Goal: Book appointment/travel/reservation

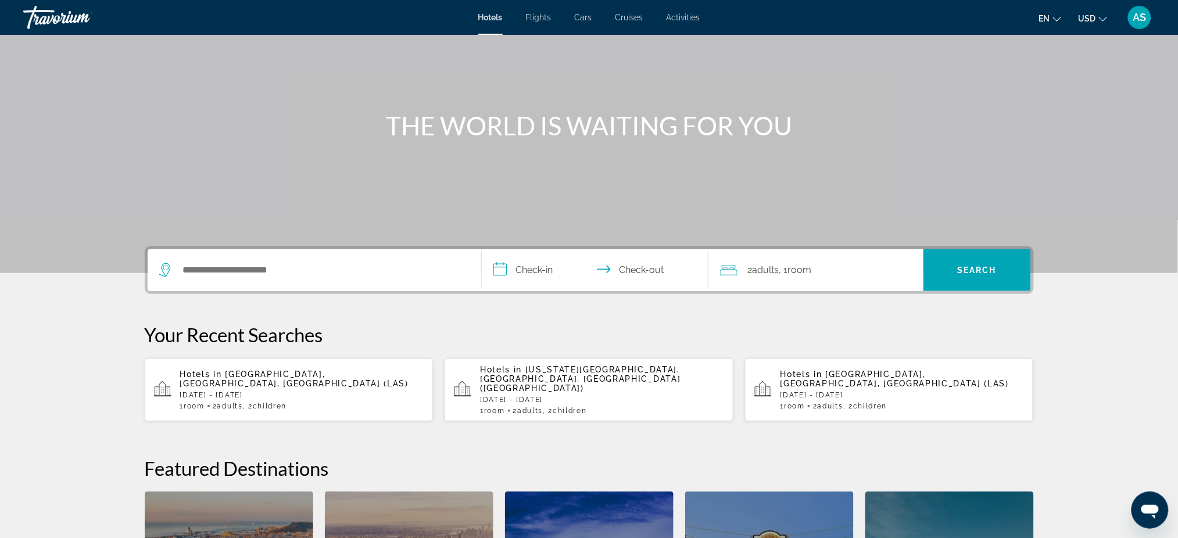
scroll to position [77, 0]
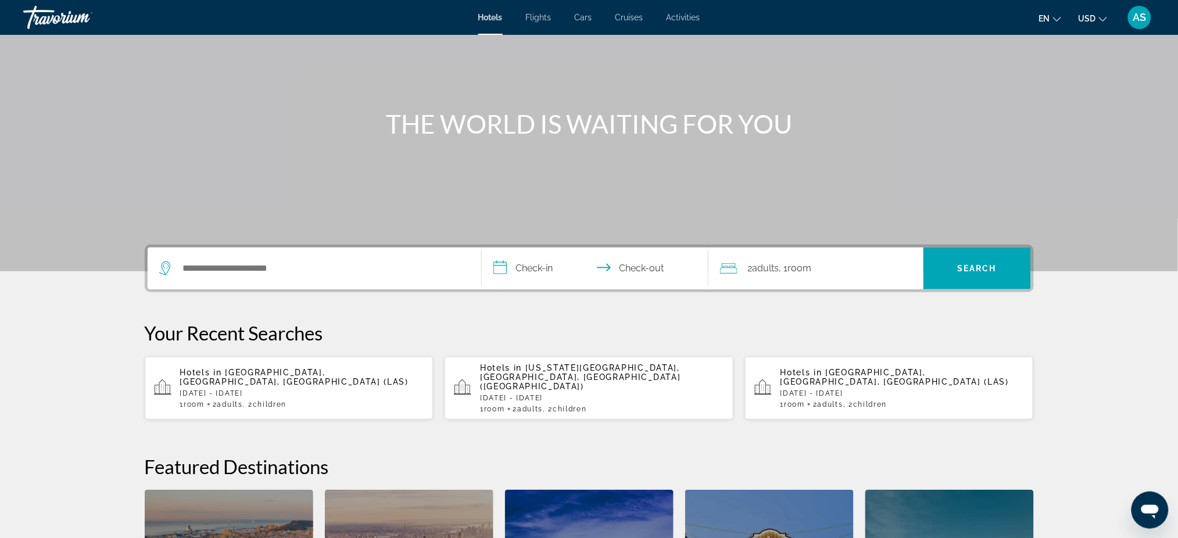
click at [325, 400] on div "1 Room rooms 2 Adult Adults , 2 Child Children" at bounding box center [302, 404] width 244 height 8
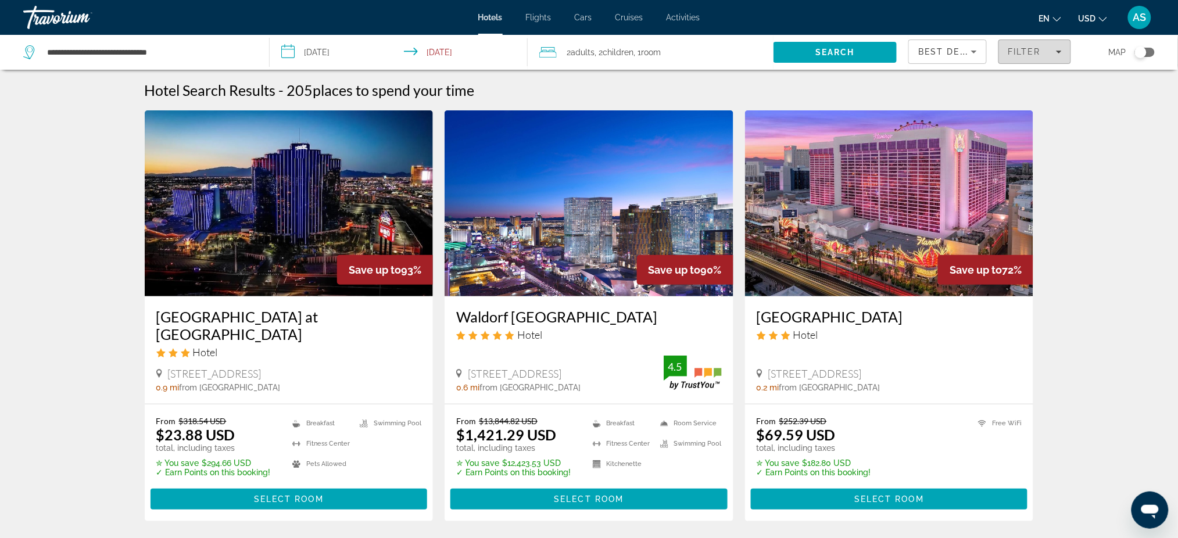
click at [1027, 47] on span "Filter" at bounding box center [1024, 51] width 33 height 9
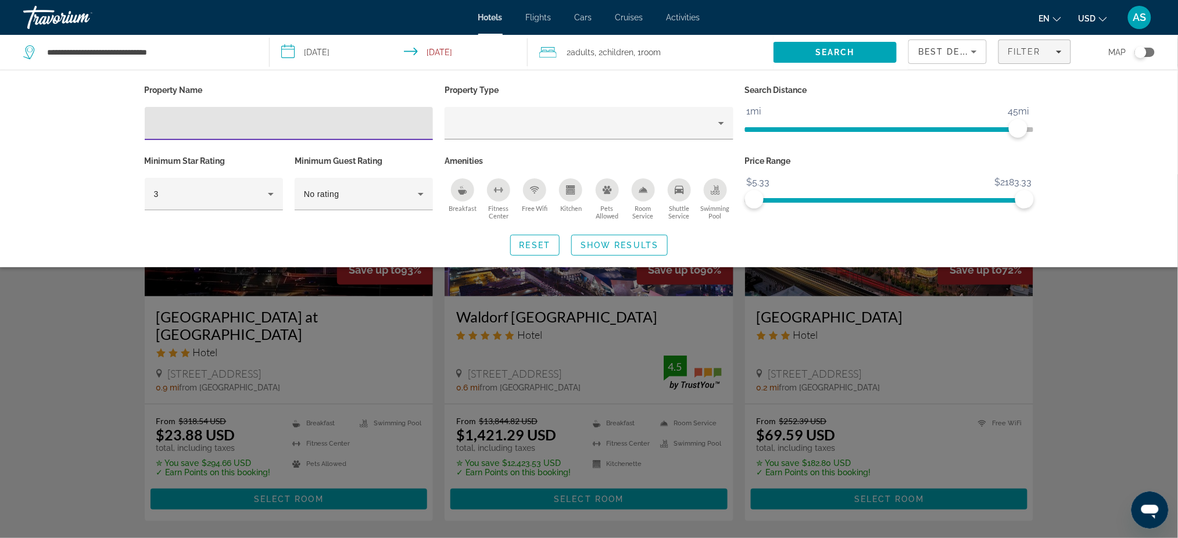
click at [608, 193] on icon "Pets Allowed" at bounding box center [607, 190] width 9 height 8
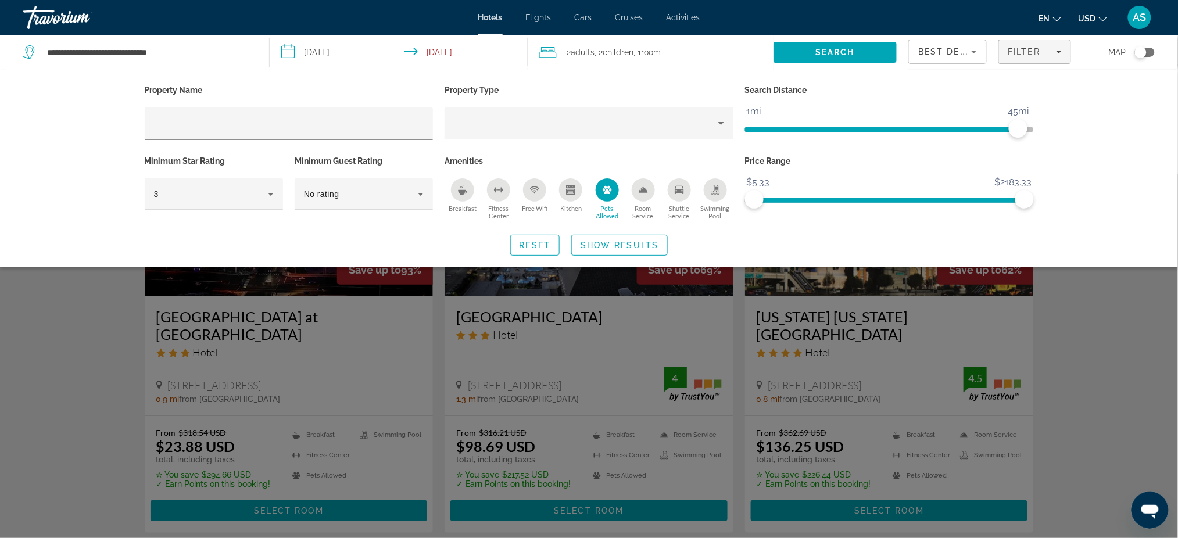
click at [568, 190] on icon "Kitchen" at bounding box center [571, 191] width 6 height 3
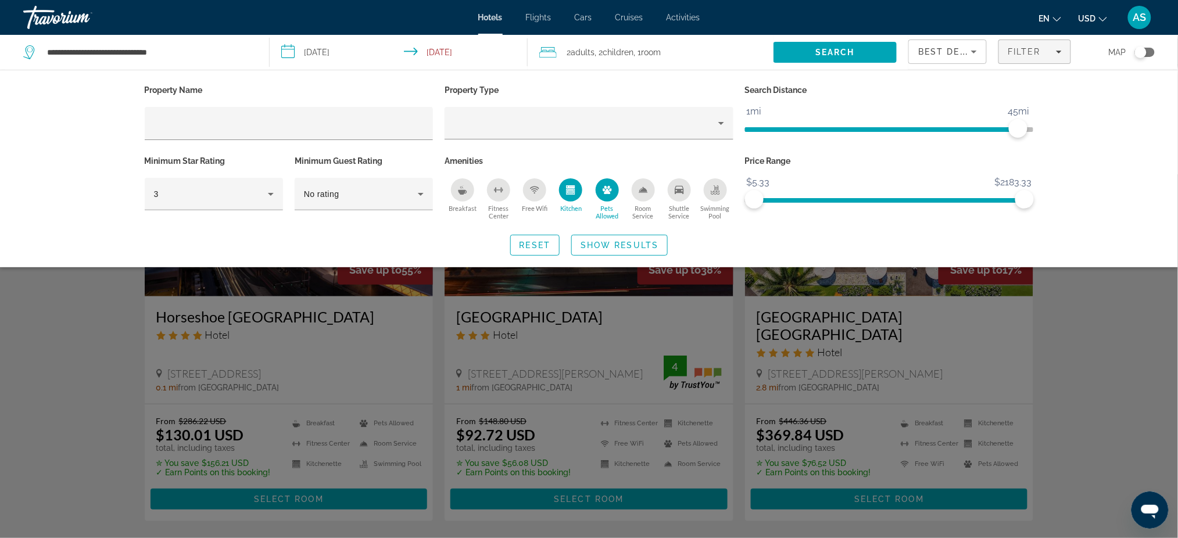
click at [597, 249] on span "Search widget" at bounding box center [619, 245] width 95 height 28
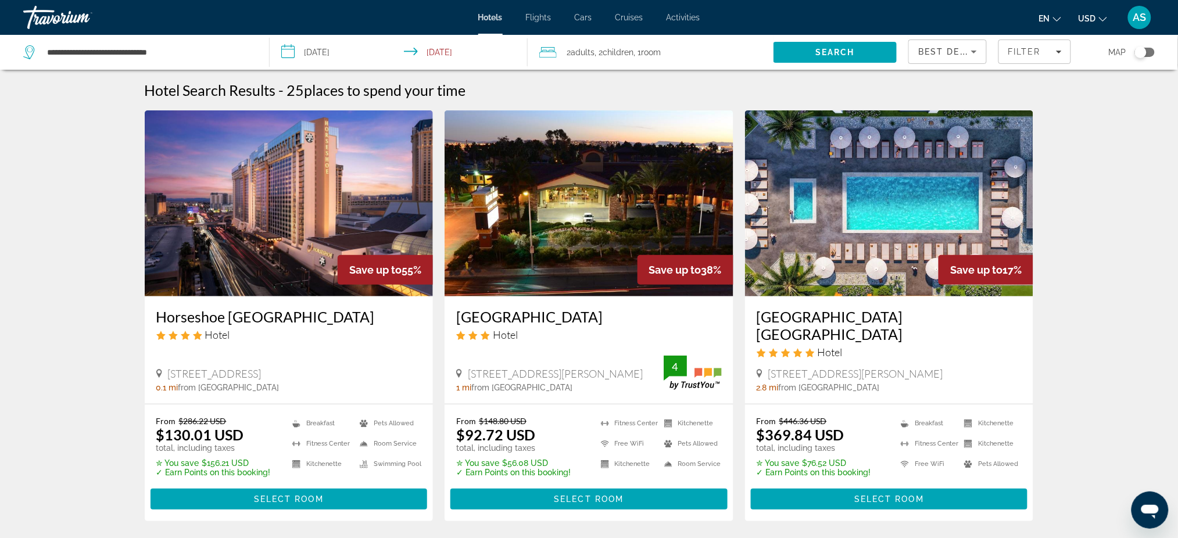
click at [323, 55] on input "**********" at bounding box center [401, 54] width 263 height 38
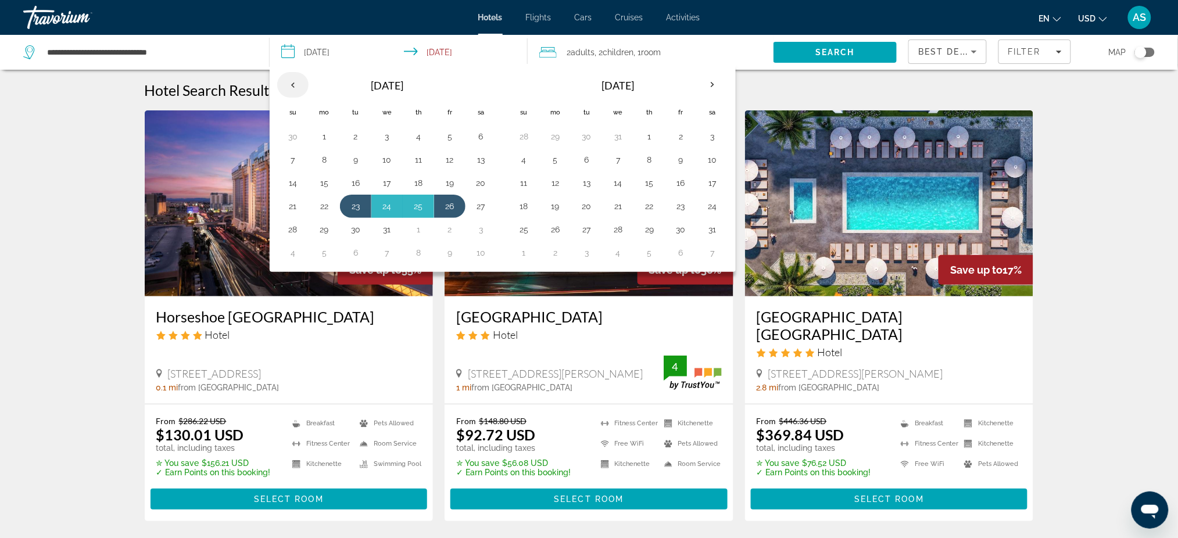
click at [294, 83] on th "Previous month" at bounding box center [292, 85] width 31 height 26
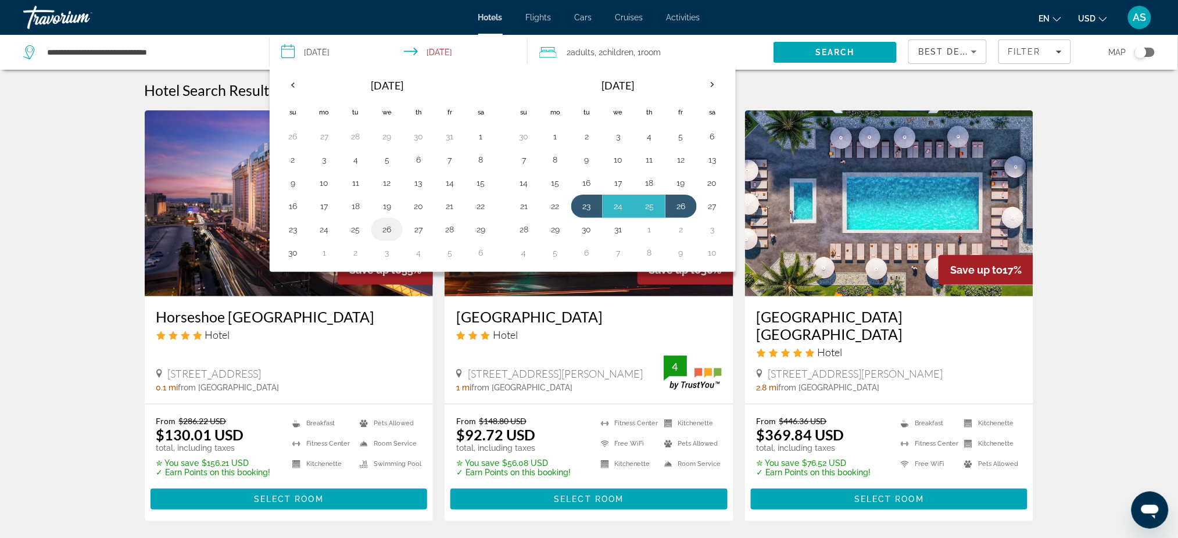
click at [386, 231] on button "26" at bounding box center [387, 229] width 19 height 16
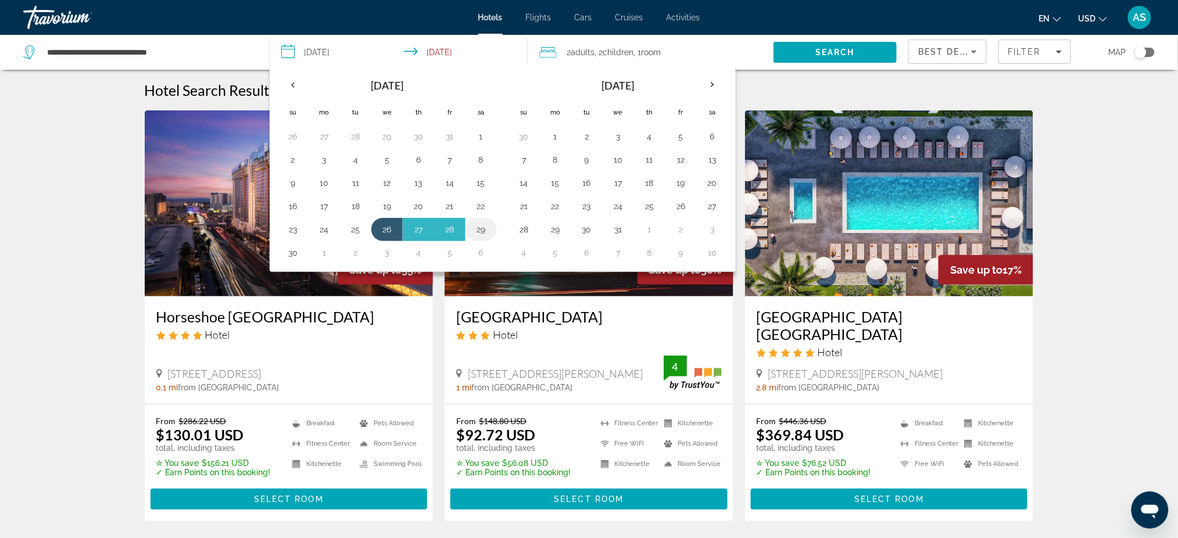
click at [482, 230] on button "29" at bounding box center [481, 229] width 19 height 16
type input "**********"
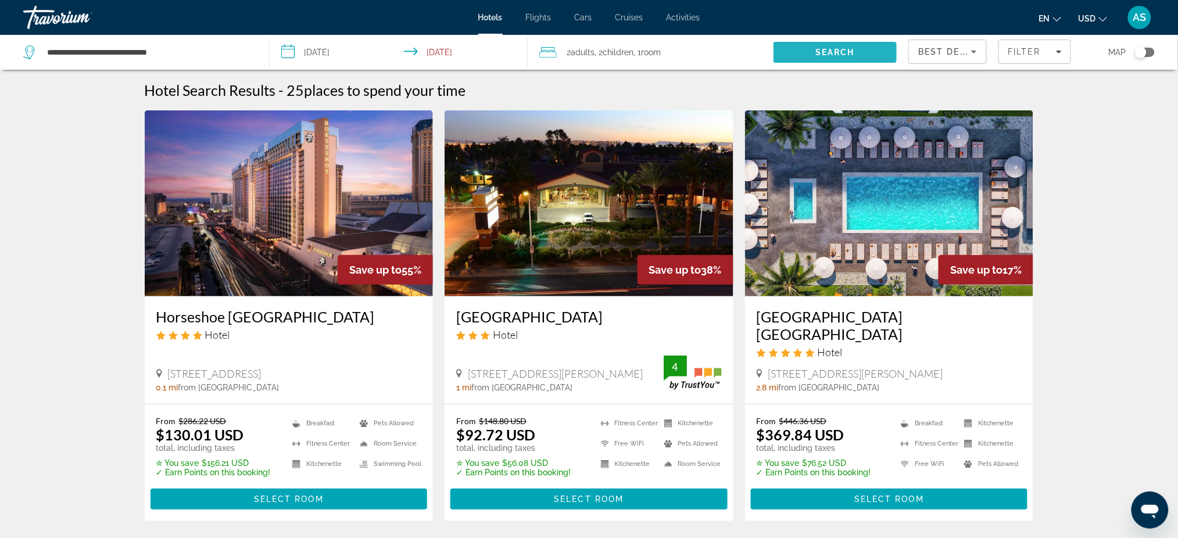
click at [847, 49] on span "Search" at bounding box center [835, 52] width 40 height 9
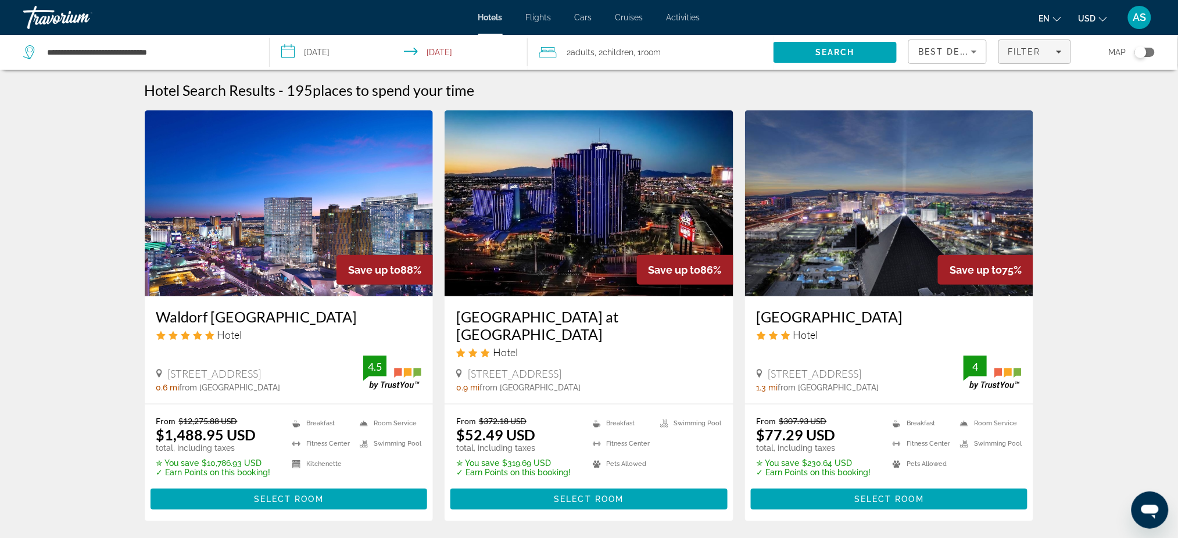
click at [1035, 51] on span "Filter" at bounding box center [1024, 51] width 33 height 9
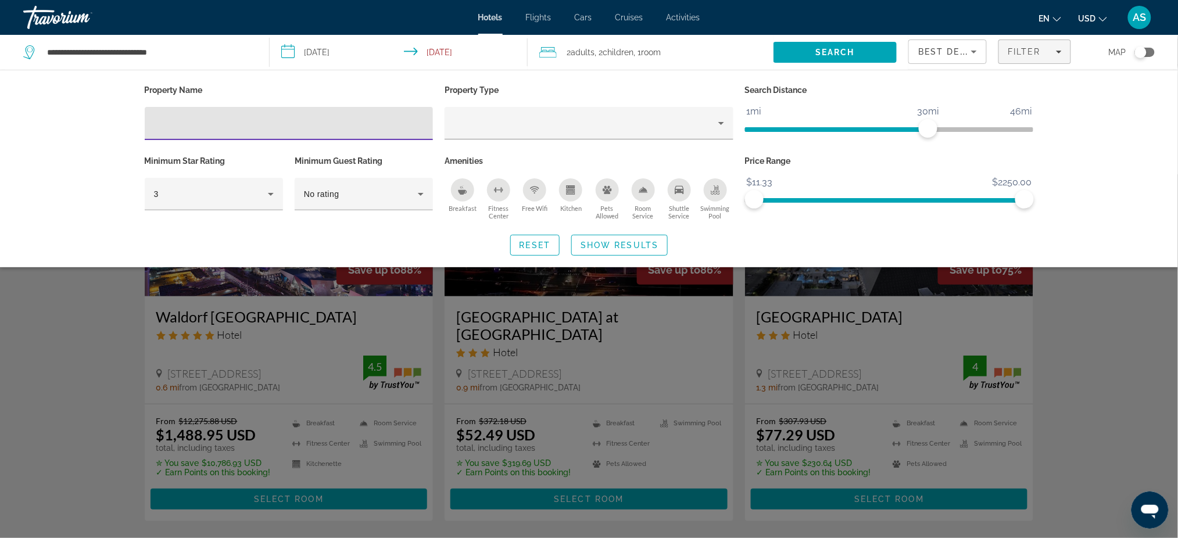
click at [570, 194] on icon "Kitchen" at bounding box center [571, 192] width 9 height 6
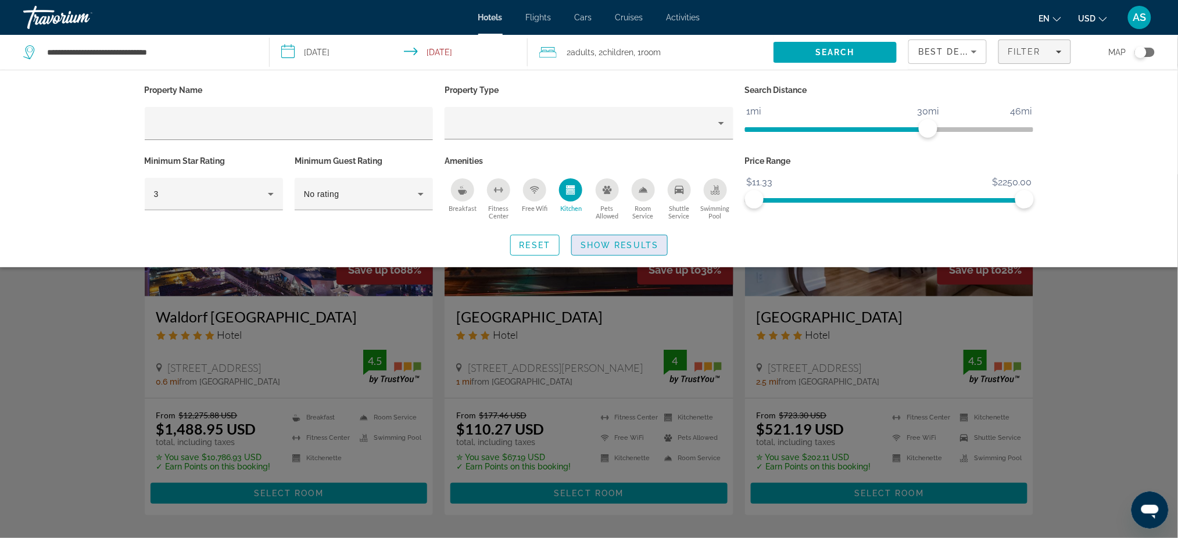
click at [624, 242] on span "Show Results" at bounding box center [620, 245] width 78 height 9
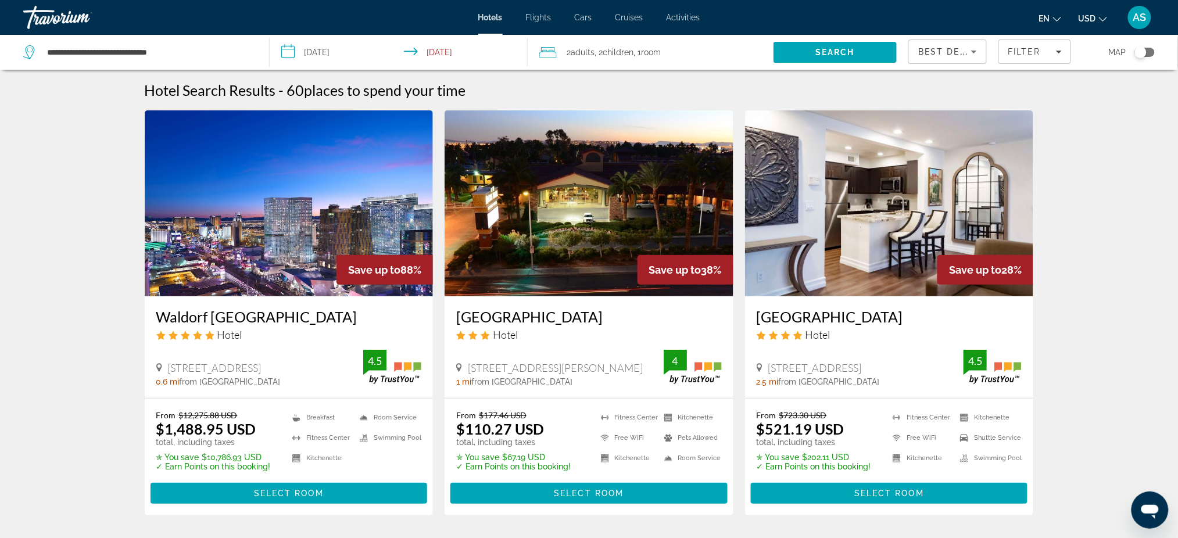
click at [963, 52] on span "Best Deals" at bounding box center [948, 51] width 60 height 9
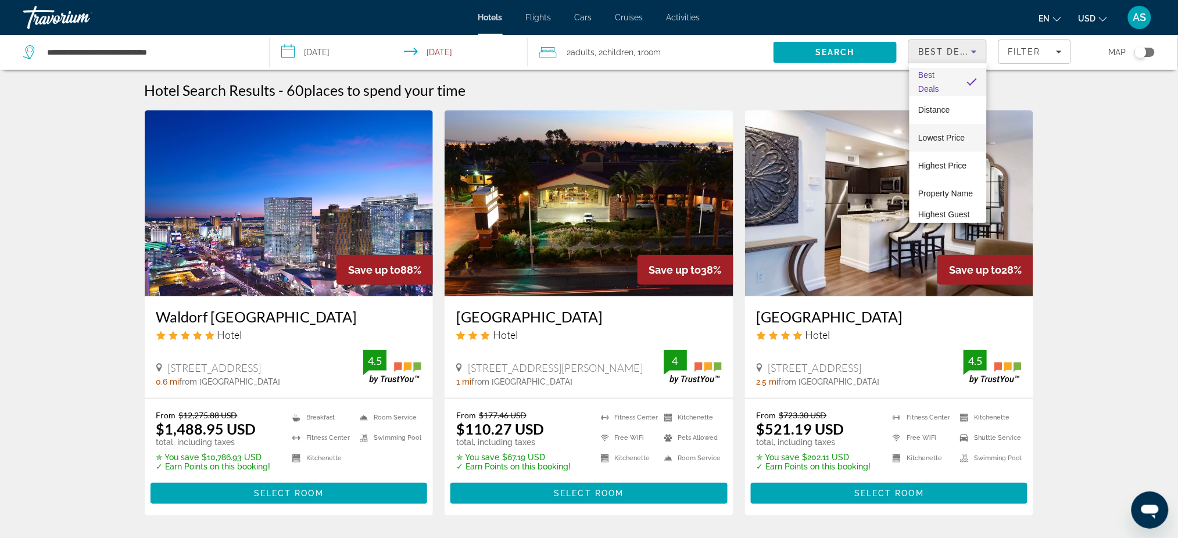
click at [953, 135] on span "Lowest Price" at bounding box center [942, 137] width 46 height 9
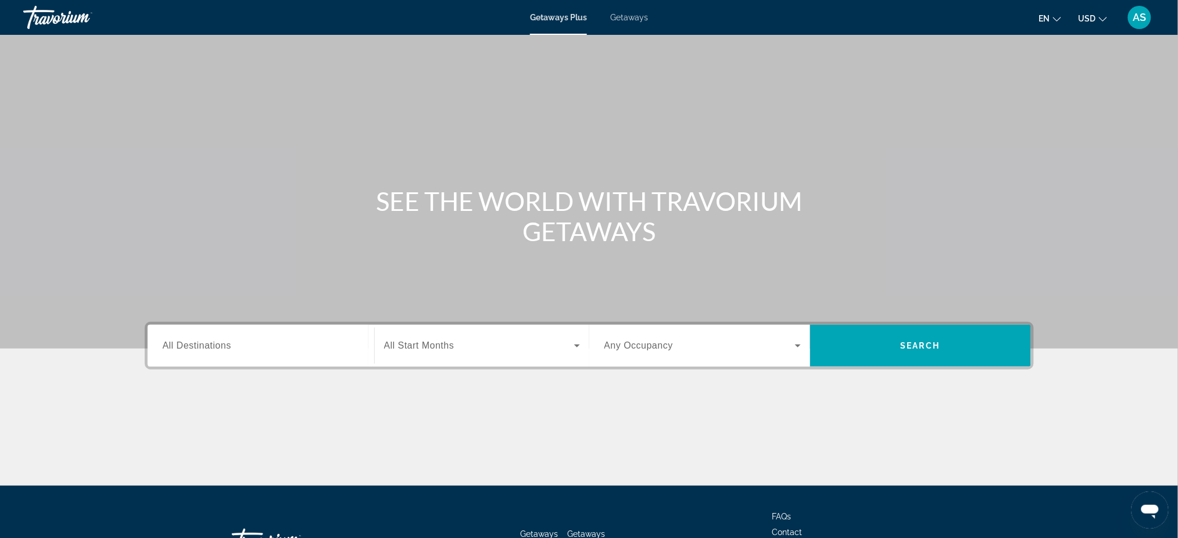
click at [252, 344] on input "Destination All Destinations" at bounding box center [261, 346] width 196 height 14
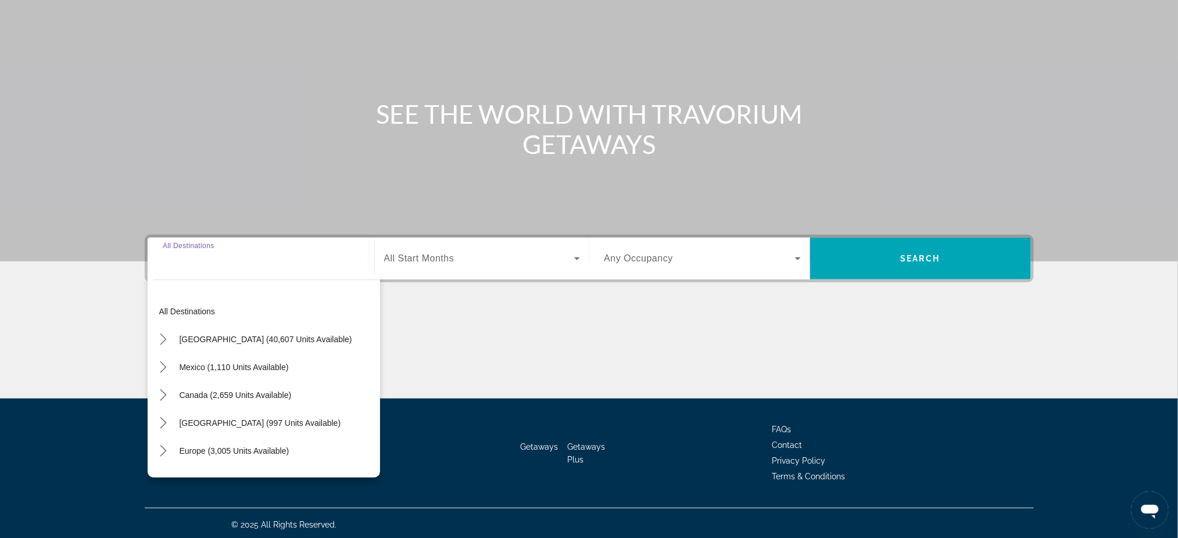
scroll to position [88, 0]
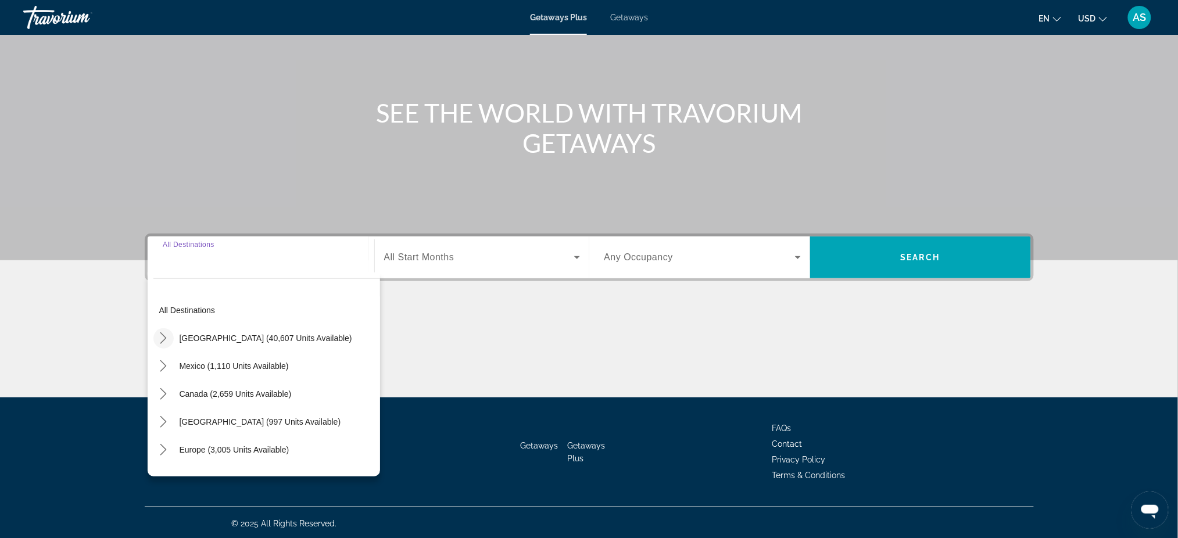
click at [163, 334] on icon "Toggle United States (40,607 units available) submenu" at bounding box center [164, 338] width 12 height 12
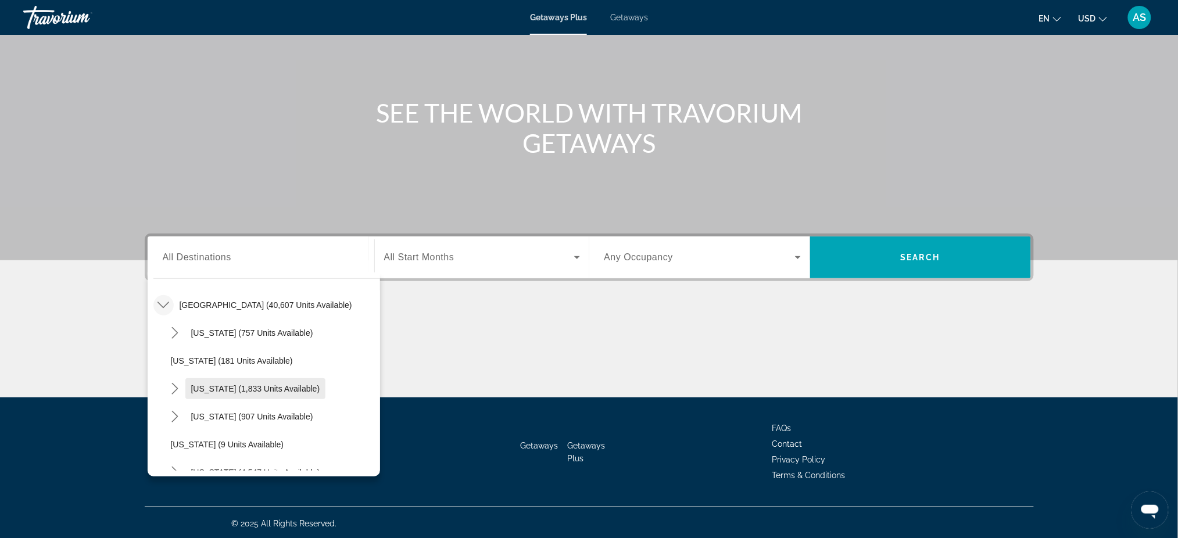
click at [209, 393] on span "Select destination: California (1,833 units available)" at bounding box center [255, 389] width 141 height 28
type input "**********"
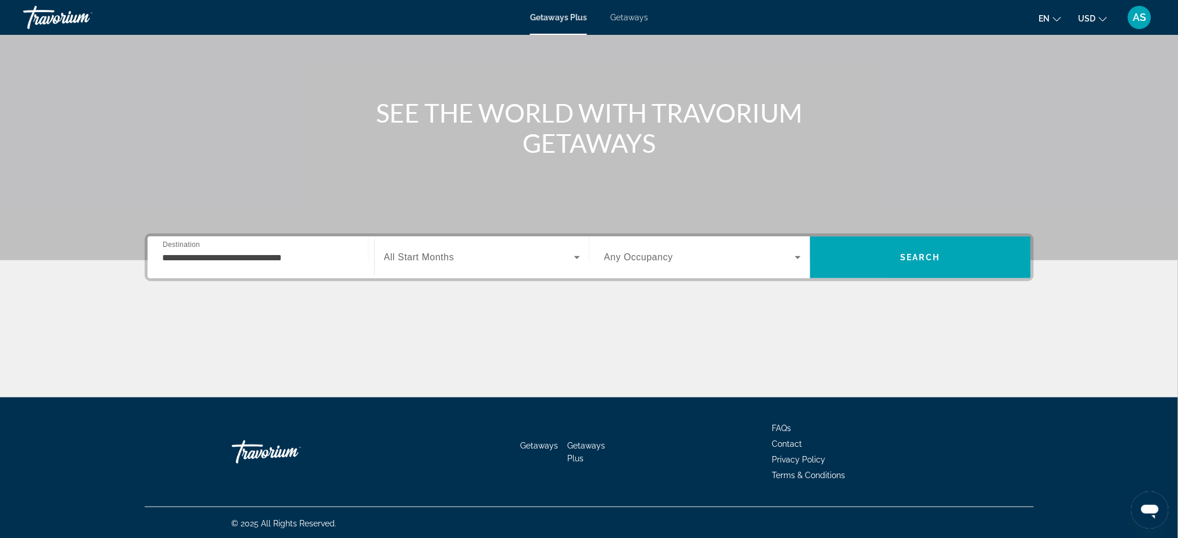
click at [448, 253] on span "All Start Months" at bounding box center [419, 257] width 70 height 10
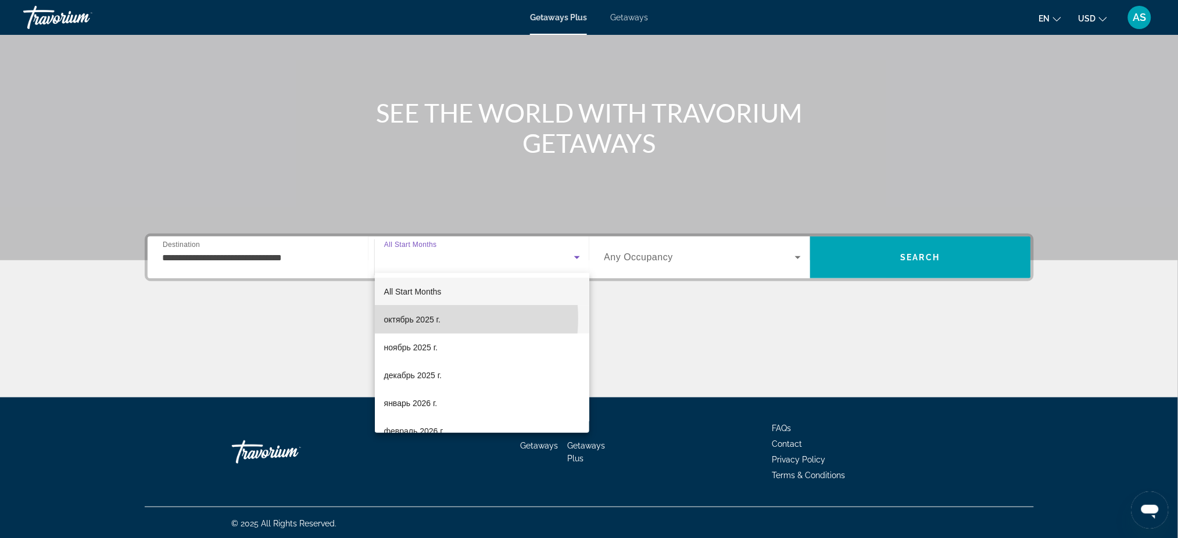
click at [420, 319] on span "октябрь 2025 г." at bounding box center [412, 320] width 56 height 14
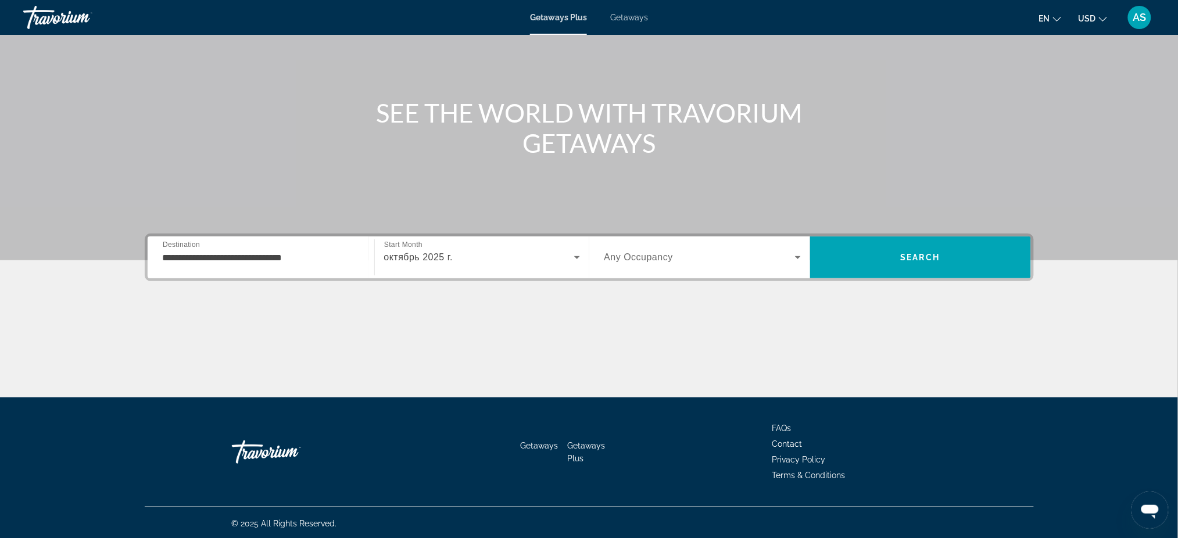
click at [654, 257] on span "Any Occupancy" at bounding box center [638, 257] width 69 height 10
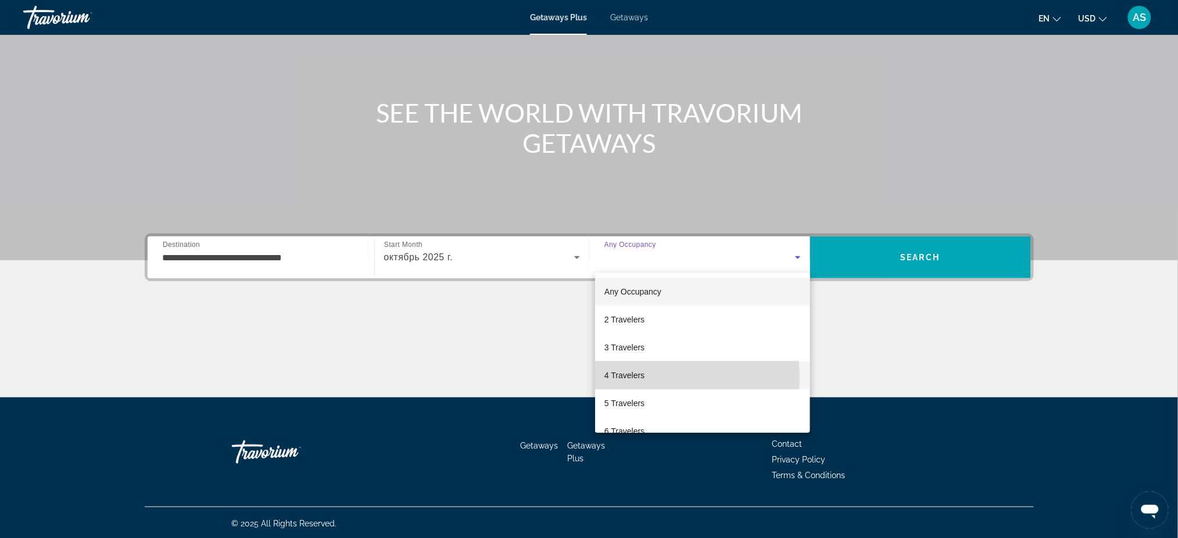
click at [642, 379] on span "4 Travelers" at bounding box center [624, 375] width 40 height 14
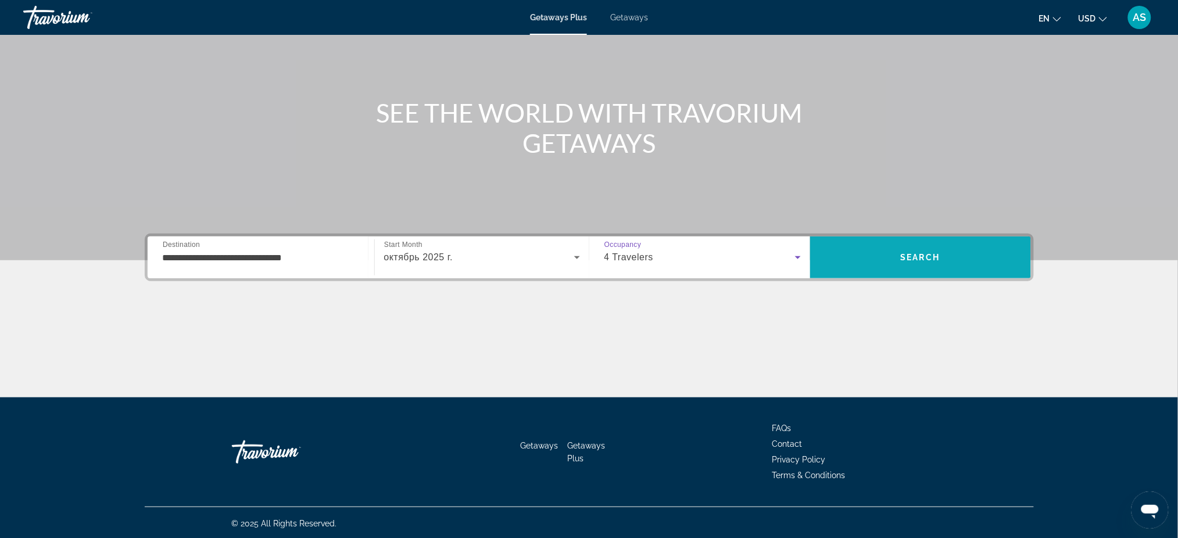
click at [881, 257] on span "Search" at bounding box center [920, 258] width 221 height 28
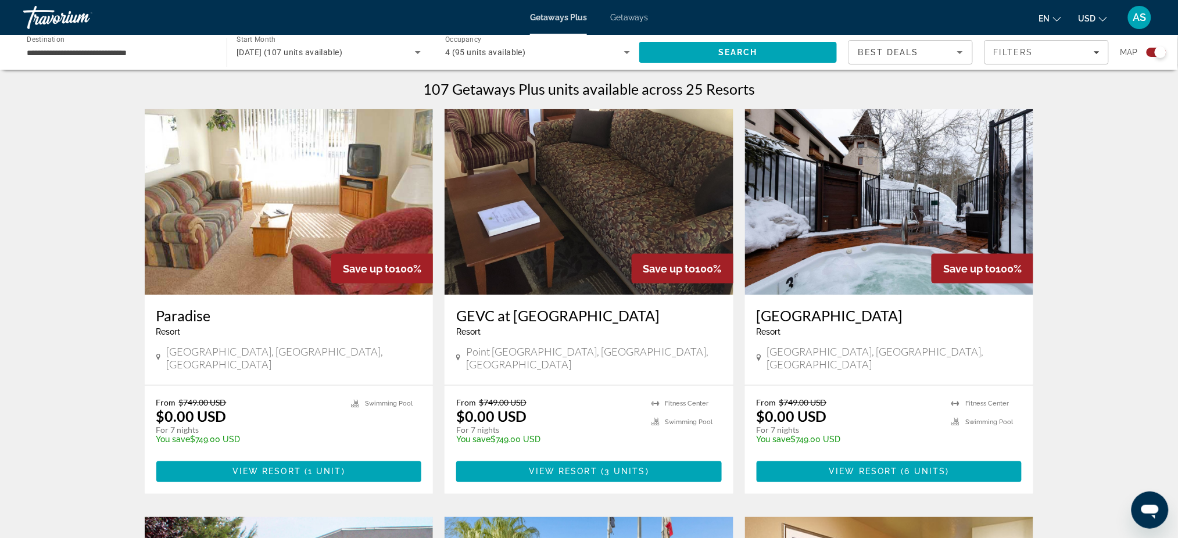
scroll to position [387, 0]
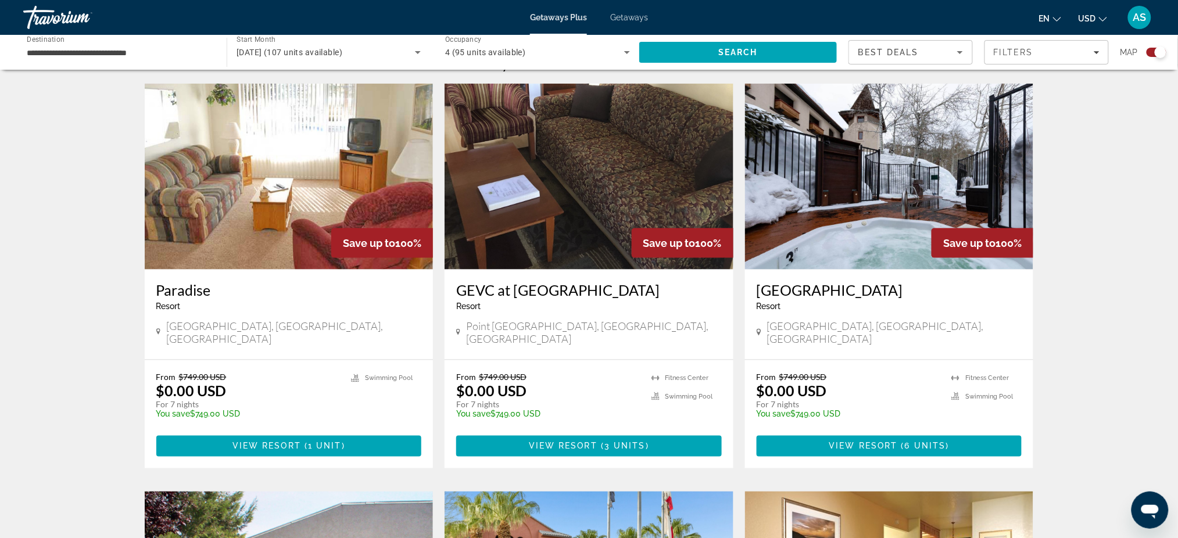
click at [186, 289] on h3 "Paradise" at bounding box center [289, 289] width 266 height 17
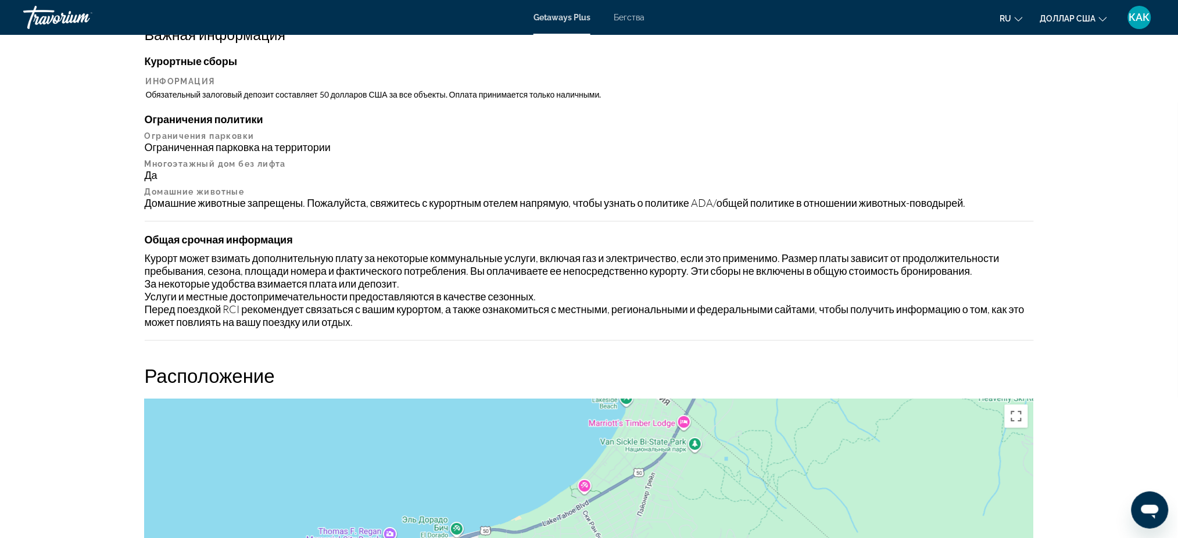
scroll to position [930, 0]
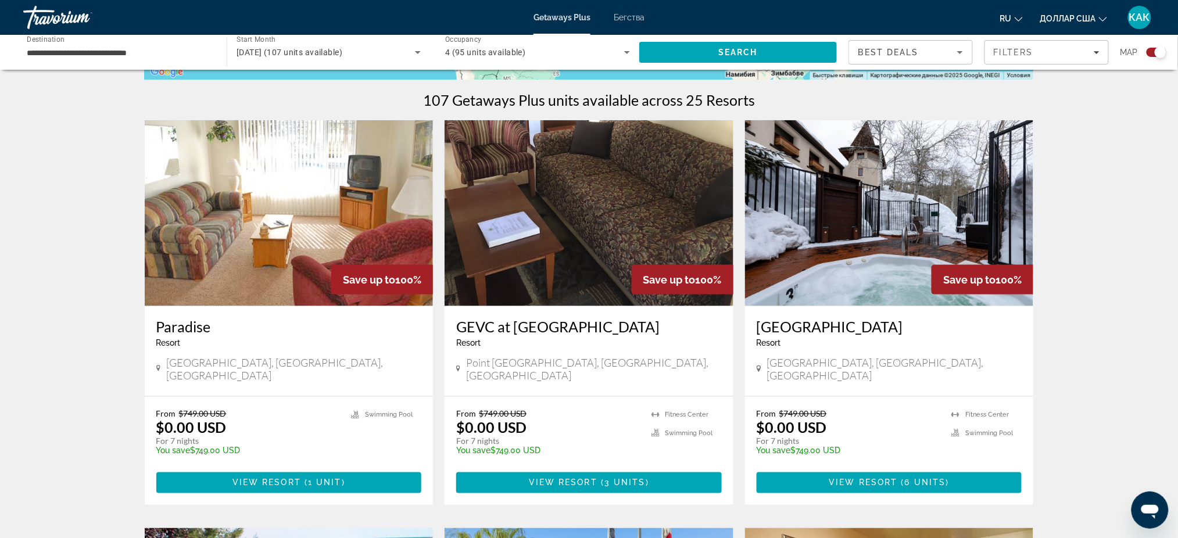
scroll to position [387, 0]
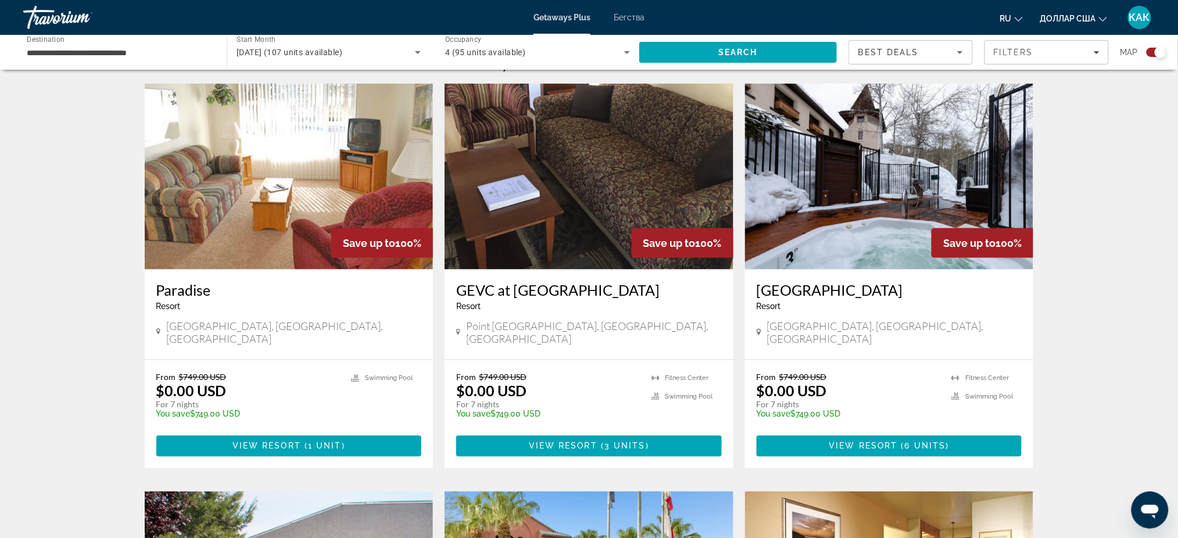
click at [537, 292] on h3 "GEVC at [GEOGRAPHIC_DATA]" at bounding box center [589, 289] width 266 height 17
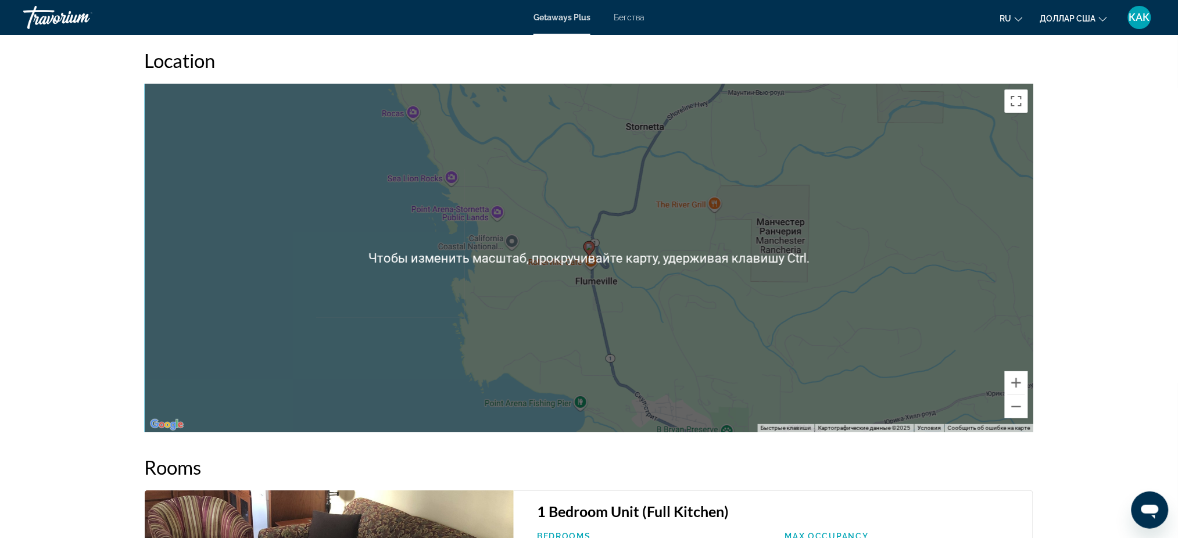
scroll to position [1472, 0]
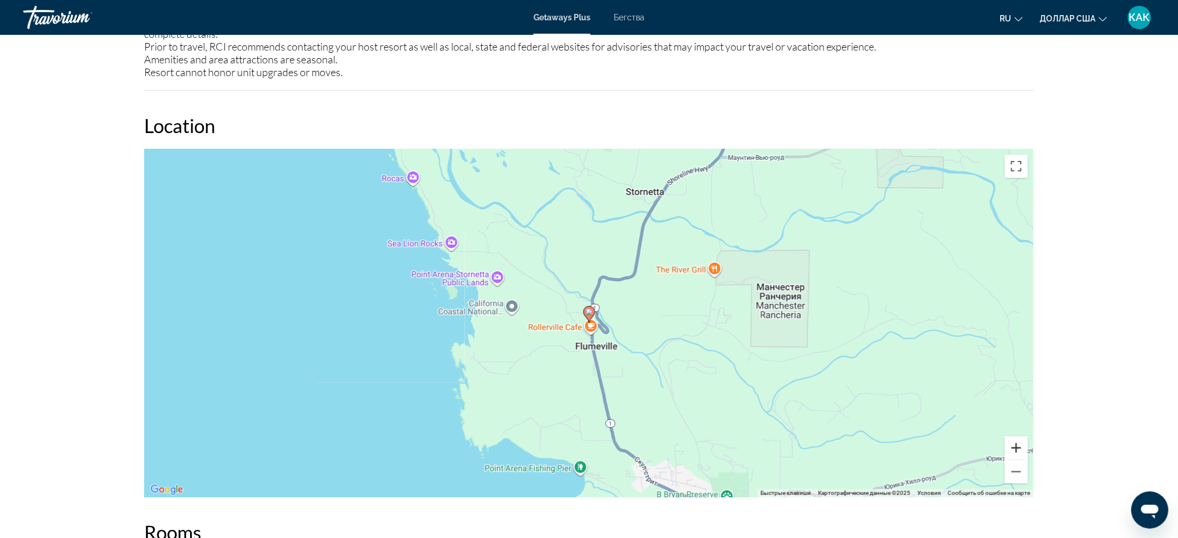
click at [1014, 436] on button "Увеличить" at bounding box center [1016, 447] width 23 height 23
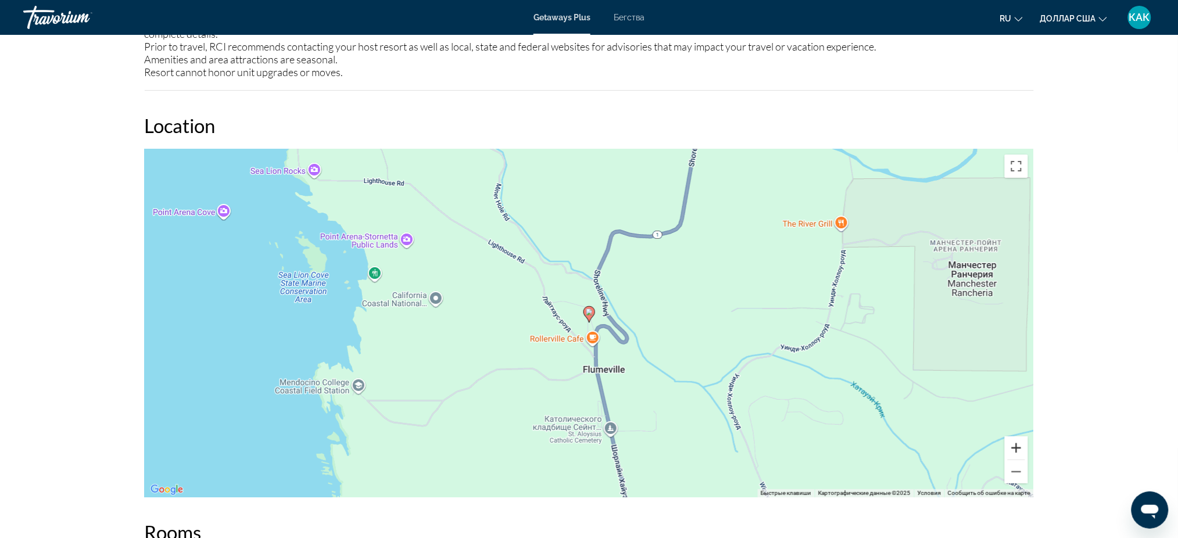
click at [1014, 436] on button "Увеличить" at bounding box center [1016, 447] width 23 height 23
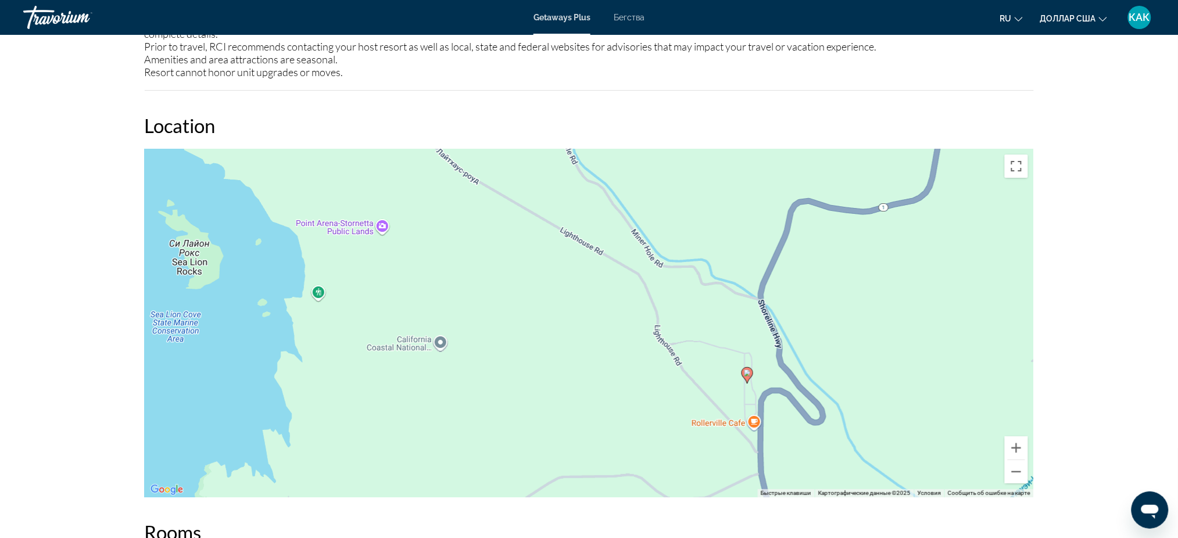
drag, startPoint x: 460, startPoint y: 328, endPoint x: 619, endPoint y: 390, distance: 170.4
click at [619, 390] on div "Чтобы активировать перетаскивание с помощью клавиатуры, нажмите Alt + Ввод. Пос…" at bounding box center [589, 323] width 889 height 349
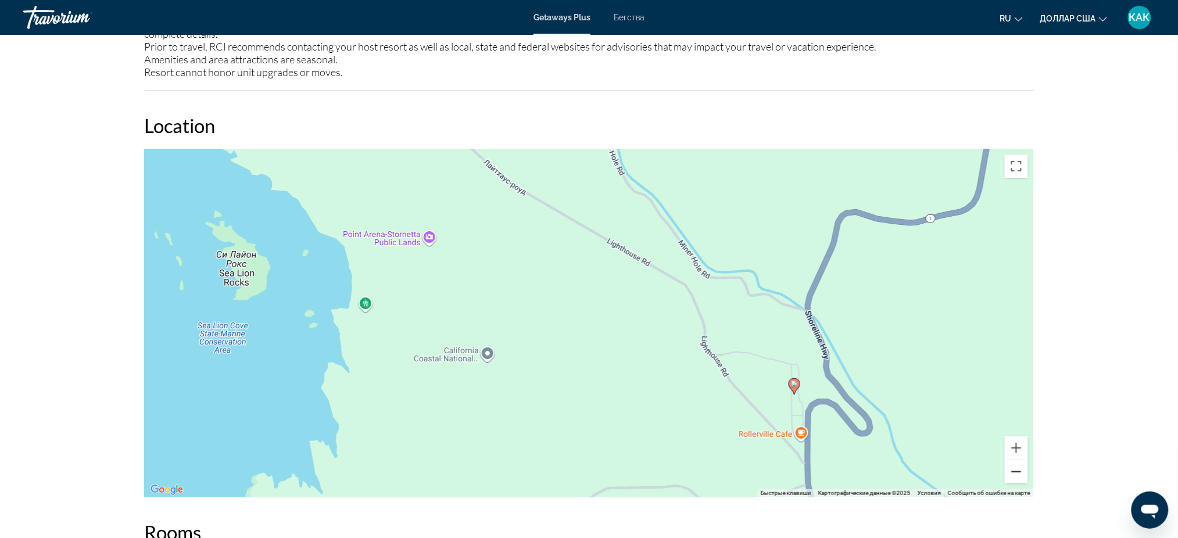
click at [1012, 460] on button "Уменьшить" at bounding box center [1016, 471] width 23 height 23
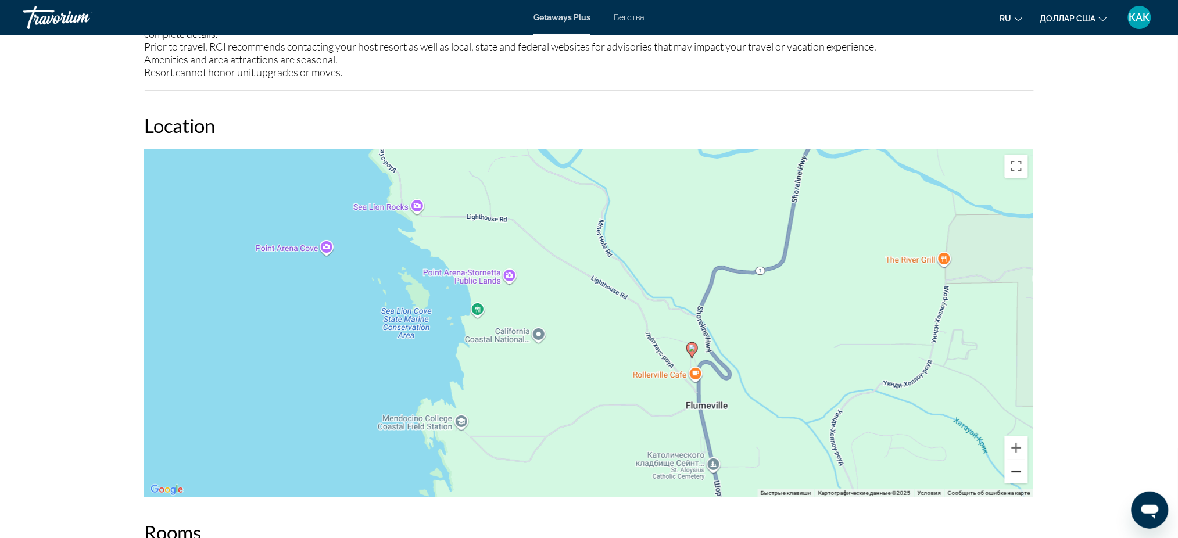
click at [1012, 460] on button "Уменьшить" at bounding box center [1016, 471] width 23 height 23
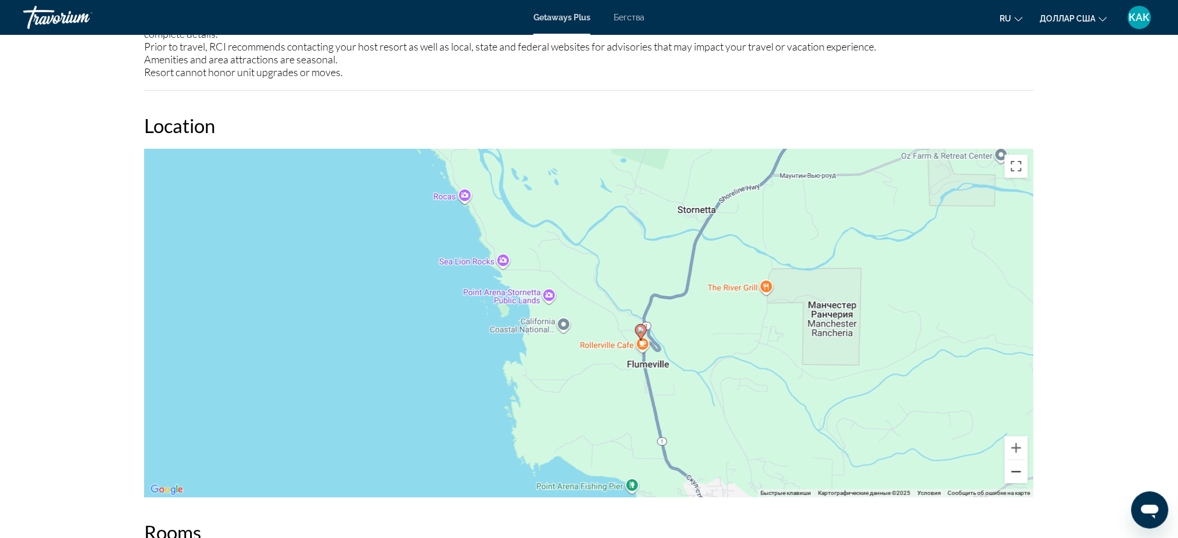
click at [1012, 460] on button "Уменьшить" at bounding box center [1016, 471] width 23 height 23
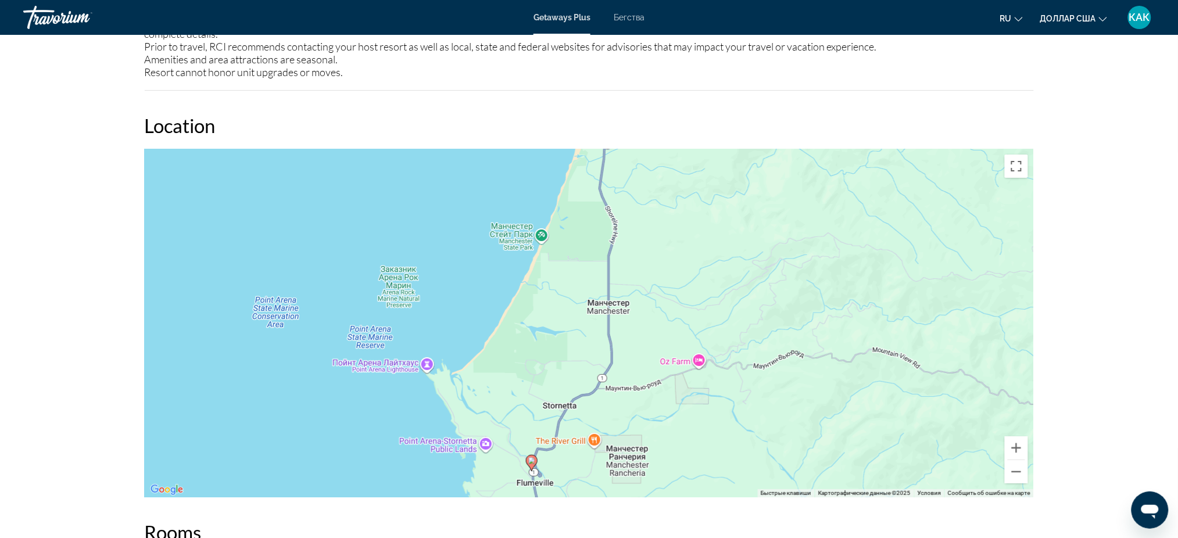
drag, startPoint x: 661, startPoint y: 289, endPoint x: 600, endPoint y: 385, distance: 114.0
click at [600, 385] on div "Чтобы активировать перетаскивание с помощью клавиатуры, нажмите Alt + Ввод. Пос…" at bounding box center [589, 323] width 889 height 349
click at [1015, 460] on button "Уменьшить" at bounding box center [1016, 471] width 23 height 23
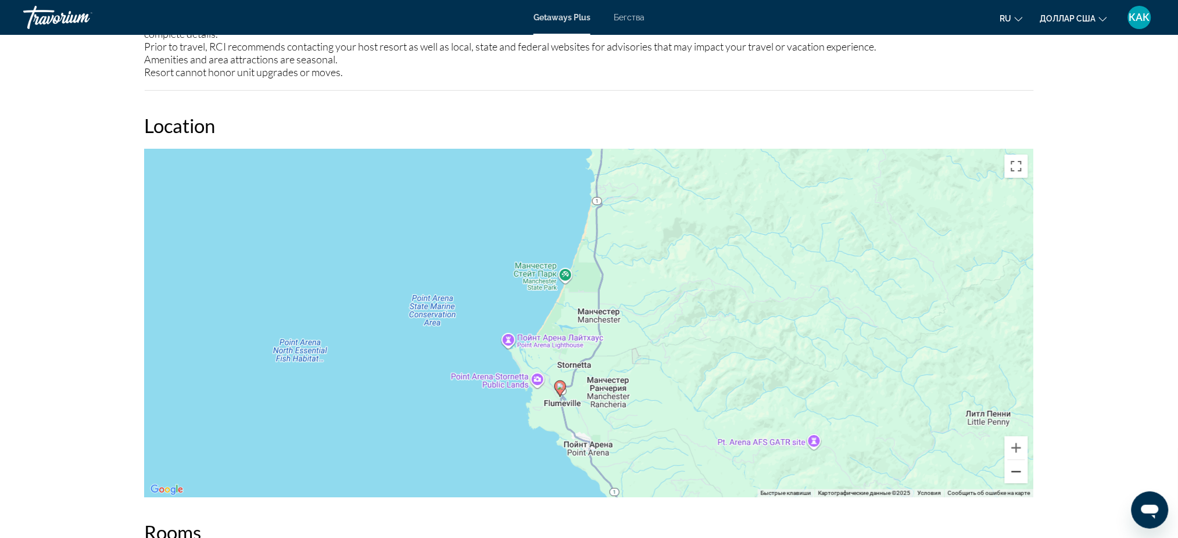
click at [1018, 460] on button "Уменьшить" at bounding box center [1016, 471] width 23 height 23
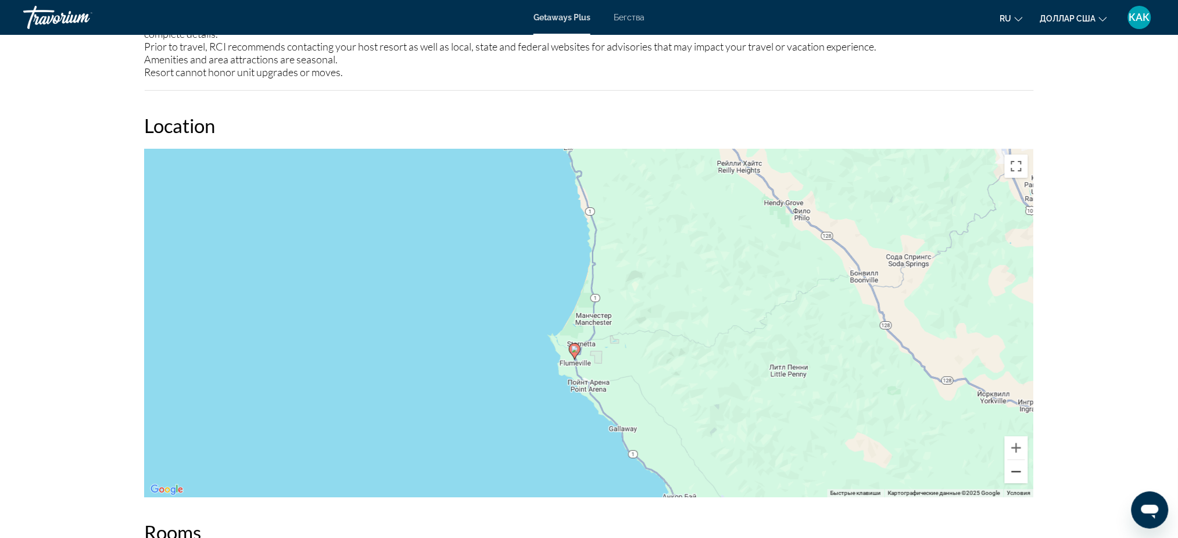
click at [1018, 460] on button "Уменьшить" at bounding box center [1016, 471] width 23 height 23
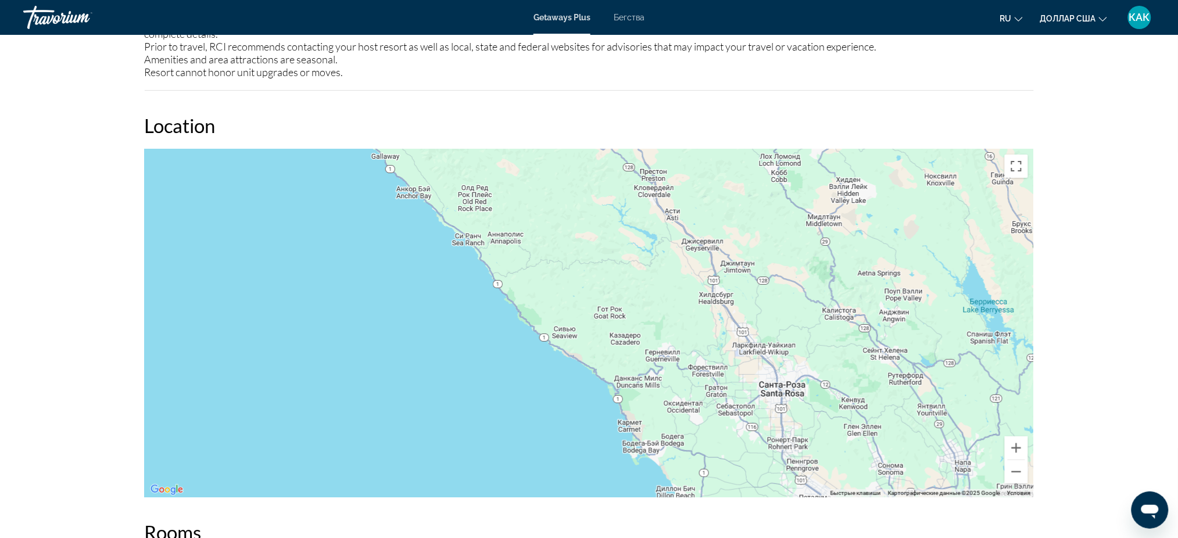
drag, startPoint x: 872, startPoint y: 437, endPoint x: 651, endPoint y: 217, distance: 312.3
click at [651, 217] on div "Чтобы активировать перетаскивание с помощью клавиатуры, нажмите Alt + Ввод. Пос…" at bounding box center [589, 323] width 889 height 349
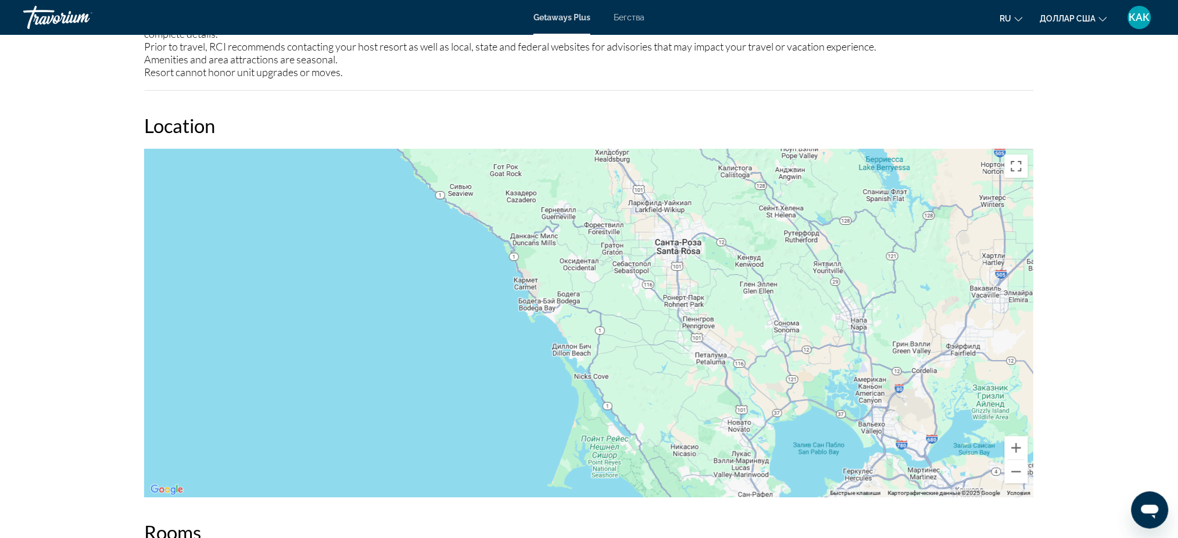
drag, startPoint x: 715, startPoint y: 348, endPoint x: 610, endPoint y: 205, distance: 178.0
click at [610, 205] on div "Чтобы активировать перетаскивание с помощью клавиатуры, нажмите Alt + Ввод. Пос…" at bounding box center [589, 323] width 889 height 349
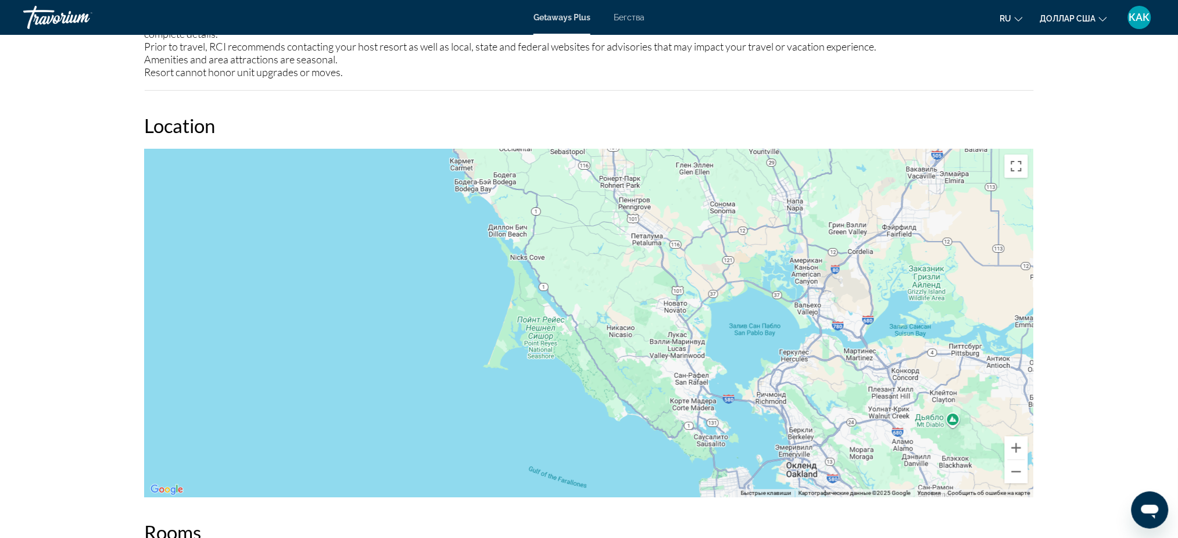
drag, startPoint x: 692, startPoint y: 371, endPoint x: 629, endPoint y: 250, distance: 136.0
click at [629, 250] on div "Основное содержание" at bounding box center [589, 323] width 889 height 349
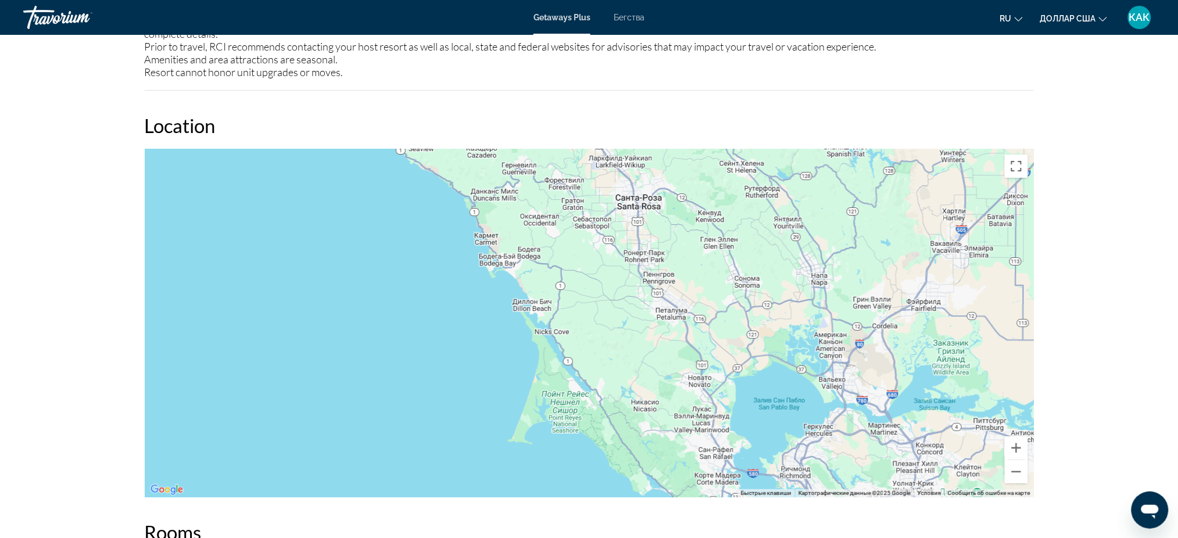
drag, startPoint x: 609, startPoint y: 242, endPoint x: 698, endPoint y: 427, distance: 204.8
click at [698, 427] on div "Основное содержание" at bounding box center [589, 323] width 889 height 349
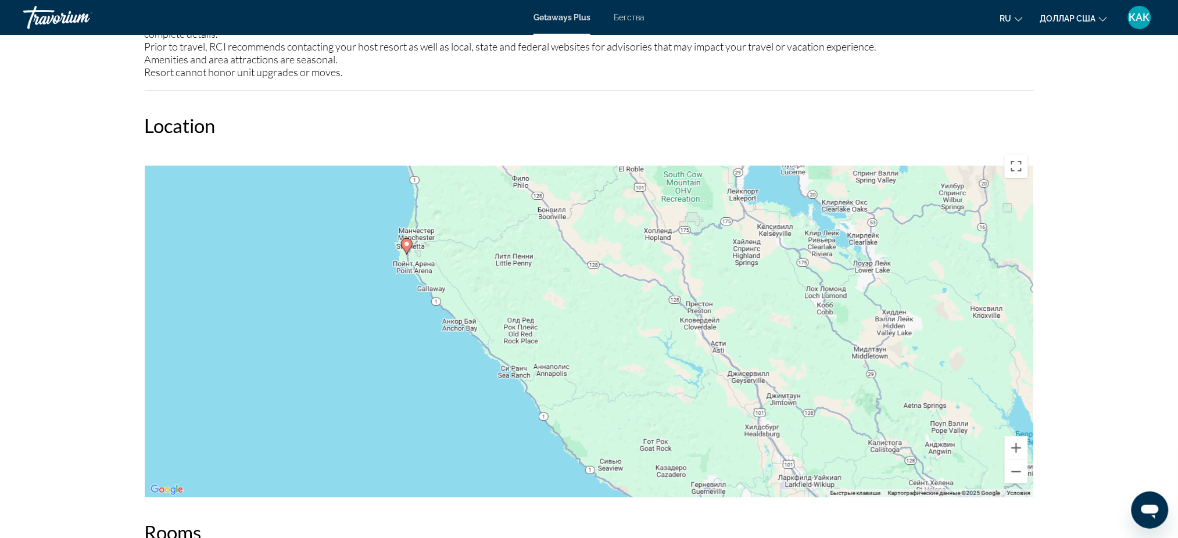
drag, startPoint x: 566, startPoint y: 263, endPoint x: 663, endPoint y: 424, distance: 187.5
click at [668, 428] on div "Чтобы активировать перетаскивание с помощью клавиатуры, нажмите Alt + Ввод. Пос…" at bounding box center [589, 323] width 889 height 349
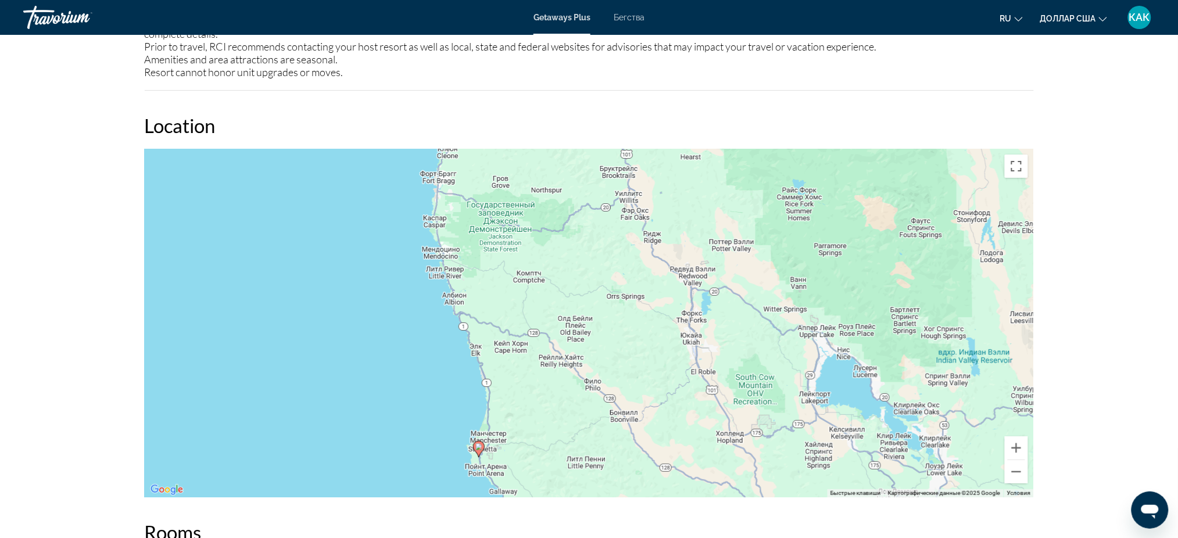
drag, startPoint x: 623, startPoint y: 341, endPoint x: 536, endPoint y: 311, distance: 91.5
click at [536, 311] on div "Чтобы активировать перетаскивание с помощью клавиатуры, нажмите Alt + Ввод. Пос…" at bounding box center [589, 323] width 889 height 349
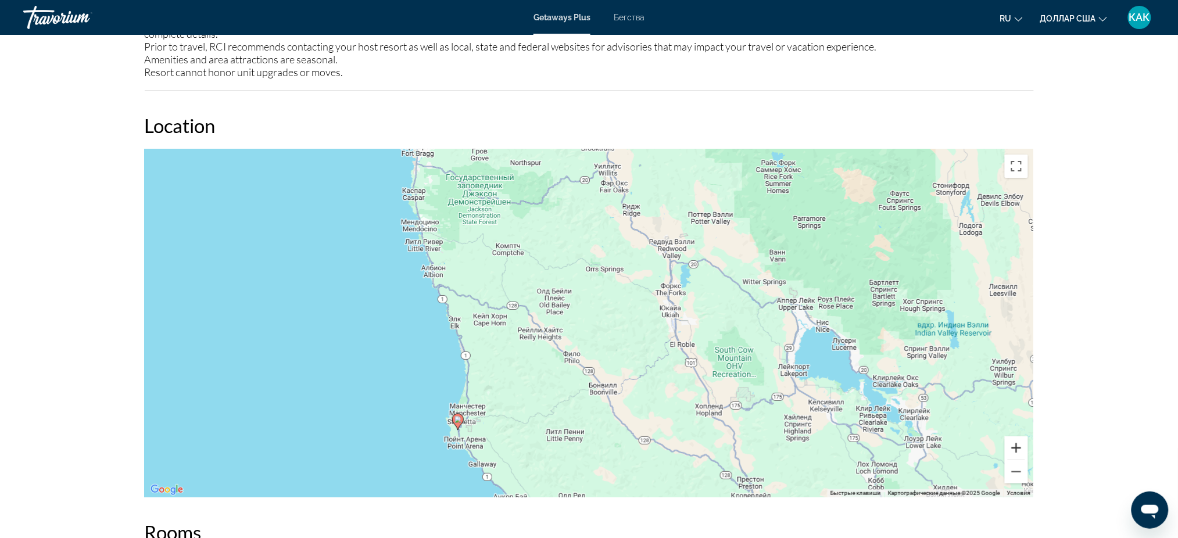
click at [1019, 436] on button "Увеличить" at bounding box center [1016, 447] width 23 height 23
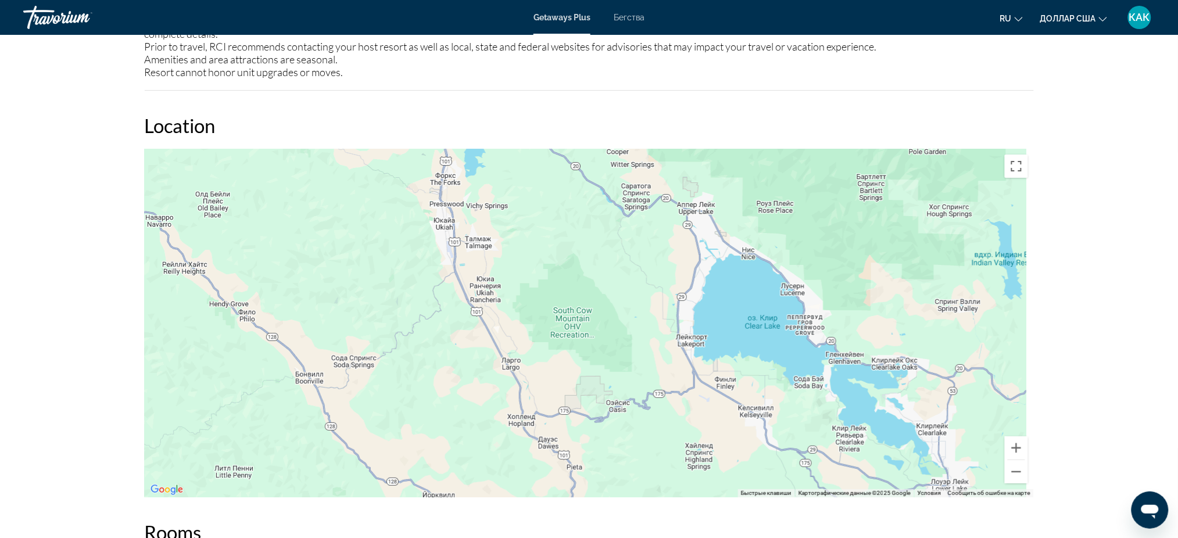
drag, startPoint x: 860, startPoint y: 395, endPoint x: 551, endPoint y: 319, distance: 317.9
click at [551, 319] on div "Чтобы активировать перетаскивание с помощью клавиатуры, нажмите Alt + Ввод. Пос…" at bounding box center [589, 323] width 889 height 349
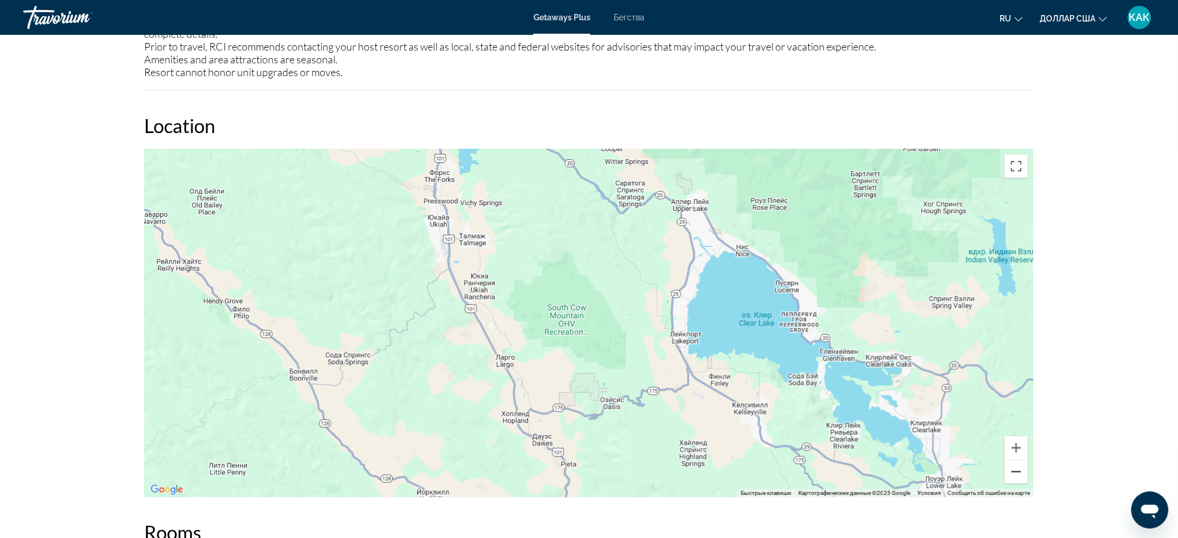
click at [1012, 460] on button "Уменьшить" at bounding box center [1016, 471] width 23 height 23
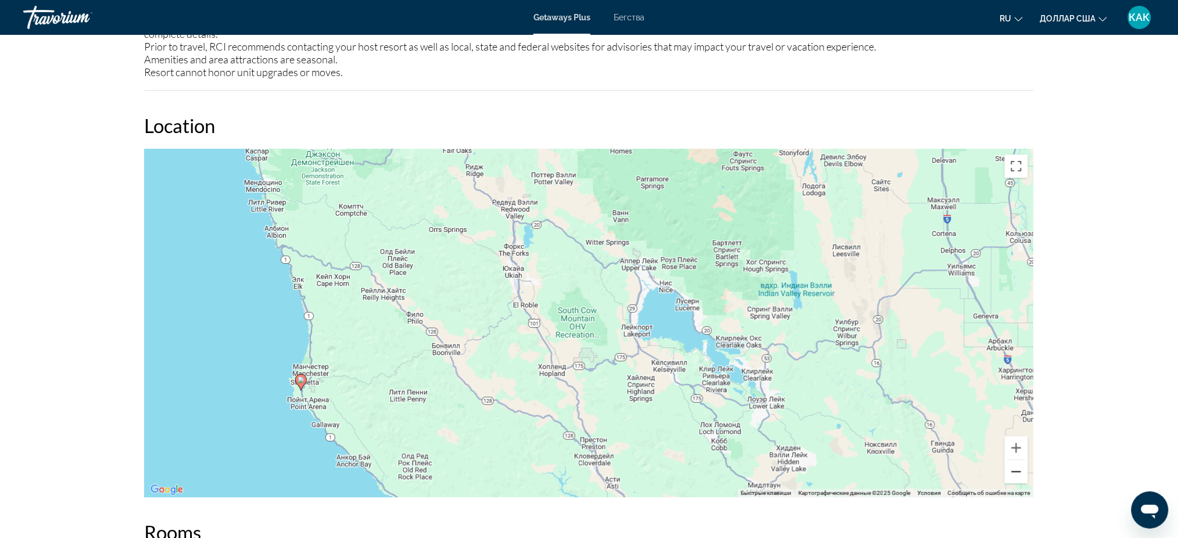
click at [1014, 460] on button "Уменьшить" at bounding box center [1016, 471] width 23 height 23
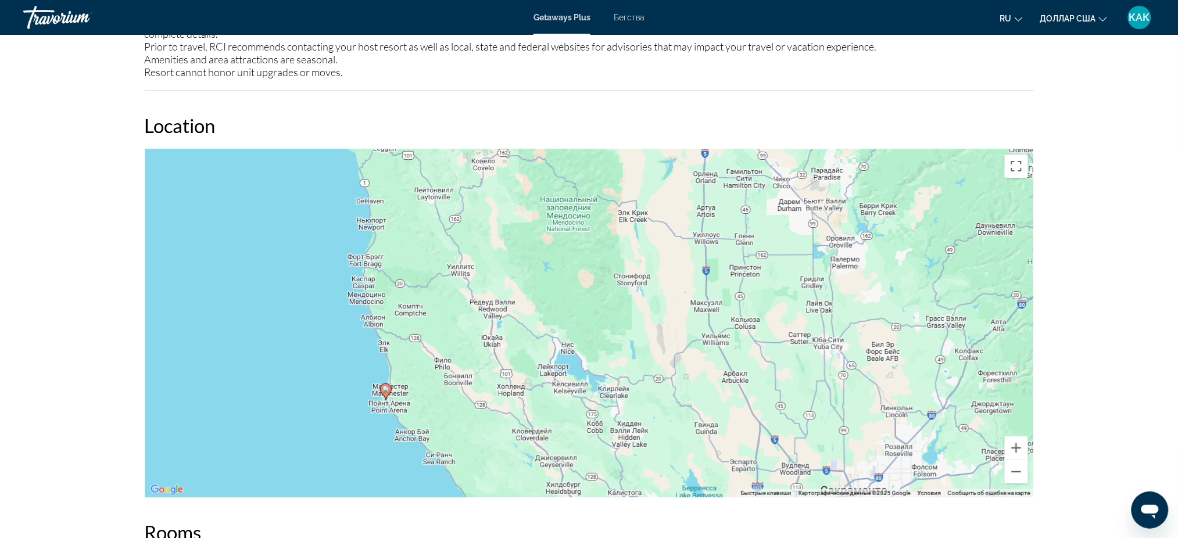
drag, startPoint x: 796, startPoint y: 443, endPoint x: 736, endPoint y: 486, distance: 74.1
click at [736, 486] on div "Overview Type Resort All-Inclusive No All-Inclusive Address [STREET_ADDRESS] De…" at bounding box center [589, 77] width 901 height 2215
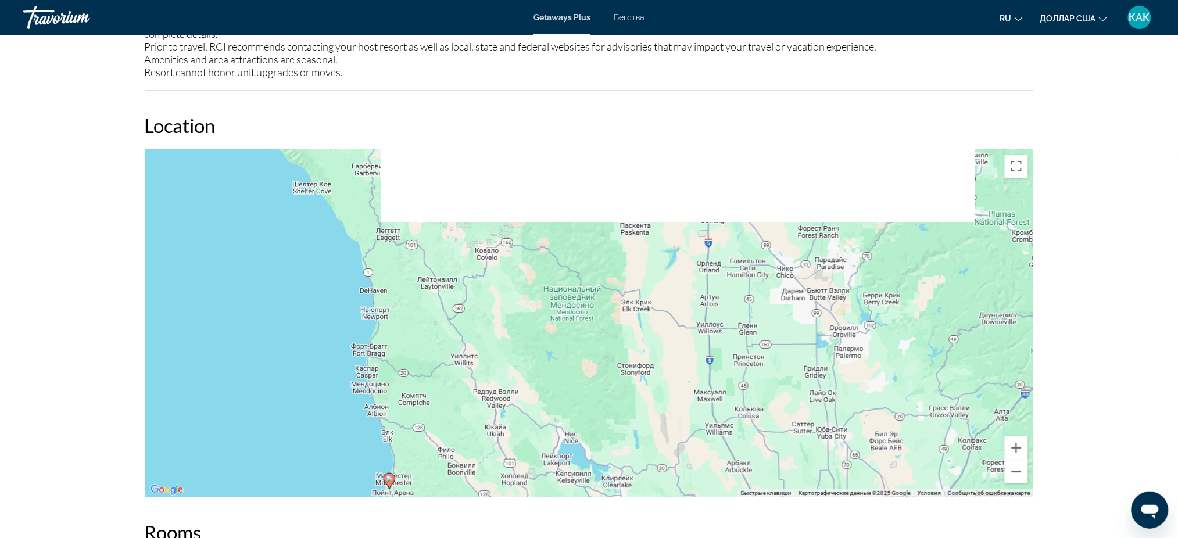
drag, startPoint x: 711, startPoint y: 349, endPoint x: 715, endPoint y: 493, distance: 144.8
click at [715, 493] on div "Overview Type Resort All-Inclusive No All-Inclusive Address [STREET_ADDRESS] De…" at bounding box center [589, 77] width 901 height 2215
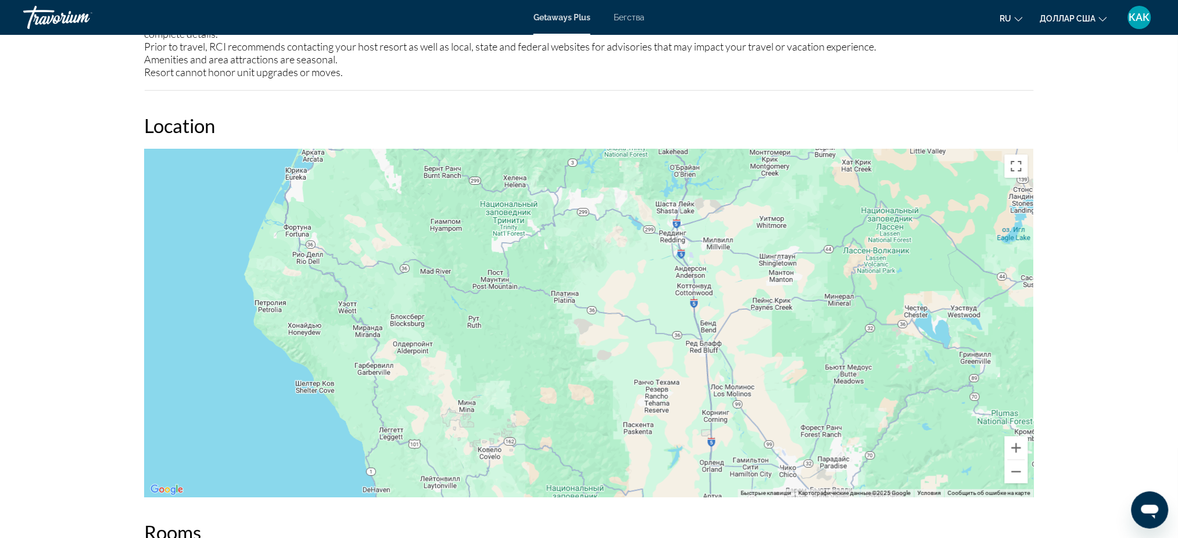
drag, startPoint x: 668, startPoint y: 350, endPoint x: 671, endPoint y: 474, distance: 123.8
click at [671, 474] on div "Чтобы активировать перетаскивание с помощью клавиатуры, нажмите Alt + Ввод. Пос…" at bounding box center [589, 323] width 889 height 349
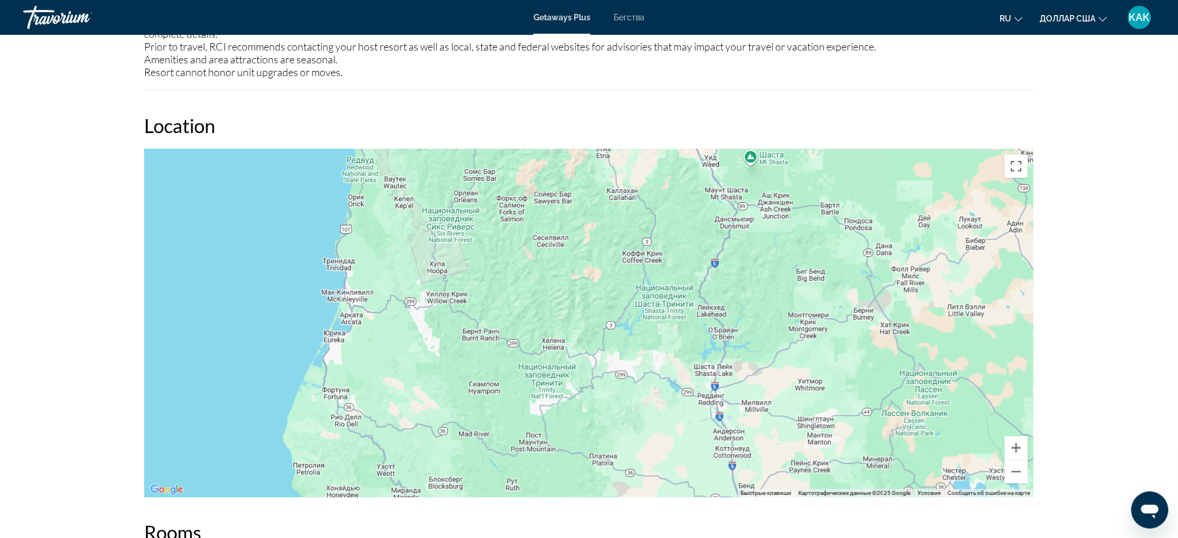
drag, startPoint x: 626, startPoint y: 327, endPoint x: 664, endPoint y: 486, distance: 163.8
click at [664, 486] on div "Overview Type Resort All-Inclusive No All-Inclusive Address [STREET_ADDRESS] De…" at bounding box center [589, 77] width 901 height 2215
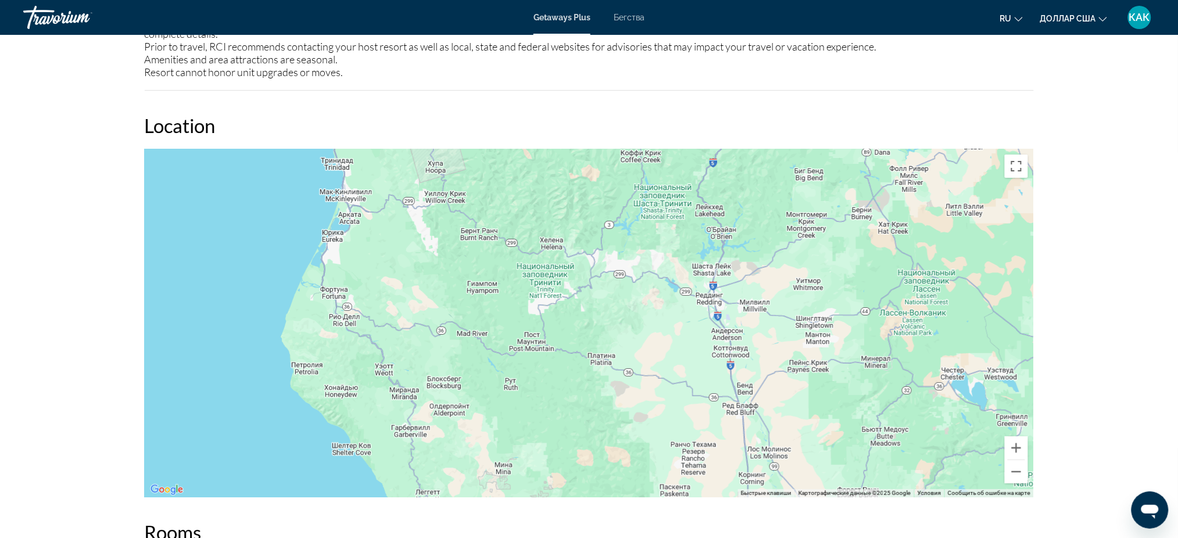
drag, startPoint x: 656, startPoint y: 478, endPoint x: 635, endPoint y: 230, distance: 249.0
click at [638, 258] on div "Основное содержание" at bounding box center [589, 323] width 889 height 349
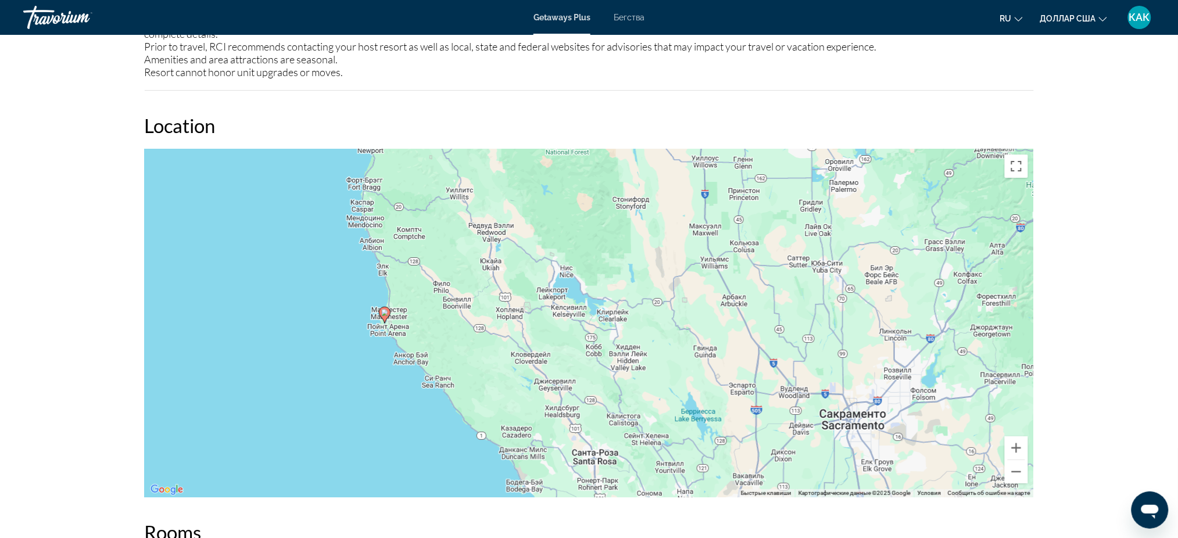
drag, startPoint x: 635, startPoint y: 320, endPoint x: 622, endPoint y: 270, distance: 51.0
click at [623, 274] on div "Чтобы активировать перетаскивание с помощью клавиатуры, нажмите Alt + Ввод. Пос…" at bounding box center [589, 323] width 889 height 349
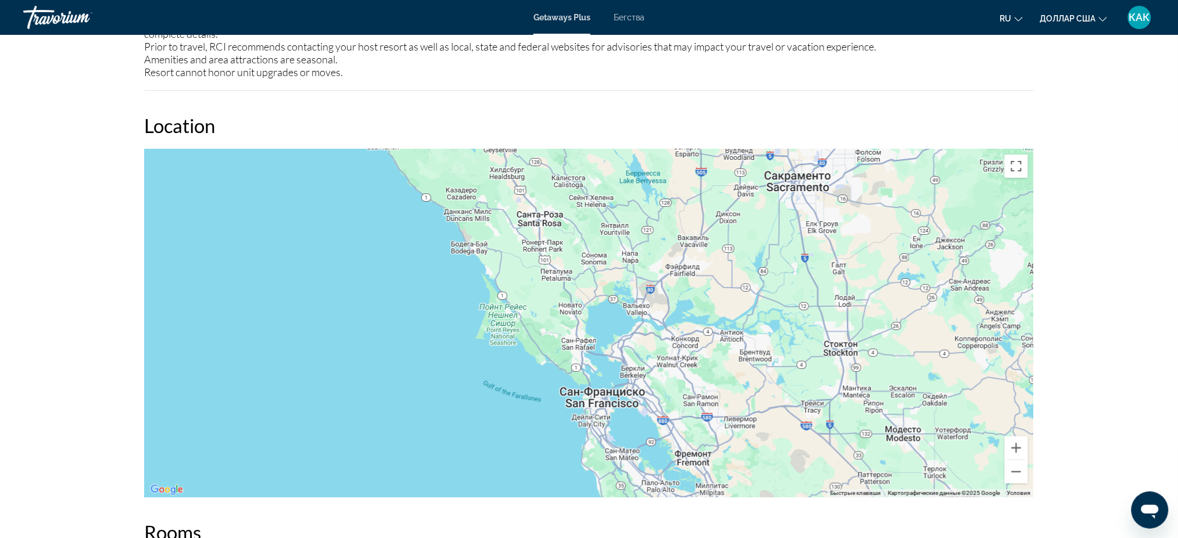
drag, startPoint x: 638, startPoint y: 323, endPoint x: 675, endPoint y: 418, distance: 103.1
click at [675, 418] on div "Чтобы активировать перетаскивание с помощью клавиатуры, нажмите Alt + Ввод. Пос…" at bounding box center [589, 323] width 889 height 349
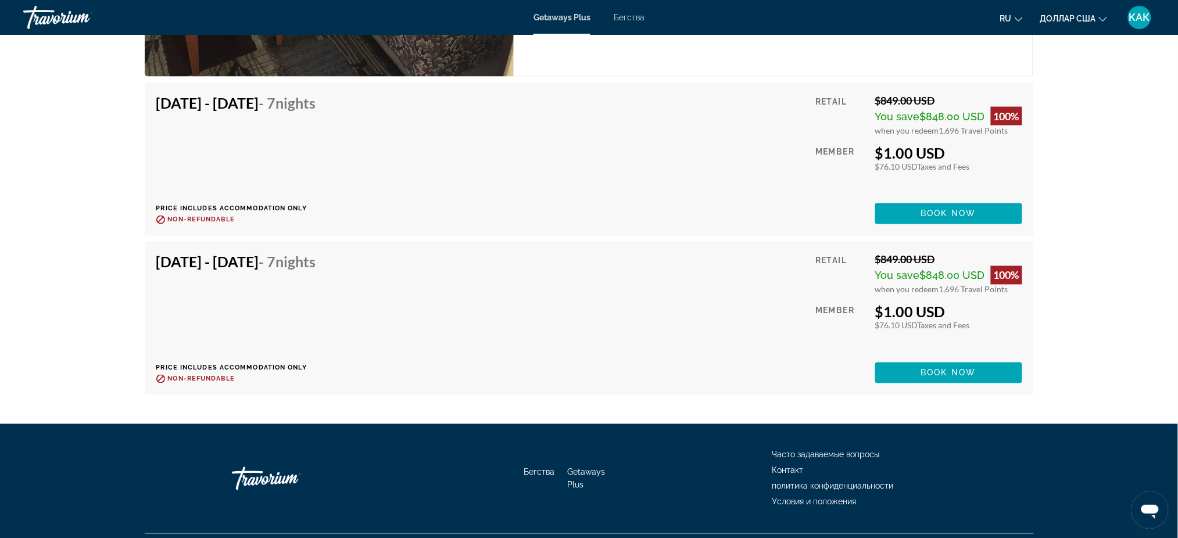
scroll to position [2246, 0]
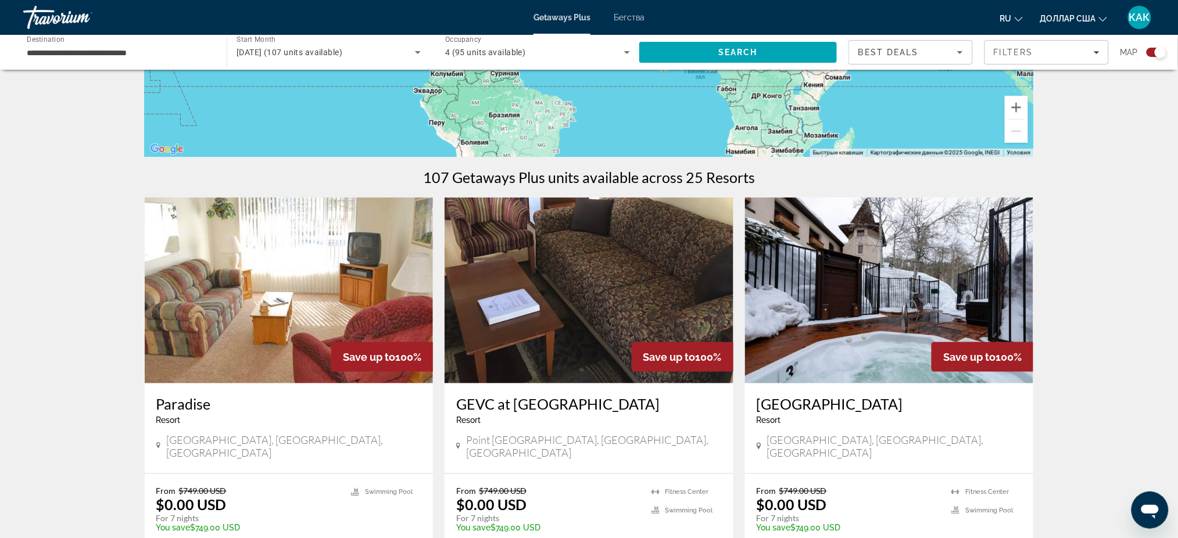
scroll to position [310, 0]
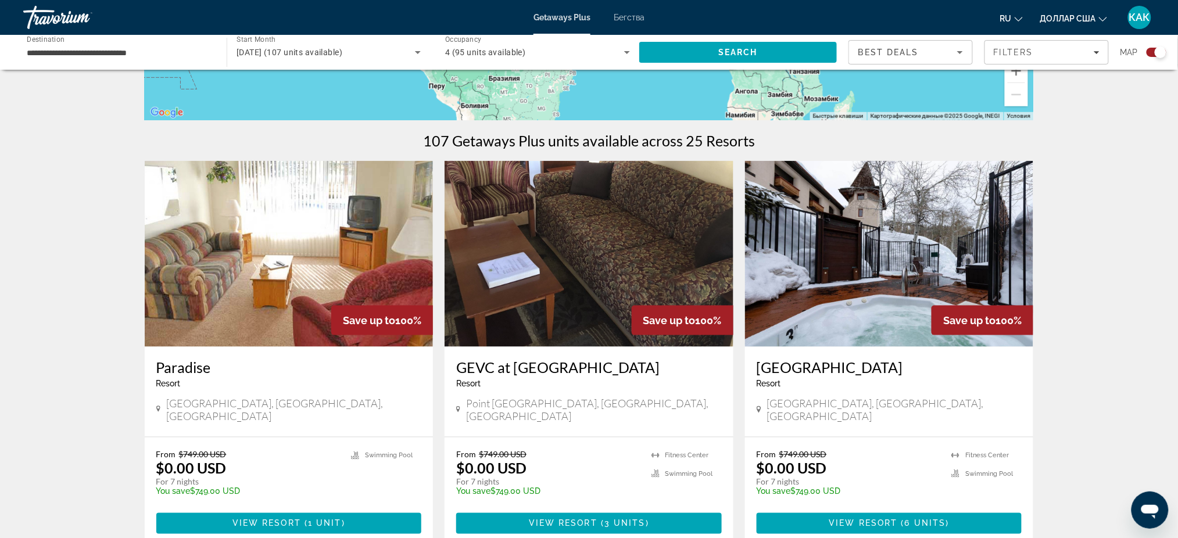
click at [793, 363] on h3 "[GEOGRAPHIC_DATA]" at bounding box center [890, 367] width 266 height 17
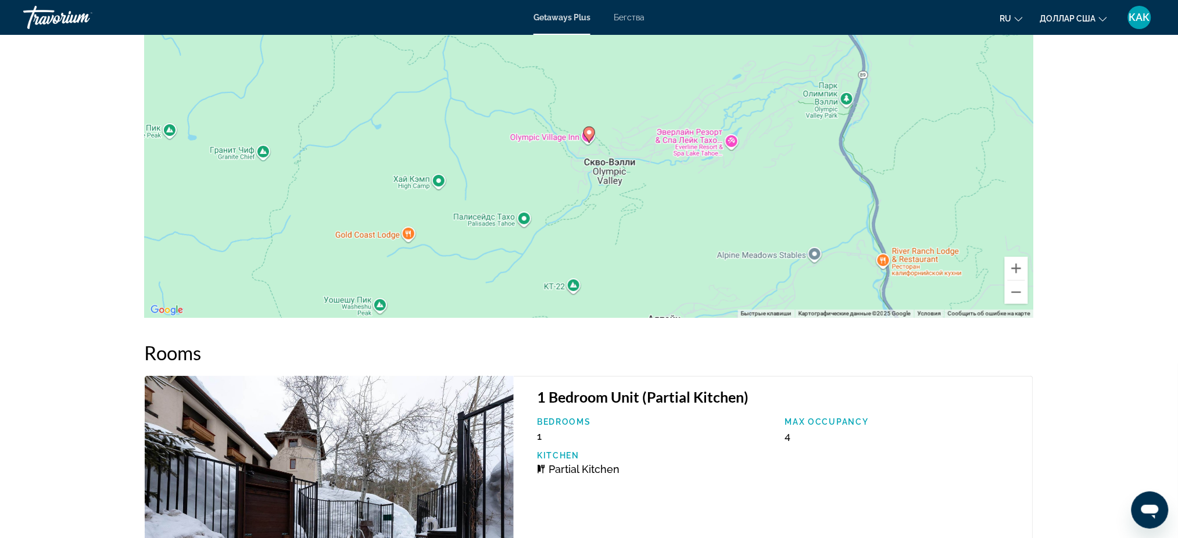
scroll to position [1705, 0]
click at [1016, 289] on button "Уменьшить" at bounding box center [1016, 291] width 23 height 23
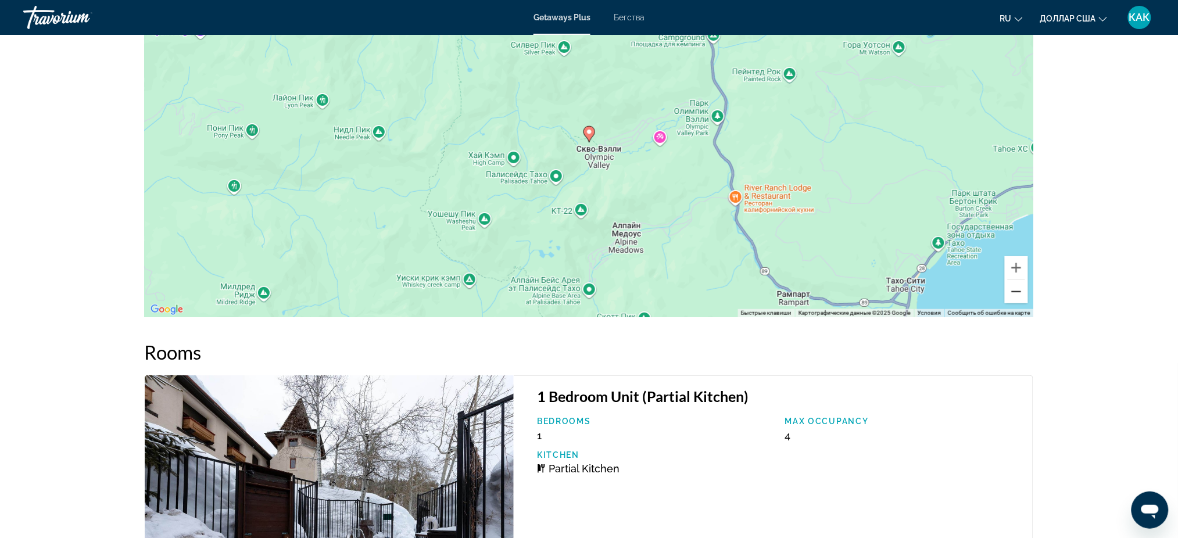
click at [1016, 289] on button "Уменьшить" at bounding box center [1016, 291] width 23 height 23
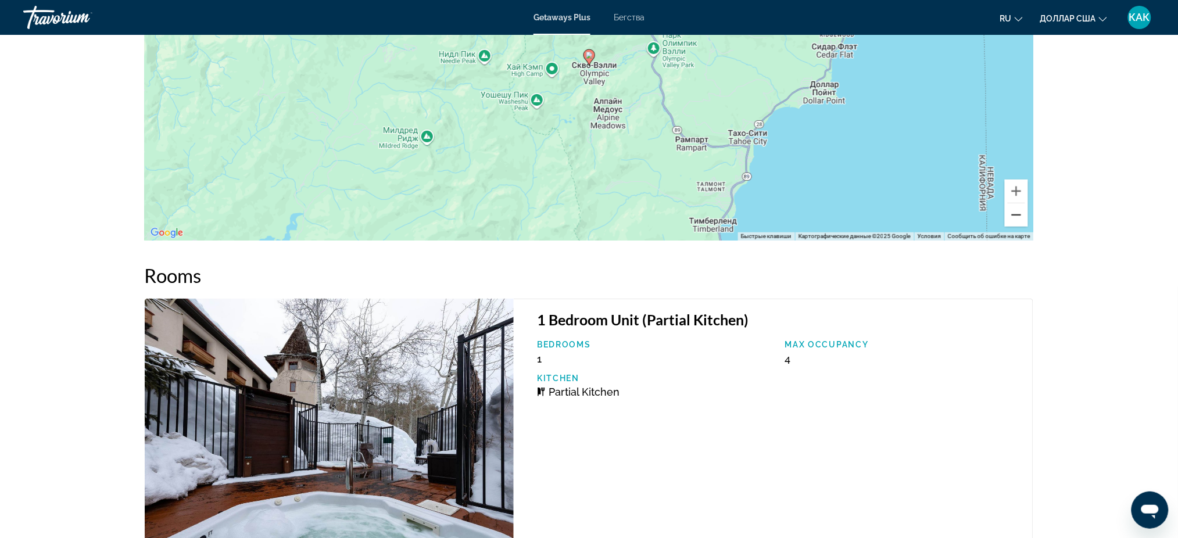
scroll to position [1538, 0]
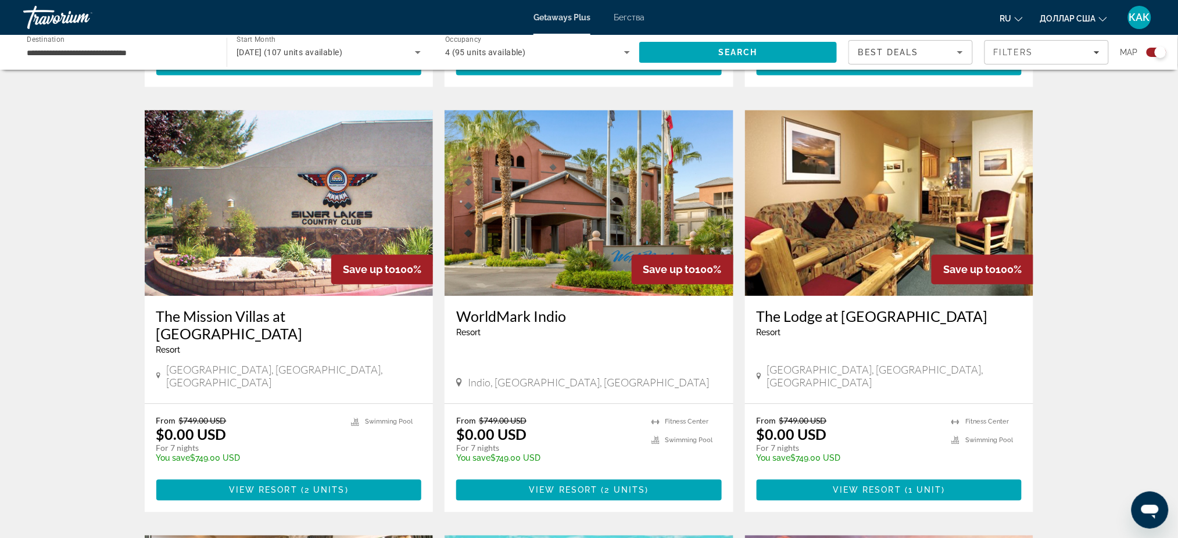
scroll to position [775, 0]
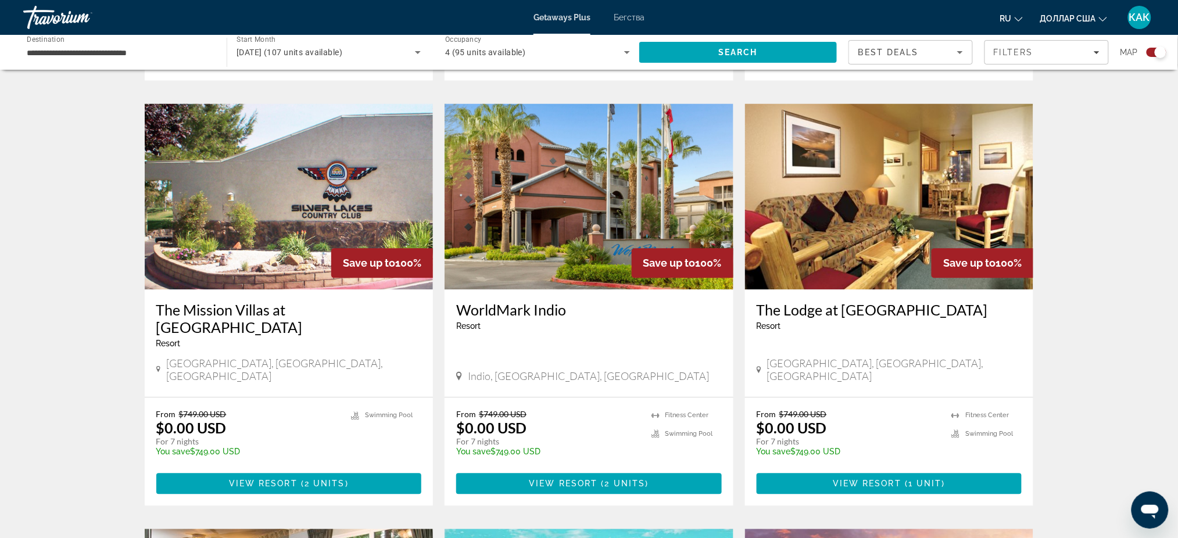
click at [244, 302] on h3 "The Mission Villas at [GEOGRAPHIC_DATA]" at bounding box center [289, 319] width 266 height 35
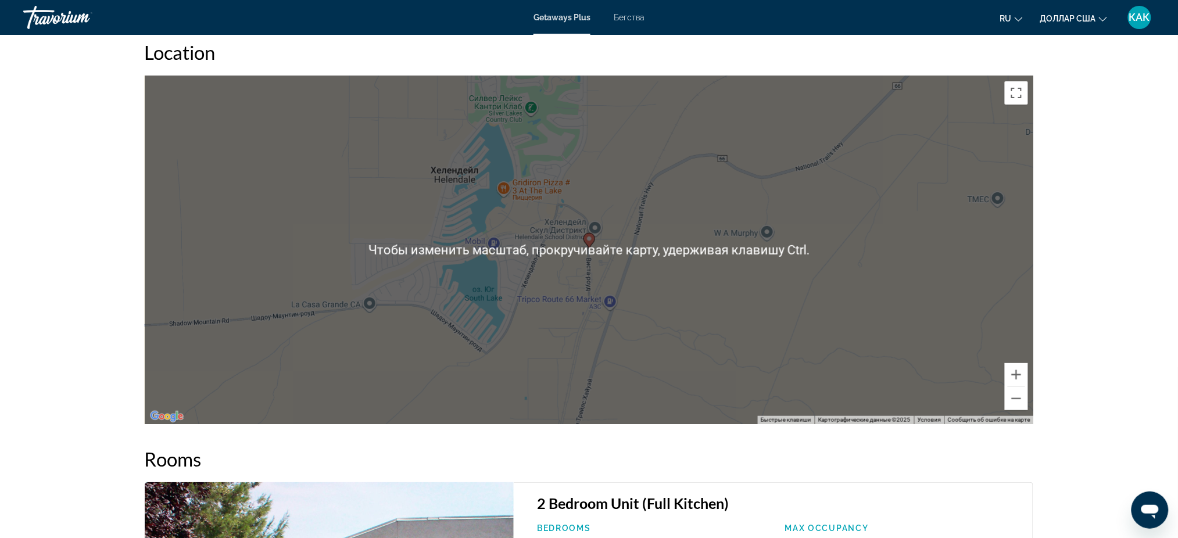
scroll to position [1705, 0]
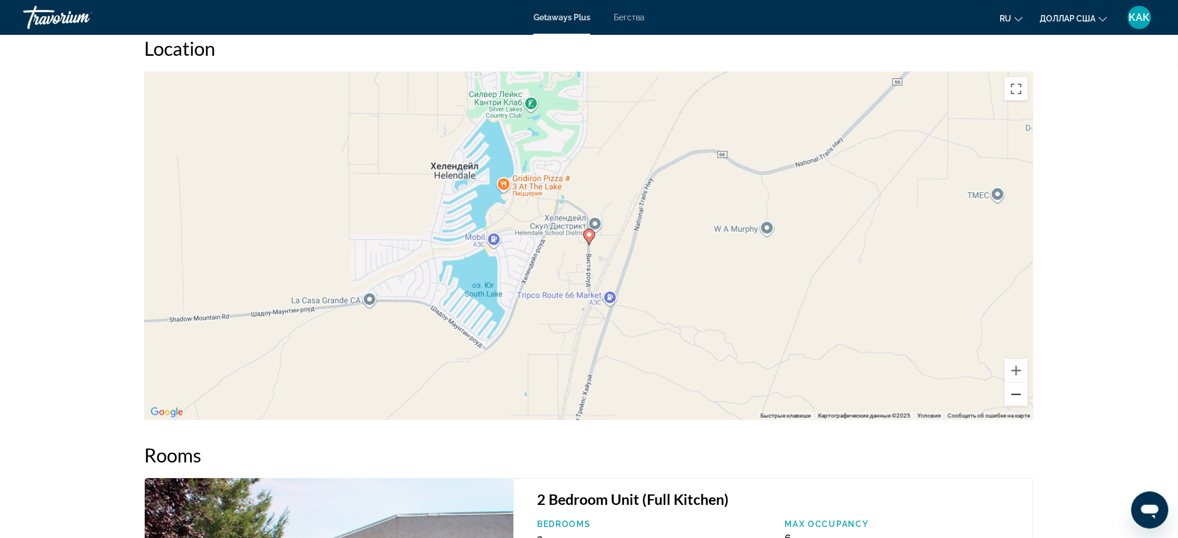
click at [1018, 395] on button "Уменьшить" at bounding box center [1016, 394] width 23 height 23
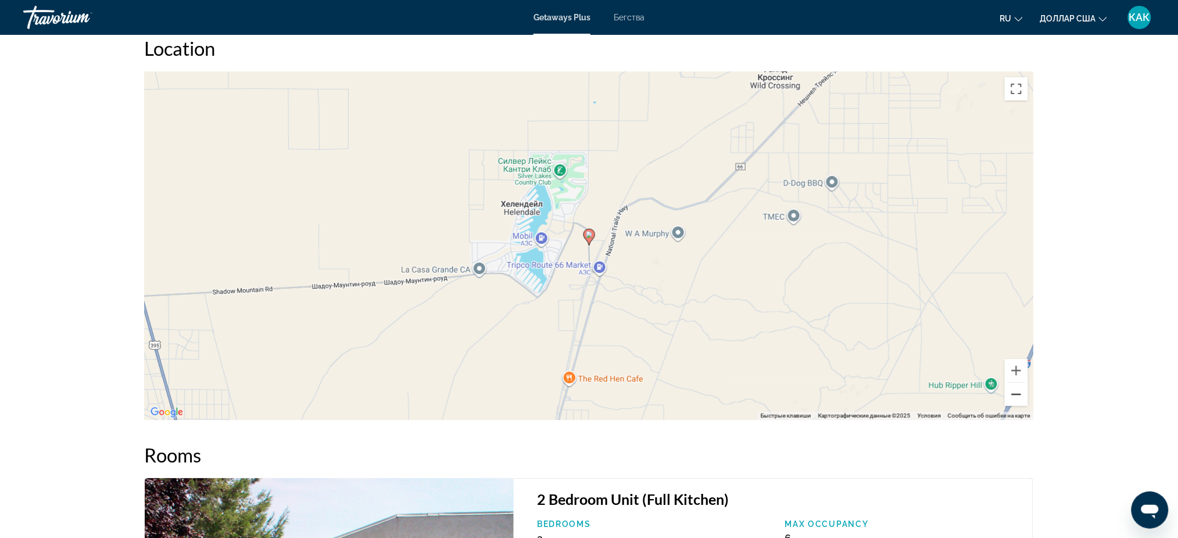
click at [1017, 391] on button "Уменьшить" at bounding box center [1016, 394] width 23 height 23
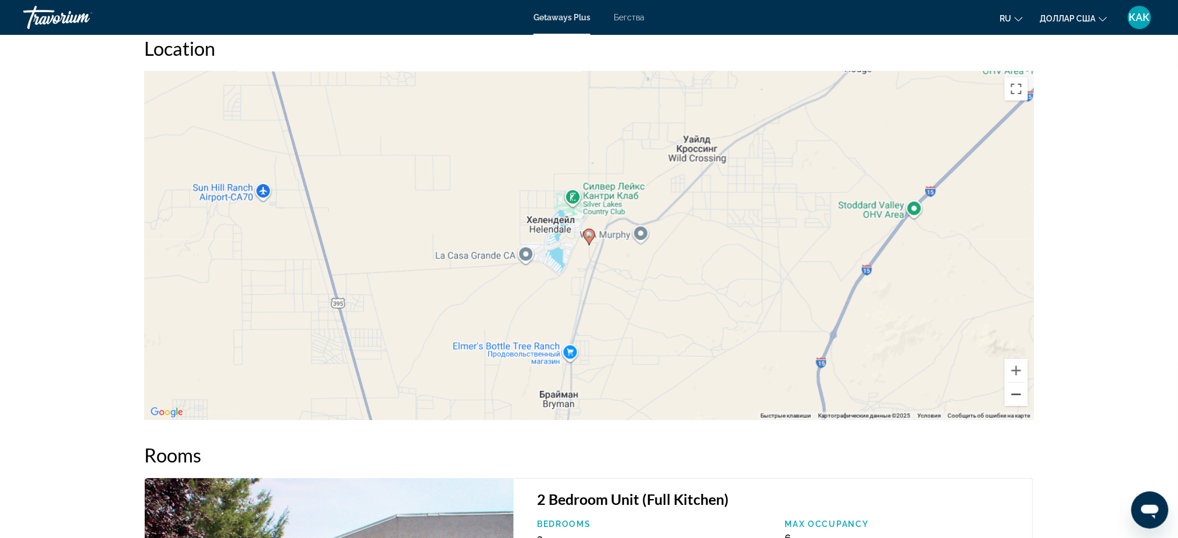
click at [1017, 391] on button "Уменьшить" at bounding box center [1016, 394] width 23 height 23
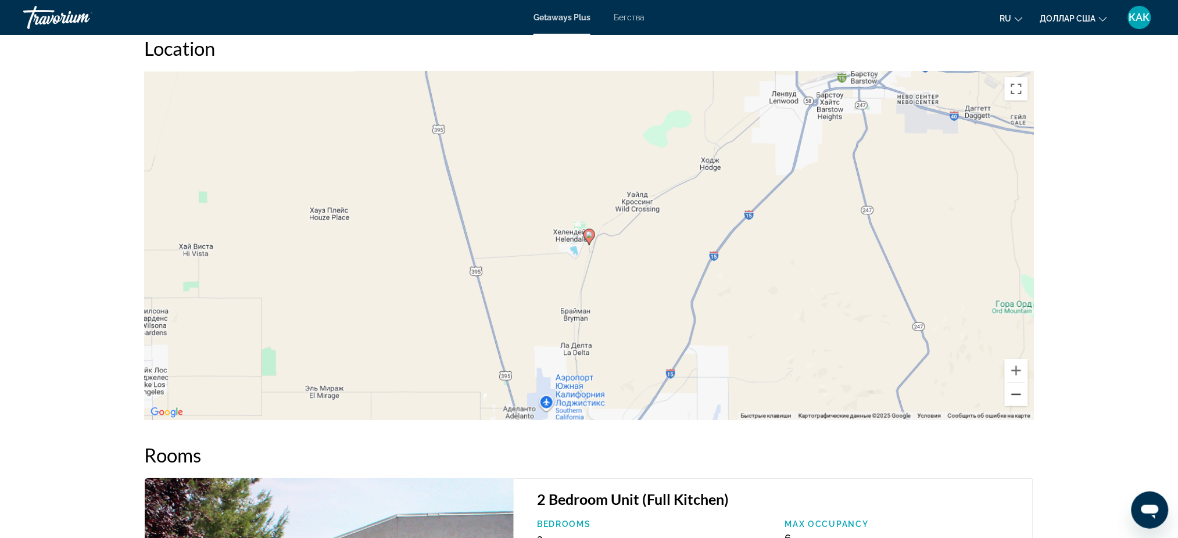
click at [1017, 391] on button "Уменьшить" at bounding box center [1016, 394] width 23 height 23
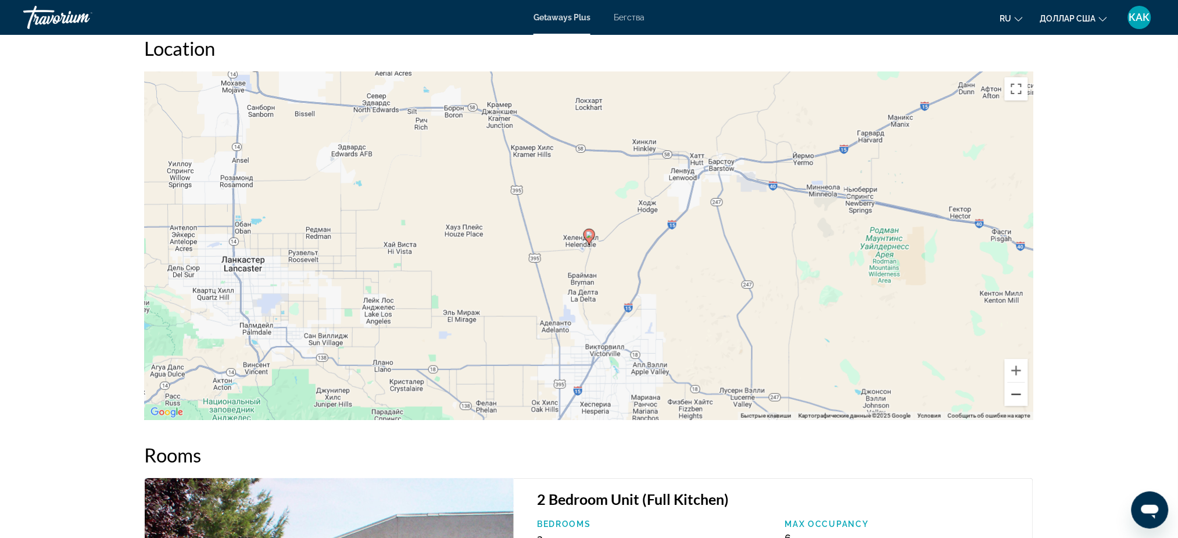
click at [1017, 391] on button "Уменьшить" at bounding box center [1016, 394] width 23 height 23
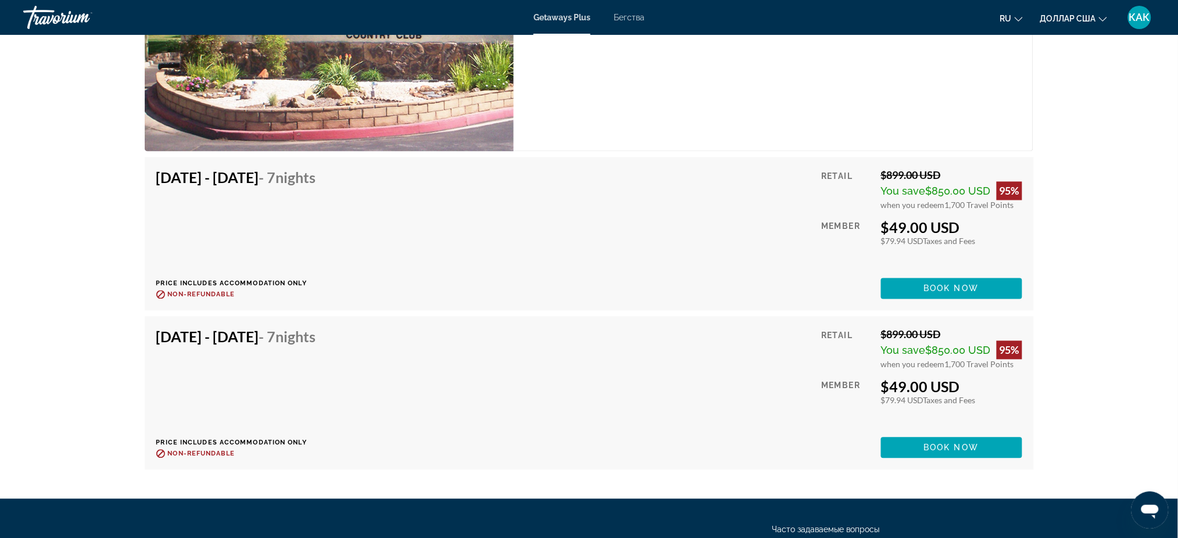
scroll to position [2325, 0]
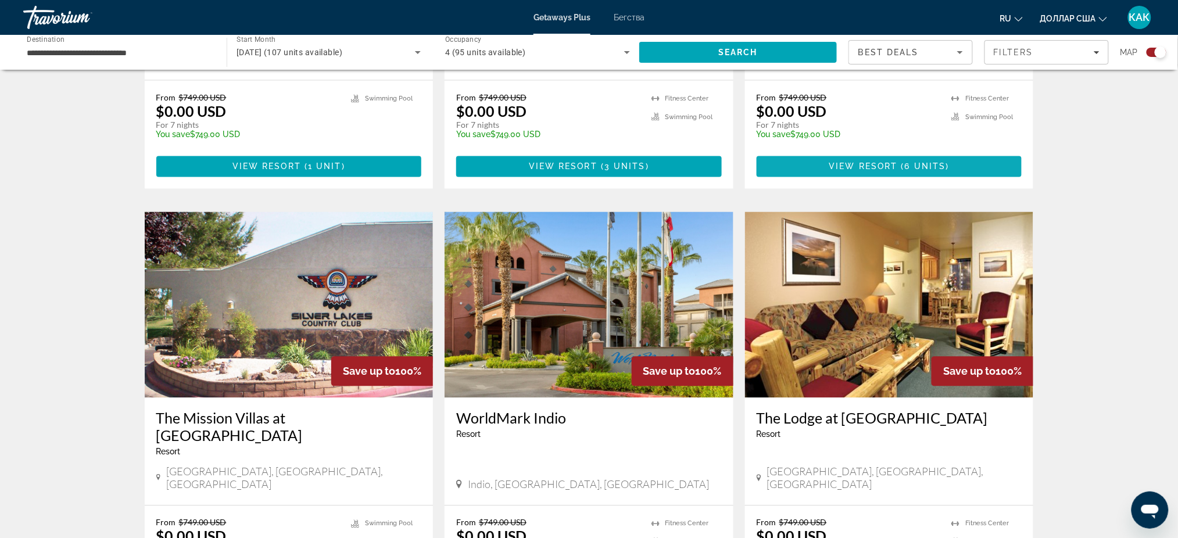
scroll to position [697, 0]
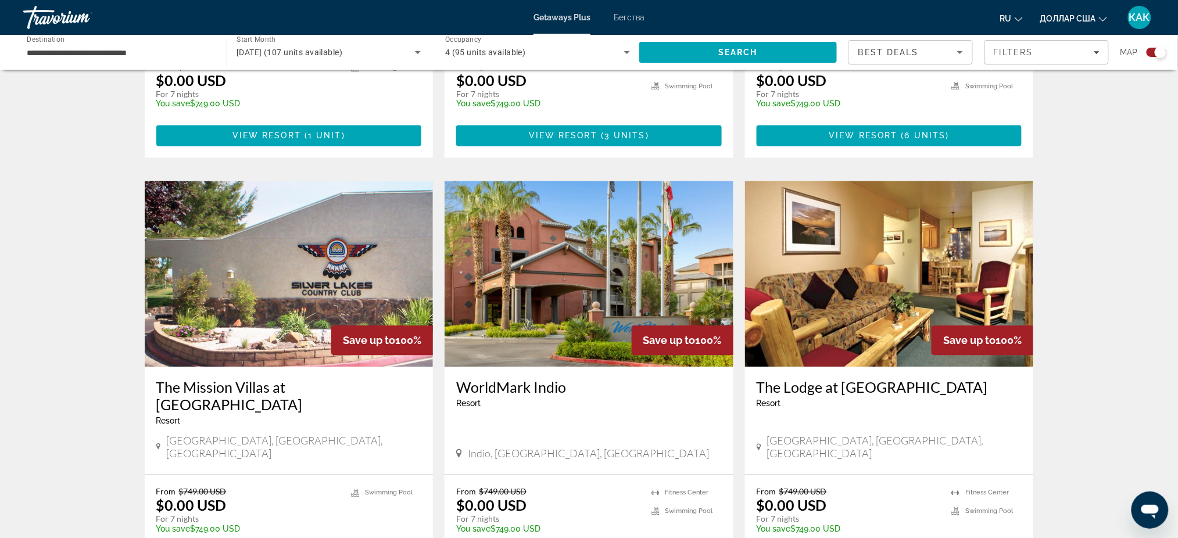
click at [500, 367] on div "[GEOGRAPHIC_DATA] - This is an adults only resort [GEOGRAPHIC_DATA], [GEOGRAPHI…" at bounding box center [589, 421] width 289 height 108
click at [504, 380] on h3 "WorldMark Indio" at bounding box center [589, 387] width 266 height 17
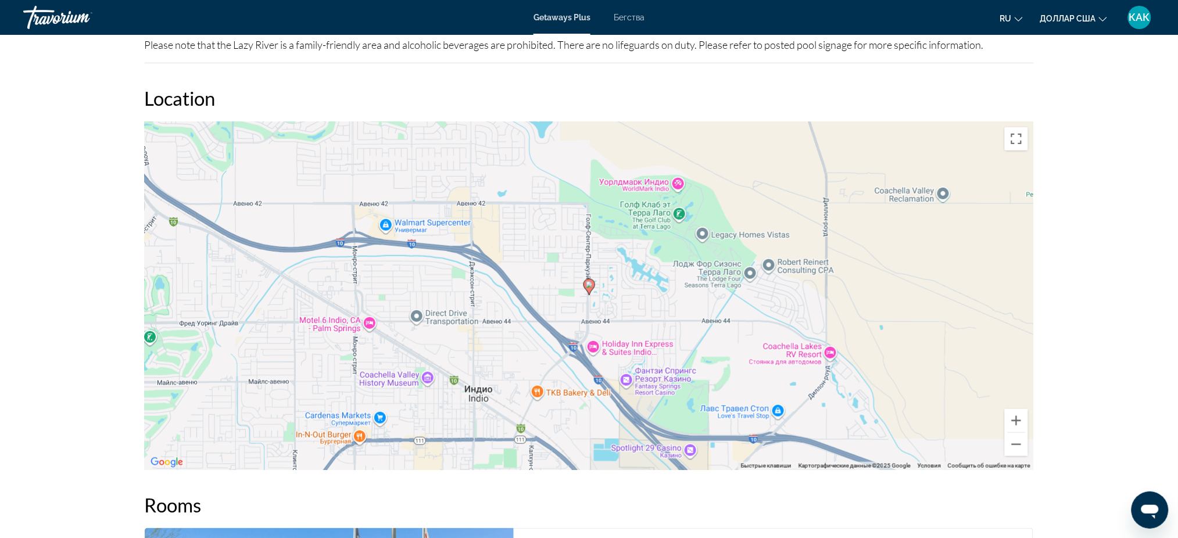
scroll to position [1782, 0]
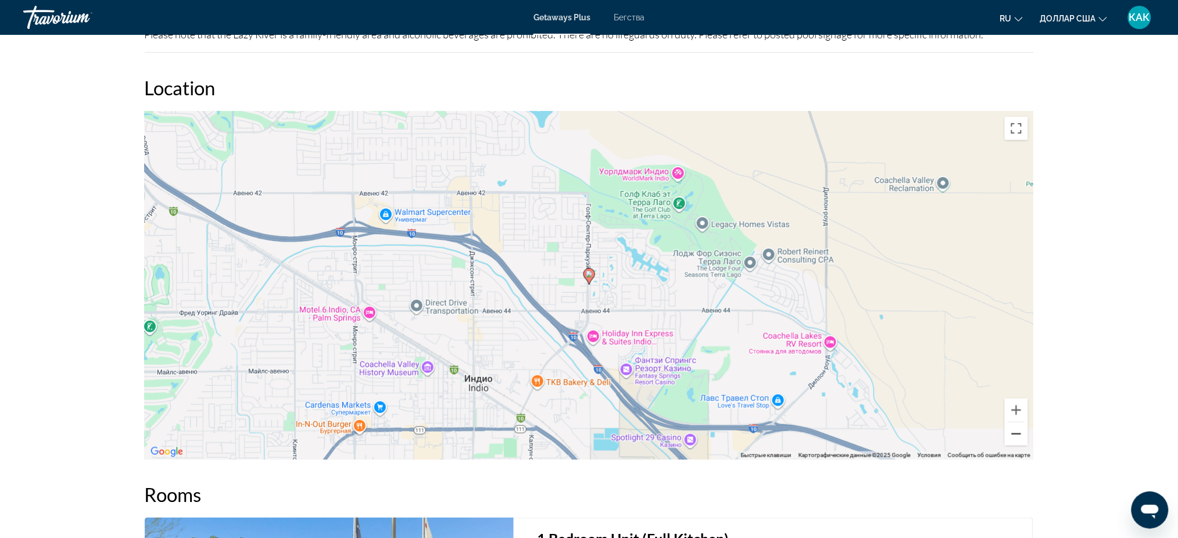
click at [1016, 423] on button "Уменьшить" at bounding box center [1016, 434] width 23 height 23
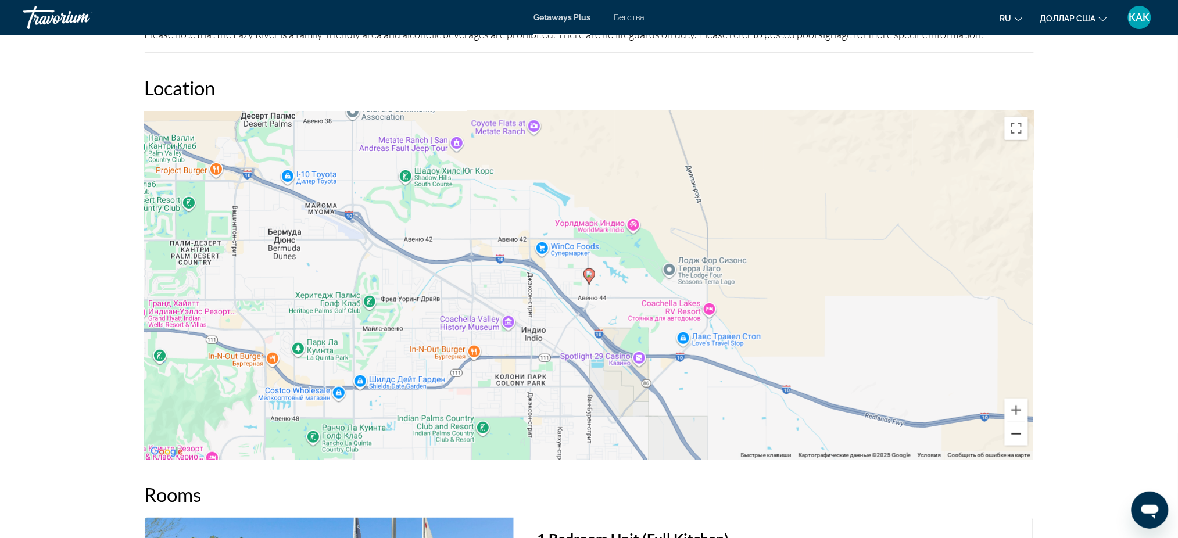
click at [1016, 423] on button "Уменьшить" at bounding box center [1016, 434] width 23 height 23
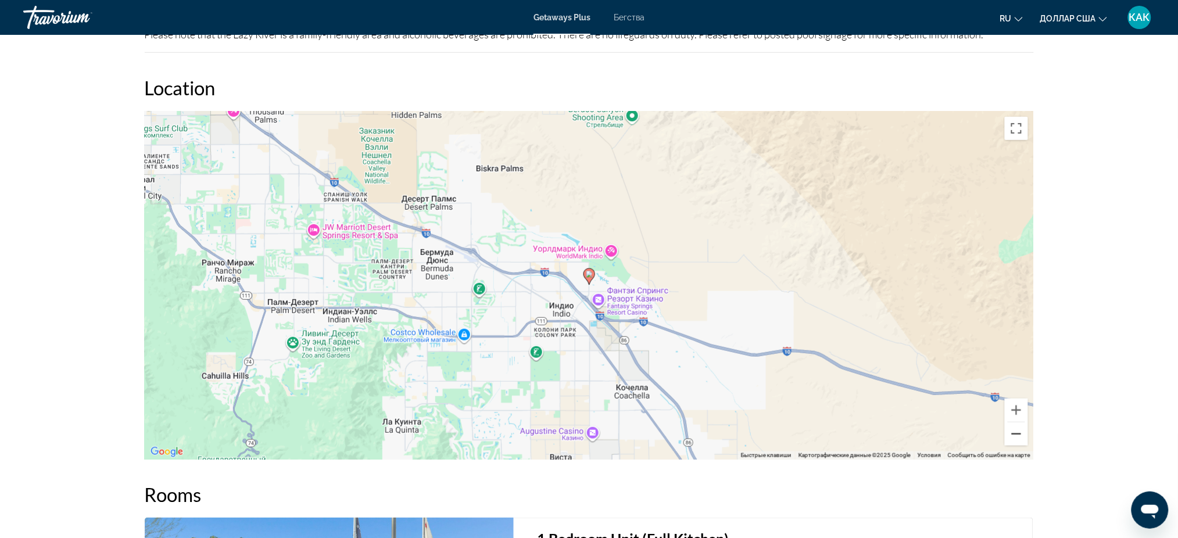
click at [1016, 423] on button "Уменьшить" at bounding box center [1016, 434] width 23 height 23
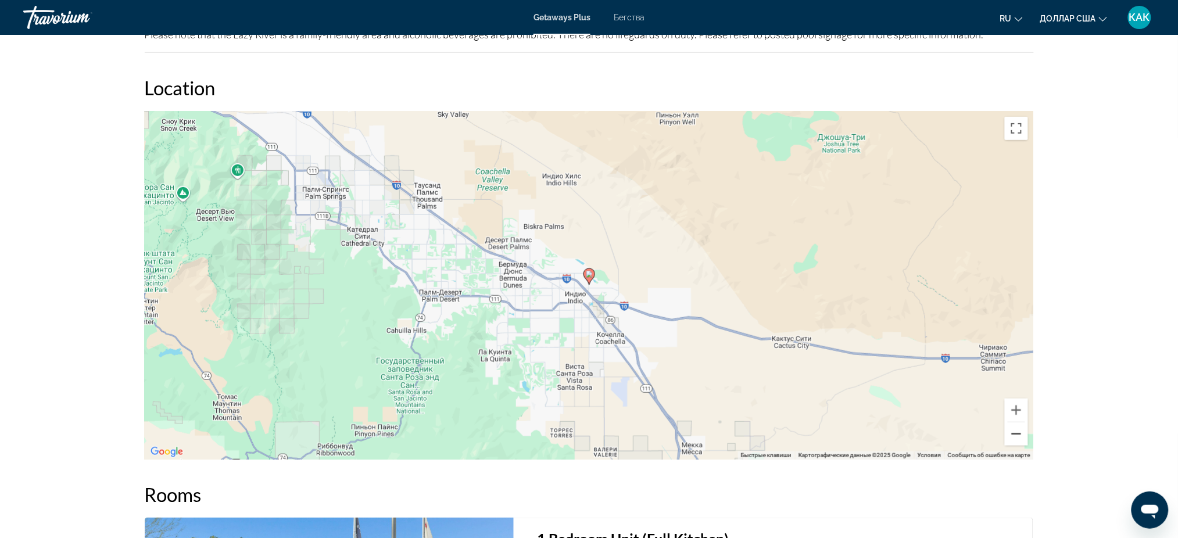
click at [1016, 423] on button "Уменьшить" at bounding box center [1016, 434] width 23 height 23
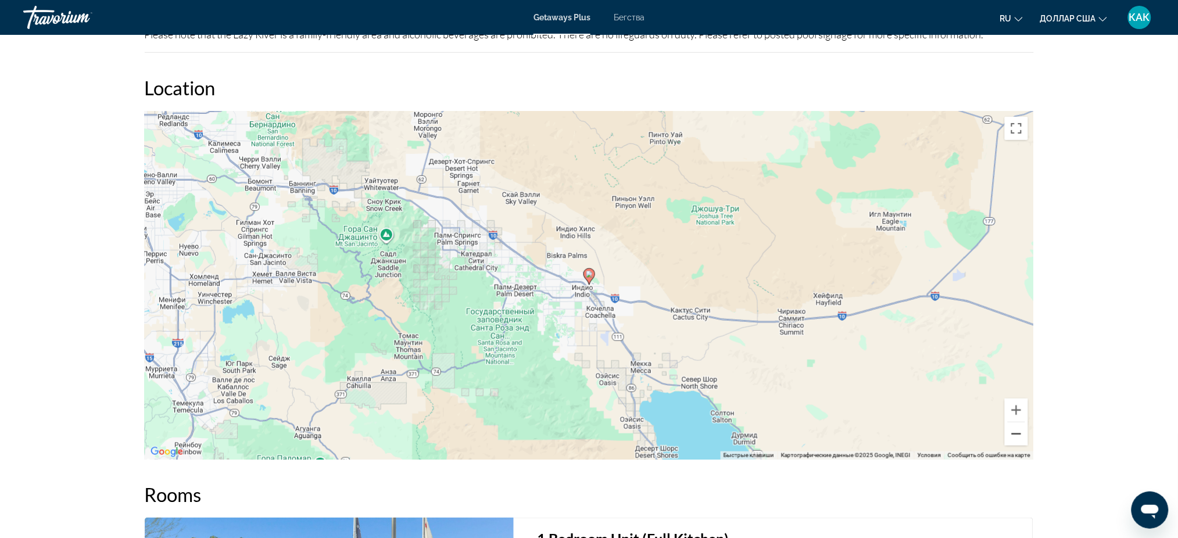
click at [1016, 423] on button "Уменьшить" at bounding box center [1016, 434] width 23 height 23
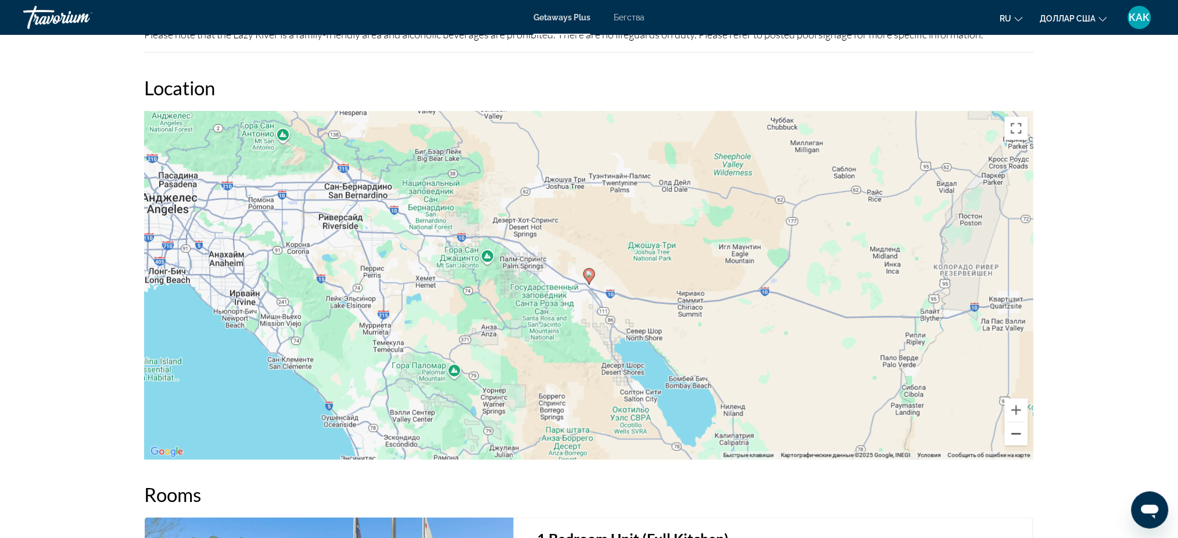
click at [1016, 423] on button "Уменьшить" at bounding box center [1016, 434] width 23 height 23
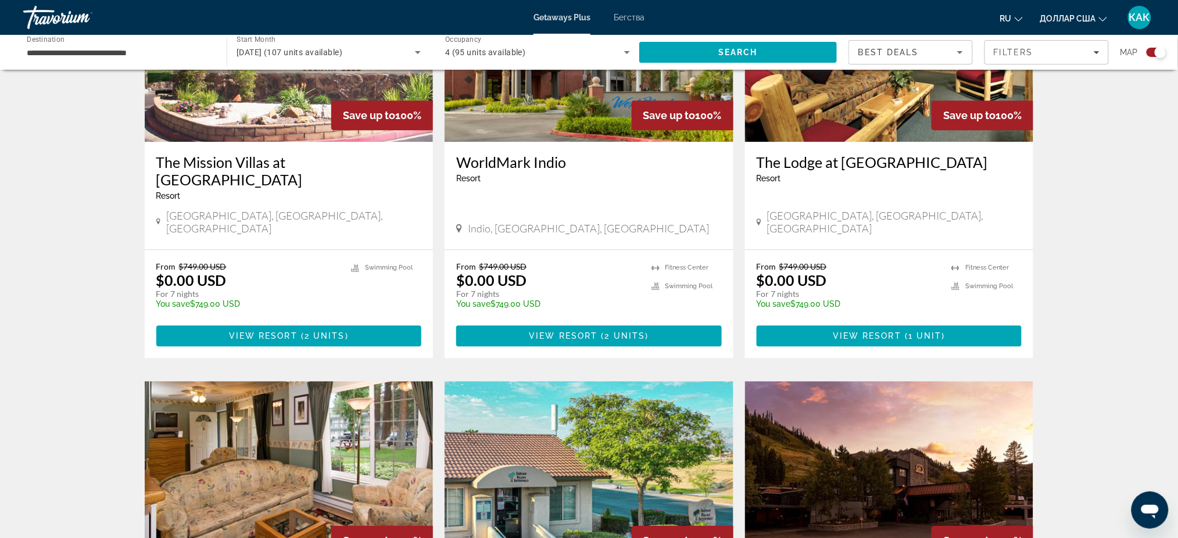
scroll to position [930, 0]
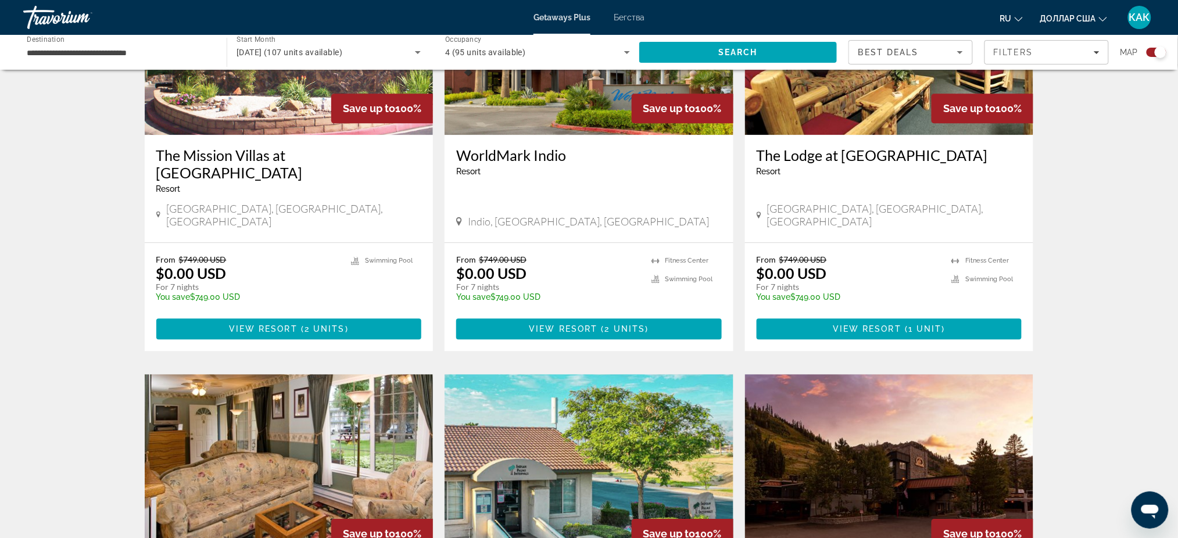
click at [814, 146] on h3 "The Lodge at [GEOGRAPHIC_DATA]" at bounding box center [890, 154] width 266 height 17
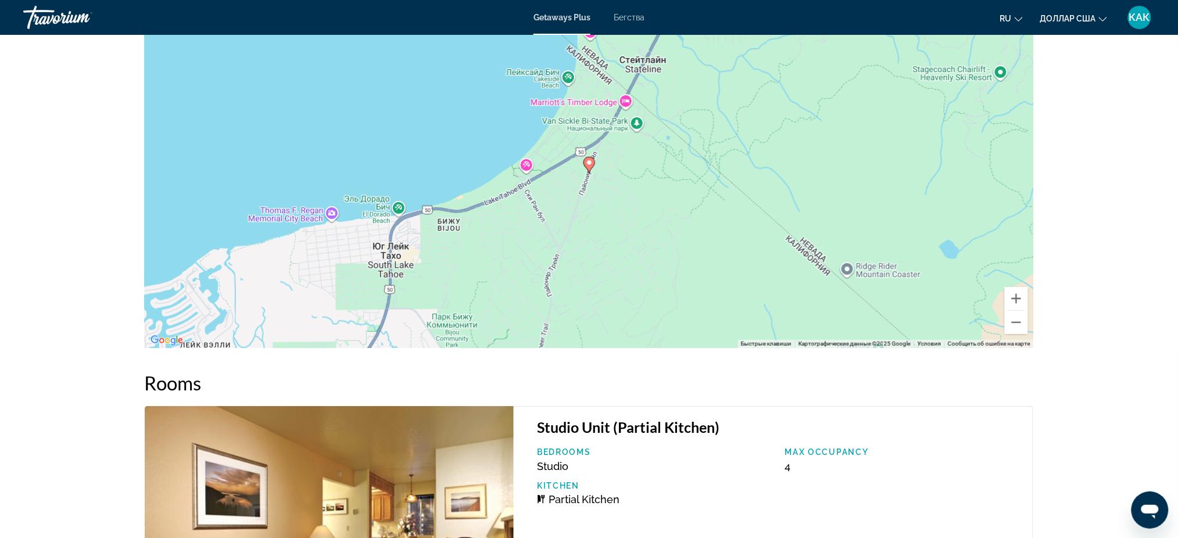
scroll to position [1705, 0]
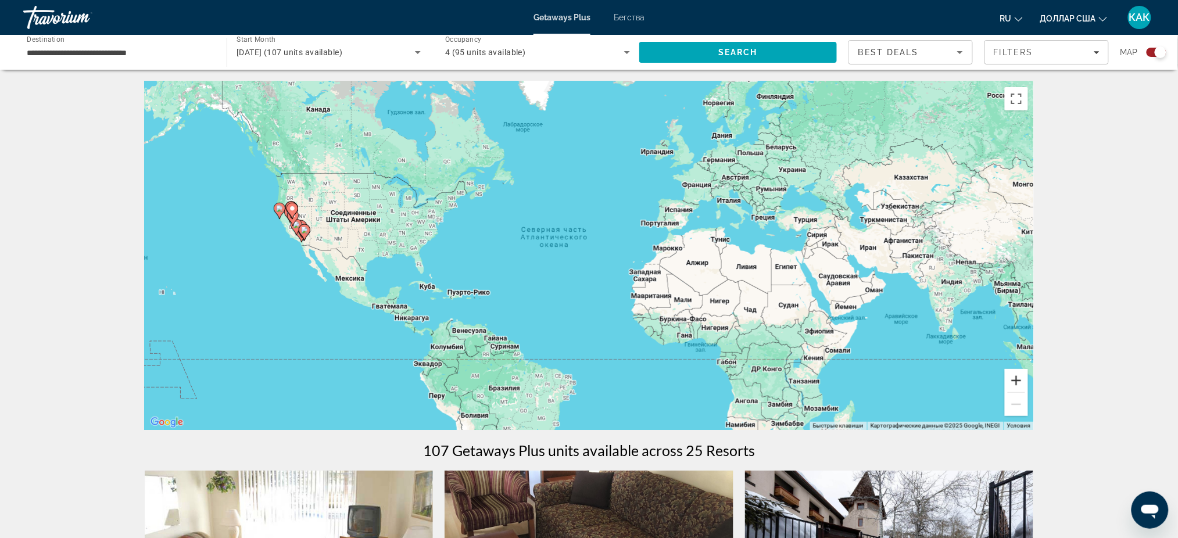
click at [1021, 377] on button "Увеличить" at bounding box center [1016, 380] width 23 height 23
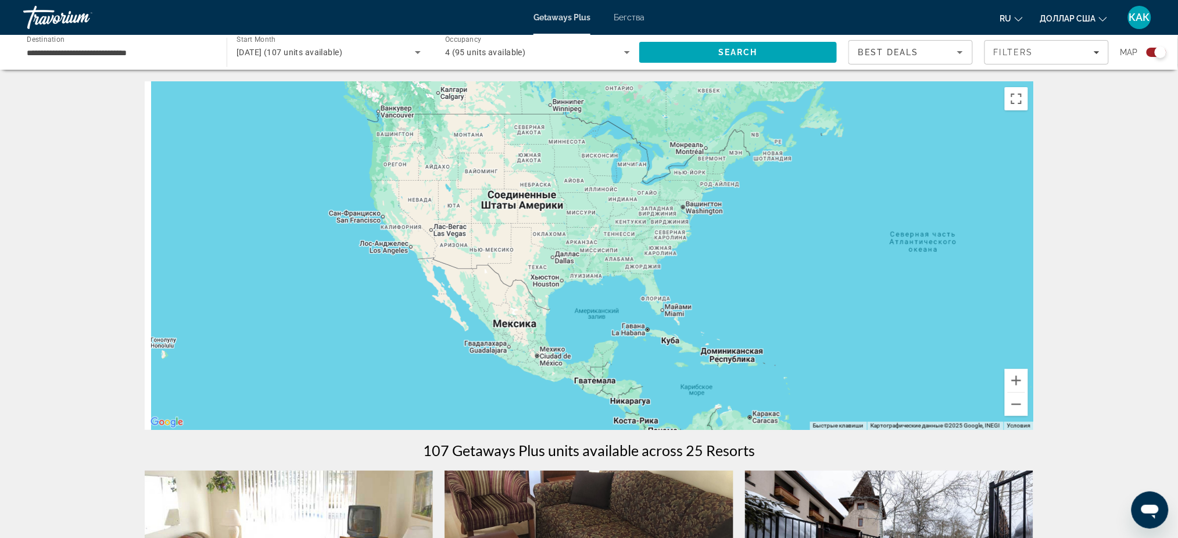
drag, startPoint x: 357, startPoint y: 319, endPoint x: 873, endPoint y: 339, distance: 516.5
click at [873, 339] on div "Основное содержание" at bounding box center [589, 255] width 889 height 349
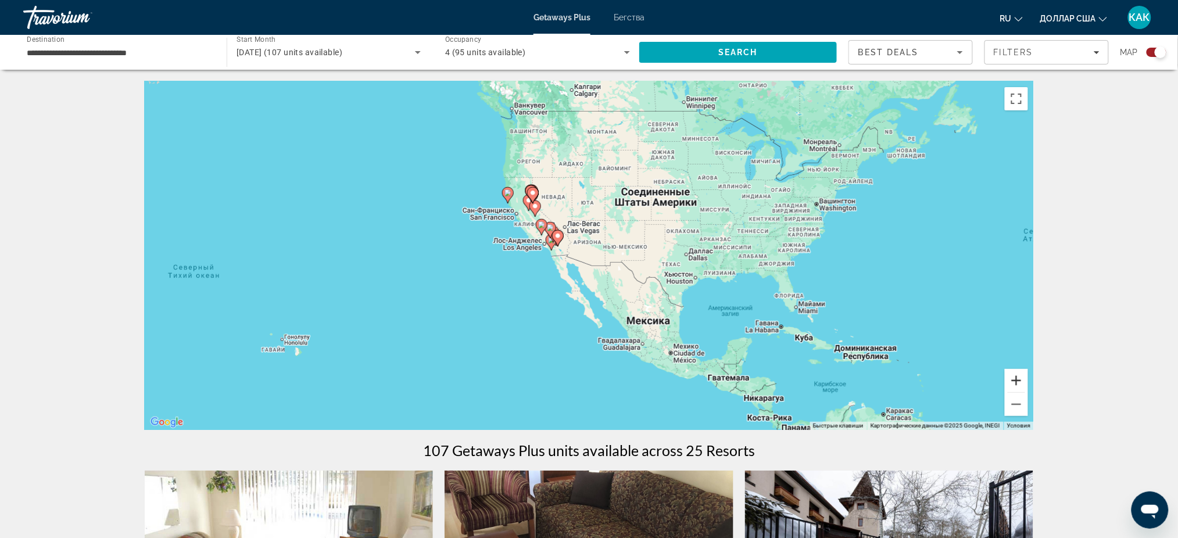
click at [1016, 379] on button "Увеличить" at bounding box center [1016, 380] width 23 height 23
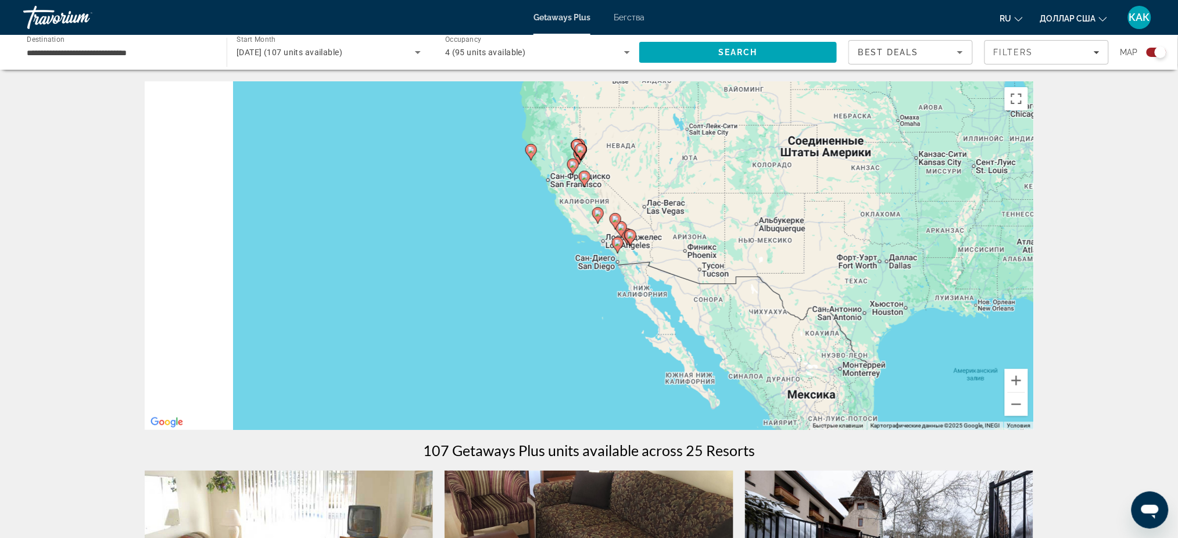
drag, startPoint x: 664, startPoint y: 323, endPoint x: 808, endPoint y: 337, distance: 144.2
click at [808, 337] on div "Чтобы активировать перетаскивание с помощью клавиатуры, нажмите Alt + Ввод. Пос…" at bounding box center [589, 255] width 889 height 349
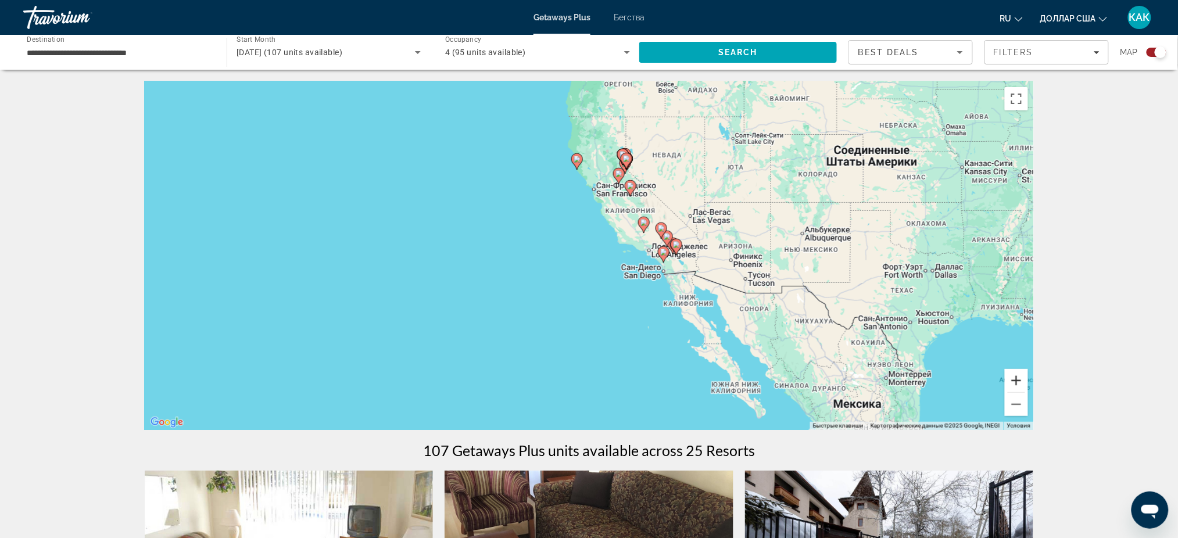
click at [1018, 377] on button "Увеличить" at bounding box center [1016, 380] width 23 height 23
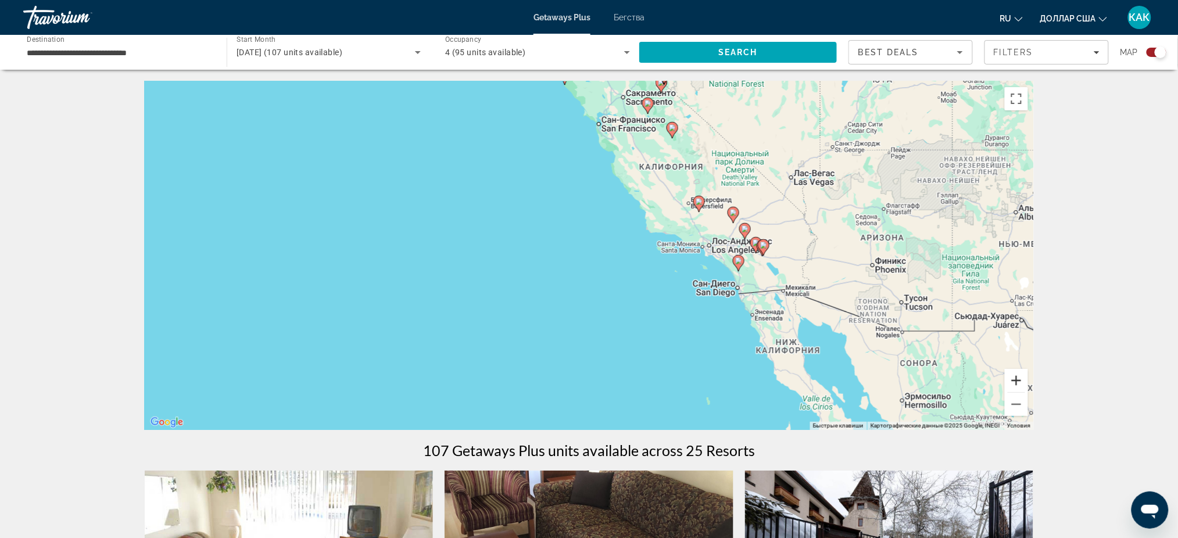
click at [1019, 378] on button "Увеличить" at bounding box center [1016, 380] width 23 height 23
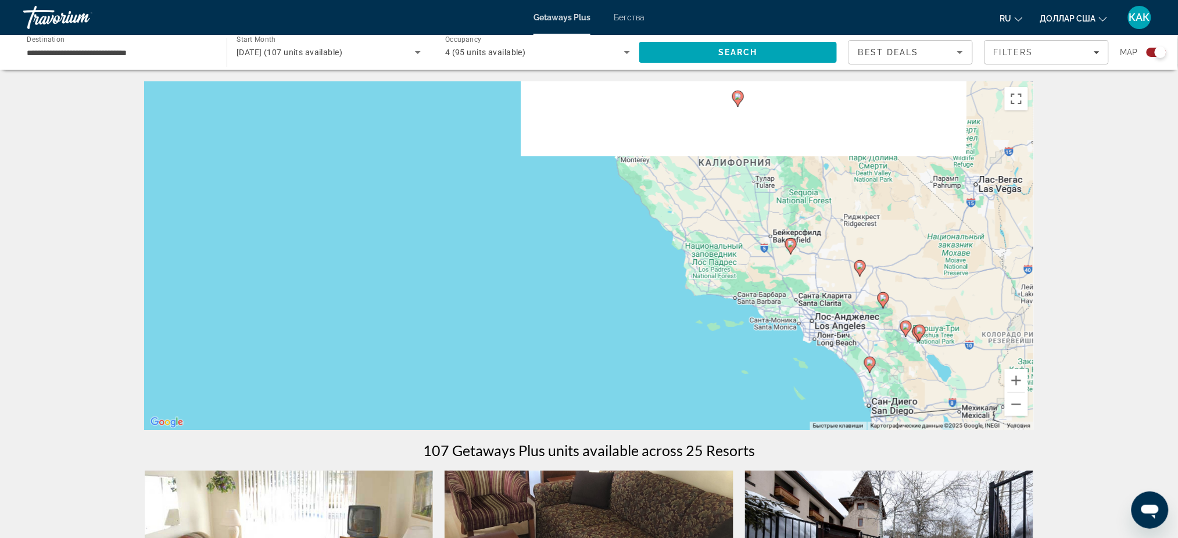
drag, startPoint x: 584, startPoint y: 196, endPoint x: 530, endPoint y: 378, distance: 189.8
click at [531, 377] on div "Чтобы активировать перетаскивание с помощью клавиатуры, нажмите Alt + Ввод. Пос…" at bounding box center [589, 255] width 889 height 349
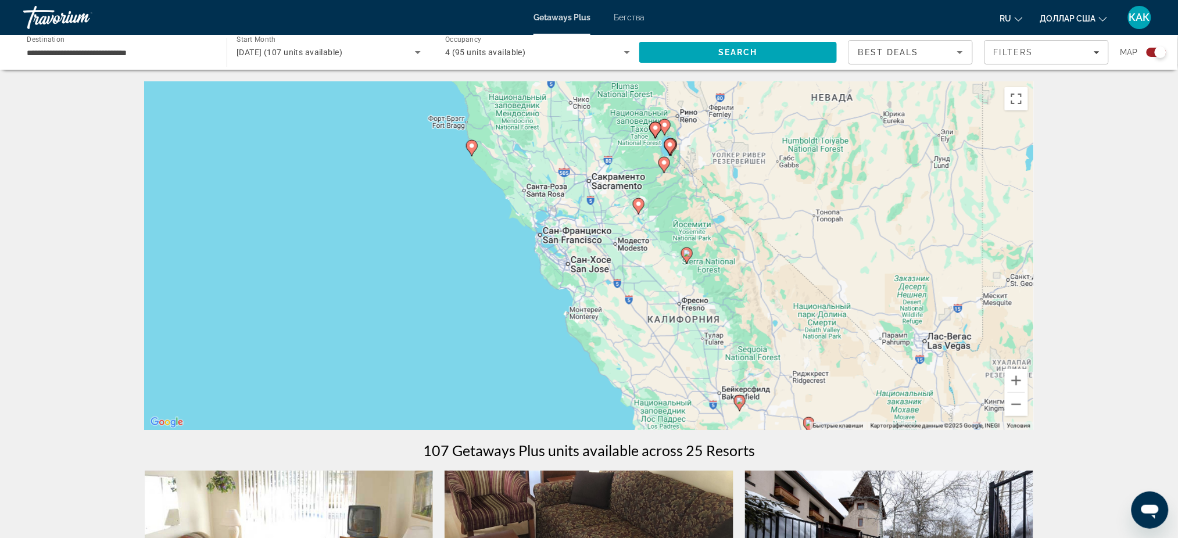
drag, startPoint x: 513, startPoint y: 238, endPoint x: 500, endPoint y: 371, distance: 134.2
click at [501, 371] on div "Чтобы активировать перетаскивание с помощью клавиатуры, нажмите Alt + Ввод. Пос…" at bounding box center [589, 255] width 889 height 349
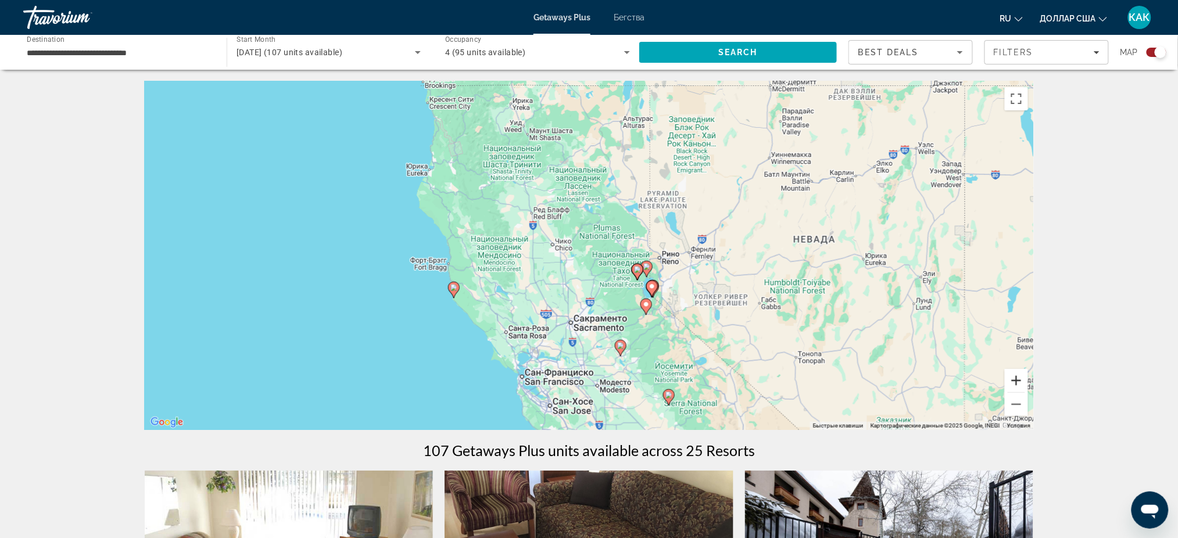
click at [1017, 375] on button "Увеличить" at bounding box center [1016, 380] width 23 height 23
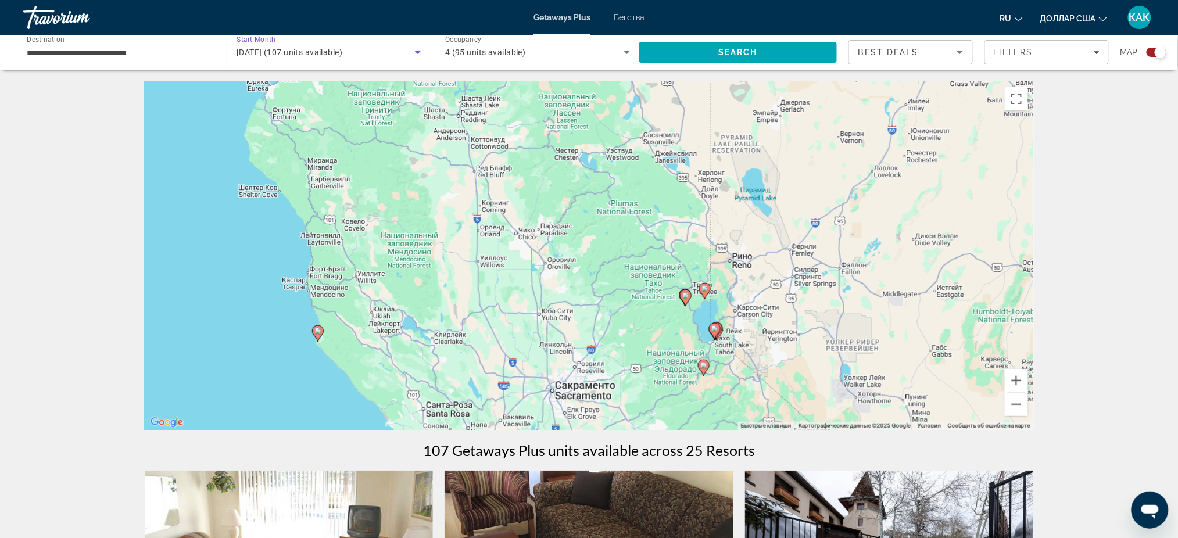
click at [341, 49] on span "[DATE] (107 units available)" at bounding box center [290, 52] width 106 height 9
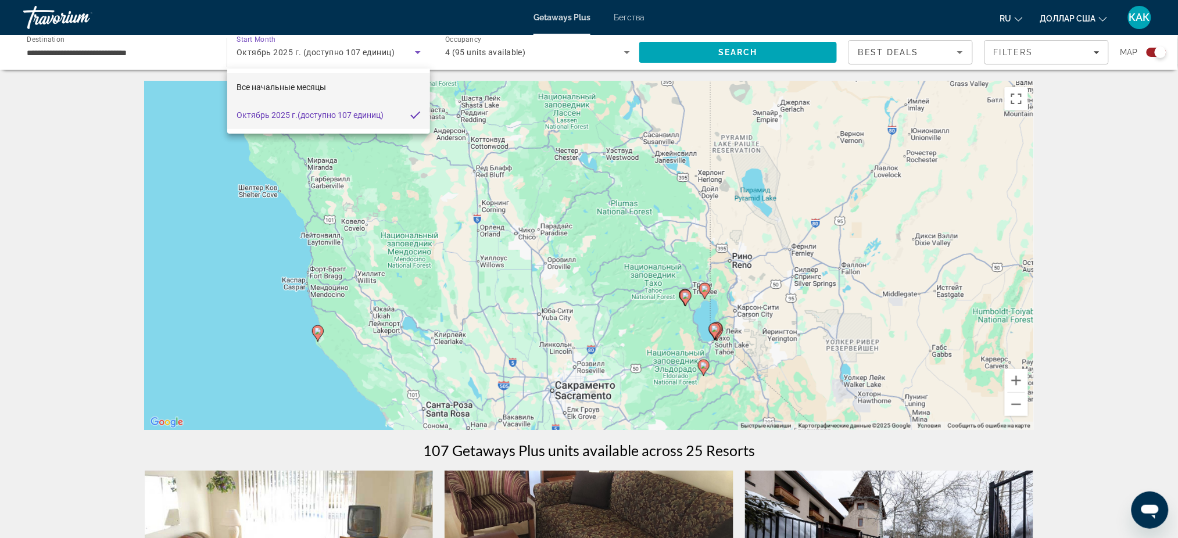
click at [284, 83] on font "Все начальные месяцы" at bounding box center [282, 87] width 90 height 9
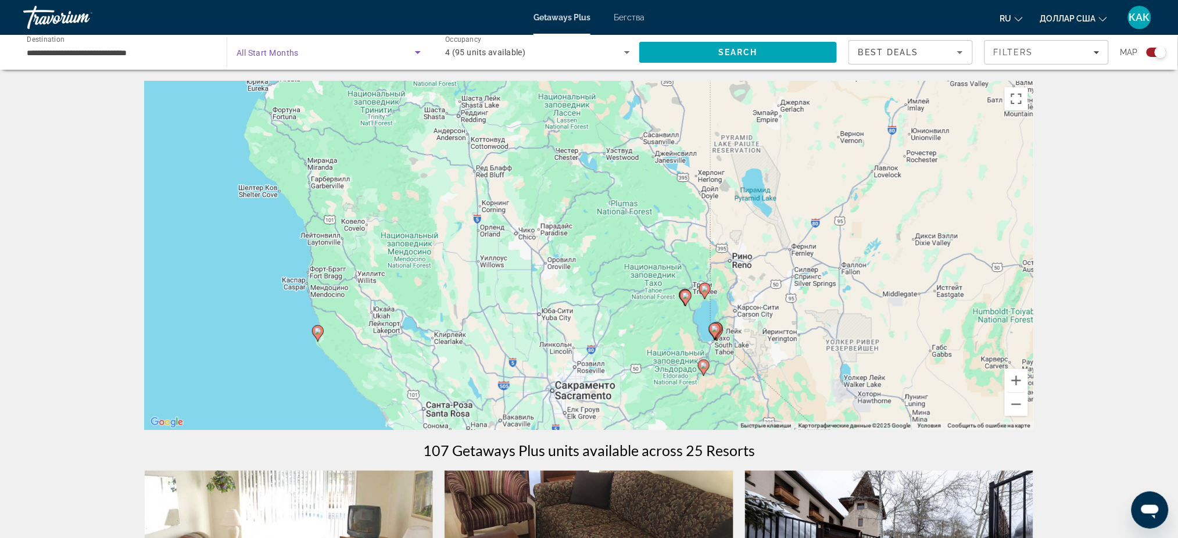
click at [260, 54] on span "All Start Months" at bounding box center [268, 52] width 62 height 9
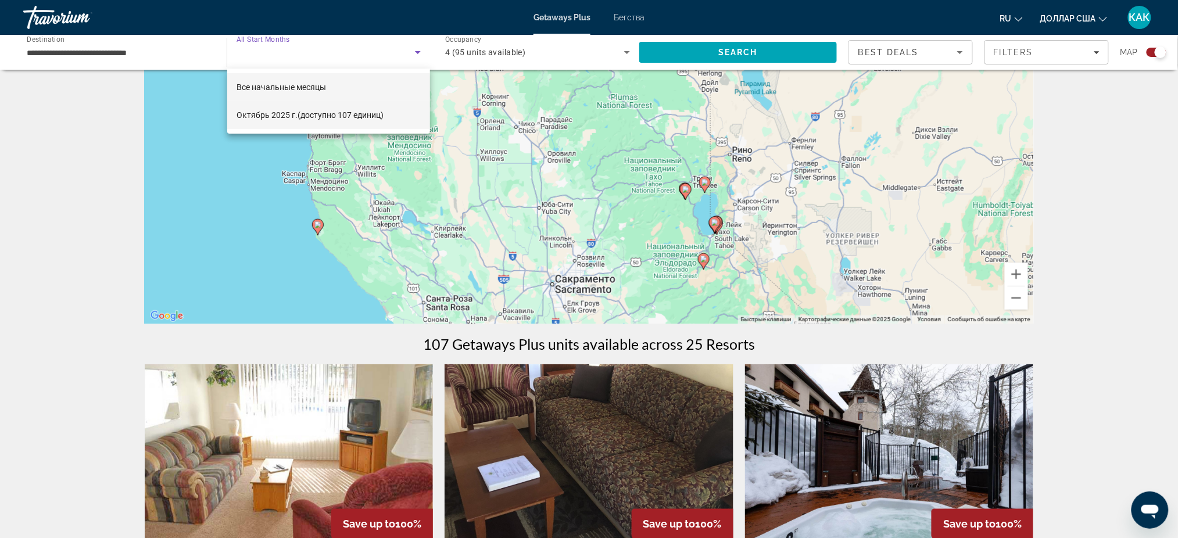
scroll to position [155, 0]
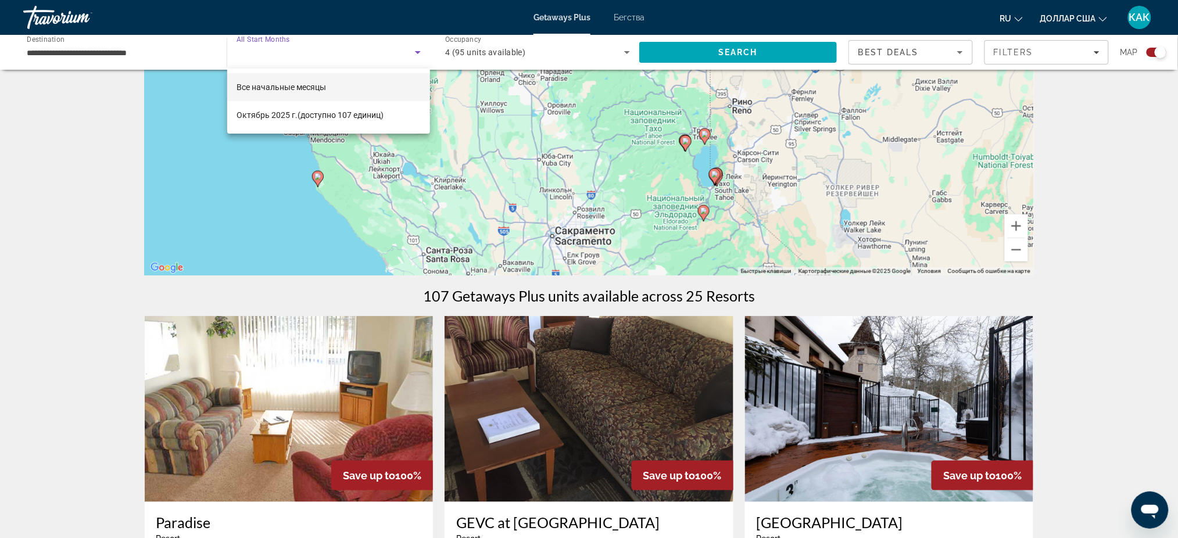
click at [91, 45] on div at bounding box center [589, 269] width 1178 height 538
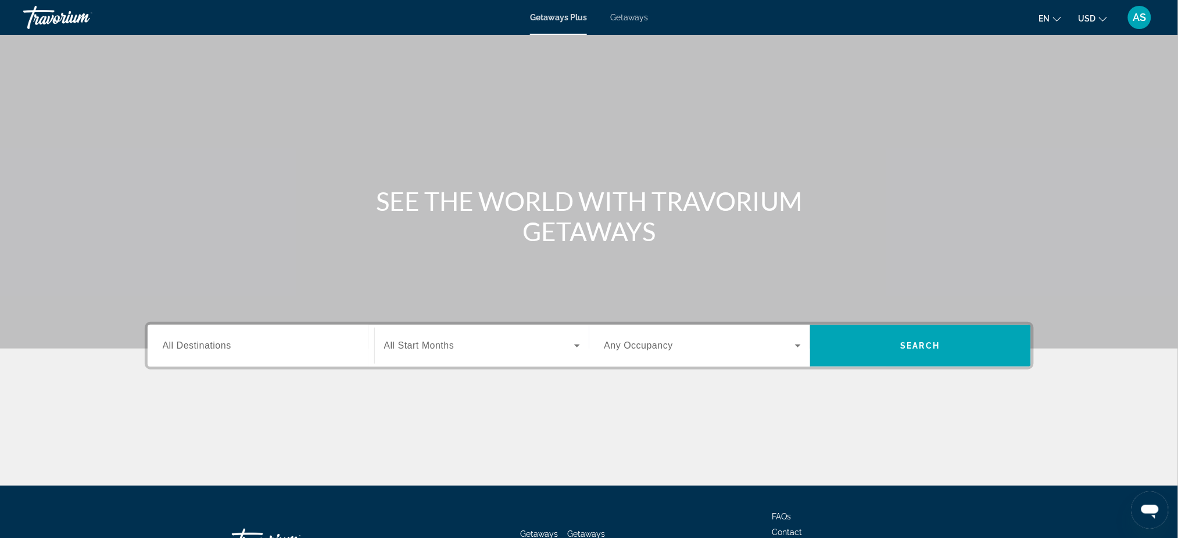
click at [188, 348] on span "All Destinations" at bounding box center [197, 346] width 69 height 10
click at [188, 348] on input "Destination All Destinations" at bounding box center [261, 346] width 196 height 14
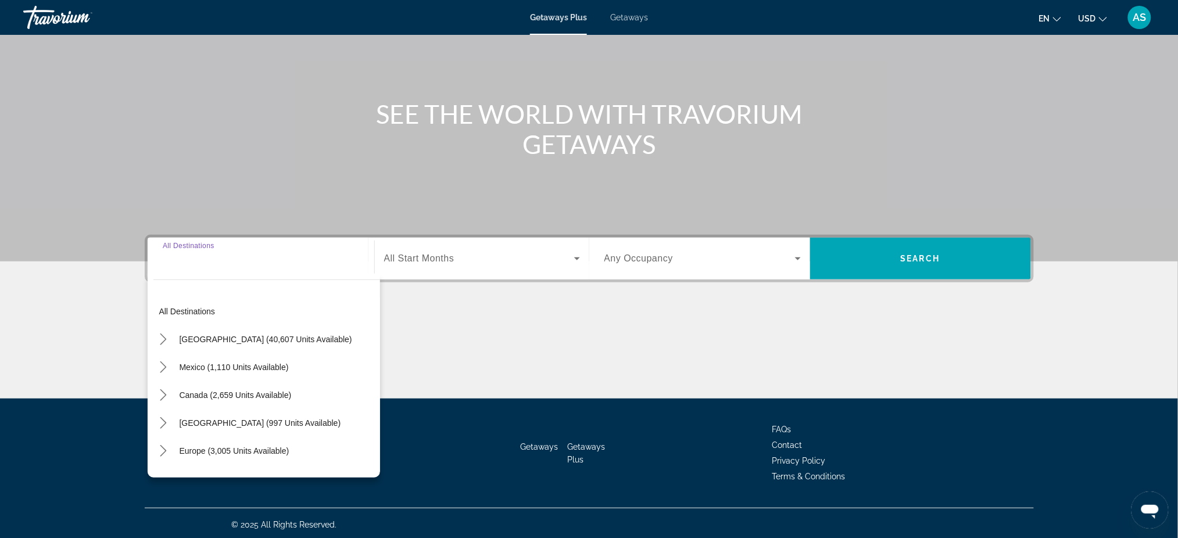
scroll to position [88, 0]
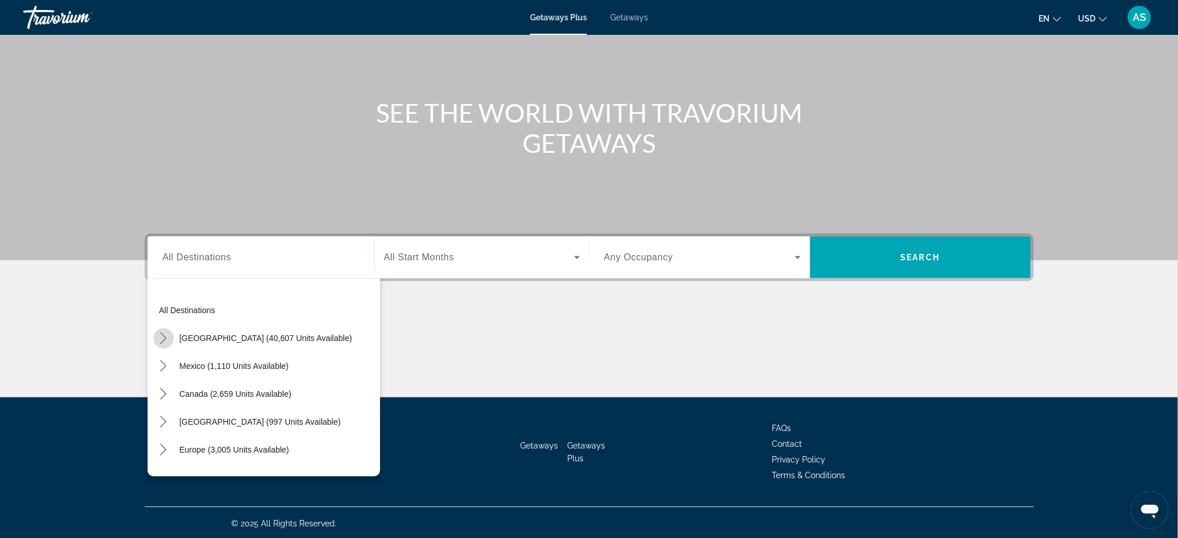
click at [164, 338] on icon "Toggle United States (40,607 units available) submenu" at bounding box center [164, 338] width 12 height 12
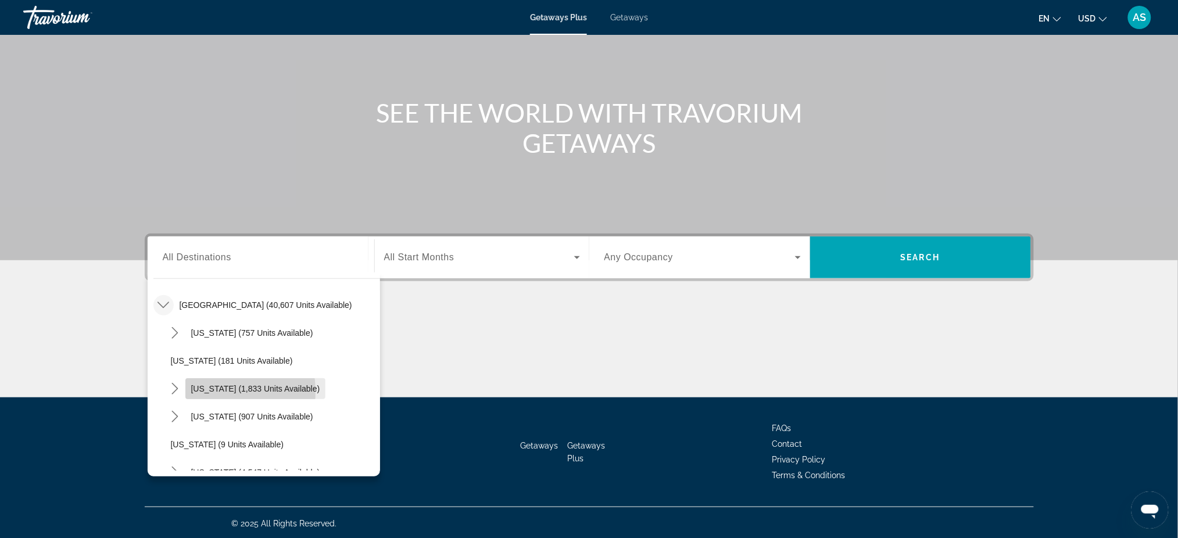
click at [199, 391] on span "[US_STATE] (1,833 units available)" at bounding box center [255, 388] width 129 height 9
type input "**********"
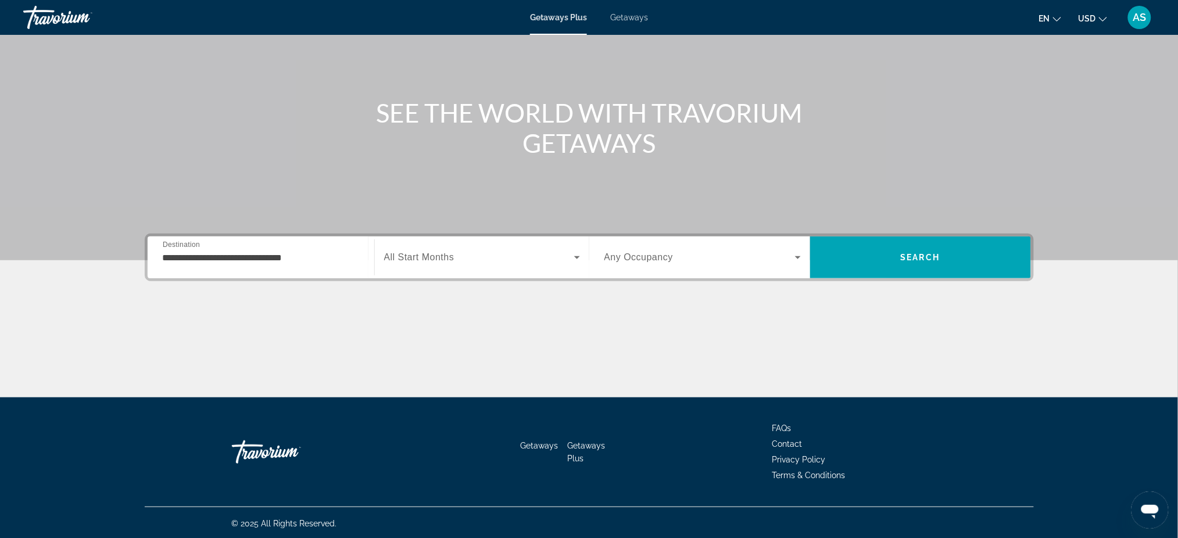
click at [407, 257] on span "All Start Months" at bounding box center [419, 257] width 70 height 10
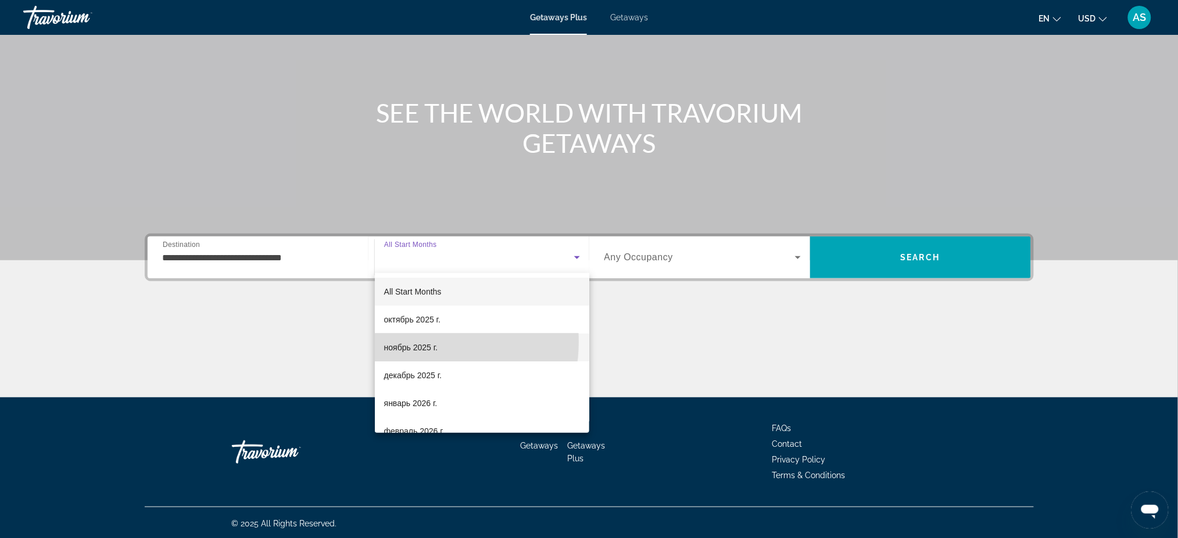
click at [420, 342] on span "ноябрь 2025 г." at bounding box center [410, 348] width 53 height 14
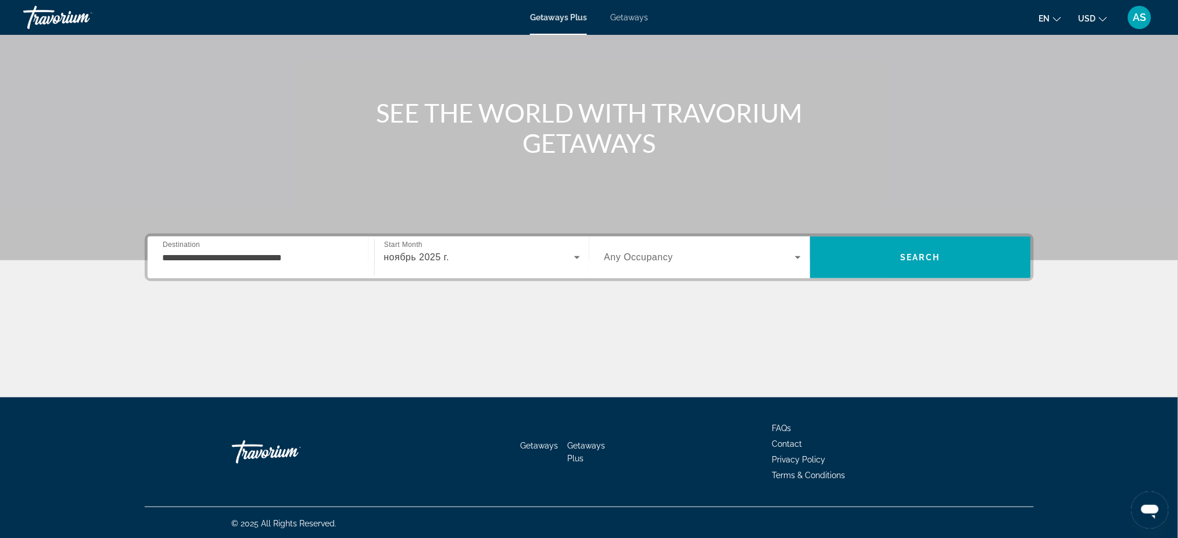
click at [668, 255] on span "Any Occupancy" at bounding box center [638, 257] width 69 height 10
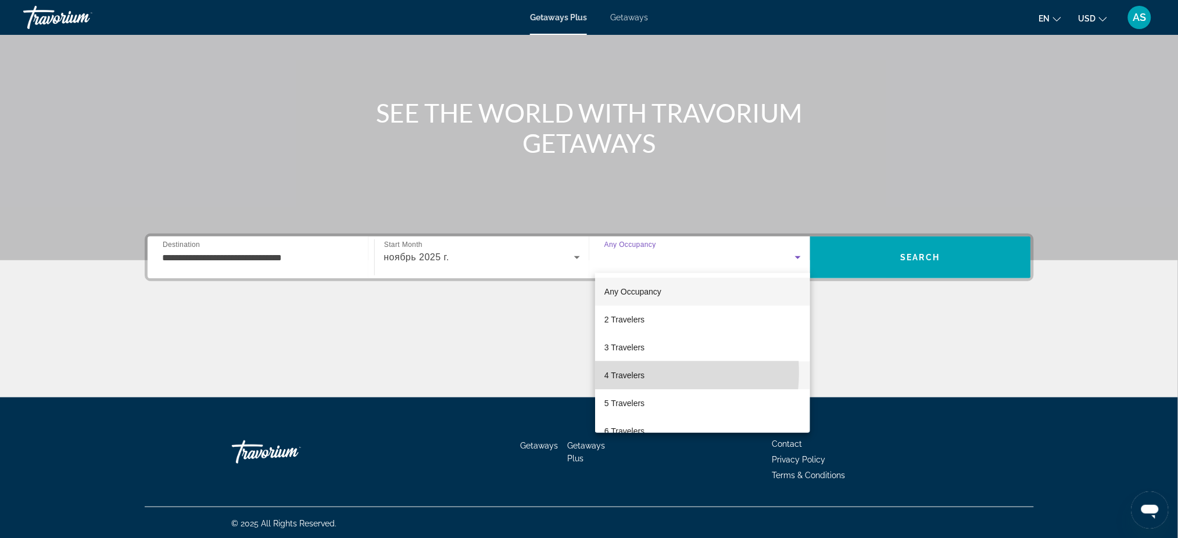
click at [642, 373] on span "4 Travelers" at bounding box center [624, 375] width 40 height 14
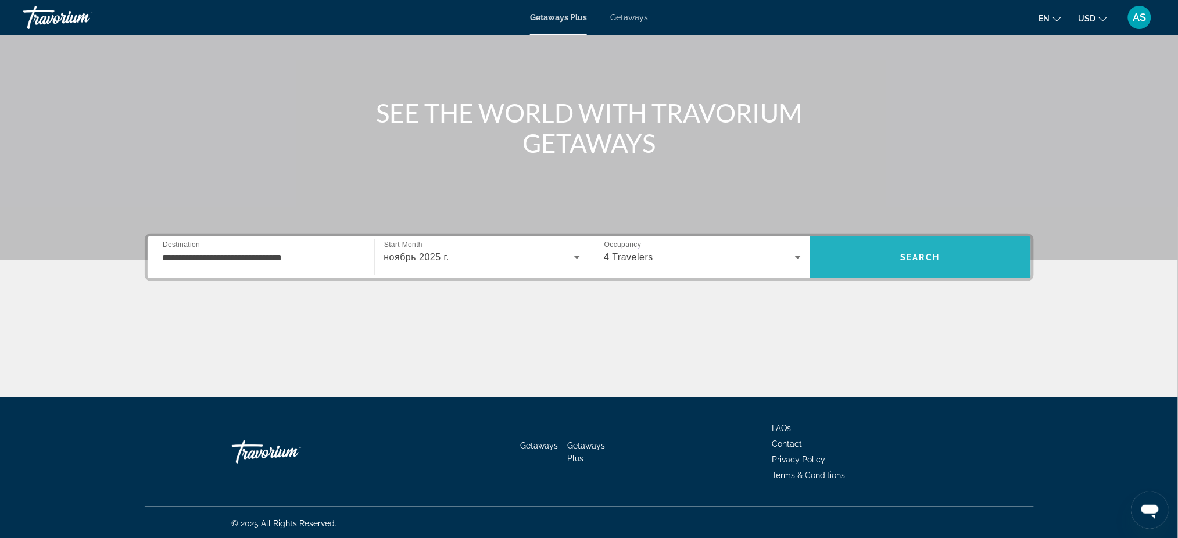
click at [915, 257] on span "Search" at bounding box center [921, 257] width 40 height 9
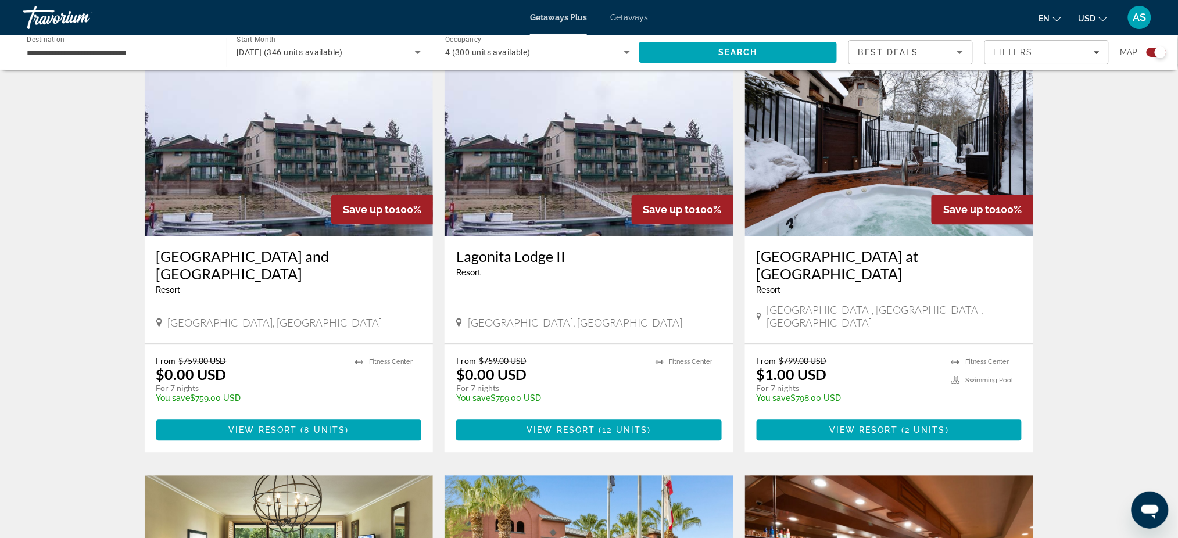
scroll to position [852, 0]
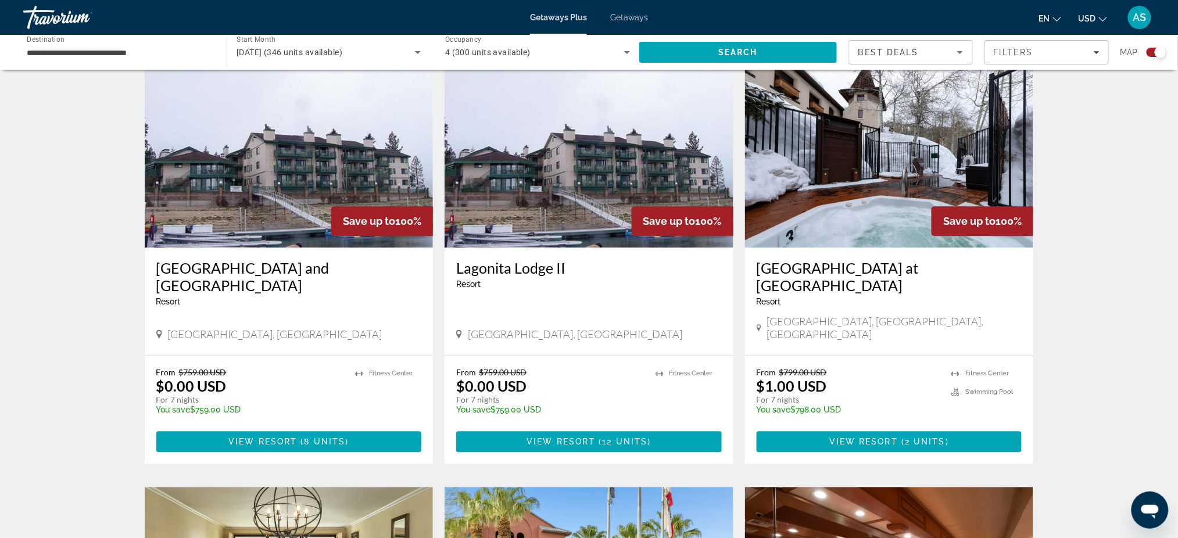
click at [843, 259] on h3 "Sapphire Resorts at Olympic Village" at bounding box center [890, 276] width 266 height 35
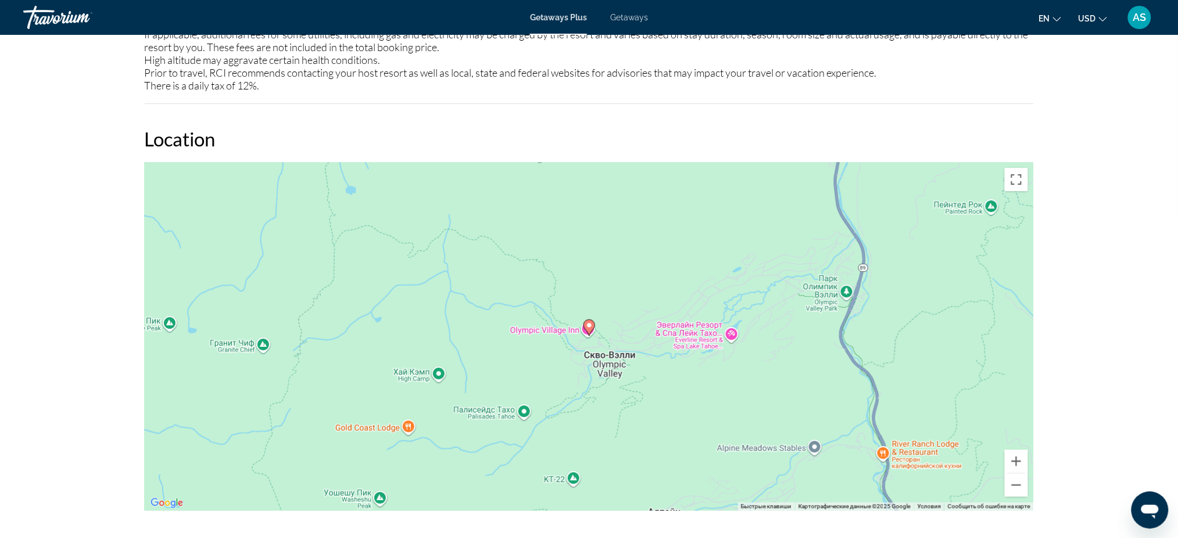
scroll to position [1549, 0]
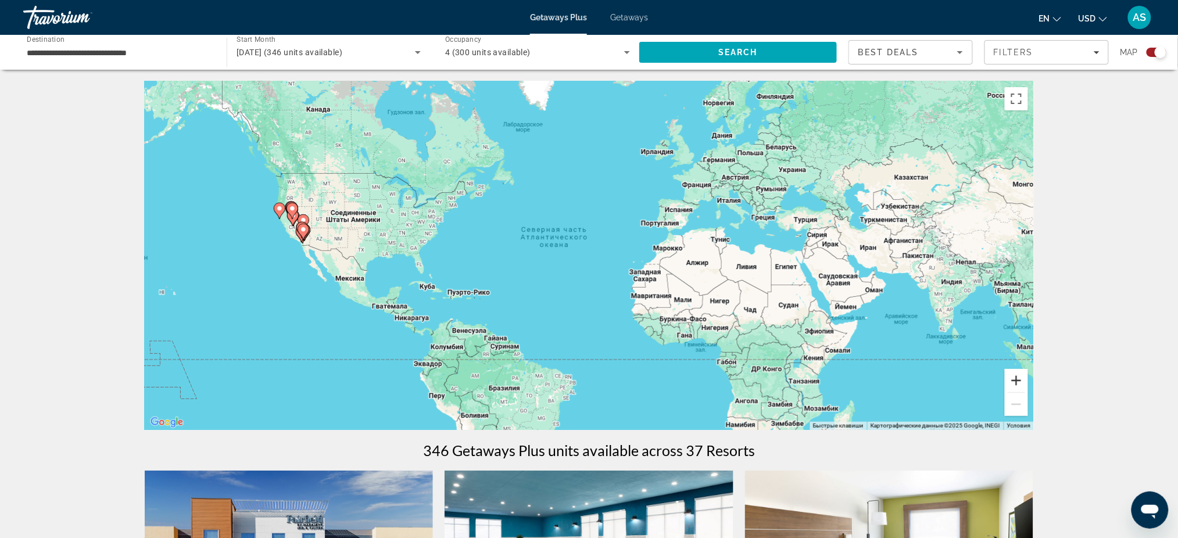
click at [1019, 374] on button "Увеличить" at bounding box center [1016, 380] width 23 height 23
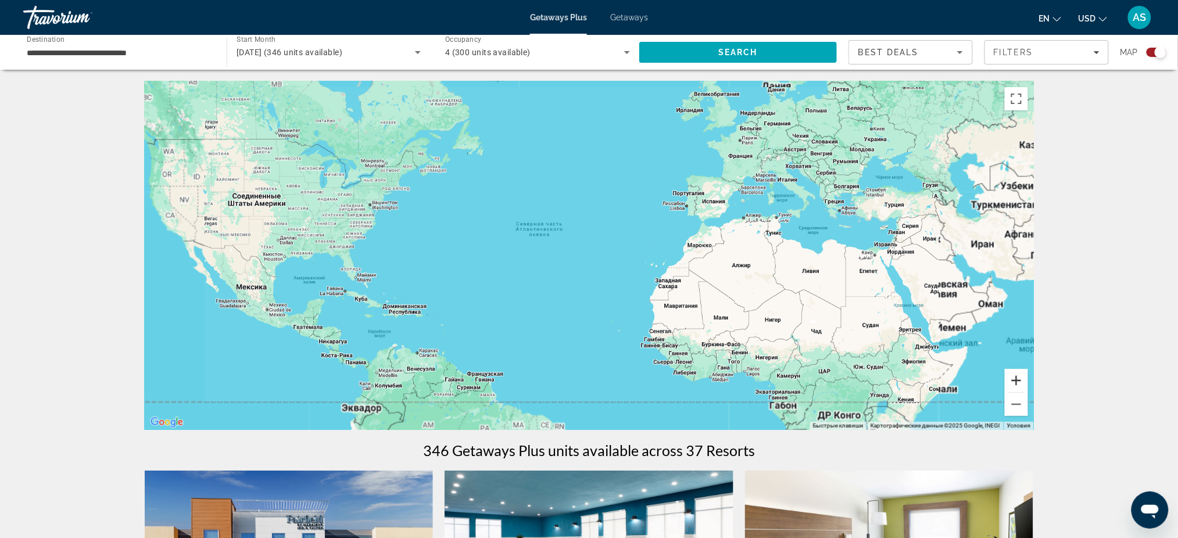
click at [1019, 374] on button "Увеличить" at bounding box center [1016, 380] width 23 height 23
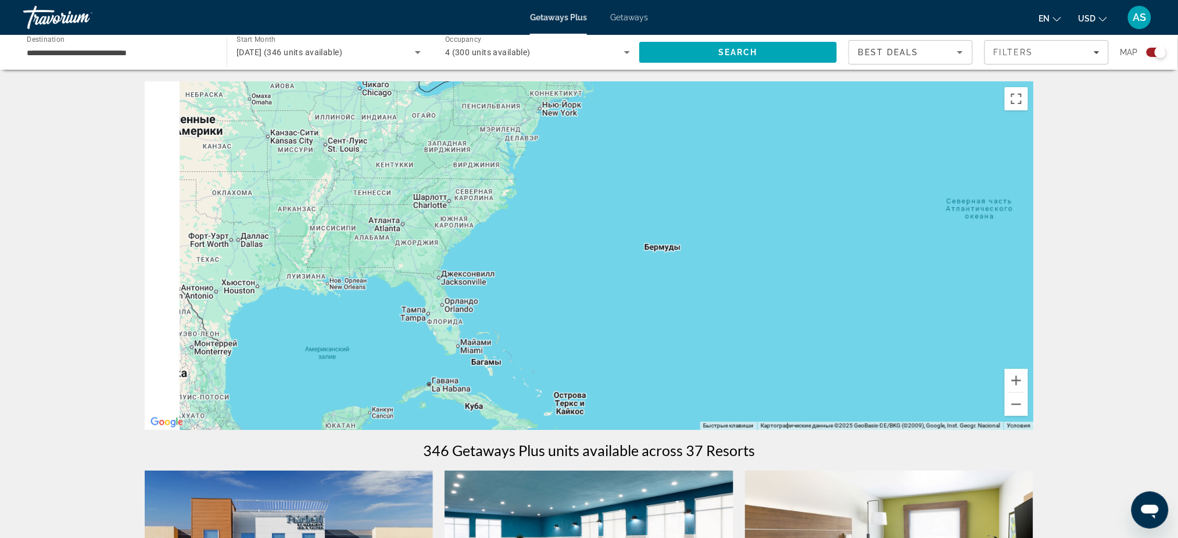
drag, startPoint x: 337, startPoint y: 294, endPoint x: 972, endPoint y: 325, distance: 635.5
click at [972, 325] on div "Main content" at bounding box center [589, 255] width 889 height 349
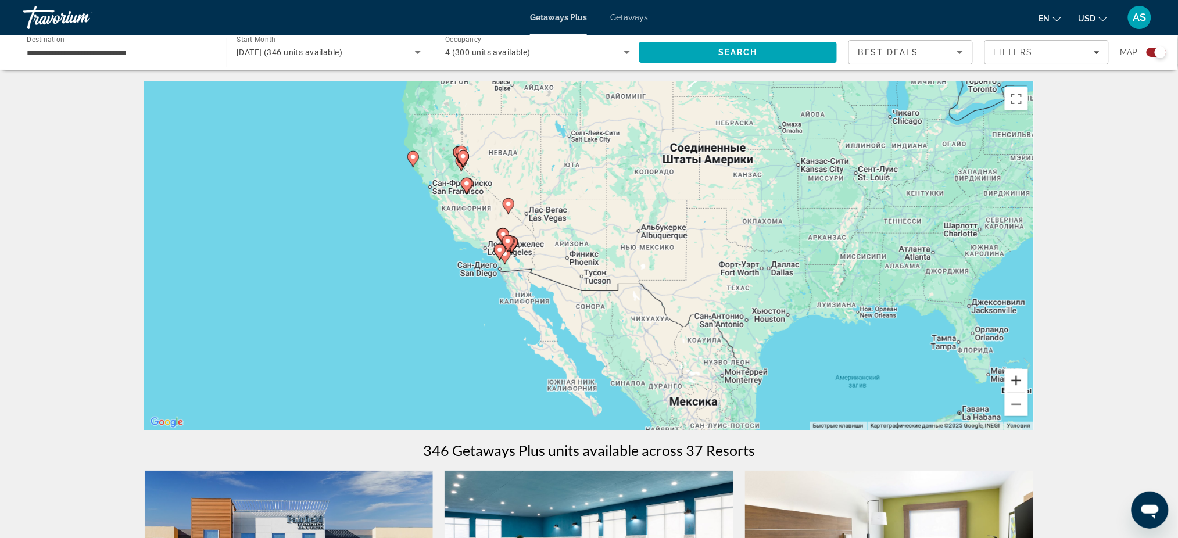
click at [1018, 376] on button "Увеличить" at bounding box center [1016, 380] width 23 height 23
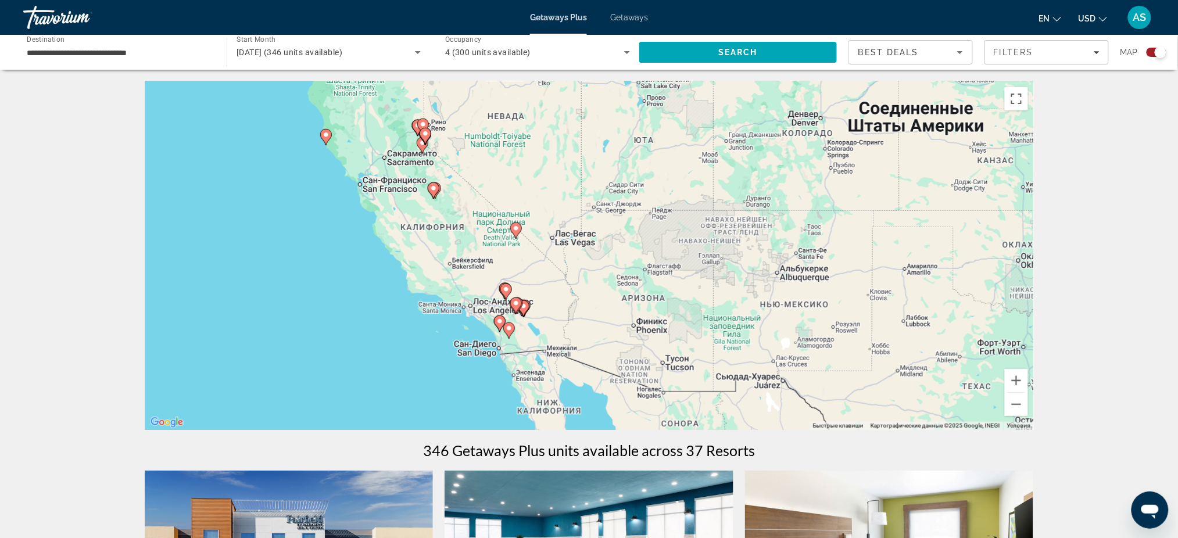
drag, startPoint x: 546, startPoint y: 285, endPoint x: 611, endPoint y: 329, distance: 78.7
click at [611, 329] on div "Чтобы активировать перетаскивание с помощью клавиатуры, нажмите Alt + Ввод. Пос…" at bounding box center [589, 255] width 889 height 349
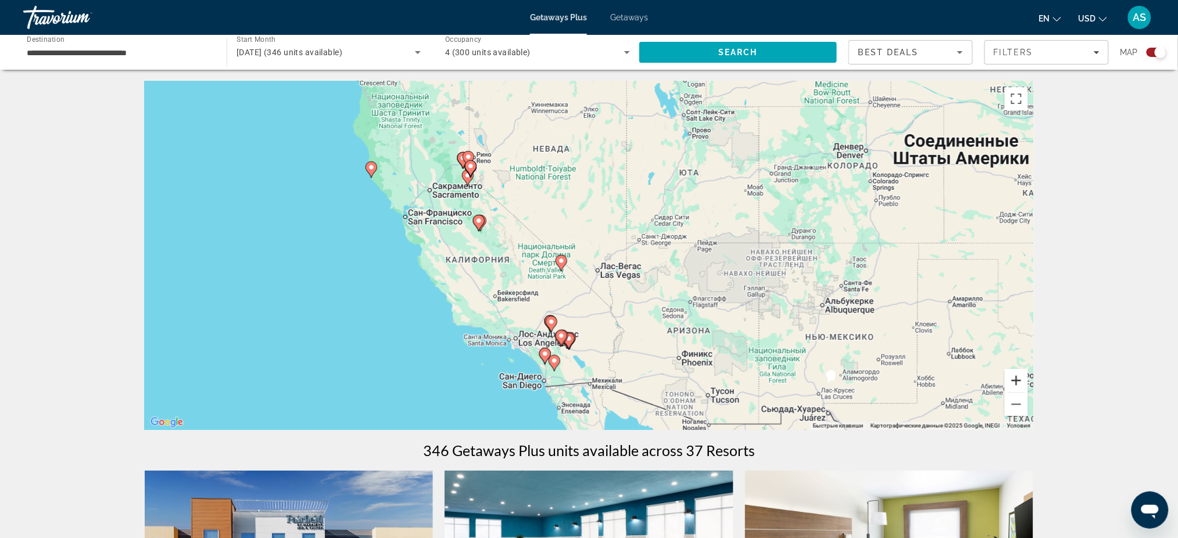
click at [1012, 377] on button "Увеличить" at bounding box center [1016, 380] width 23 height 23
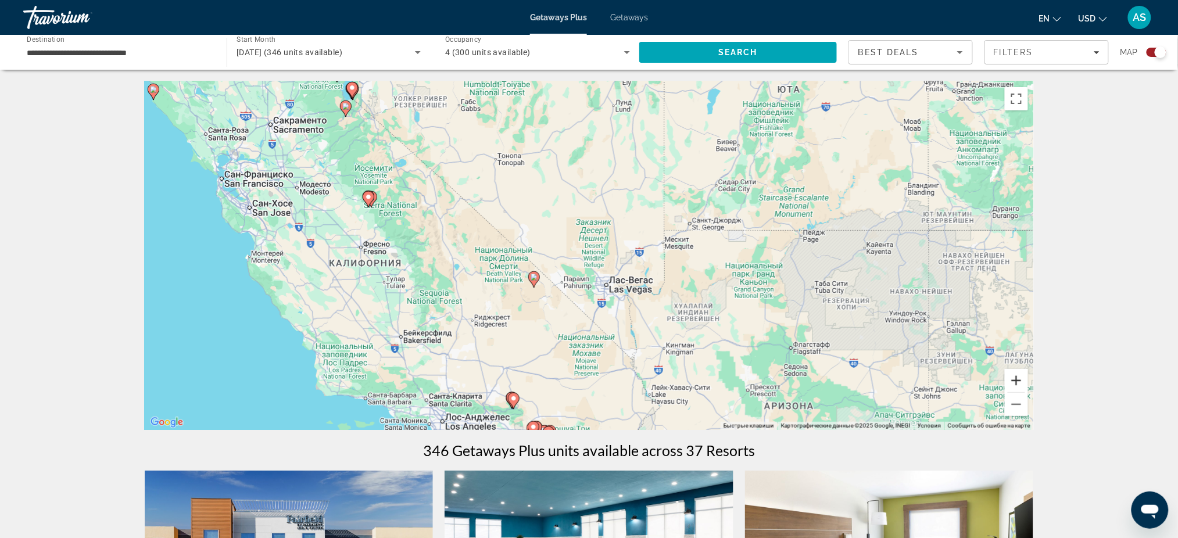
click at [1012, 376] on button "Увеличить" at bounding box center [1016, 380] width 23 height 23
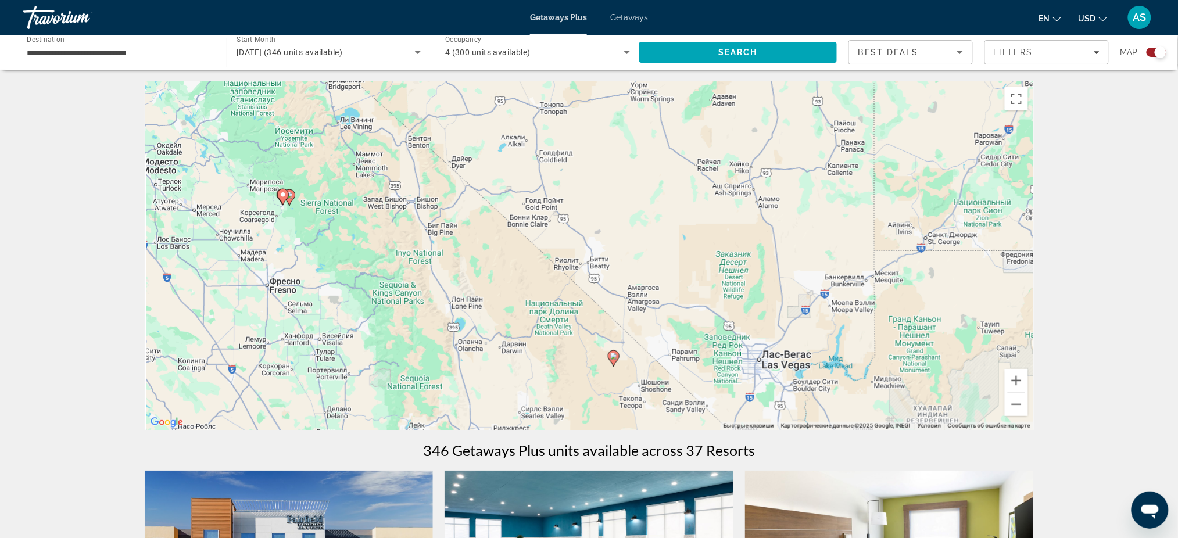
drag, startPoint x: 645, startPoint y: 307, endPoint x: 781, endPoint y: 353, distance: 144.3
click at [781, 353] on div "Чтобы активировать перетаскивание с помощью клавиатуры, нажмите Alt + Ввод. Пос…" at bounding box center [589, 255] width 889 height 349
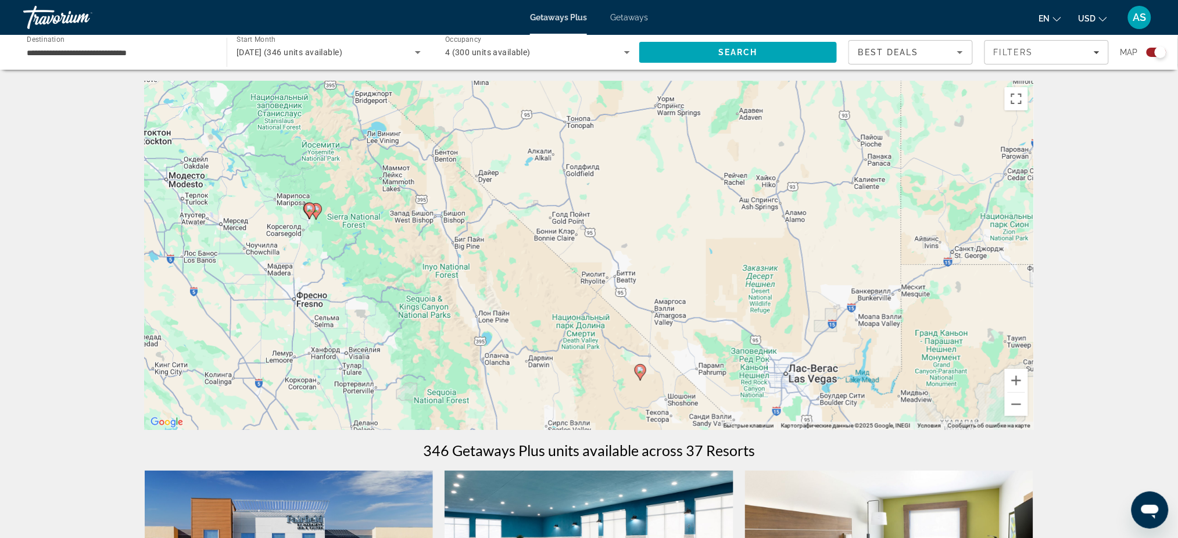
drag, startPoint x: 630, startPoint y: 254, endPoint x: 722, endPoint y: 289, distance: 98.2
click at [722, 289] on div "Чтобы активировать перетаскивание с помощью клавиатуры, нажмите Alt + Ввод. Пос…" at bounding box center [589, 255] width 889 height 349
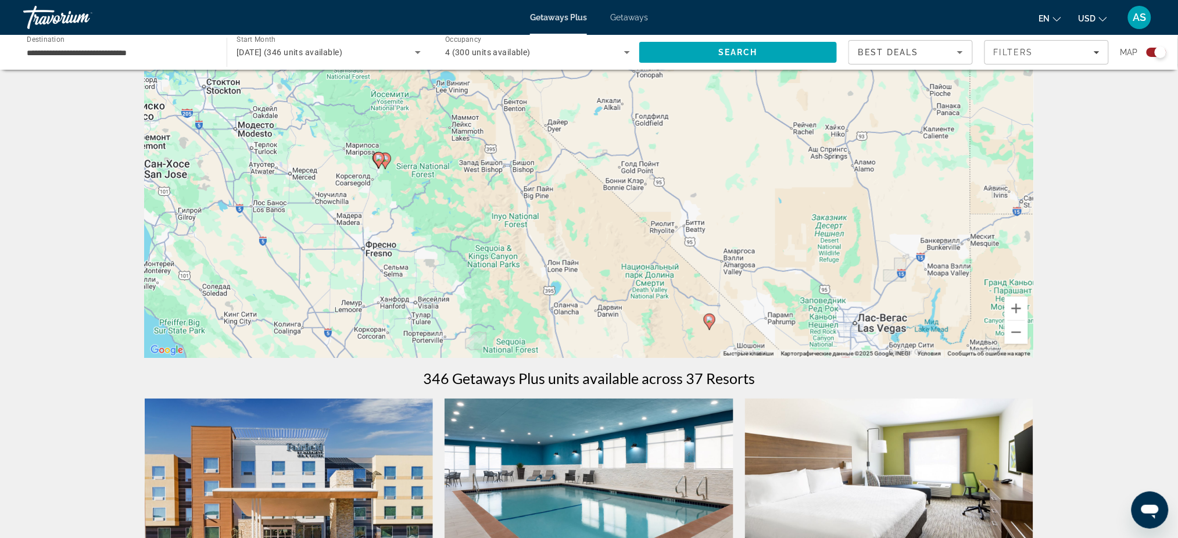
scroll to position [77, 0]
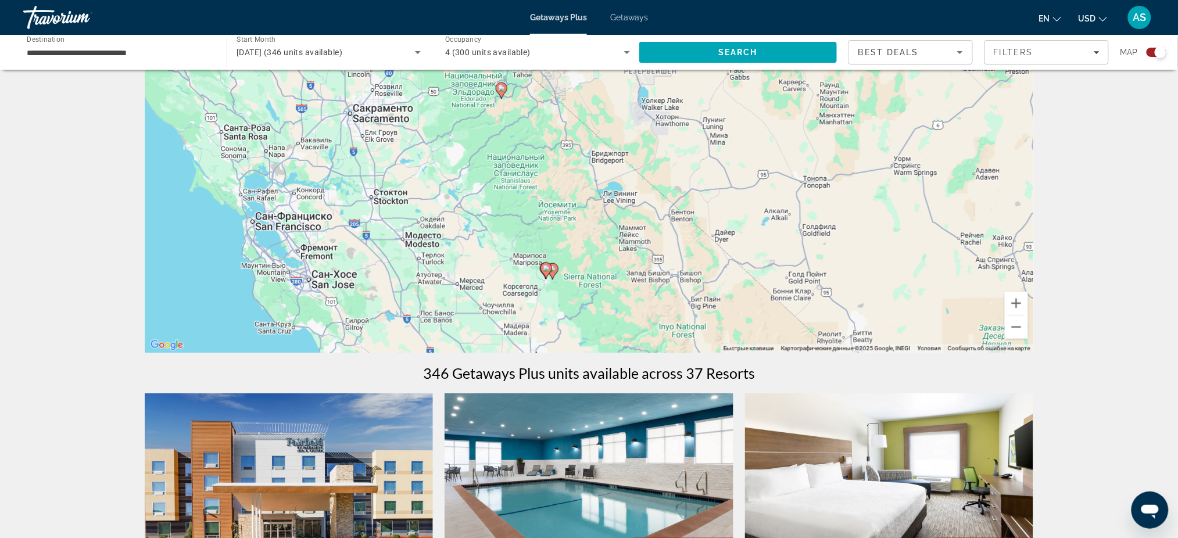
drag, startPoint x: 434, startPoint y: 236, endPoint x: 597, endPoint y: 348, distance: 197.8
click at [597, 348] on div "Чтобы активировать перетаскивание с помощью клавиатуры, нажмите Alt + Ввод. Пос…" at bounding box center [589, 178] width 889 height 349
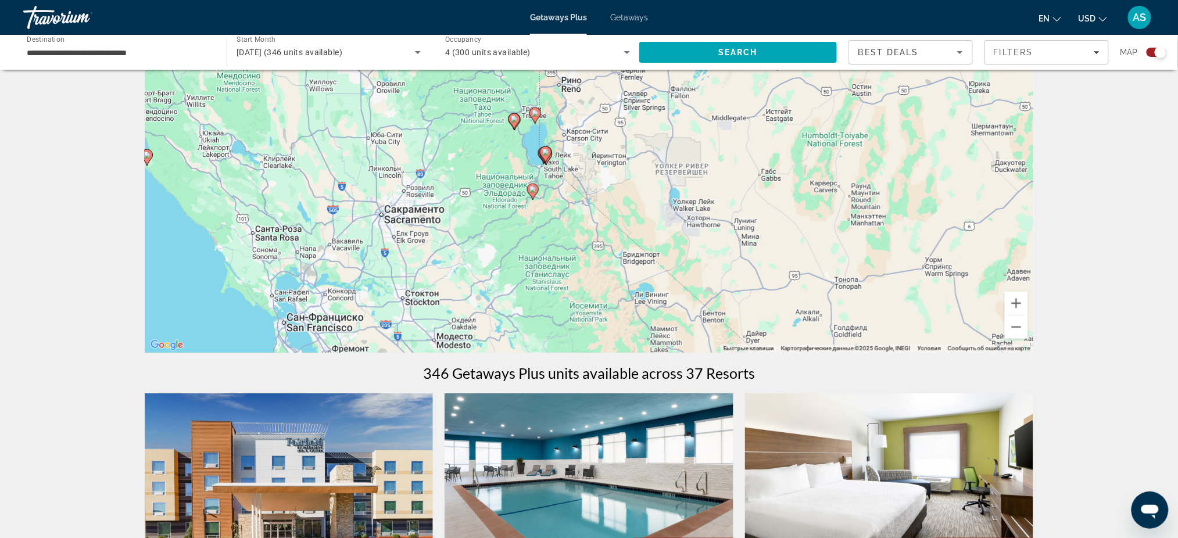
drag, startPoint x: 499, startPoint y: 193, endPoint x: 524, endPoint y: 303, distance: 112.7
click at [524, 303] on div "Чтобы активировать перетаскивание с помощью клавиатуры, нажмите Alt + Ввод. Пос…" at bounding box center [589, 178] width 889 height 349
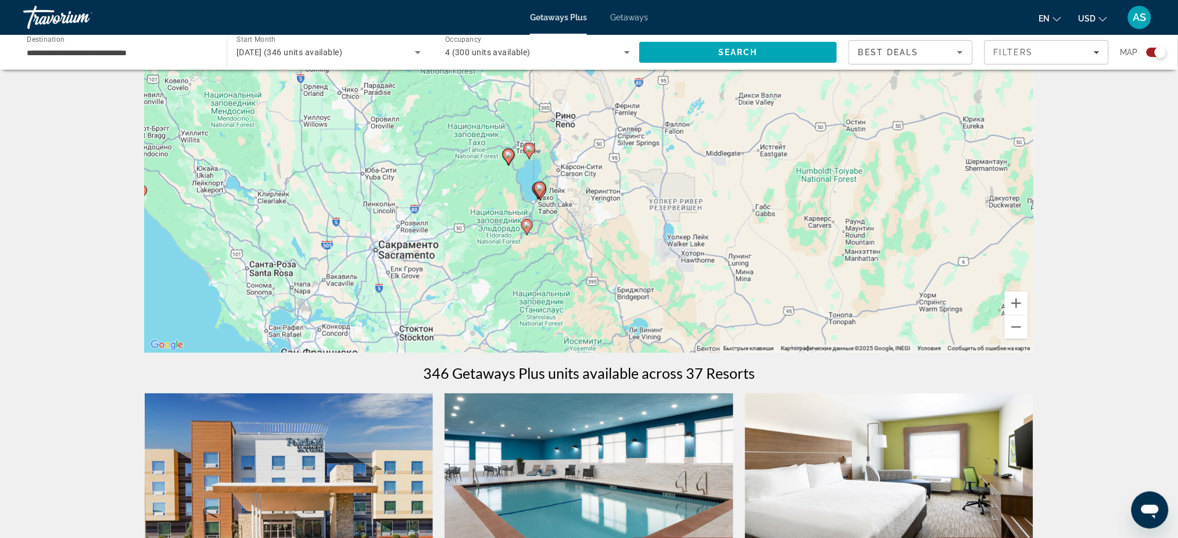
drag, startPoint x: 487, startPoint y: 207, endPoint x: 424, endPoint y: 294, distance: 107.0
click at [425, 294] on div "Чтобы активировать перетаскивание с помощью клавиатуры, нажмите Alt + Ввод. Пос…" at bounding box center [589, 178] width 889 height 349
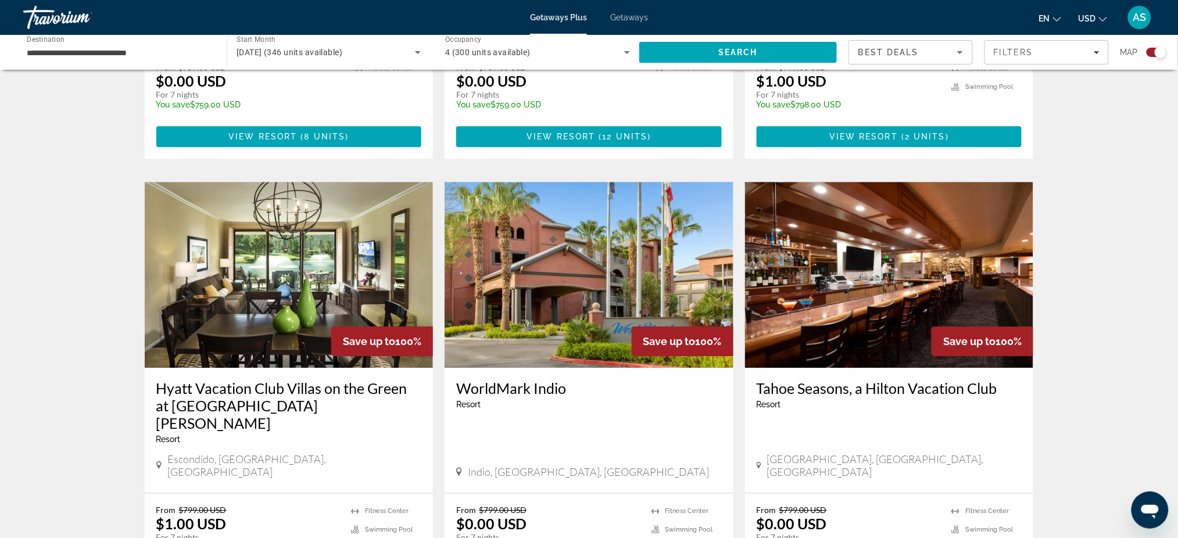
scroll to position [1162, 0]
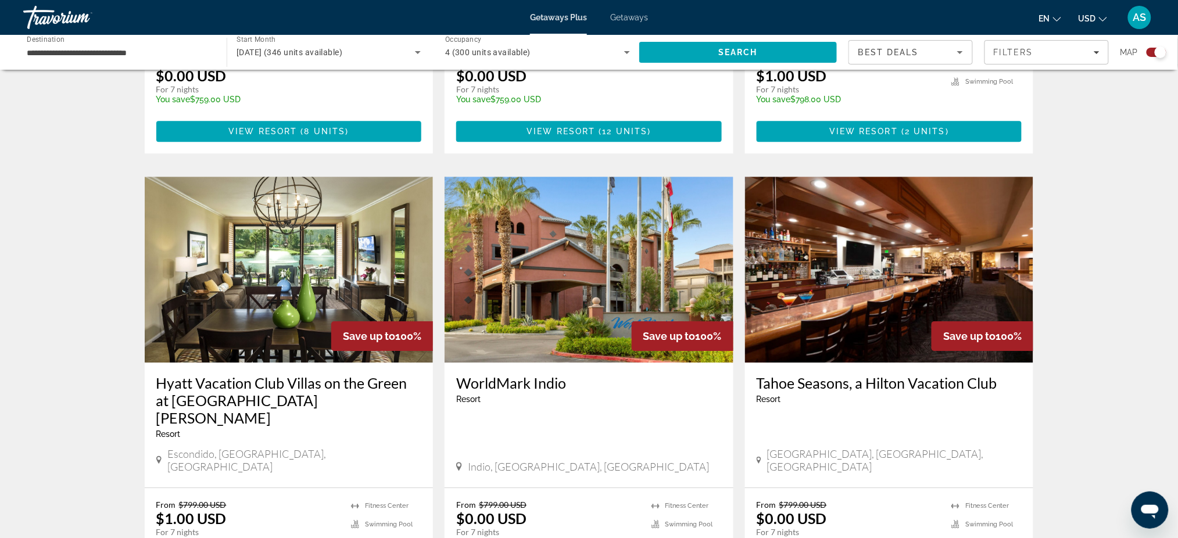
click at [217, 374] on h3 "Hyatt Vacation Club Villas on the Green at The Welk" at bounding box center [289, 400] width 266 height 52
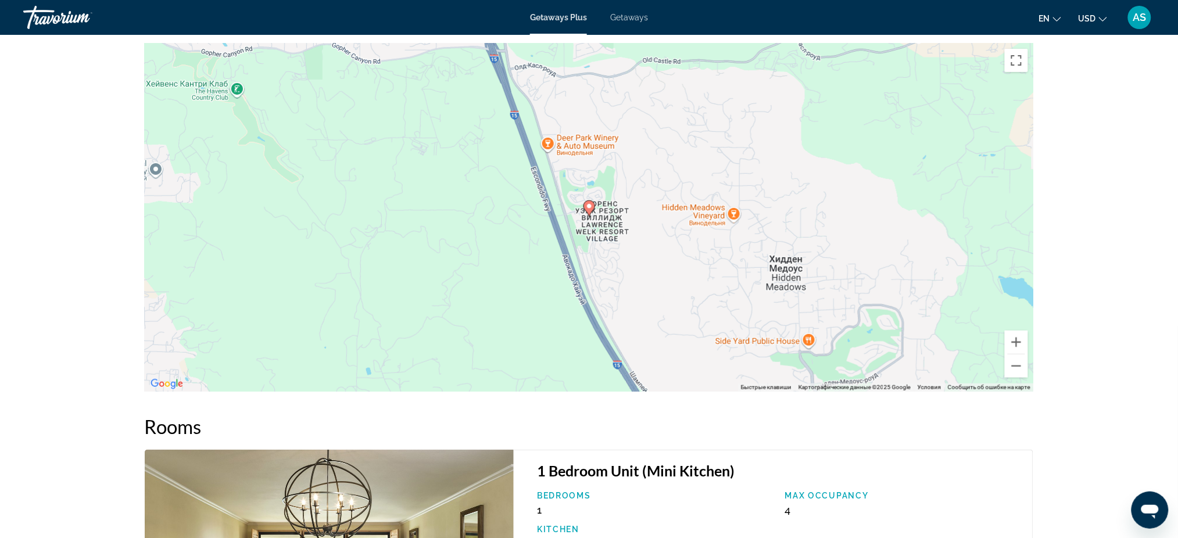
scroll to position [1782, 0]
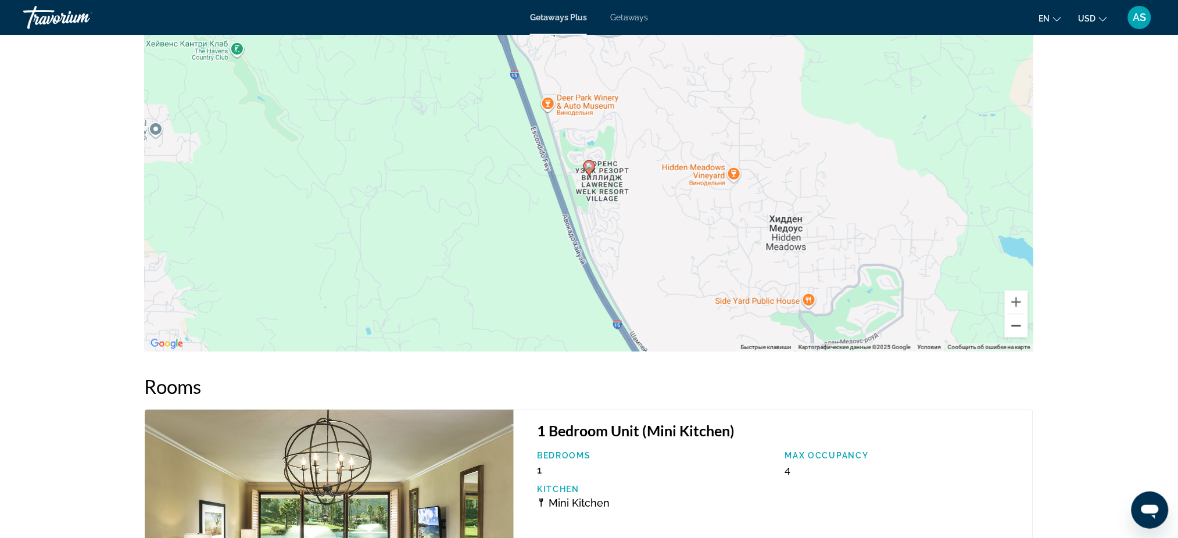
click at [1018, 325] on button "Уменьшить" at bounding box center [1016, 325] width 23 height 23
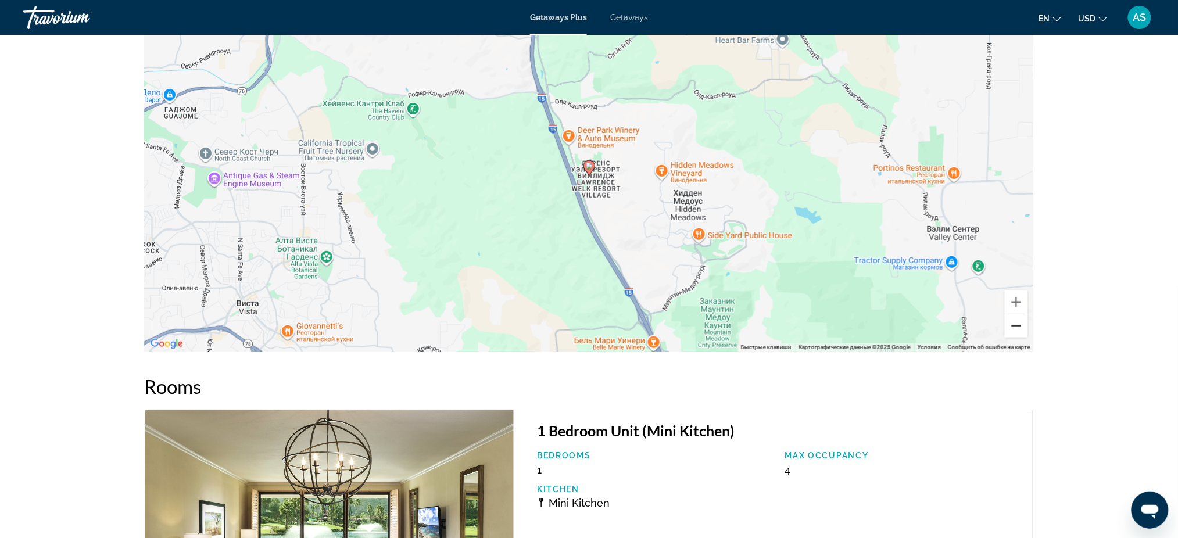
click at [1017, 324] on button "Уменьшить" at bounding box center [1016, 325] width 23 height 23
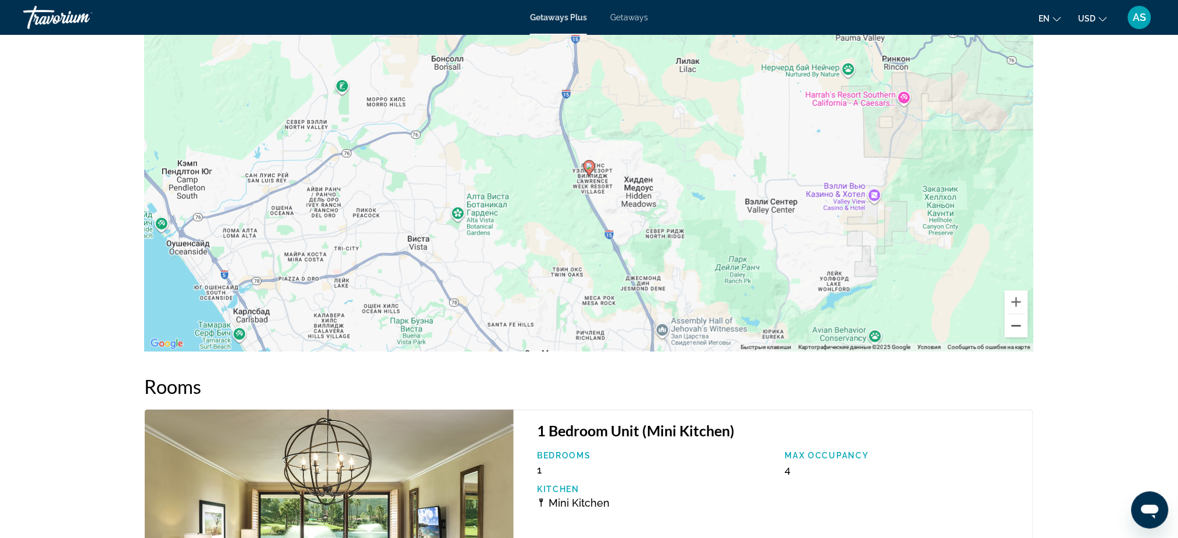
click at [1017, 324] on button "Уменьшить" at bounding box center [1016, 325] width 23 height 23
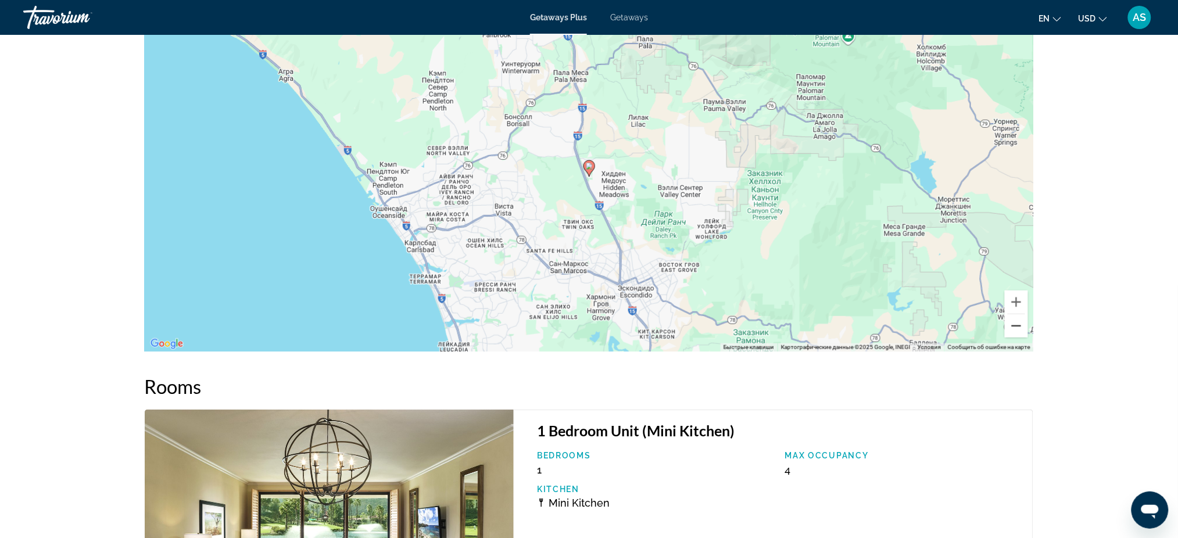
click at [1017, 324] on button "Уменьшить" at bounding box center [1016, 325] width 23 height 23
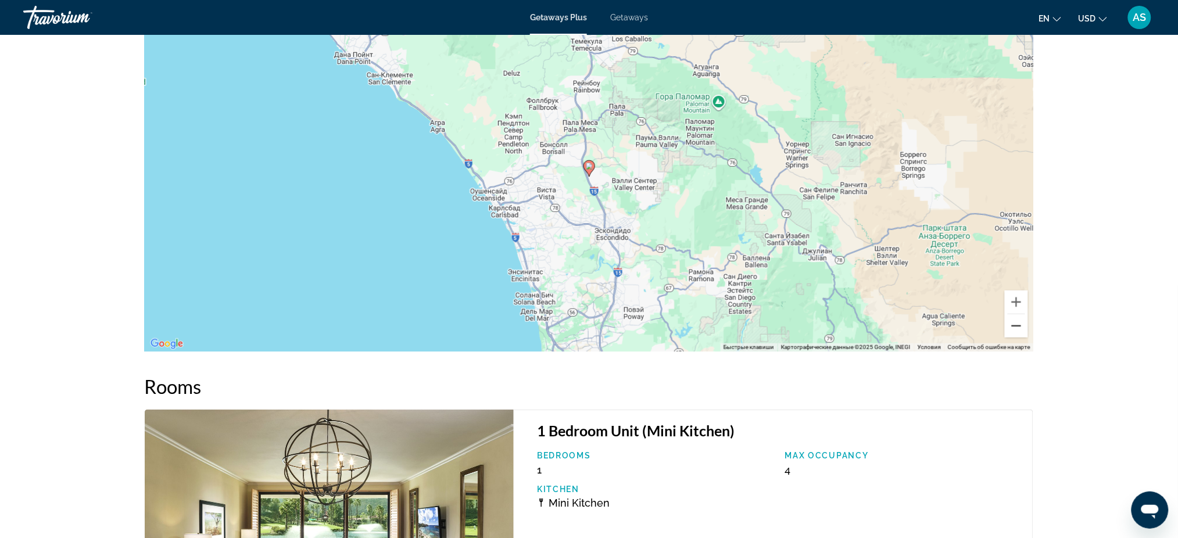
click at [1017, 324] on button "Уменьшить" at bounding box center [1016, 325] width 23 height 23
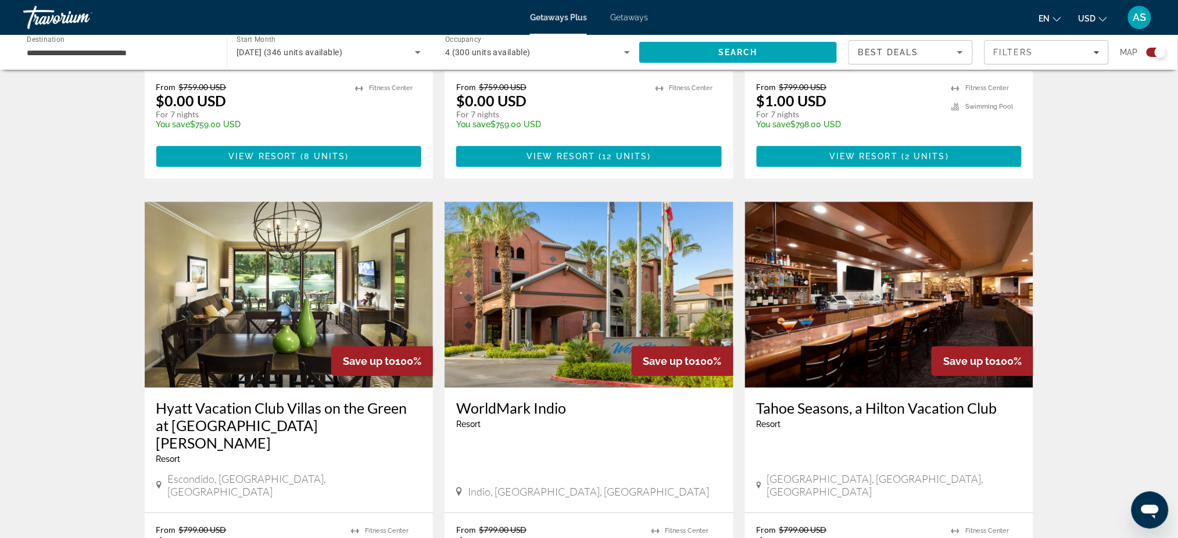
scroll to position [1162, 0]
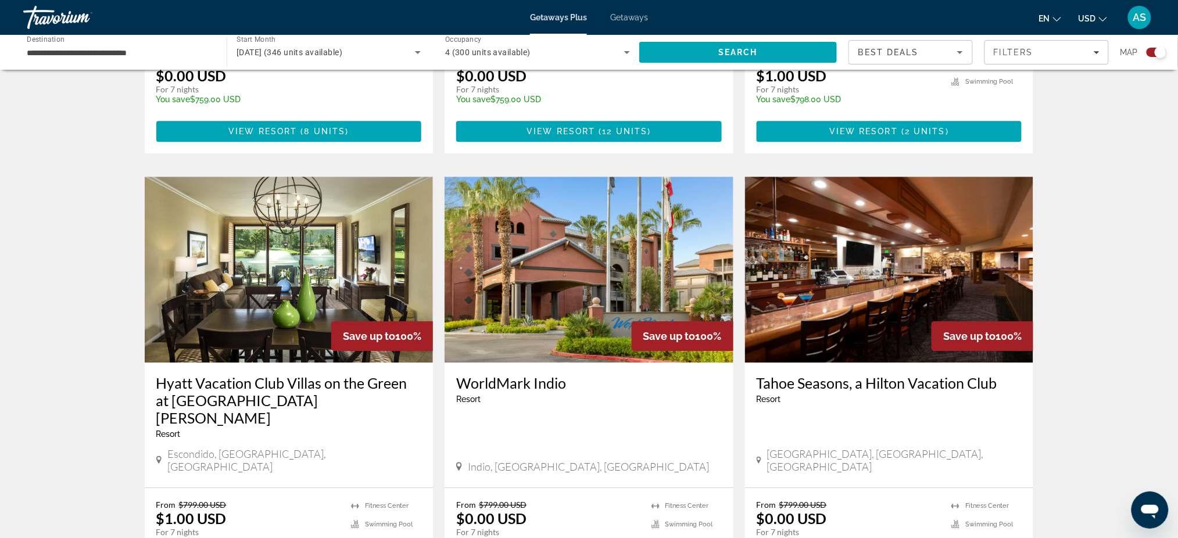
click at [832, 374] on h3 "Tahoe Seasons, a Hilton Vacation Club" at bounding box center [890, 382] width 266 height 17
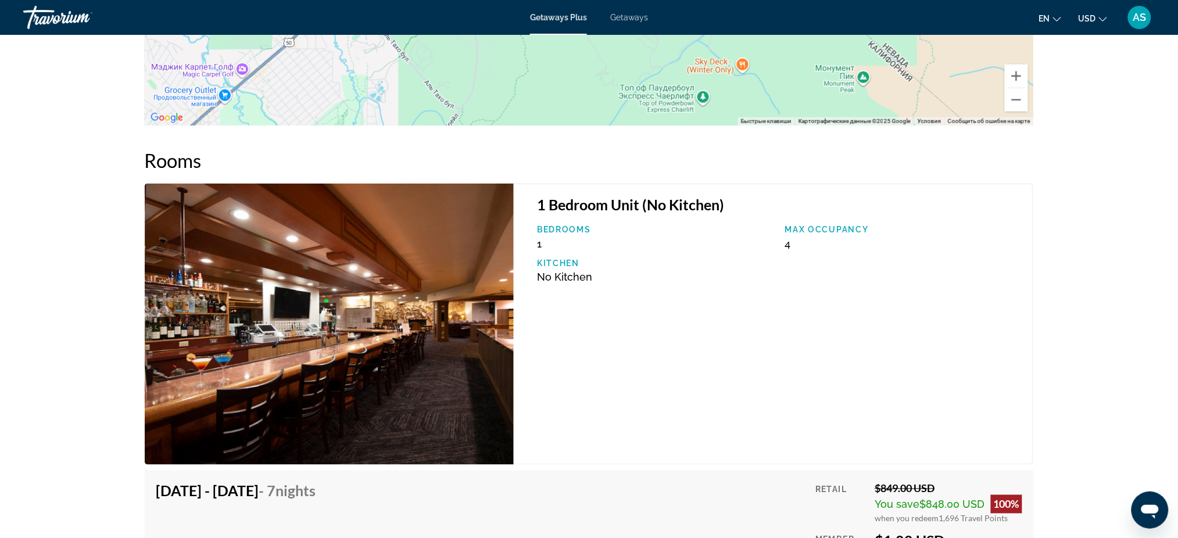
scroll to position [2092, 0]
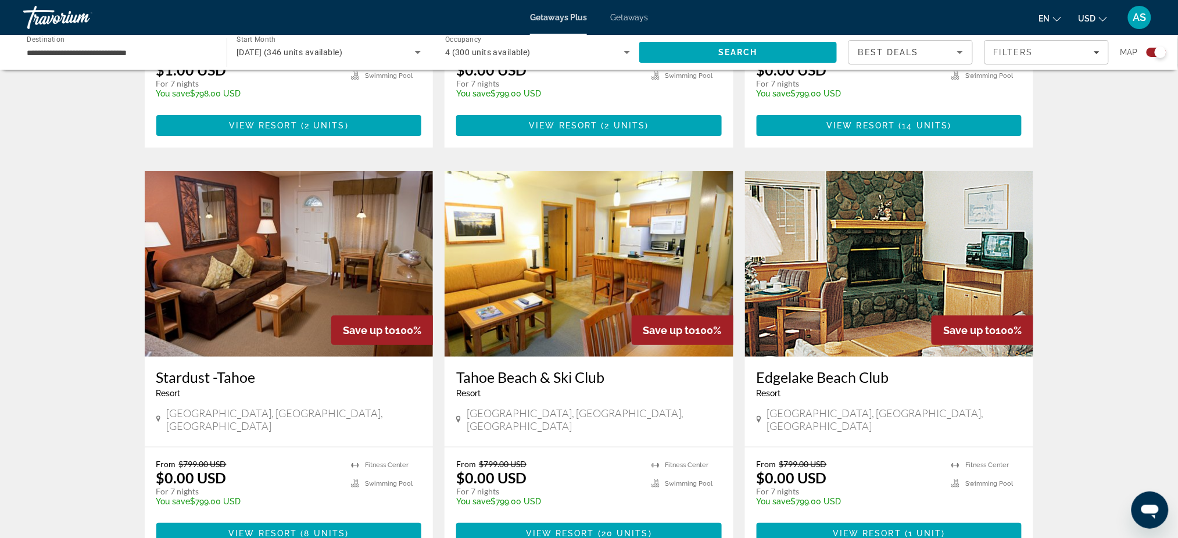
scroll to position [1627, 0]
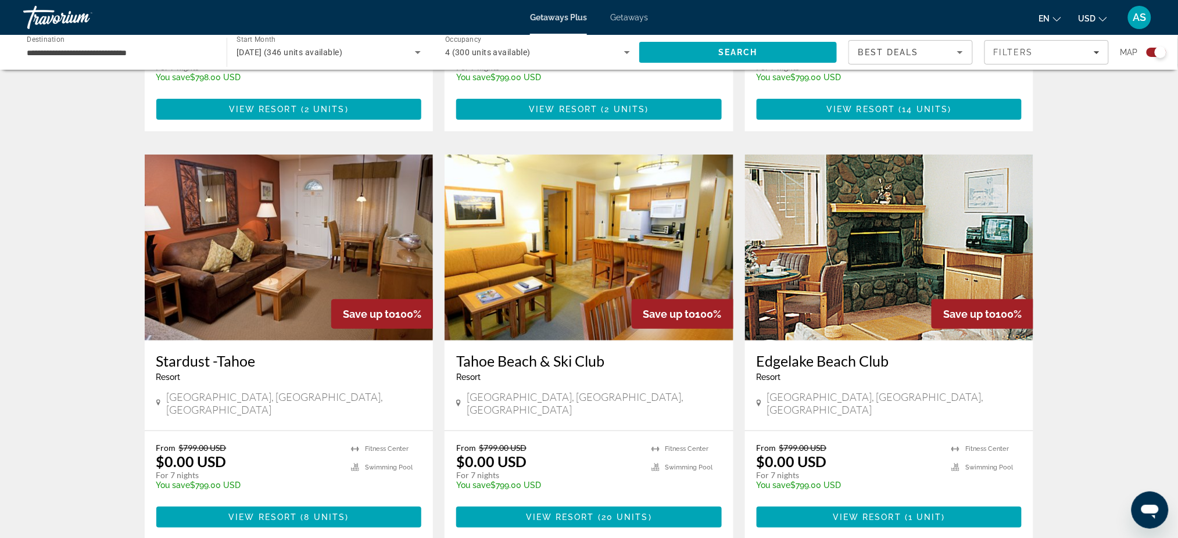
click at [193, 352] on h3 "Stardust -Tahoe" at bounding box center [289, 360] width 266 height 17
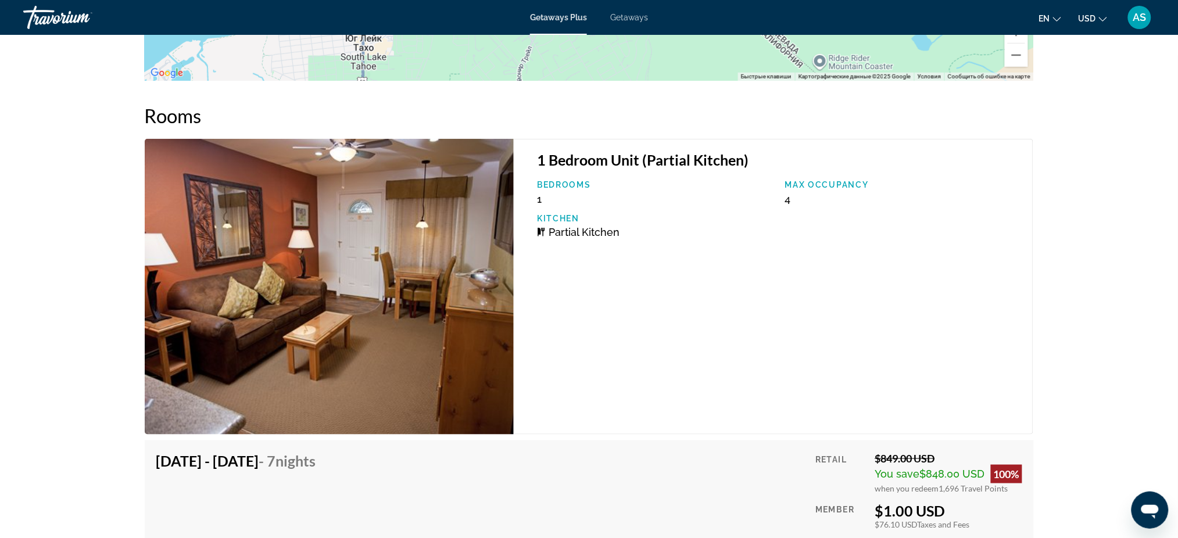
scroll to position [1860, 0]
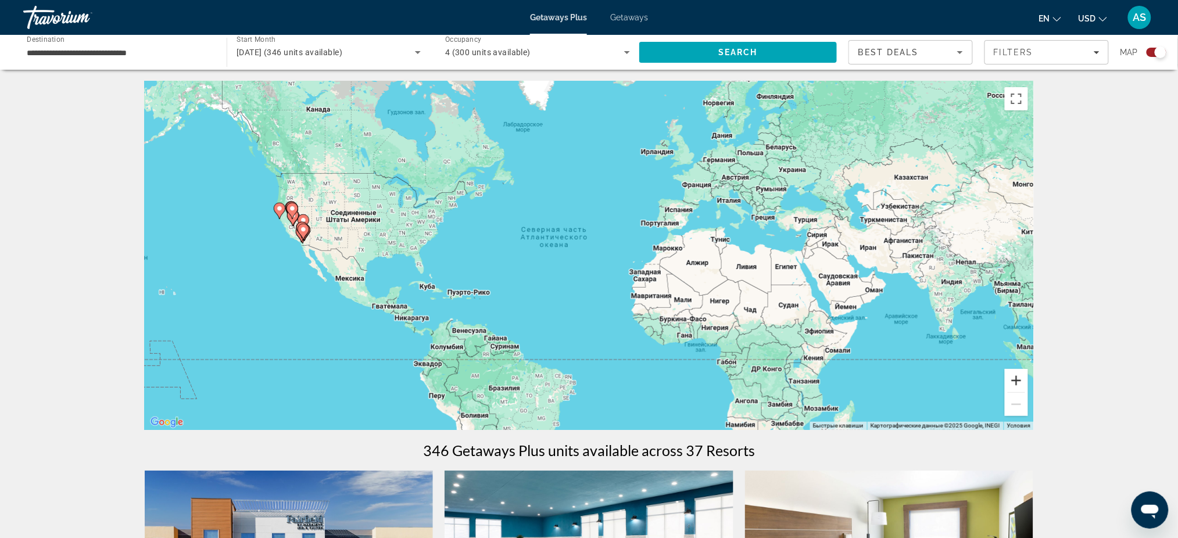
click at [1016, 385] on button "Увеличить" at bounding box center [1016, 380] width 23 height 23
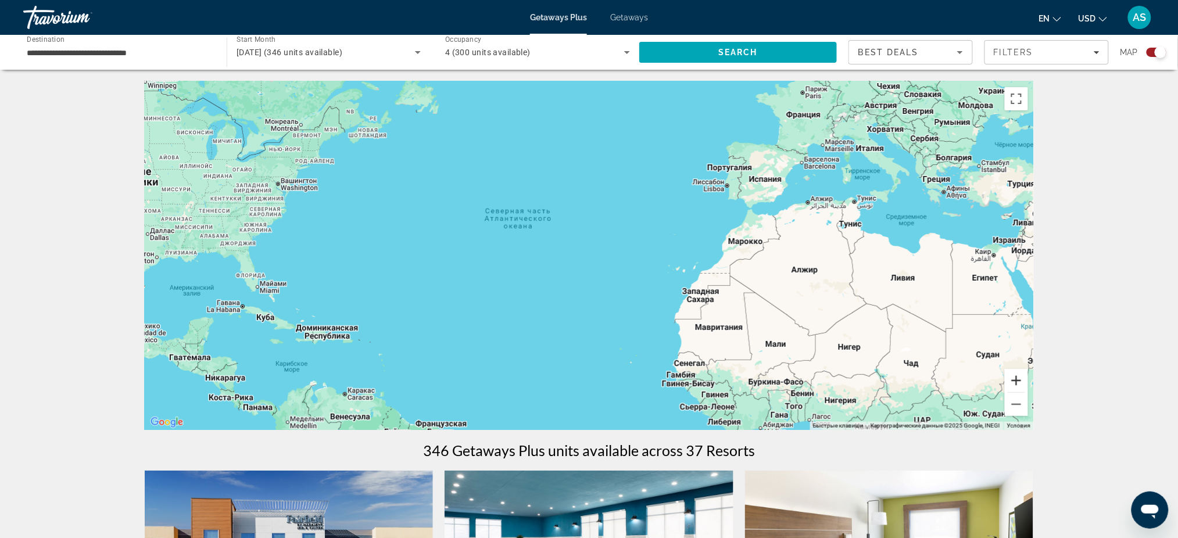
click at [1016, 380] on button "Увеличить" at bounding box center [1016, 380] width 23 height 23
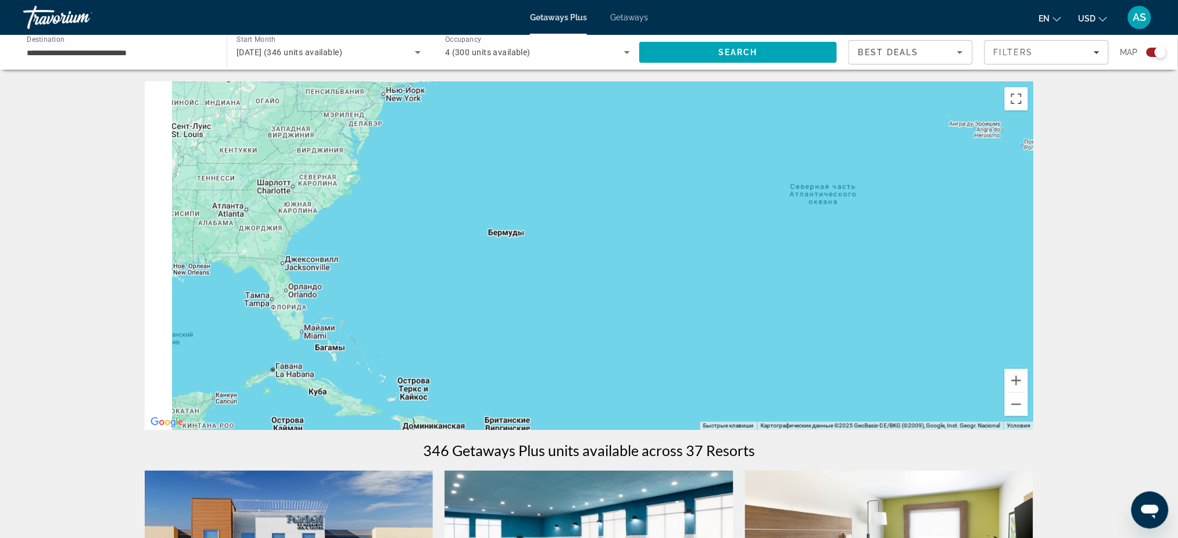
drag, startPoint x: 389, startPoint y: 304, endPoint x: 917, endPoint y: 319, distance: 528.5
click at [917, 319] on div "Main content" at bounding box center [589, 255] width 889 height 349
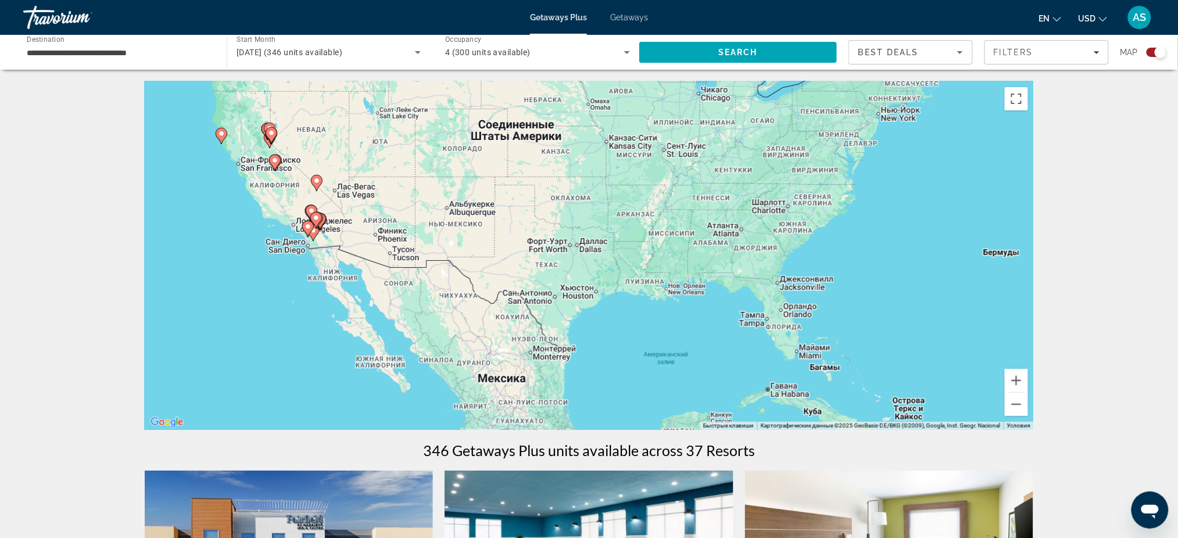
drag, startPoint x: 542, startPoint y: 271, endPoint x: 747, endPoint y: 316, distance: 210.0
click at [747, 316] on div "Чтобы активировать перетаскивание с помощью клавиатуры, нажмите Alt + Ввод. Пос…" at bounding box center [589, 255] width 889 height 349
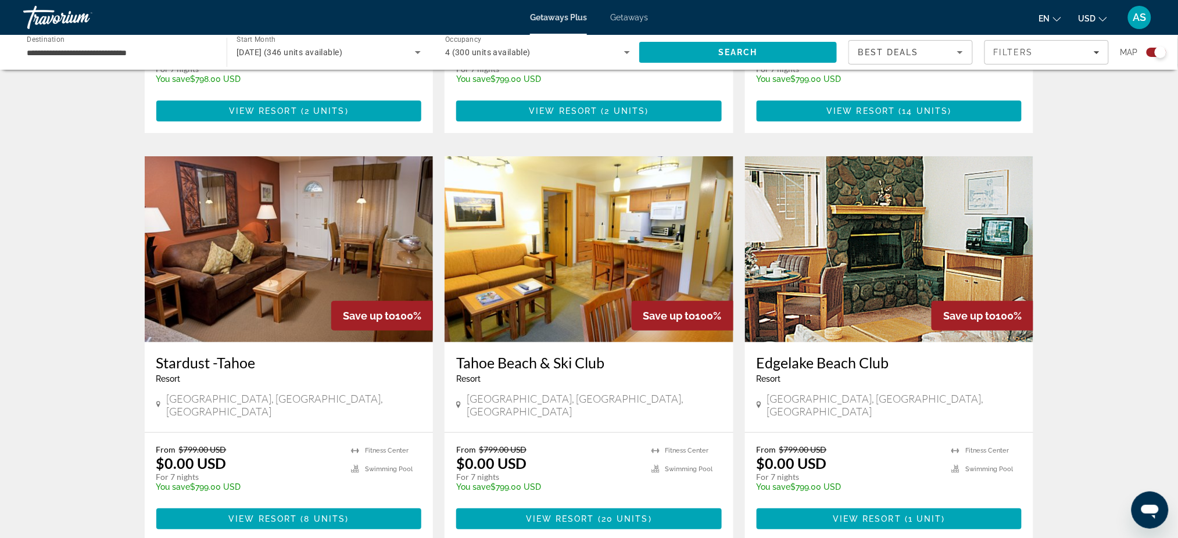
scroll to position [1627, 0]
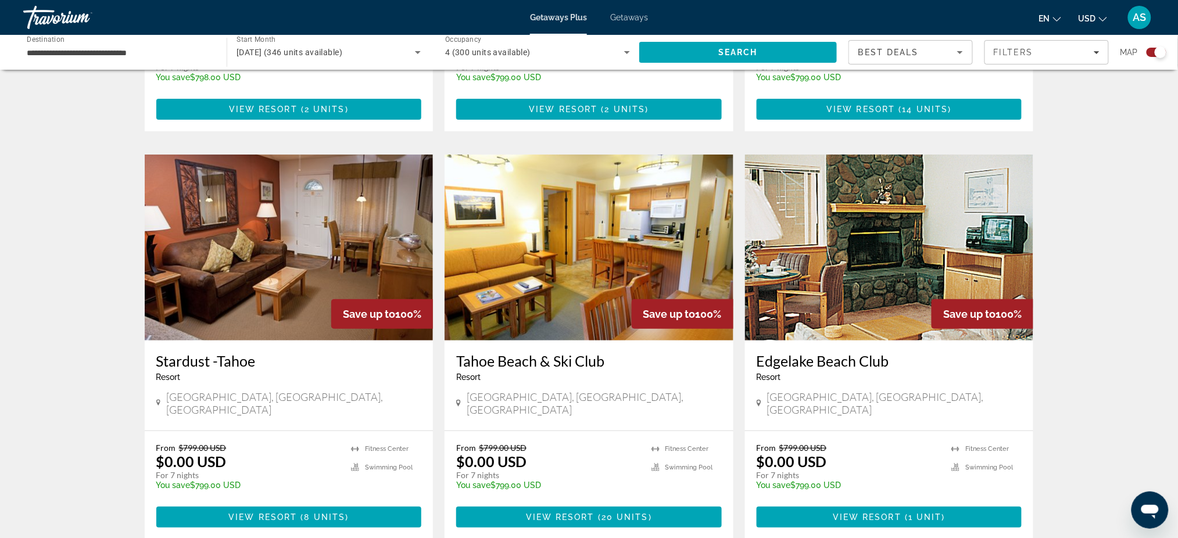
click at [513, 352] on h3 "Tahoe Beach & Ski Club" at bounding box center [589, 360] width 266 height 17
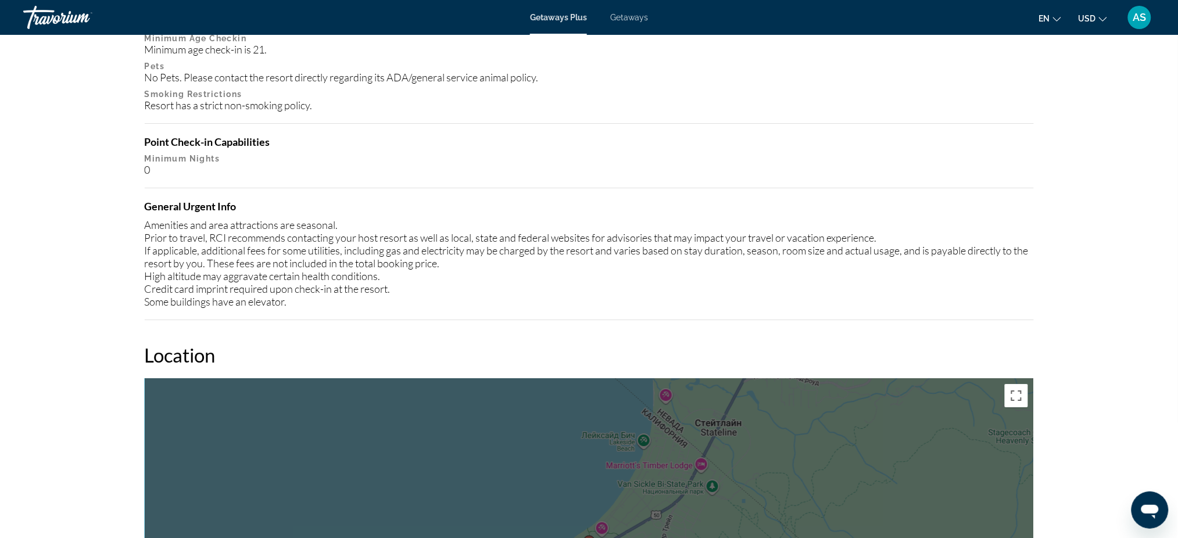
scroll to position [1285, 0]
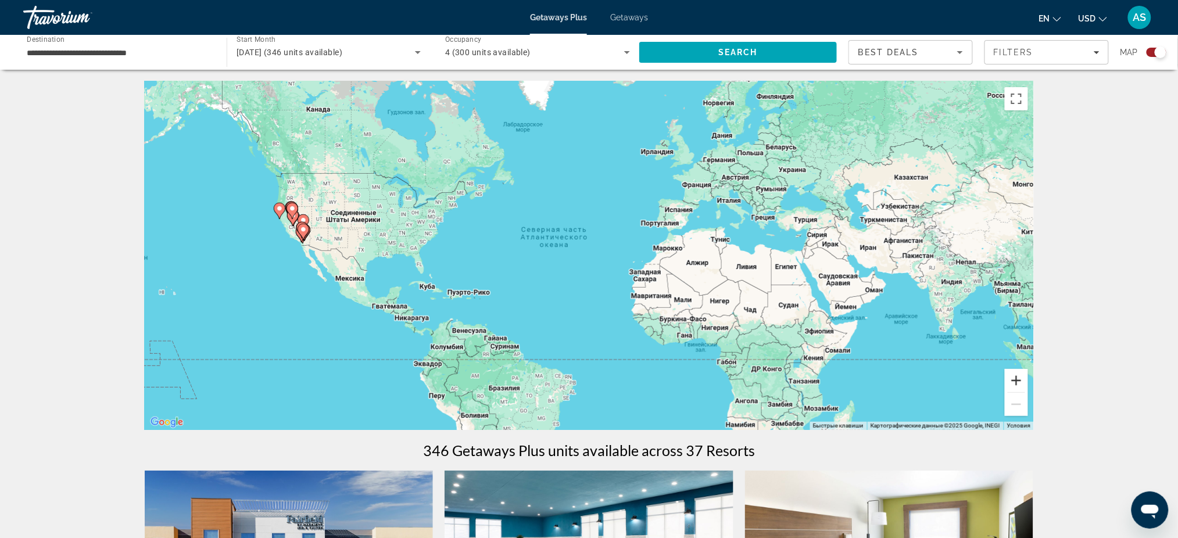
click at [1018, 381] on button "Увеличить" at bounding box center [1016, 380] width 23 height 23
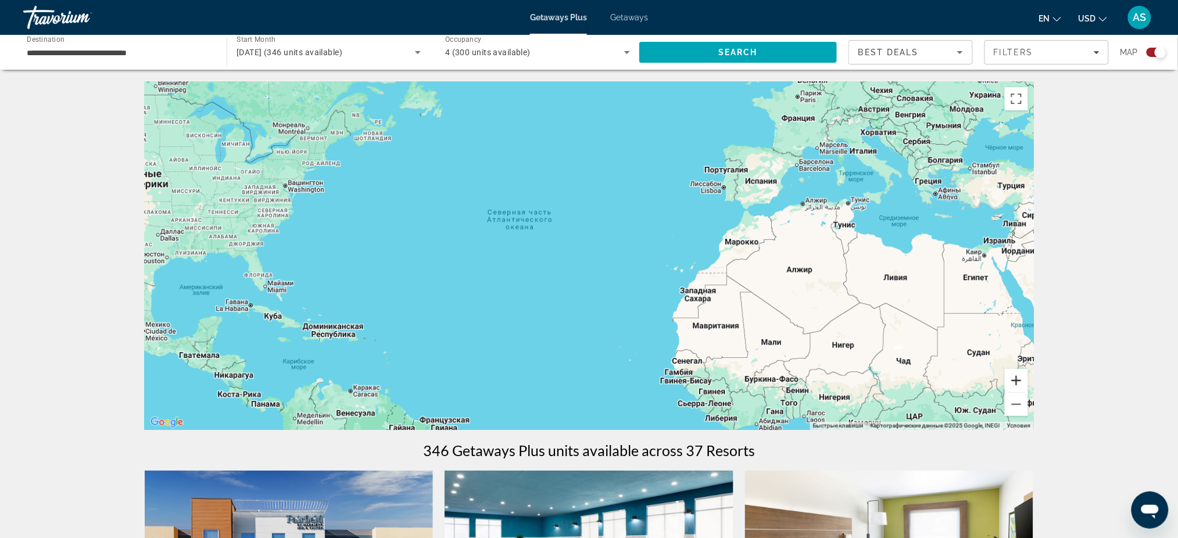
click at [1018, 381] on button "Увеличить" at bounding box center [1016, 380] width 23 height 23
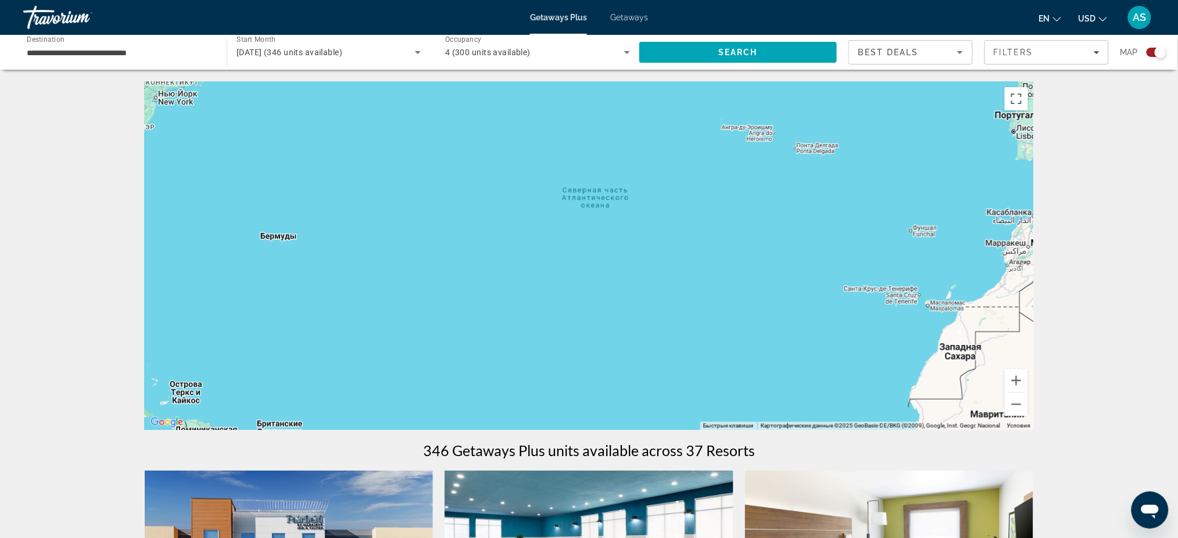
drag, startPoint x: 489, startPoint y: 354, endPoint x: 866, endPoint y: 360, distance: 376.7
click at [832, 369] on div "Main content" at bounding box center [589, 255] width 889 height 349
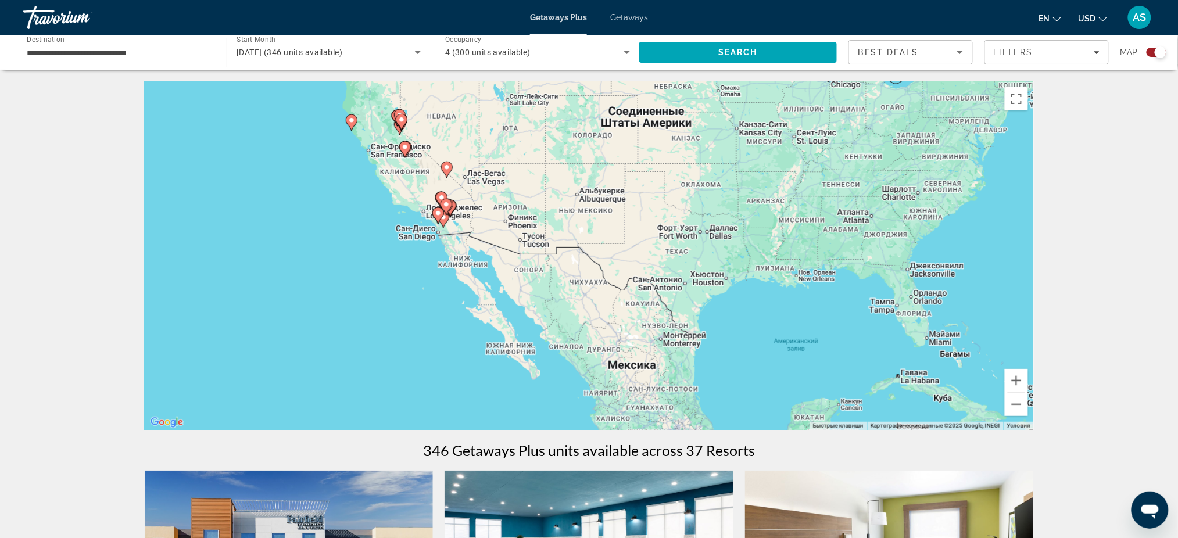
drag, startPoint x: 457, startPoint y: 254, endPoint x: 493, endPoint y: 377, distance: 128.4
click at [492, 367] on div "Чтобы активировать перетаскивание с помощью клавиатуры, нажмите Alt + Ввод. Пос…" at bounding box center [589, 255] width 889 height 349
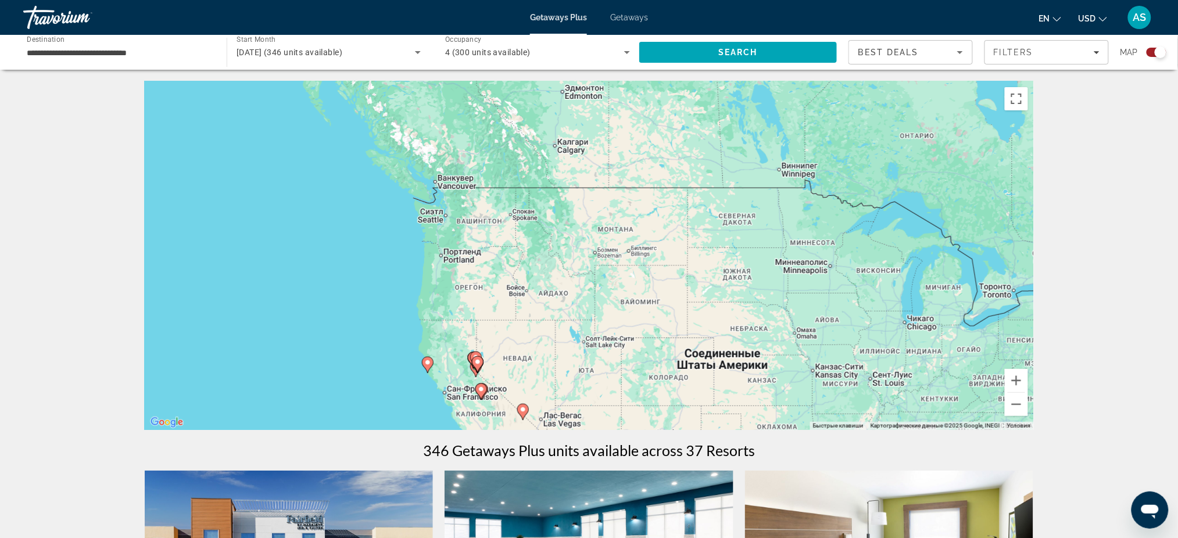
drag, startPoint x: 624, startPoint y: 348, endPoint x: 594, endPoint y: 237, distance: 114.9
click at [598, 247] on div "Чтобы активировать перетаскивание с помощью клавиатуры, нажмите Alt + Ввод. Пос…" at bounding box center [589, 255] width 889 height 349
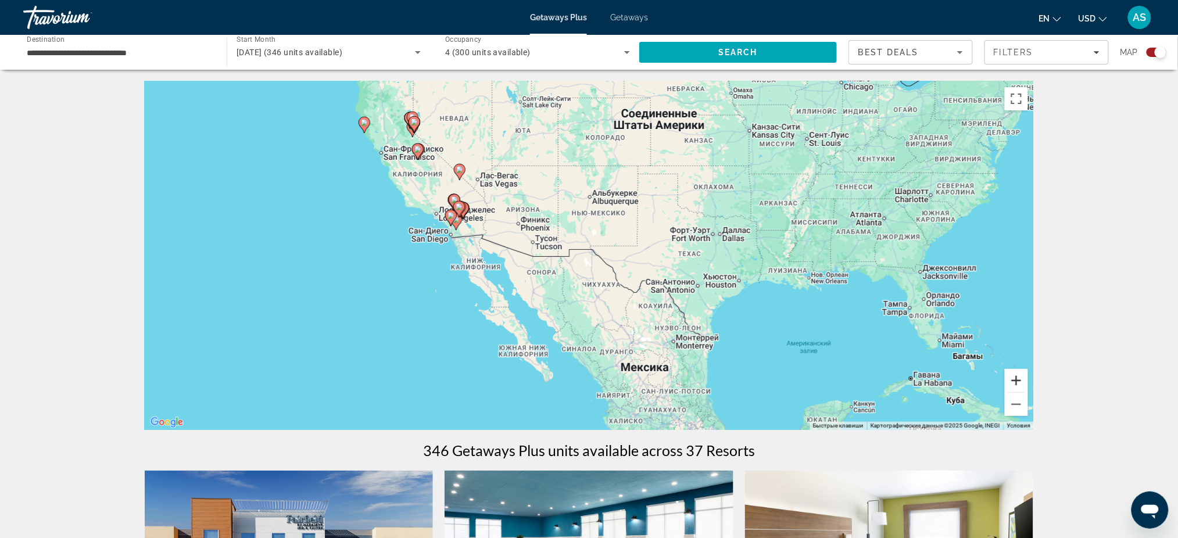
click at [1012, 377] on button "Увеличить" at bounding box center [1016, 380] width 23 height 23
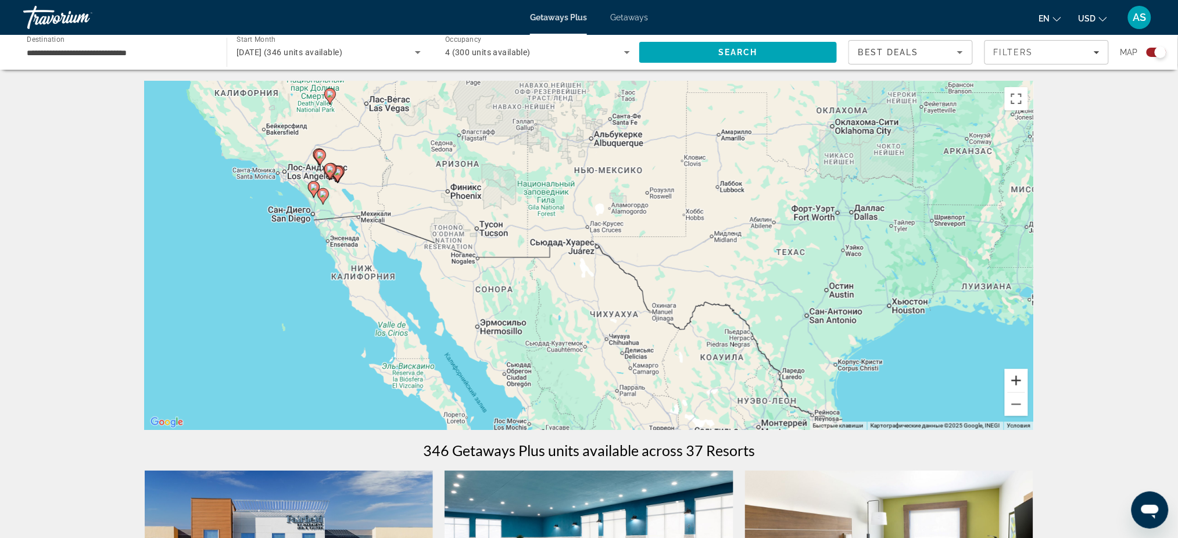
click at [1012, 375] on button "Увеличить" at bounding box center [1016, 380] width 23 height 23
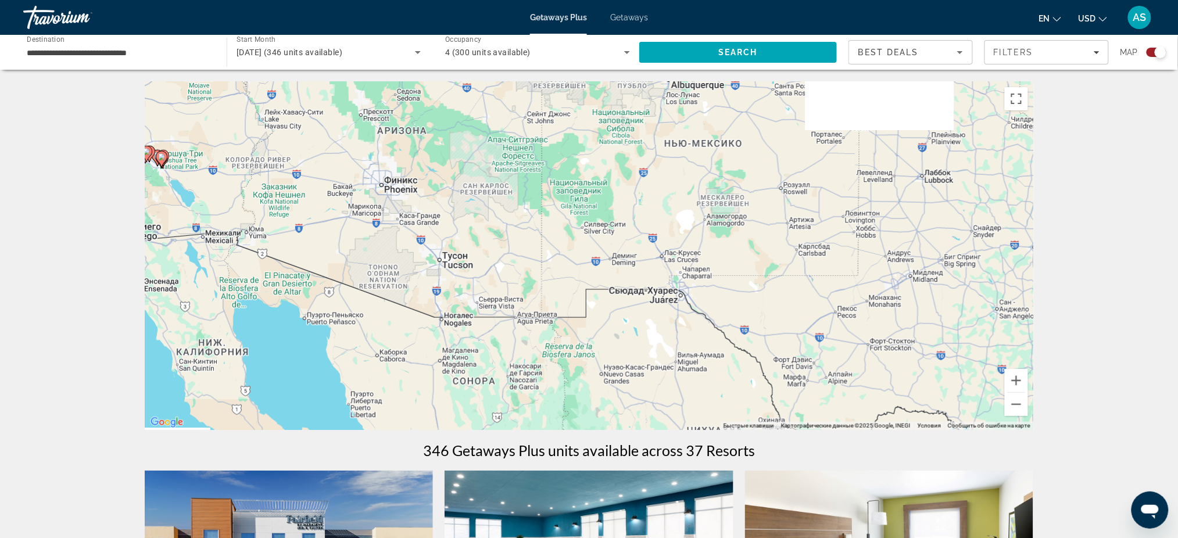
drag, startPoint x: 473, startPoint y: 324, endPoint x: 610, endPoint y: 348, distance: 138.7
click at [606, 348] on div "Чтобы активировать перетаскивание с помощью клавиатуры, нажмите Alt + Ввод. Пос…" at bounding box center [589, 255] width 889 height 349
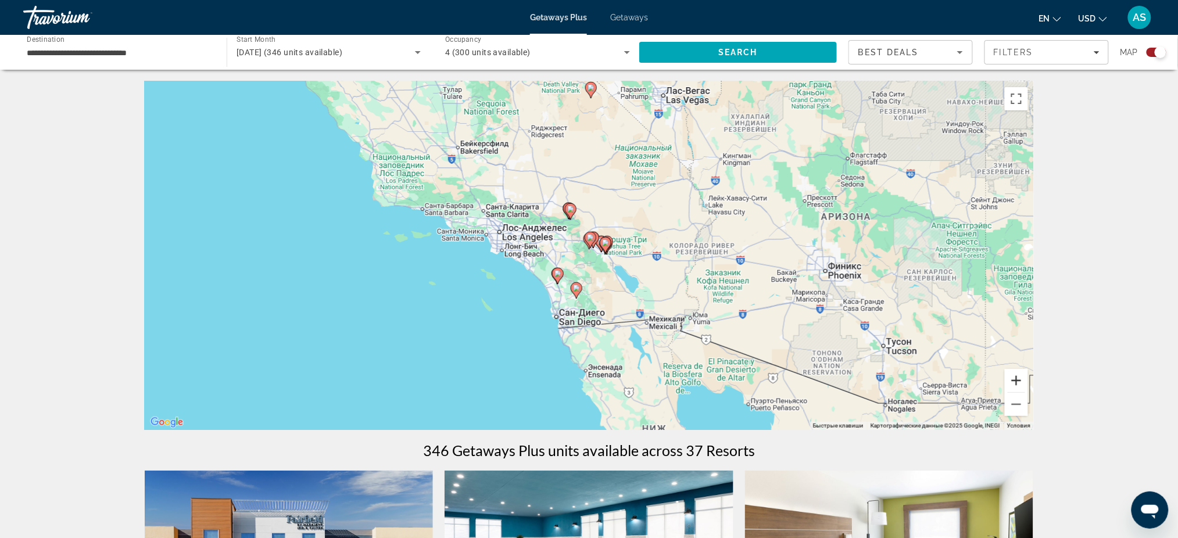
click at [1019, 380] on button "Увеличить" at bounding box center [1016, 380] width 23 height 23
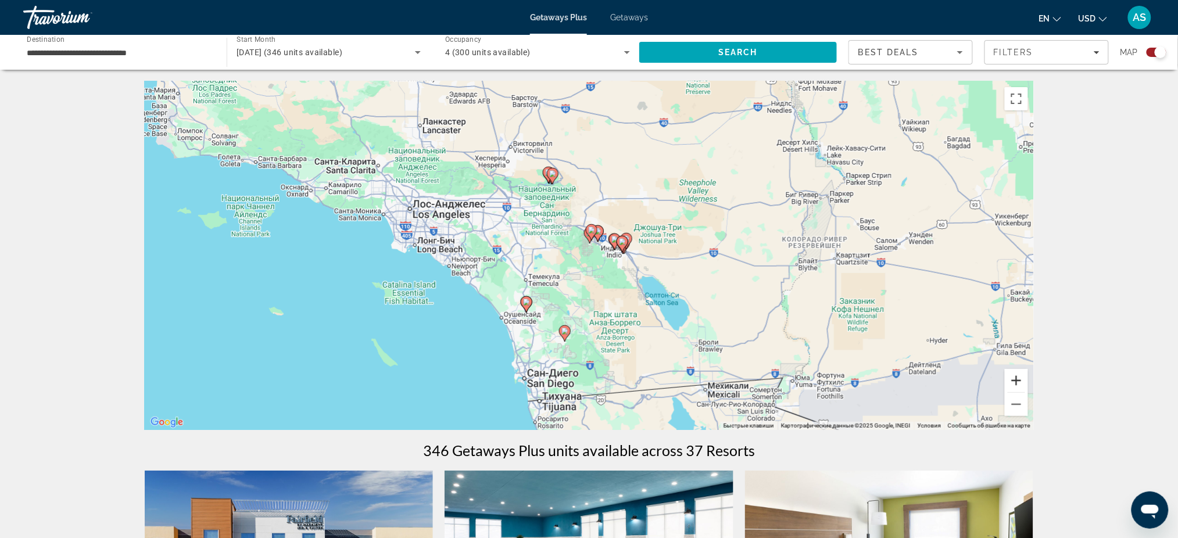
click at [1019, 378] on button "Увеличить" at bounding box center [1016, 380] width 23 height 23
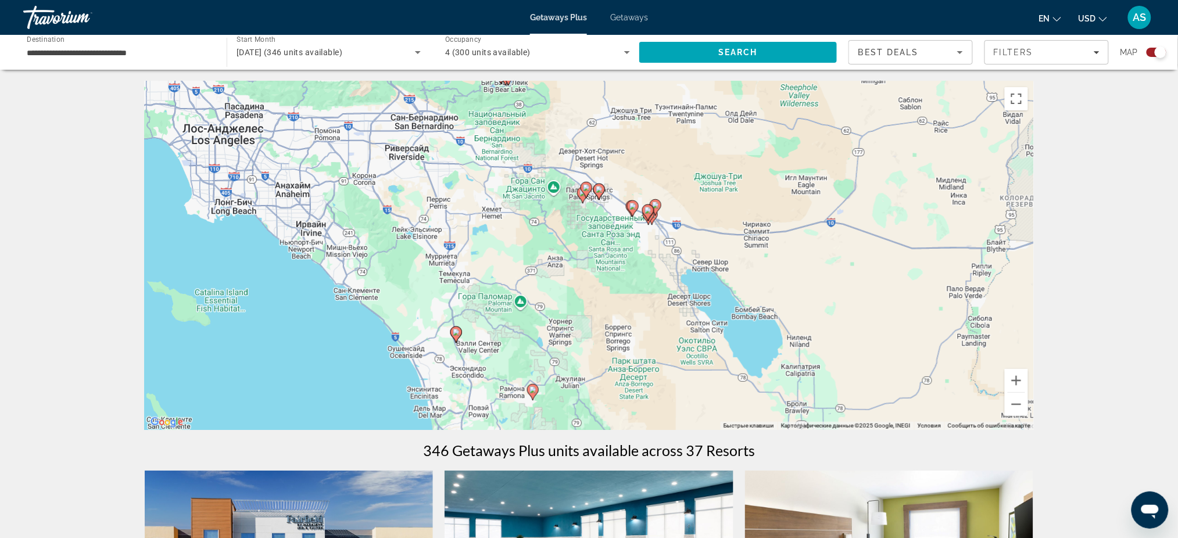
drag, startPoint x: 814, startPoint y: 374, endPoint x: 793, endPoint y: 294, distance: 82.9
click at [793, 294] on div "Чтобы активировать перетаскивание с помощью клавиатуры, нажмите Alt + Ввод. Пос…" at bounding box center [589, 255] width 889 height 349
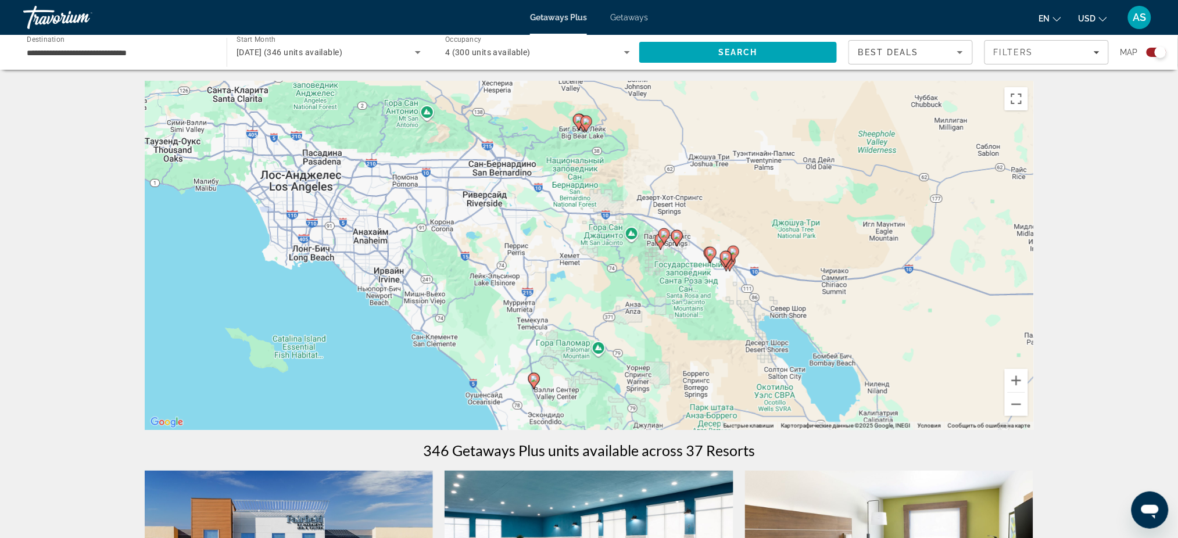
drag, startPoint x: 761, startPoint y: 221, endPoint x: 856, endPoint y: 327, distance: 141.2
click at [856, 327] on div "Чтобы активировать перетаскивание с помощью клавиатуры, нажмите Alt + Ввод. Пос…" at bounding box center [589, 255] width 889 height 349
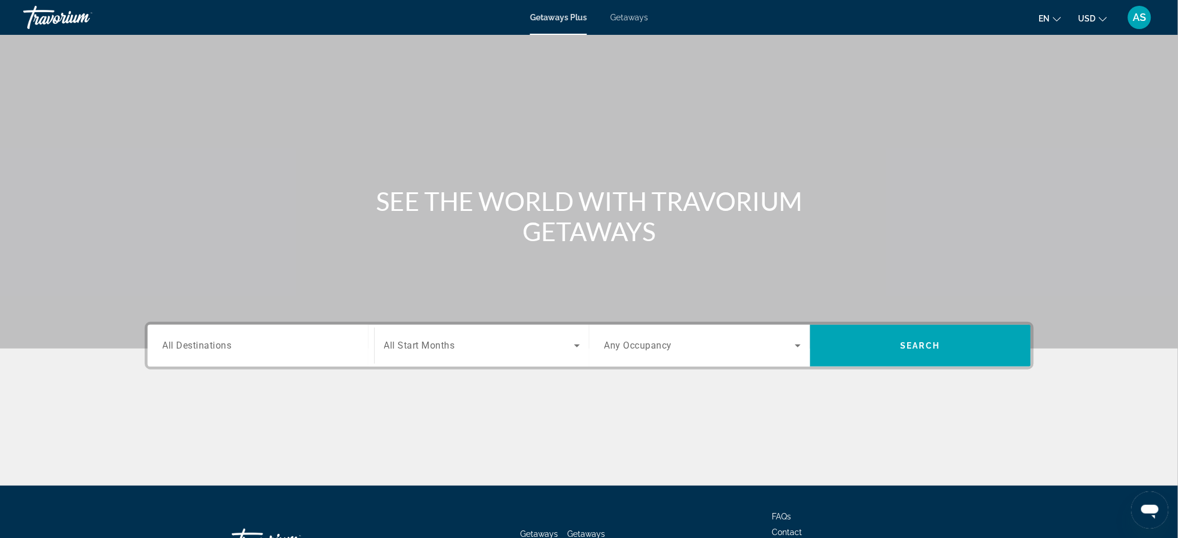
click at [222, 347] on span "All Destinations" at bounding box center [197, 345] width 69 height 11
click at [222, 347] on input "Destination All Destinations" at bounding box center [261, 346] width 196 height 14
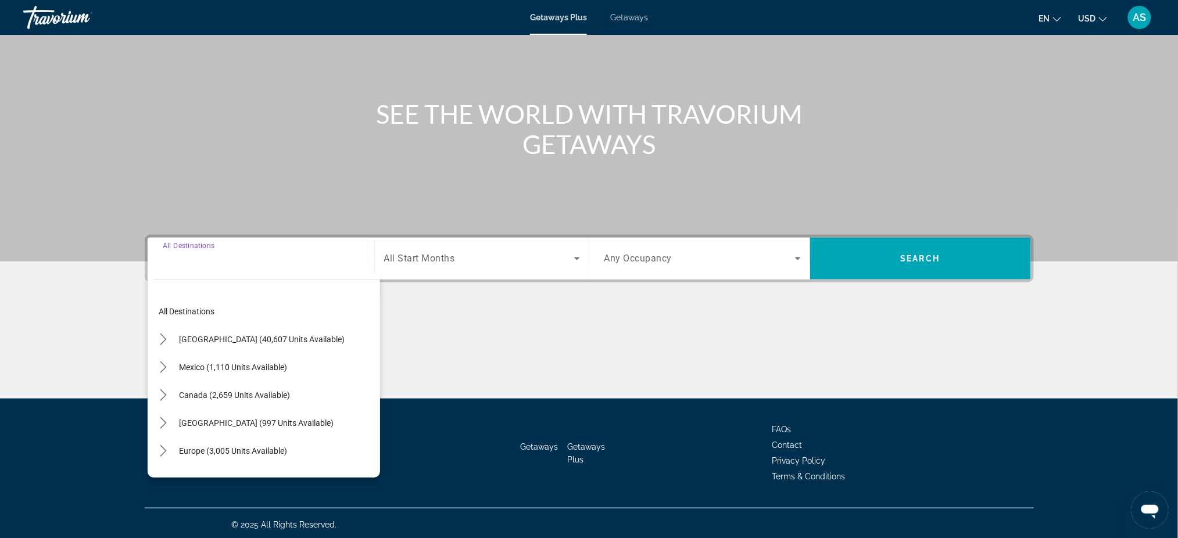
scroll to position [88, 0]
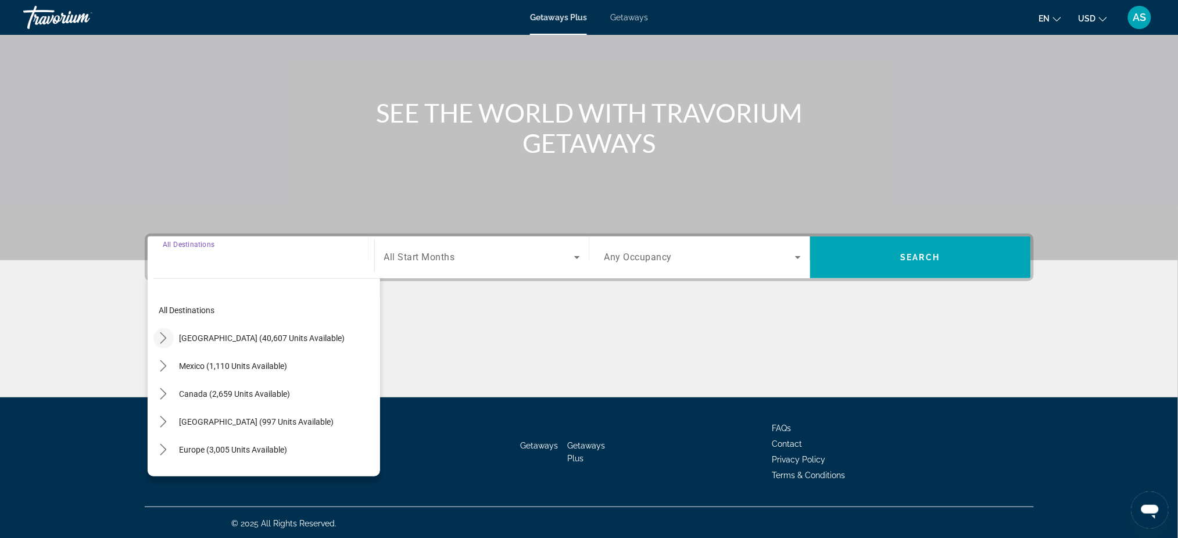
click at [160, 336] on icon "Toggle United States (40,607 units available) submenu" at bounding box center [164, 338] width 12 height 12
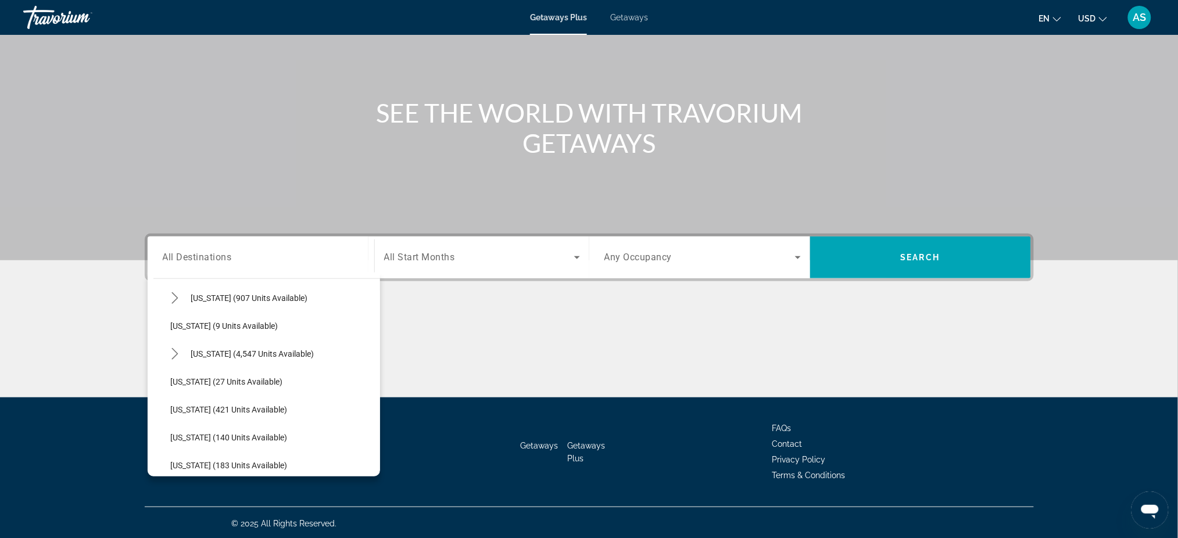
scroll to position [155, 0]
click at [196, 260] on span "All Destinations" at bounding box center [197, 257] width 69 height 11
click at [196, 260] on input "Destination All Destinations" at bounding box center [261, 258] width 196 height 14
click at [179, 267] on div "Search widget" at bounding box center [261, 257] width 196 height 33
click at [182, 265] on div "Search widget" at bounding box center [261, 257] width 196 height 33
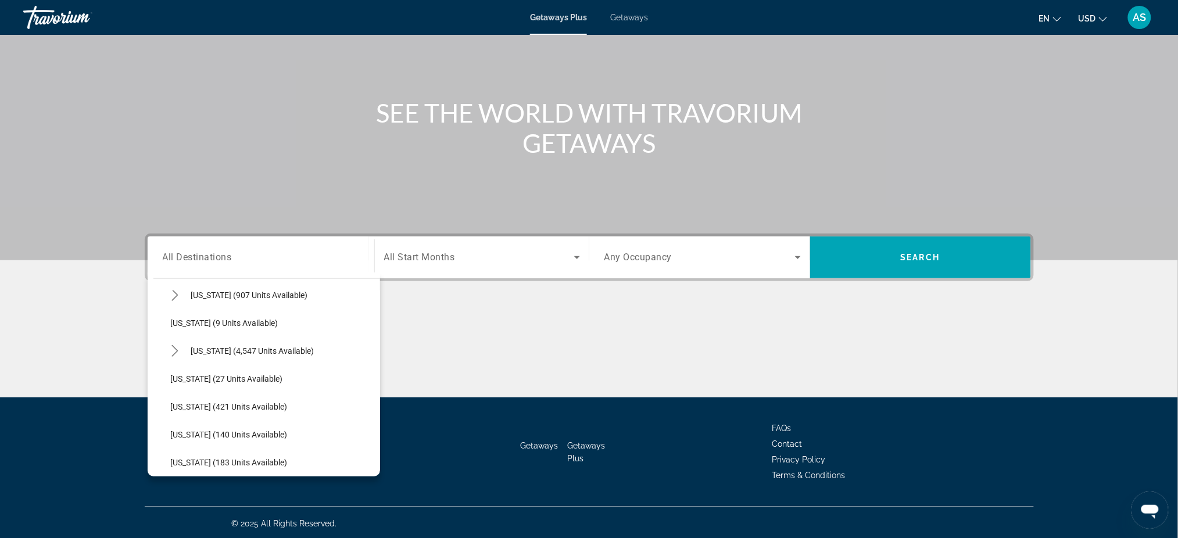
click at [182, 265] on div "Search widget" at bounding box center [261, 257] width 196 height 33
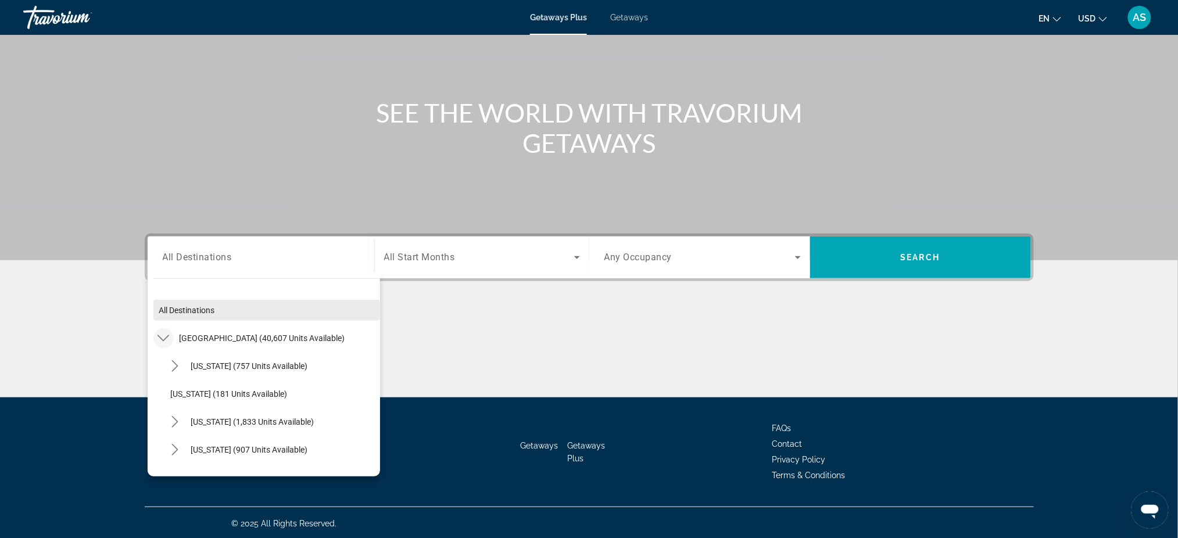
click at [220, 310] on span "Select destination: All destinations" at bounding box center [266, 310] width 227 height 28
type input "**********"
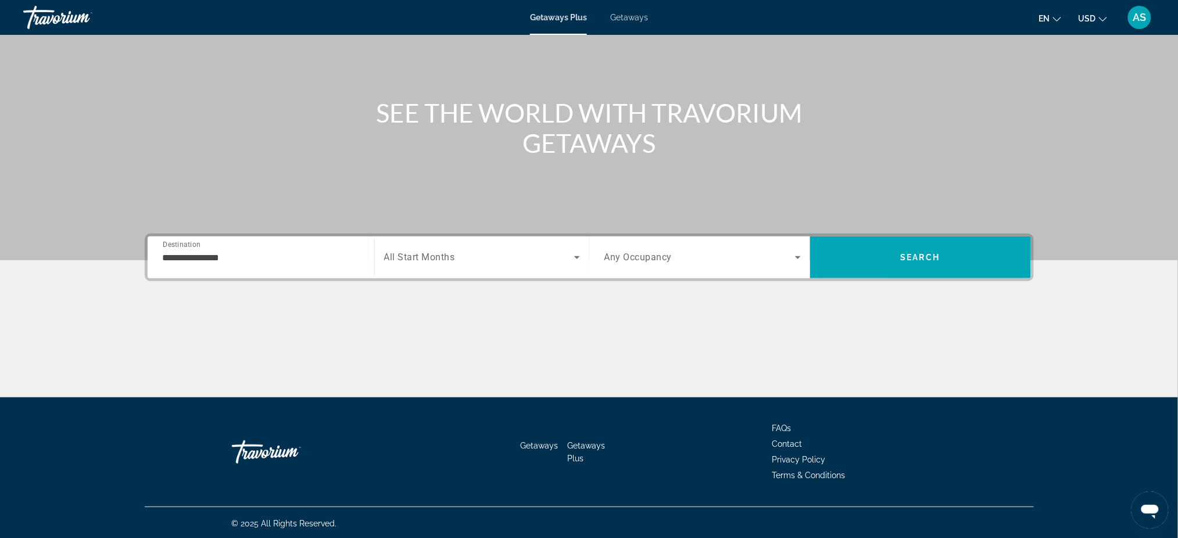
click at [427, 260] on span "All Start Months" at bounding box center [419, 257] width 71 height 11
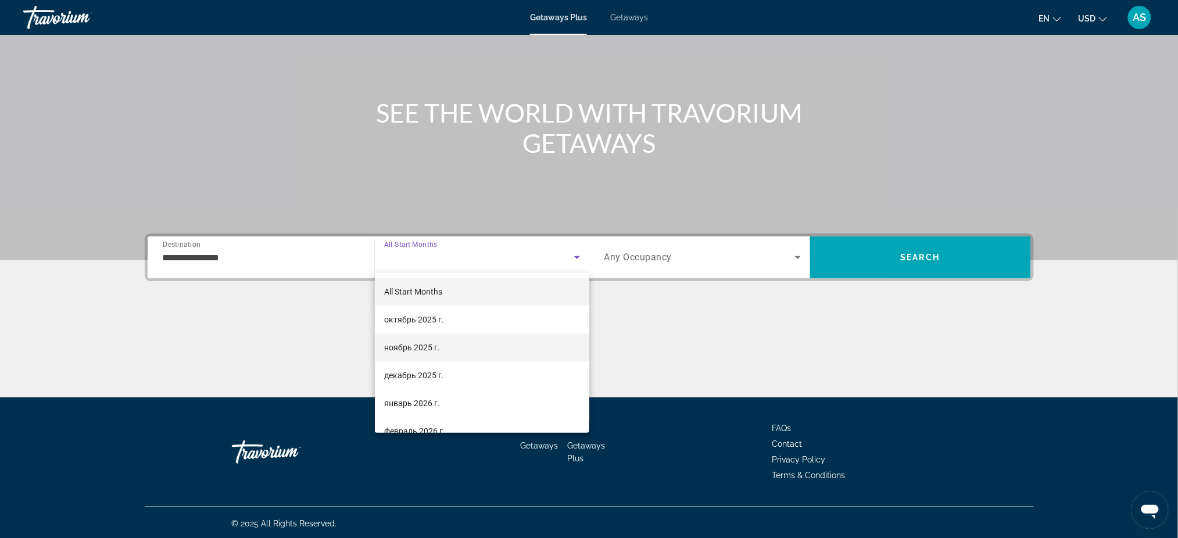
click at [406, 355] on mat-option "ноябрь 2025 г." at bounding box center [482, 348] width 214 height 28
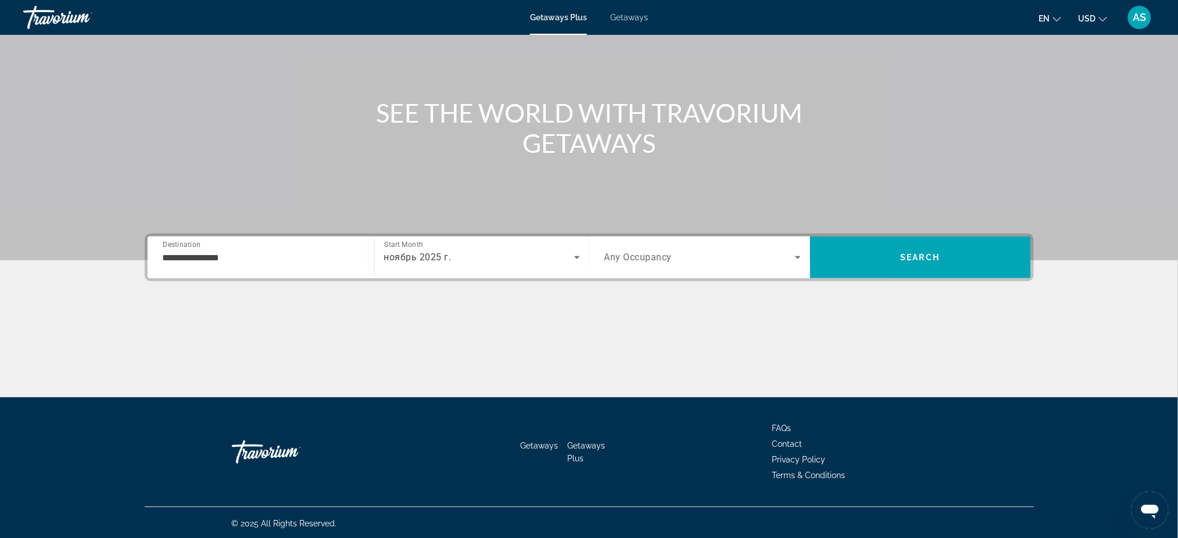
click at [651, 252] on span "Any Occupancy" at bounding box center [638, 257] width 68 height 11
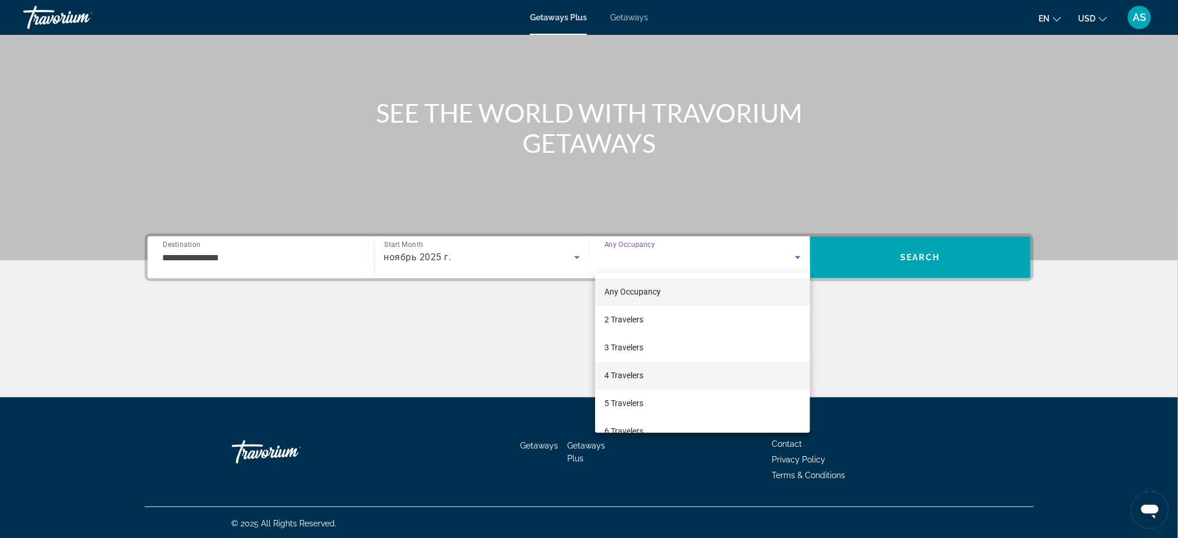
click at [629, 375] on span "4 Travelers" at bounding box center [623, 375] width 39 height 14
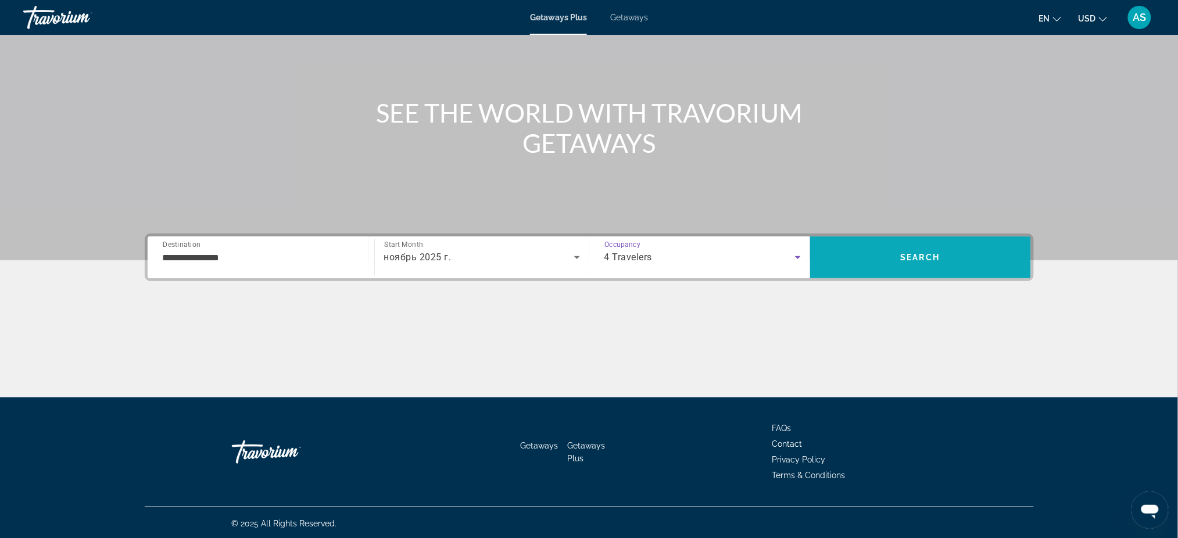
click at [927, 255] on span "Search" at bounding box center [921, 257] width 40 height 9
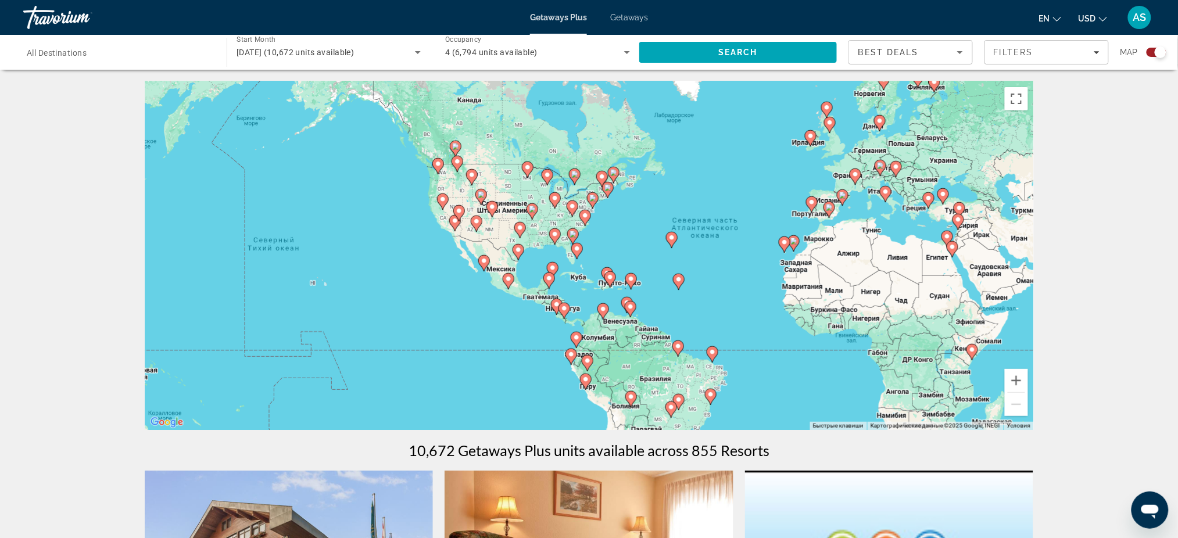
drag, startPoint x: 255, startPoint y: 347, endPoint x: 411, endPoint y: 336, distance: 156.7
click at [411, 336] on div "Чтобы активировать перетаскивание с помощью клавиатуры, нажмите Alt + Ввод. Пос…" at bounding box center [589, 255] width 889 height 349
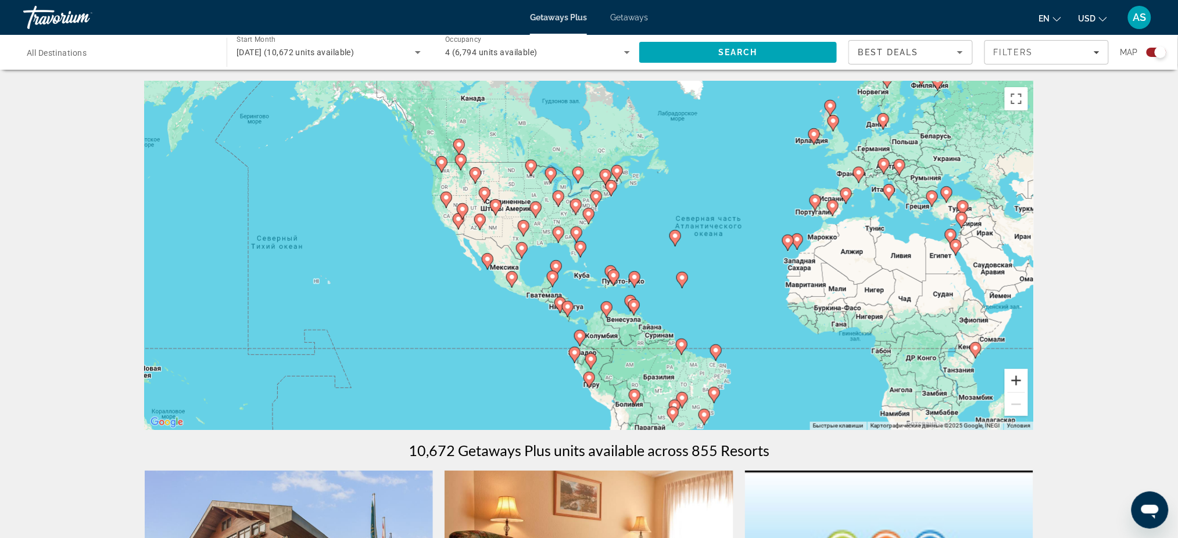
click at [1015, 375] on button "Увеличить" at bounding box center [1016, 380] width 23 height 23
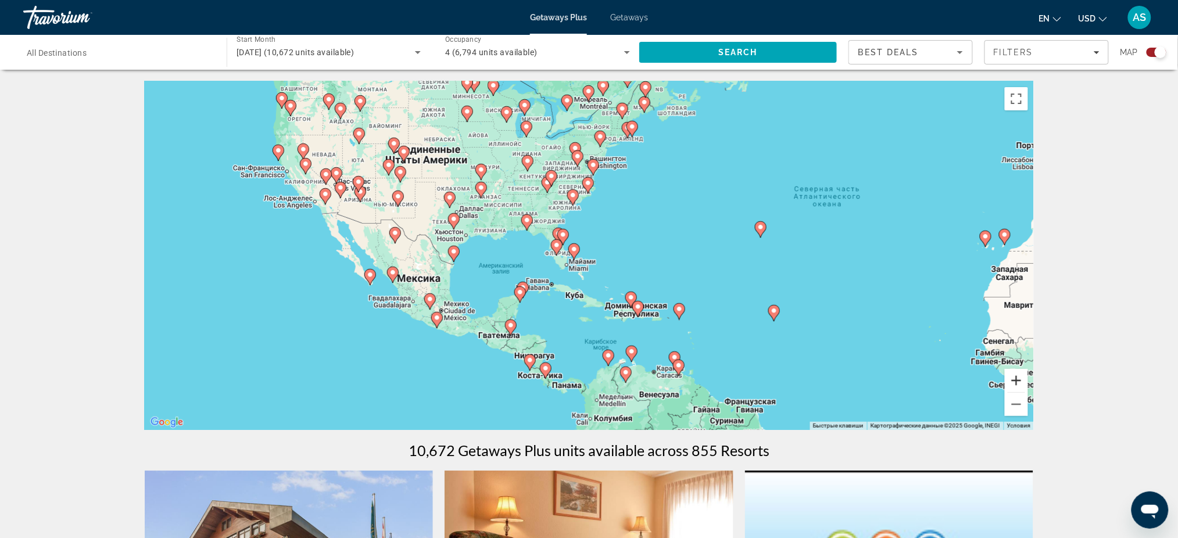
click at [1015, 375] on button "Увеличить" at bounding box center [1016, 380] width 23 height 23
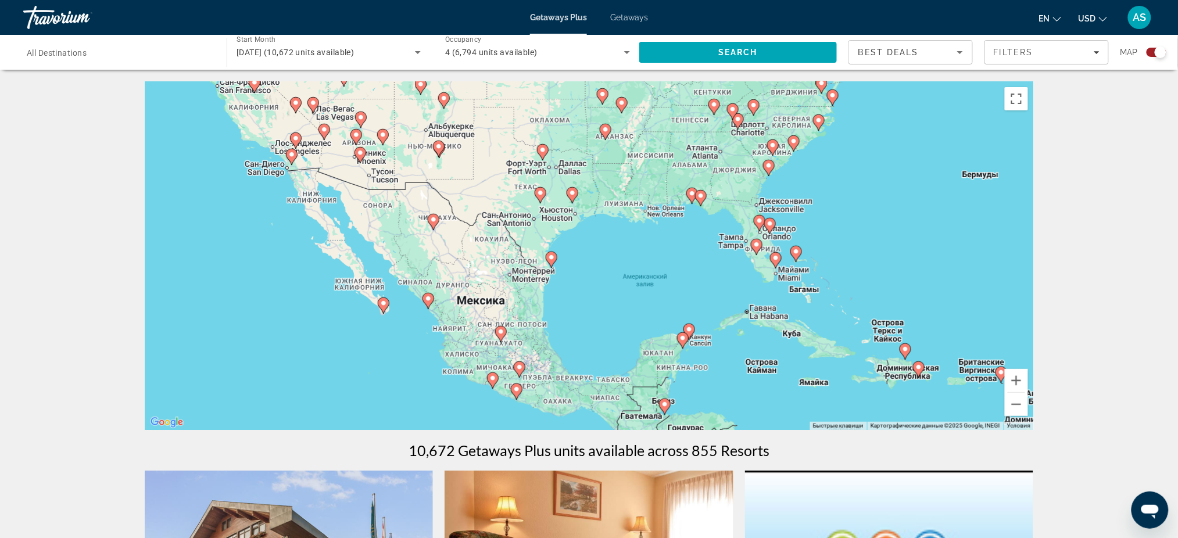
drag, startPoint x: 627, startPoint y: 334, endPoint x: 861, endPoint y: 333, distance: 234.2
click at [861, 333] on div "Чтобы активировать перетаскивание с помощью клавиатуры, нажмите Alt + Ввод. Пос…" at bounding box center [589, 255] width 889 height 349
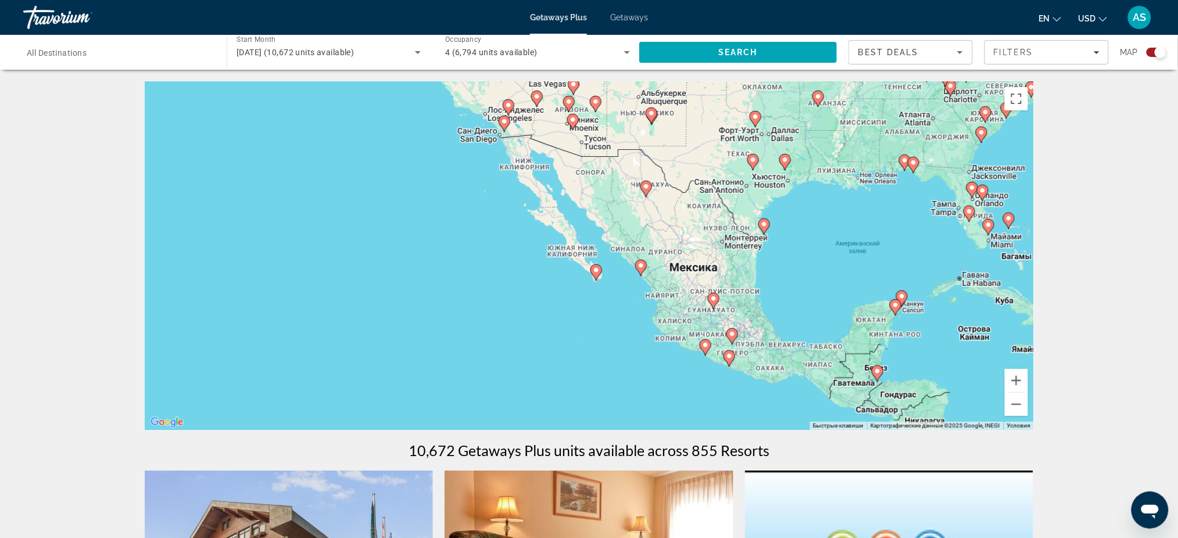
drag, startPoint x: 475, startPoint y: 314, endPoint x: 689, endPoint y: 281, distance: 217.0
click at [689, 281] on div "Чтобы активировать перетаскивание с помощью клавиатуры, нажмите Alt + Ввод. Пос…" at bounding box center [589, 255] width 889 height 349
click at [1016, 375] on button "Увеличить" at bounding box center [1016, 380] width 23 height 23
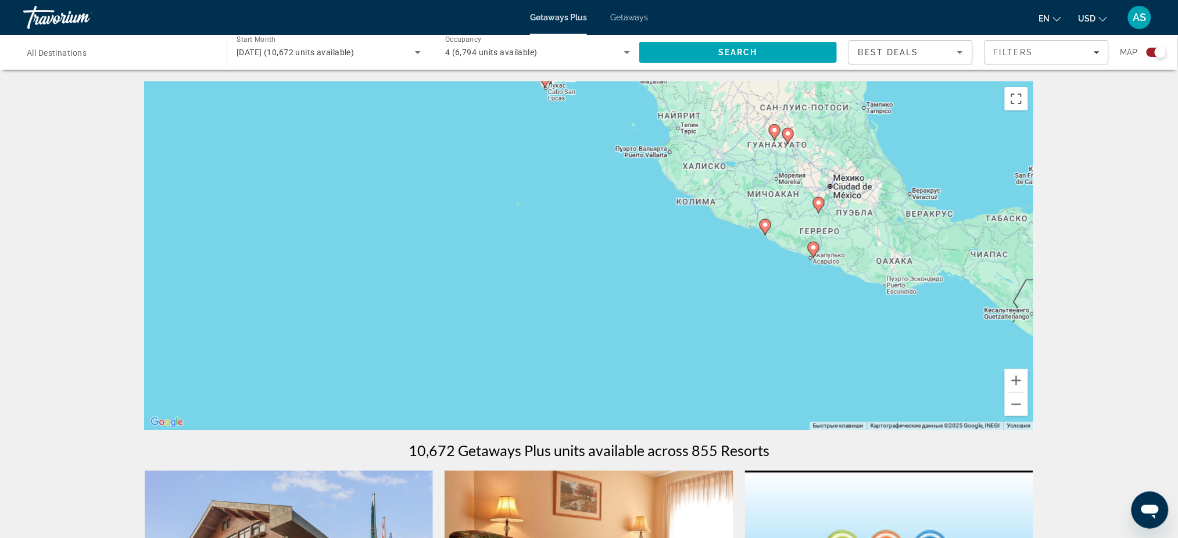
drag, startPoint x: 707, startPoint y: 363, endPoint x: 650, endPoint y: 143, distance: 227.7
click at [650, 143] on div "Чтобы активировать перетаскивание с помощью клавиатуры, нажмите Alt + Ввод. Пос…" at bounding box center [589, 255] width 889 height 349
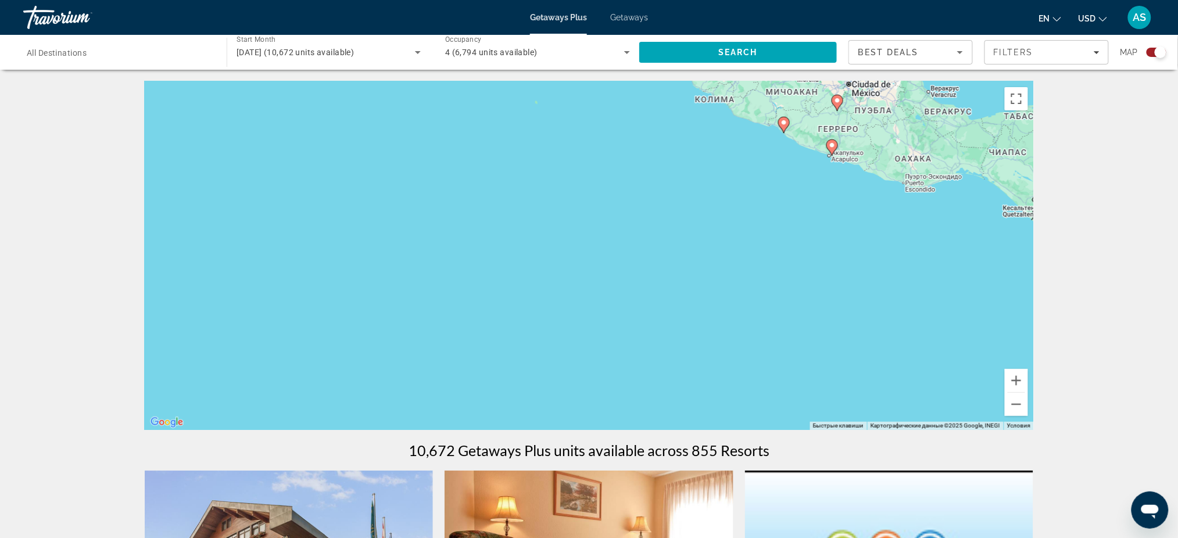
drag, startPoint x: 689, startPoint y: 263, endPoint x: 729, endPoint y: 148, distance: 121.9
click at [728, 149] on div "Чтобы активировать перетаскивание с помощью клавиатуры, нажмите Alt + Ввод. Пос…" at bounding box center [589, 255] width 889 height 349
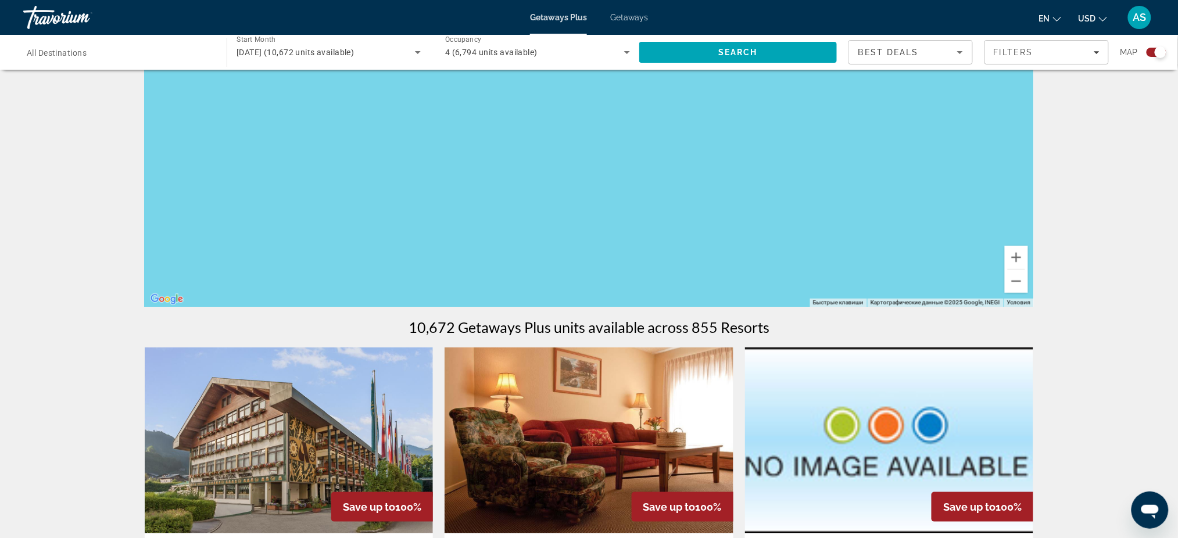
scroll to position [155, 0]
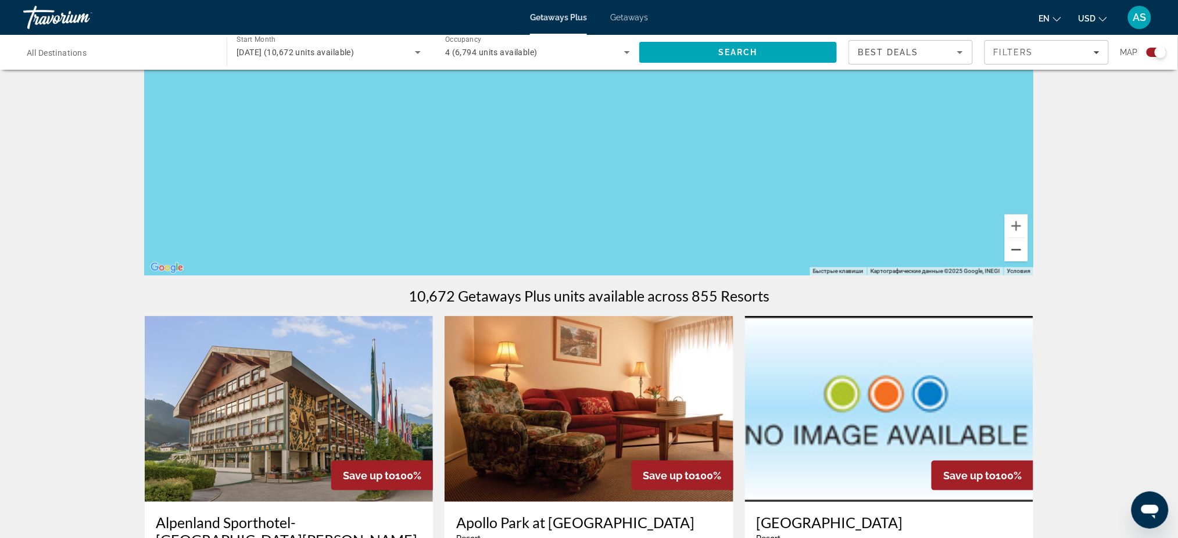
click at [1014, 250] on button "Уменьшить" at bounding box center [1016, 249] width 23 height 23
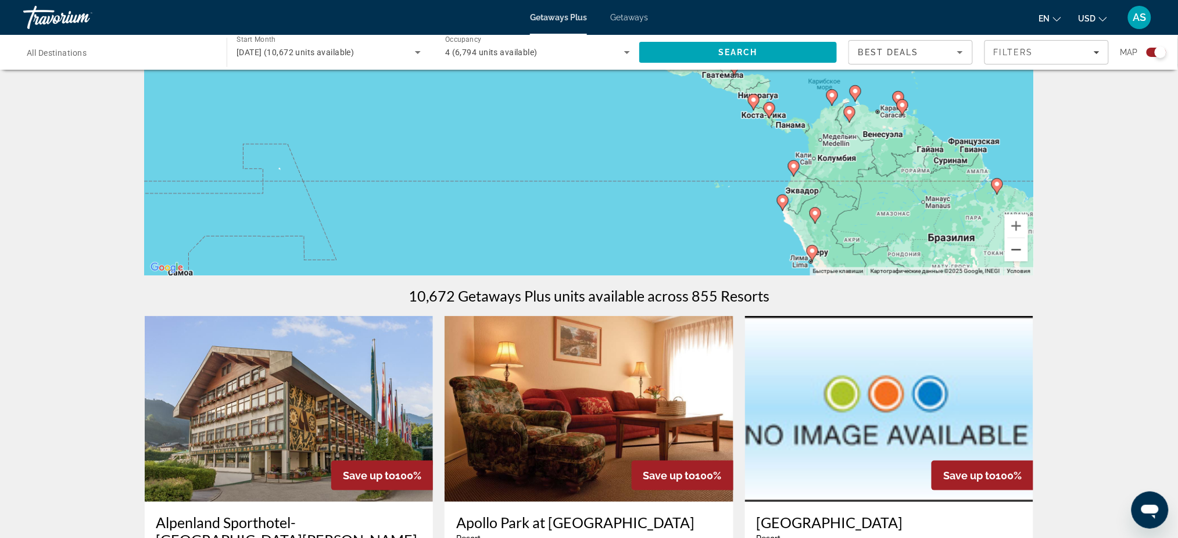
click at [1014, 250] on button "Уменьшить" at bounding box center [1016, 249] width 23 height 23
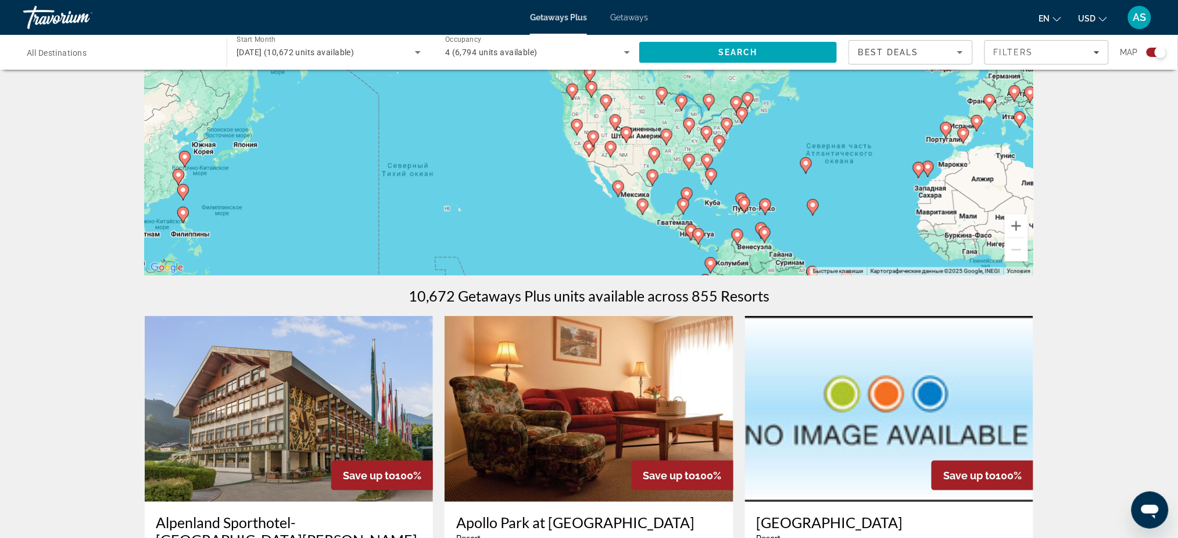
drag, startPoint x: 599, startPoint y: 169, endPoint x: 616, endPoint y: 264, distance: 97.4
click at [616, 264] on div "Чтобы активировать перетаскивание с помощью клавиатуры, нажмите Alt + Ввод. Пос…" at bounding box center [589, 101] width 889 height 349
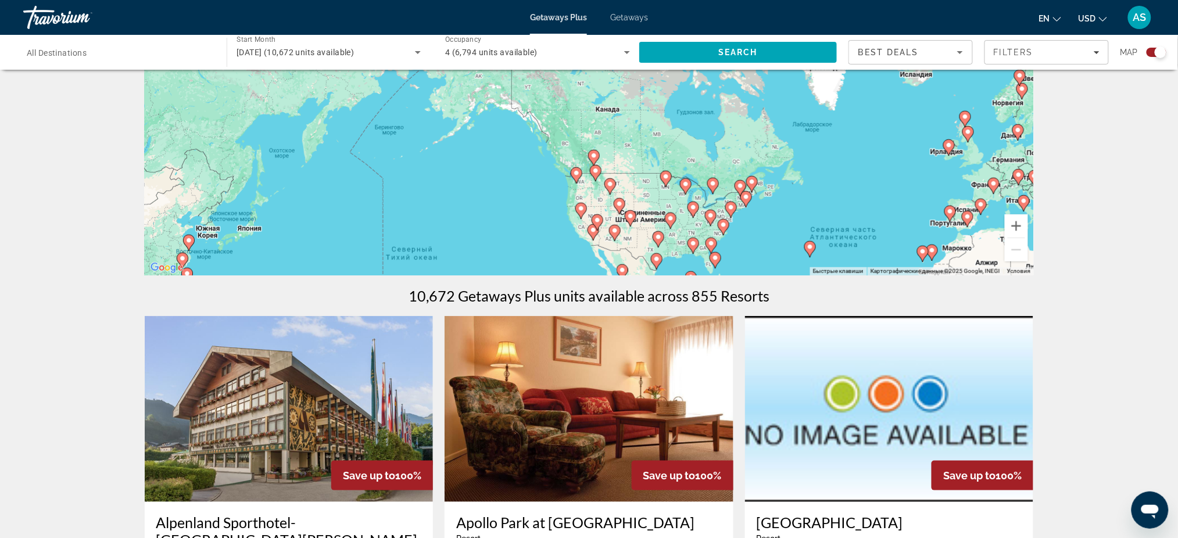
drag, startPoint x: 577, startPoint y: 168, endPoint x: 581, endPoint y: 257, distance: 89.6
click at [581, 257] on div "Чтобы активировать перетаскивание с помощью клавиатуры, нажмите Alt + Ввод. Пос…" at bounding box center [589, 101] width 889 height 349
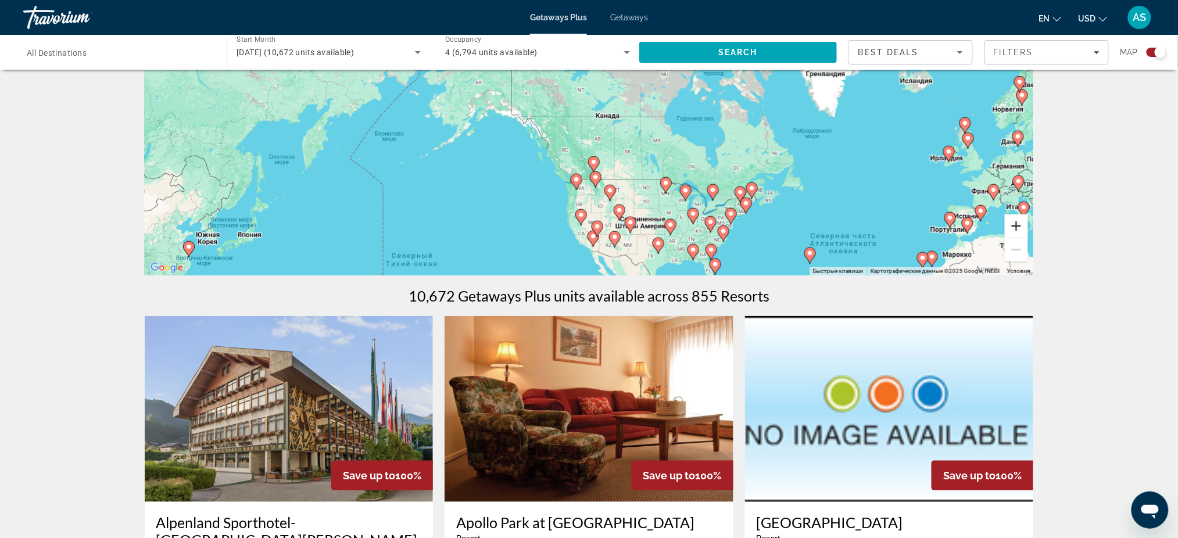
click at [1008, 227] on button "Увеличить" at bounding box center [1016, 225] width 23 height 23
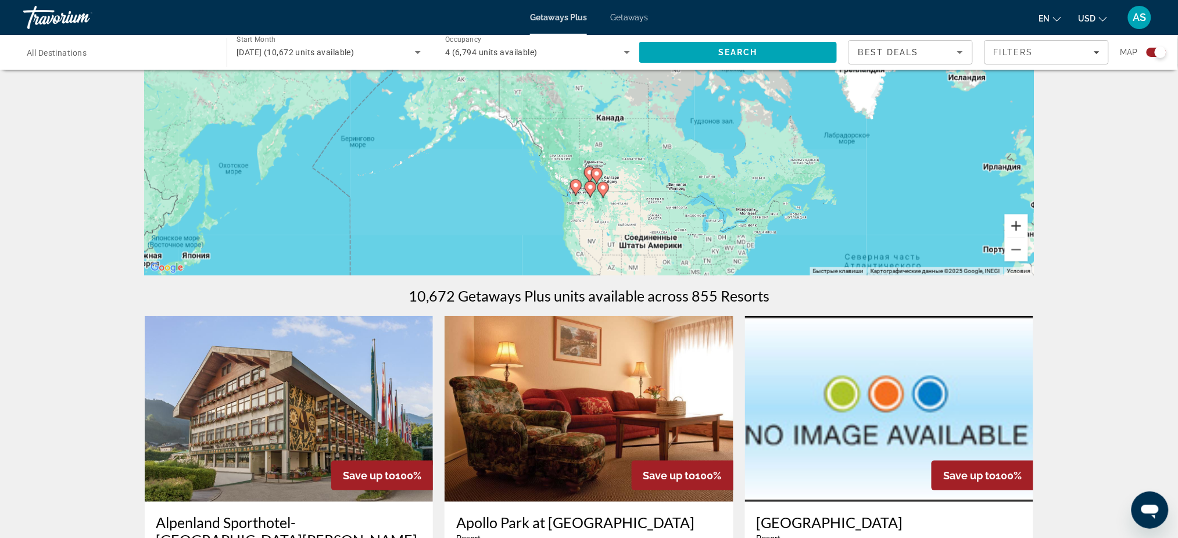
click at [1008, 227] on button "Увеличить" at bounding box center [1016, 225] width 23 height 23
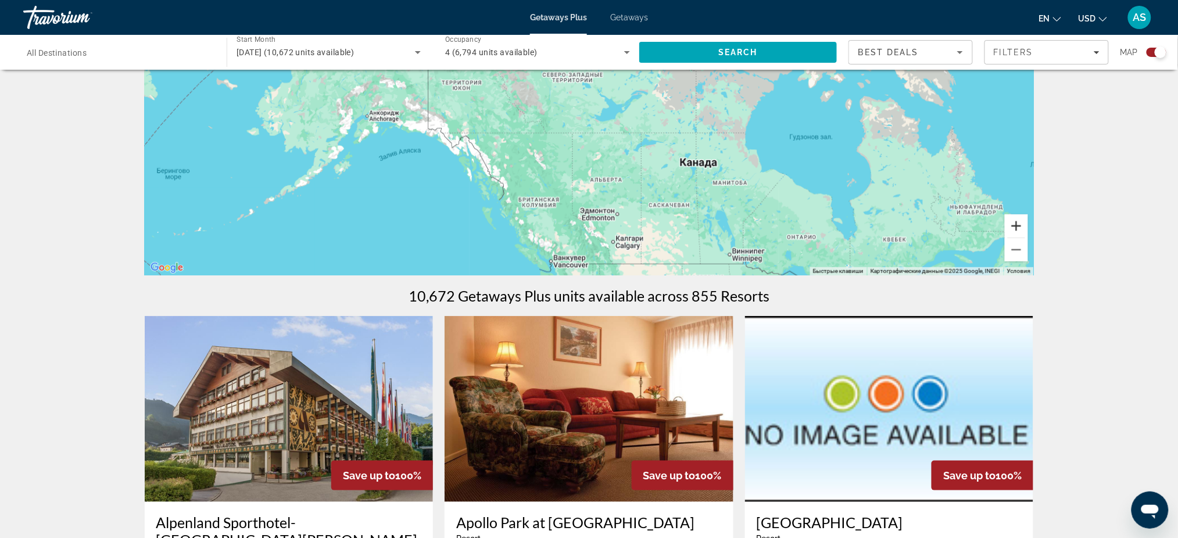
click at [1008, 227] on button "Увеличить" at bounding box center [1016, 225] width 23 height 23
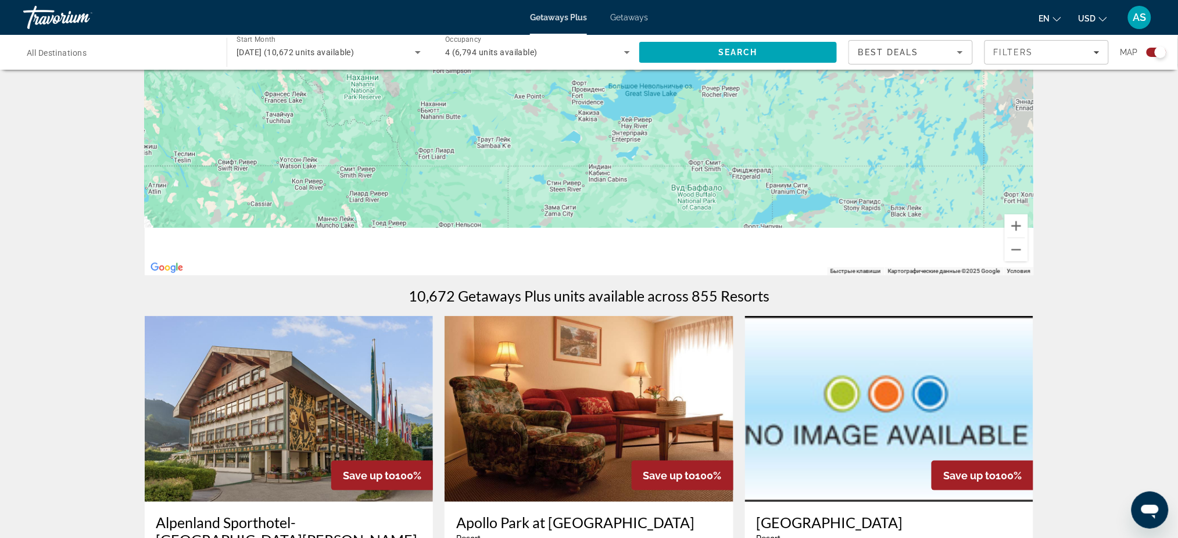
drag, startPoint x: 603, startPoint y: 219, endPoint x: 575, endPoint y: 126, distance: 96.4
click at [582, 146] on div "Main content" at bounding box center [589, 101] width 889 height 349
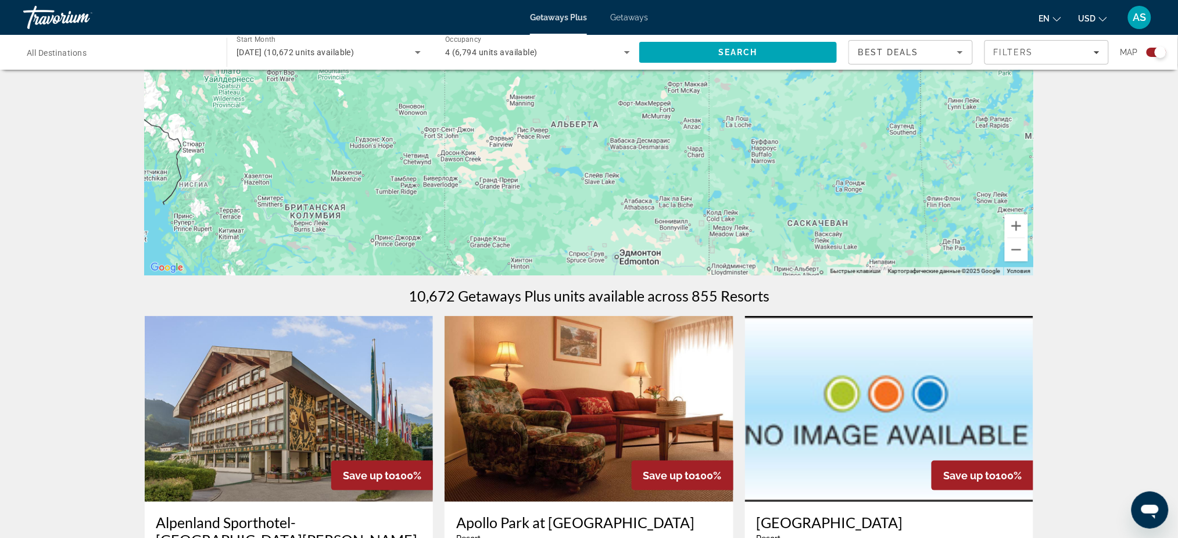
drag, startPoint x: 599, startPoint y: 196, endPoint x: 575, endPoint y: 107, distance: 92.6
click at [575, 109] on div "Main content" at bounding box center [589, 101] width 889 height 349
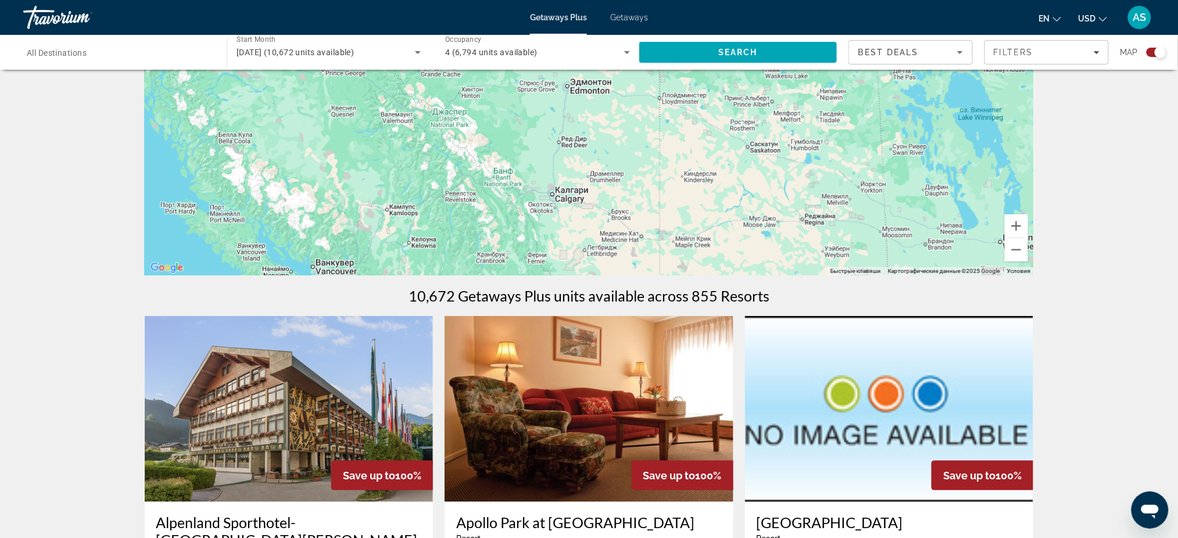
drag, startPoint x: 615, startPoint y: 203, endPoint x: 591, endPoint y: 102, distance: 104.7
click at [591, 109] on div "Main content" at bounding box center [589, 101] width 889 height 349
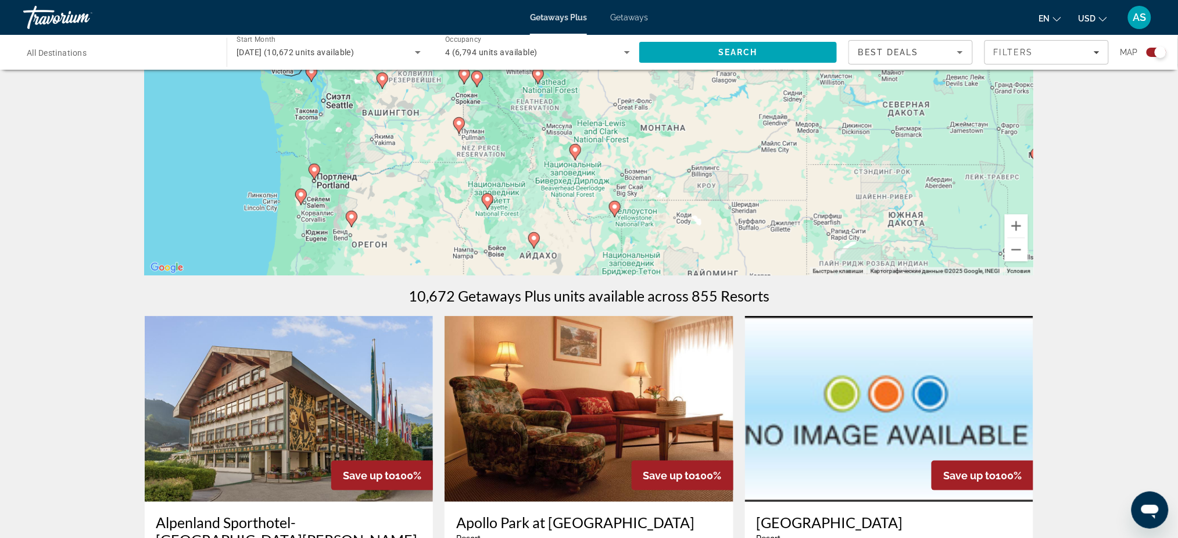
drag, startPoint x: 588, startPoint y: 185, endPoint x: 663, endPoint y: 152, distance: 82.0
click at [663, 152] on div "Чтобы активировать перетаскивание с помощью клавиатуры, нажмите Alt + Ввод. Пос…" at bounding box center [589, 101] width 889 height 349
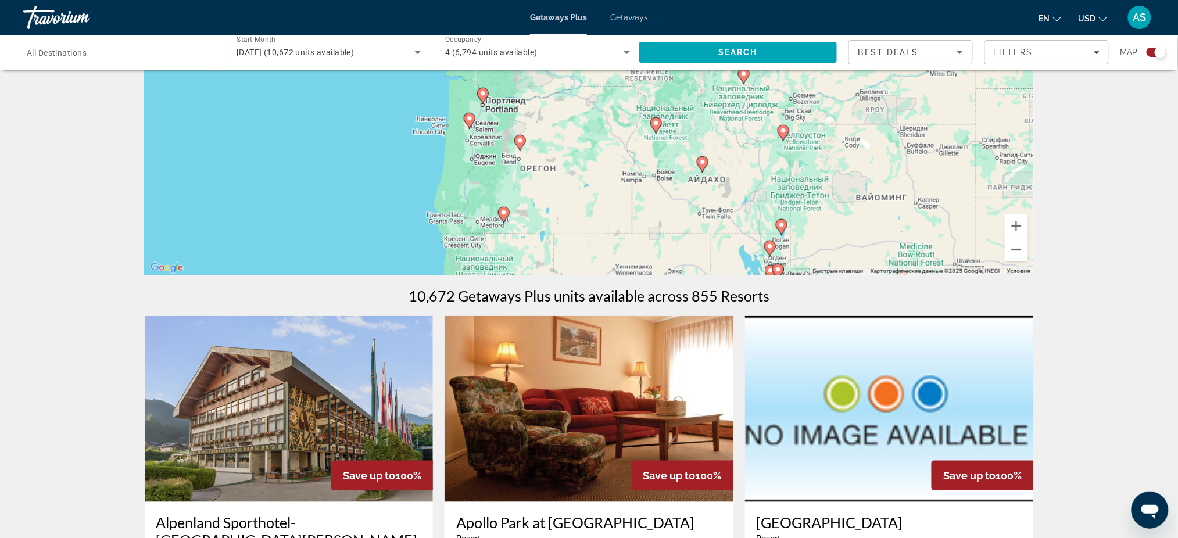
drag, startPoint x: 616, startPoint y: 231, endPoint x: 599, endPoint y: 163, distance: 70.6
click at [600, 166] on div "Чтобы активировать перетаскивание с помощью клавиатуры, нажмите Alt + Ввод. Пос…" at bounding box center [589, 101] width 889 height 349
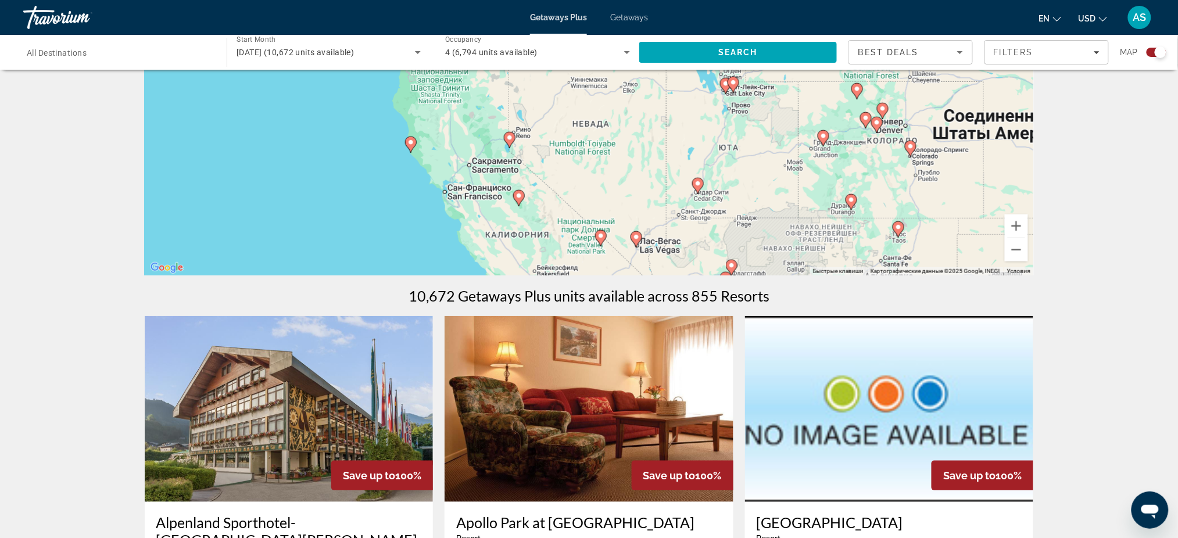
drag, startPoint x: 621, startPoint y: 219, endPoint x: 603, endPoint y: 159, distance: 63.1
click at [603, 161] on div "Чтобы активировать перетаскивание с помощью клавиатуры, нажмите Alt + Ввод. Пос…" at bounding box center [589, 101] width 889 height 349
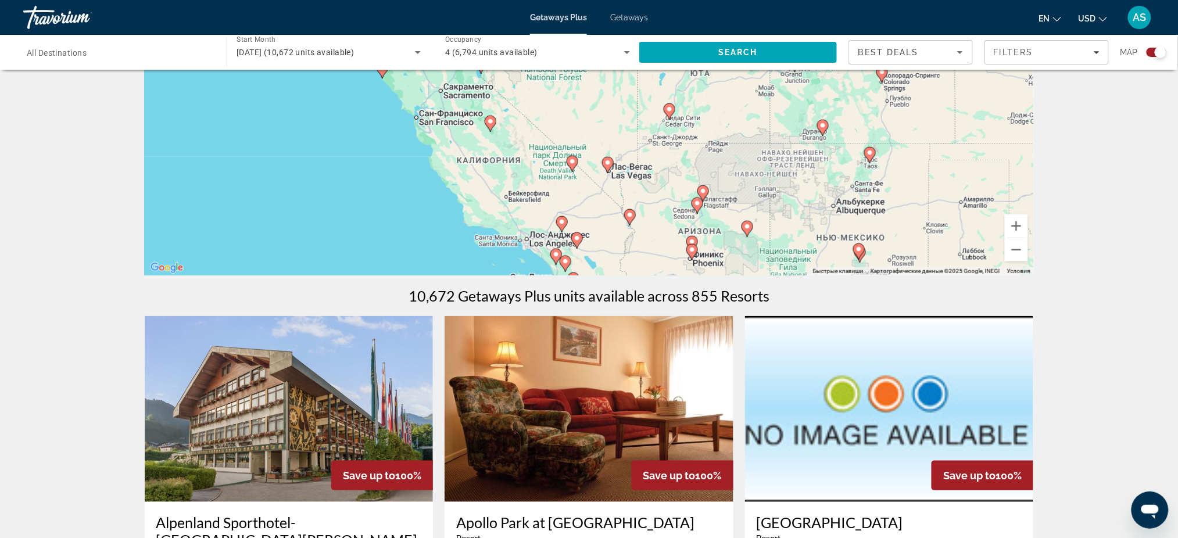
drag, startPoint x: 624, startPoint y: 218, endPoint x: 596, endPoint y: 158, distance: 66.3
click at [599, 166] on div "Чтобы активировать перетаскивание с помощью клавиатуры, нажмите Alt + Ввод. Пос…" at bounding box center [589, 101] width 889 height 349
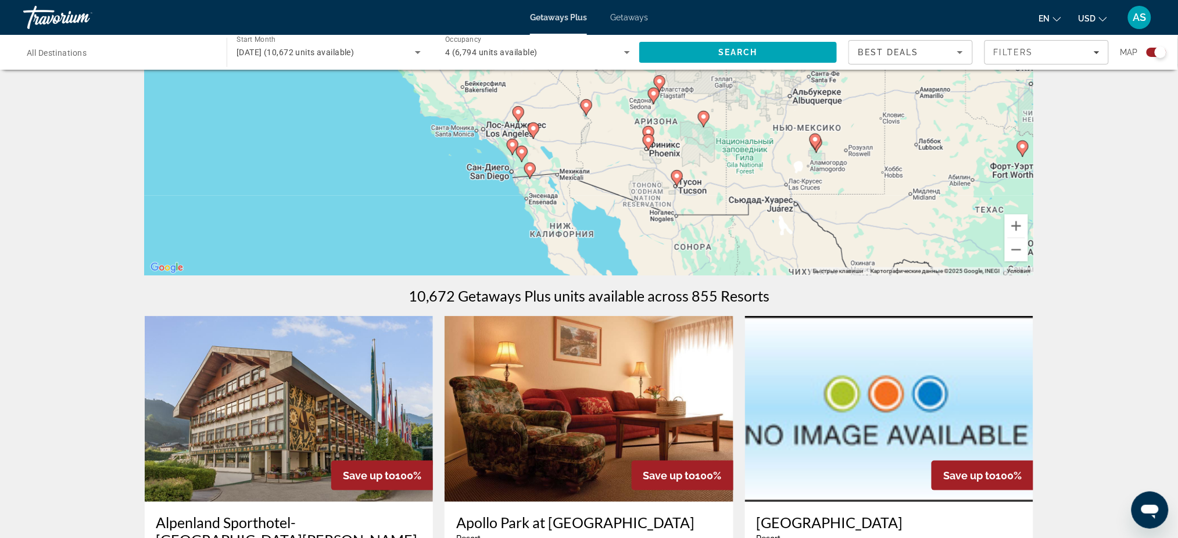
drag, startPoint x: 618, startPoint y: 216, endPoint x: 600, endPoint y: 174, distance: 46.1
click at [601, 177] on div "Чтобы активировать перетаскивание с помощью клавиатуры, нажмите Alt + Ввод. Пос…" at bounding box center [589, 101] width 889 height 349
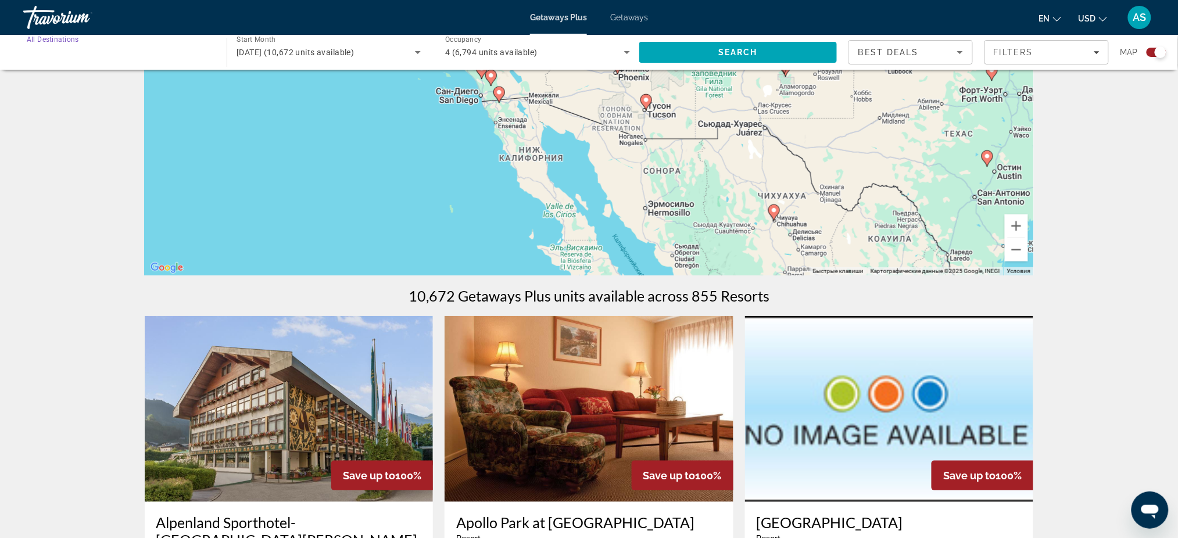
click at [100, 55] on input "Destination All Destinations" at bounding box center [119, 53] width 185 height 14
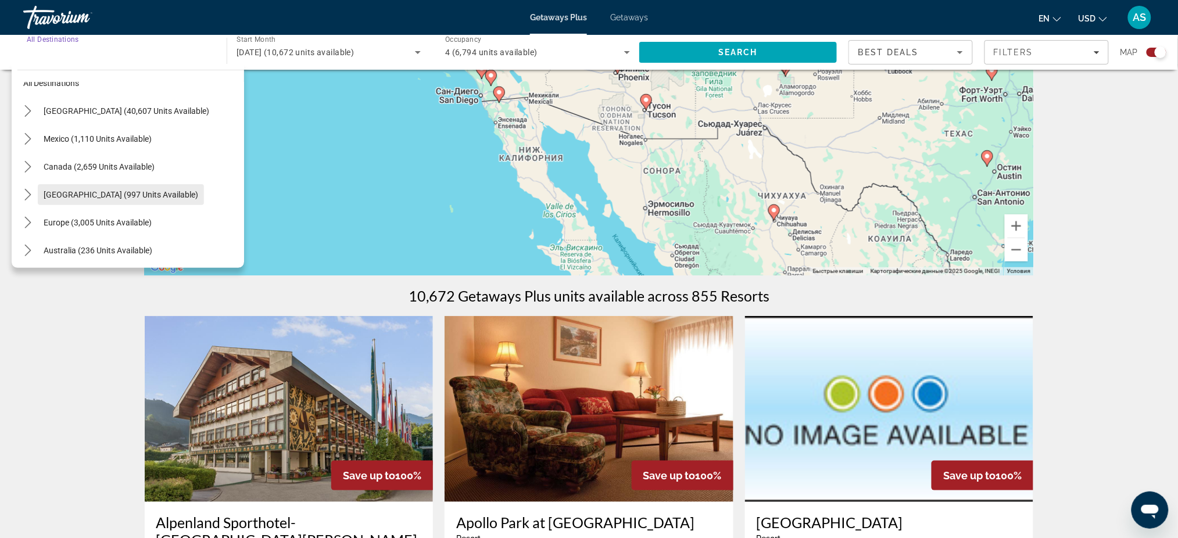
scroll to position [0, 0]
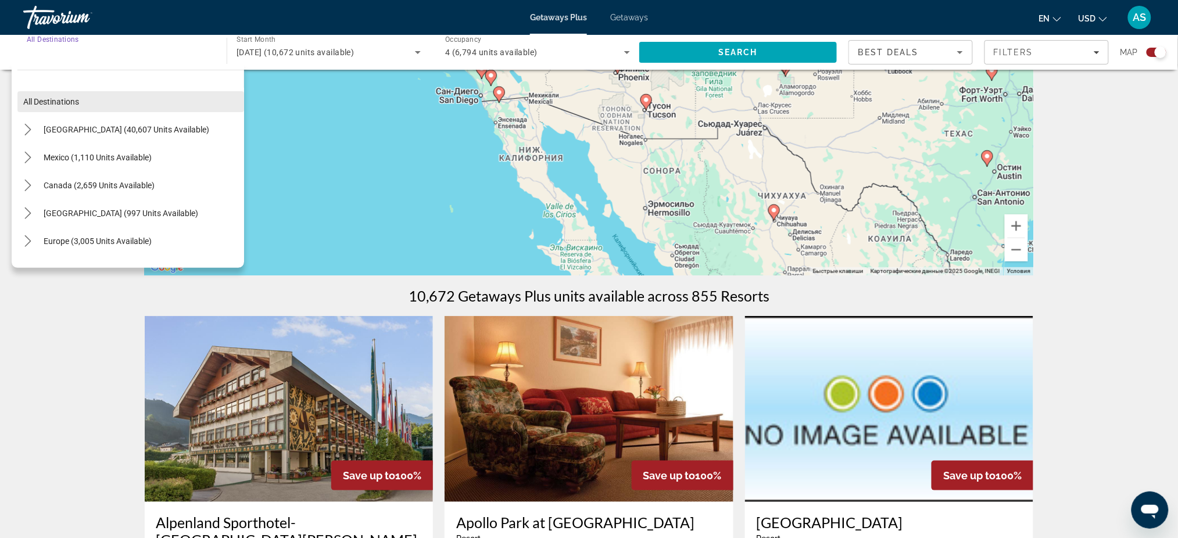
click at [68, 100] on span "All destinations" at bounding box center [51, 101] width 56 height 9
type input "**********"
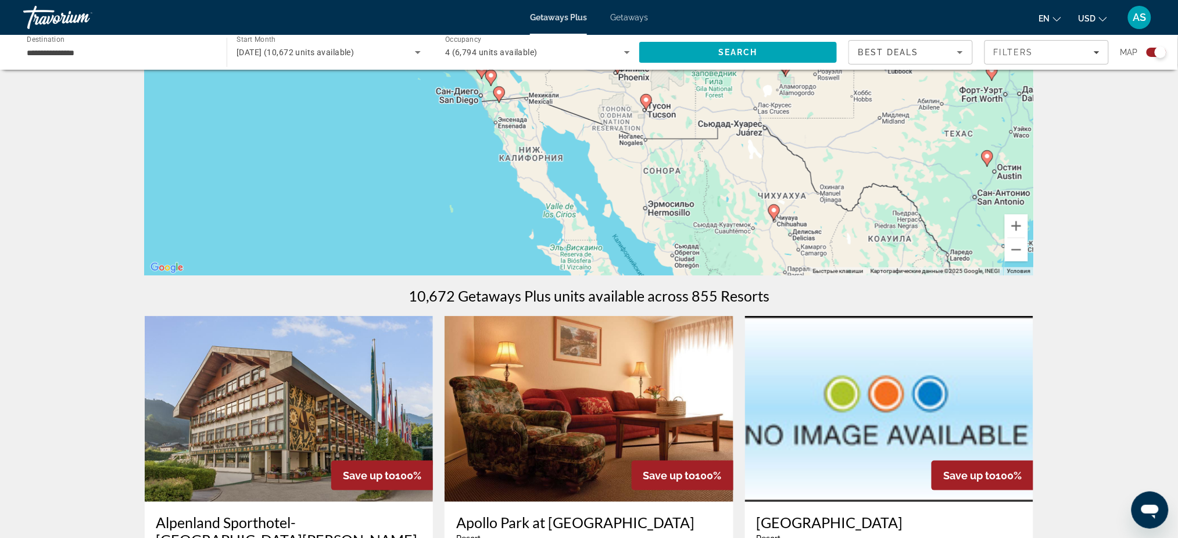
click at [58, 10] on div "Travorium" at bounding box center [81, 17] width 116 height 30
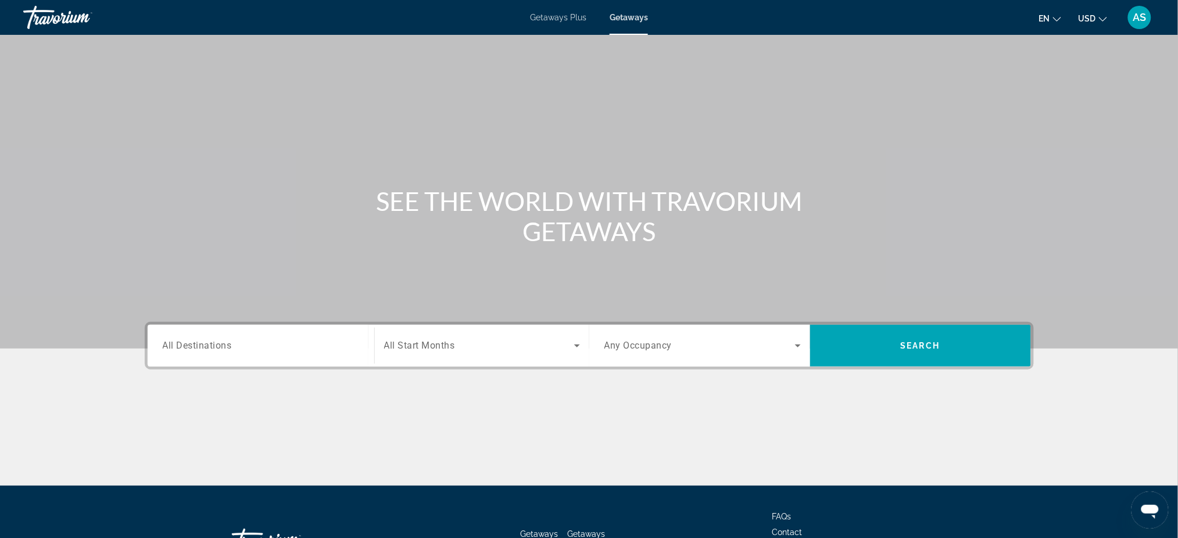
click at [570, 17] on span "Getaways Plus" at bounding box center [558, 17] width 56 height 9
click at [639, 12] on div "Getaways Plus Getaways en English Español Français Italiano Português русский U…" at bounding box center [589, 17] width 1178 height 30
click at [638, 16] on span "Getaways" at bounding box center [629, 17] width 38 height 9
click at [220, 339] on input "Destination All Destinations" at bounding box center [261, 346] width 196 height 14
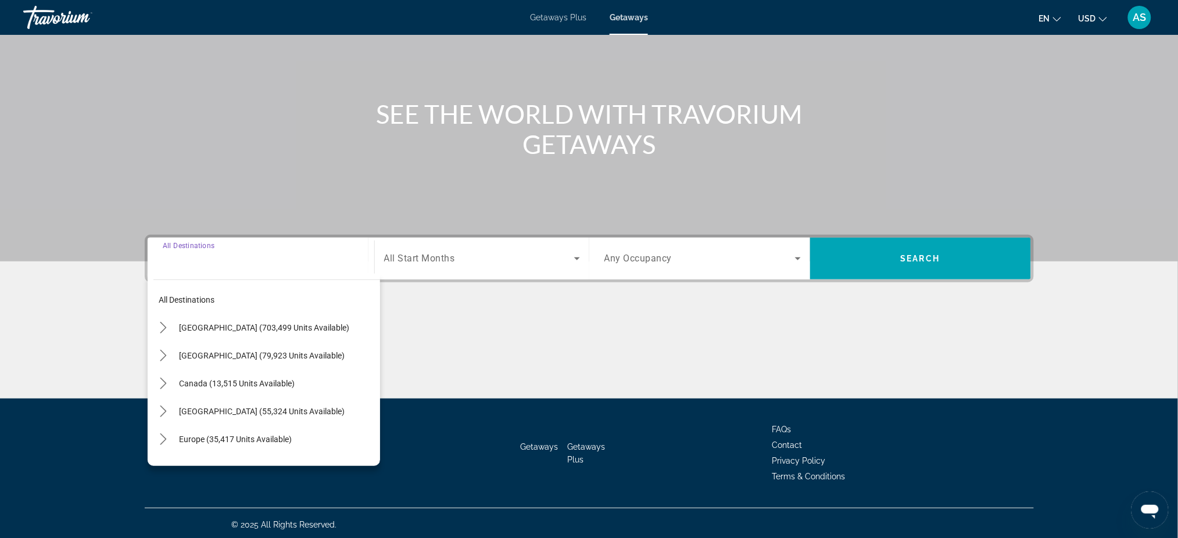
scroll to position [88, 0]
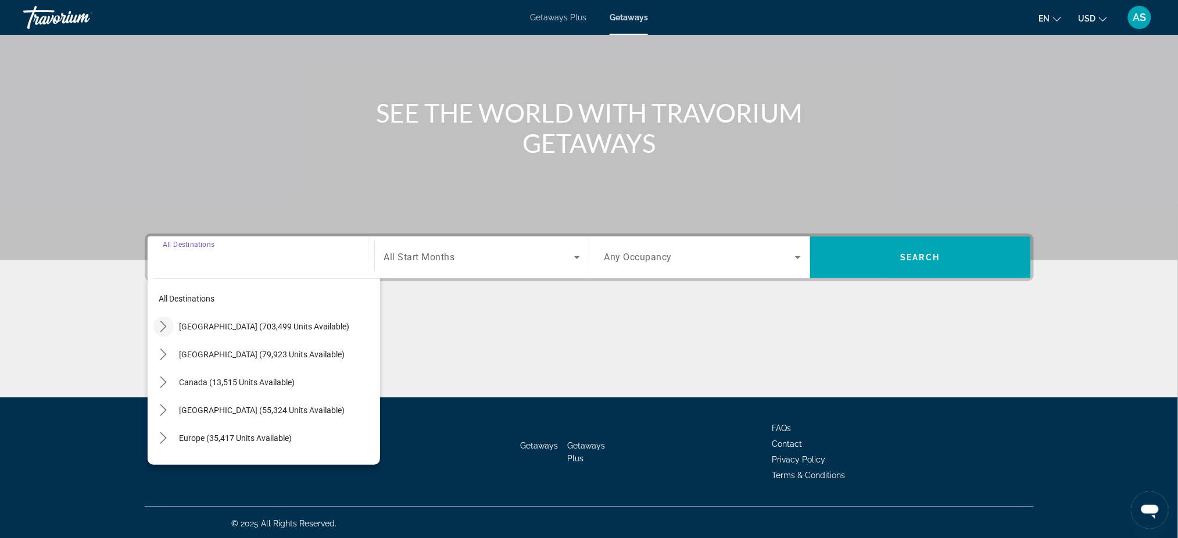
click at [164, 328] on icon "Toggle United States (703,499 units available) submenu" at bounding box center [164, 327] width 12 height 12
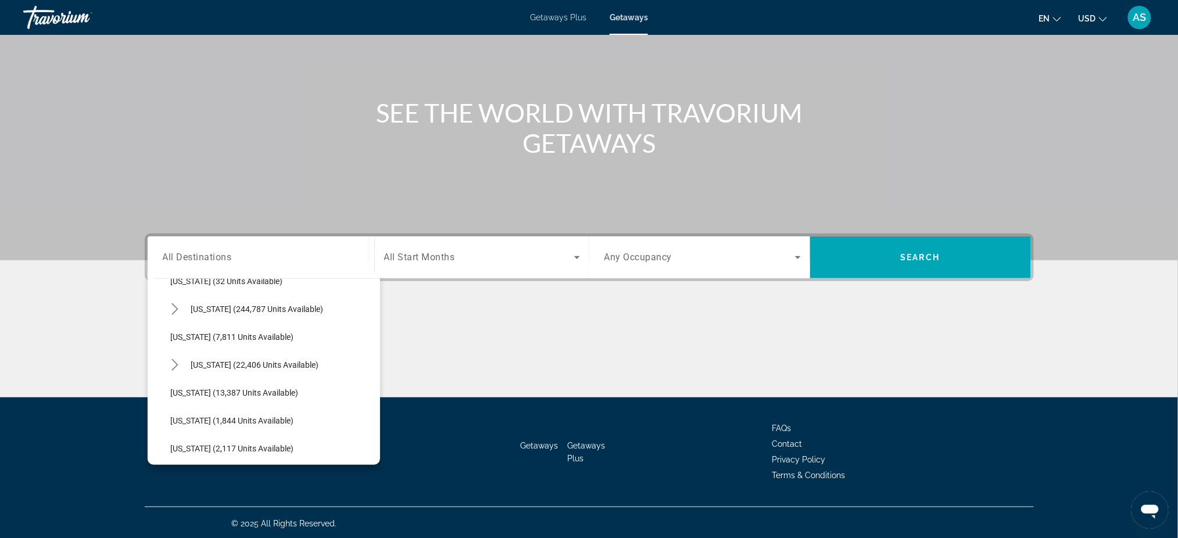
scroll to position [188, 0]
click at [234, 368] on span "Select destination: Hawaii (22,406 units available)" at bounding box center [282, 362] width 195 height 28
type input "**********"
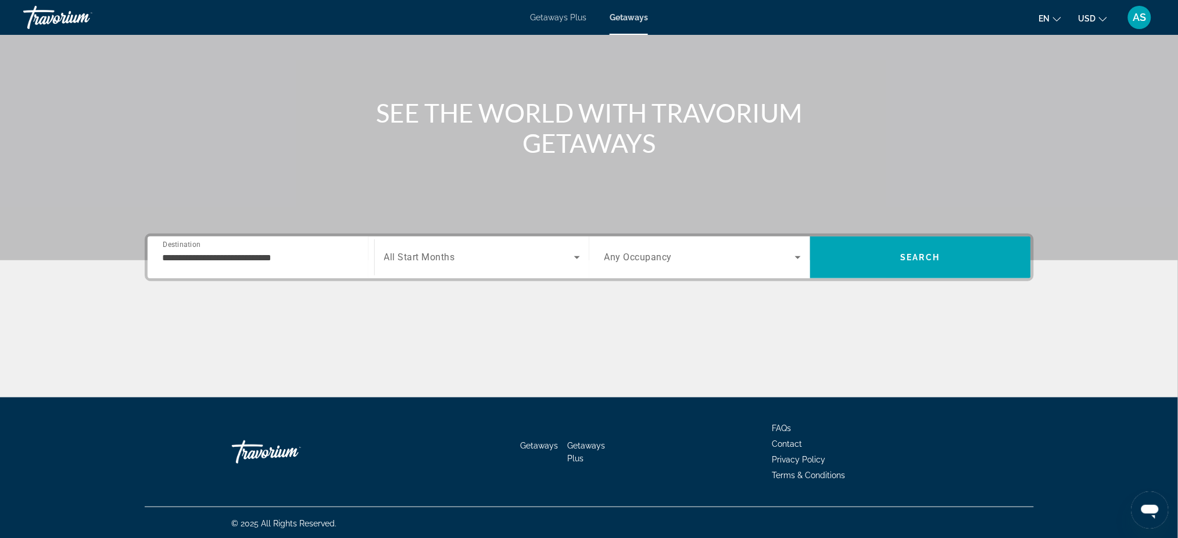
click at [416, 264] on div "Search widget" at bounding box center [482, 257] width 196 height 33
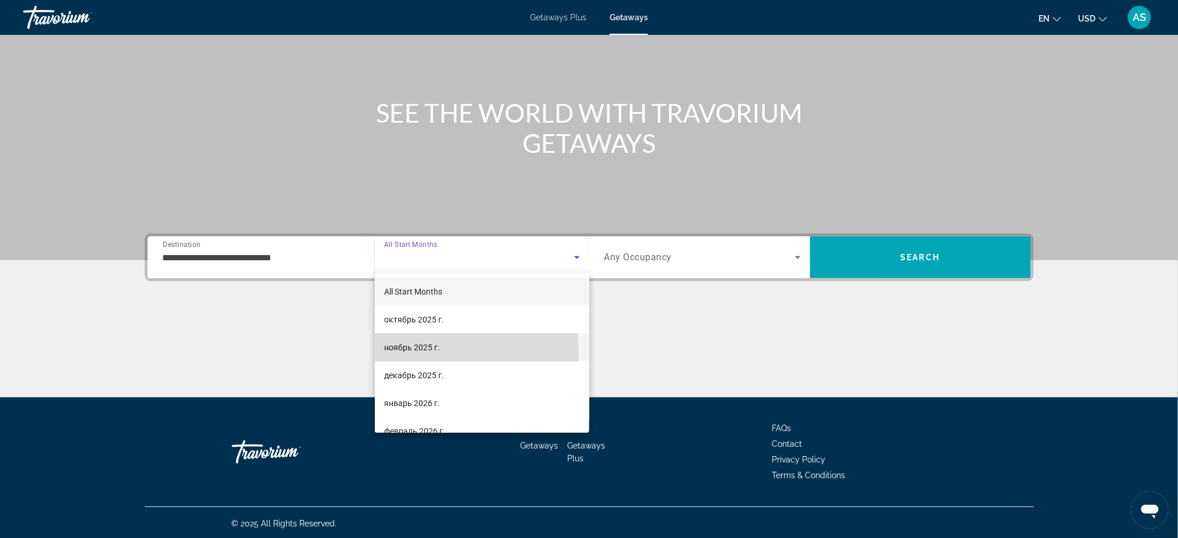
click at [428, 351] on span "ноябрь 2025 г." at bounding box center [412, 348] width 56 height 14
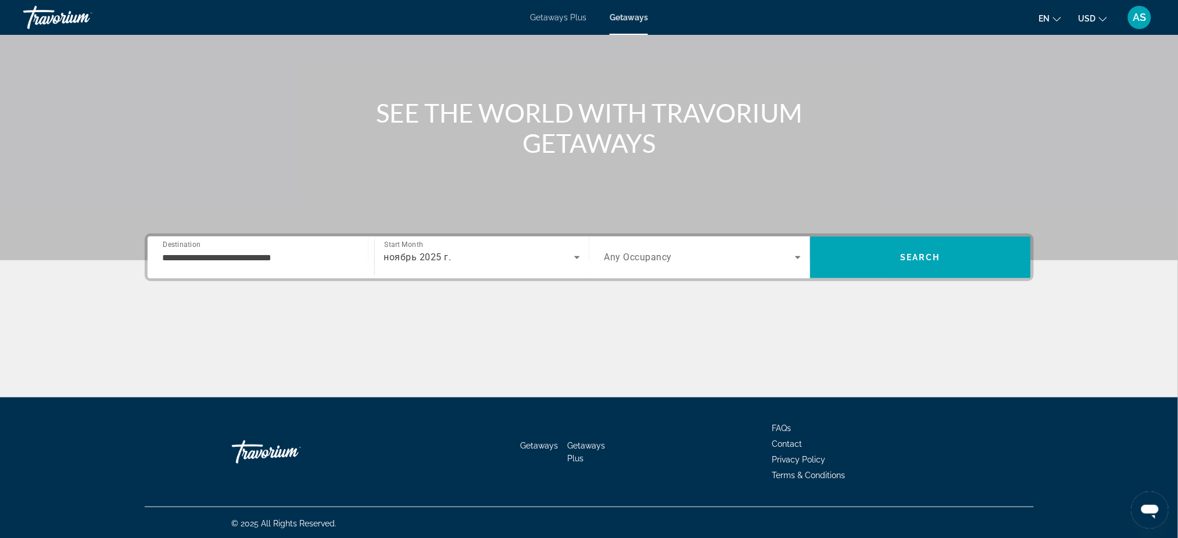
click at [646, 264] on div "Search widget" at bounding box center [702, 257] width 196 height 33
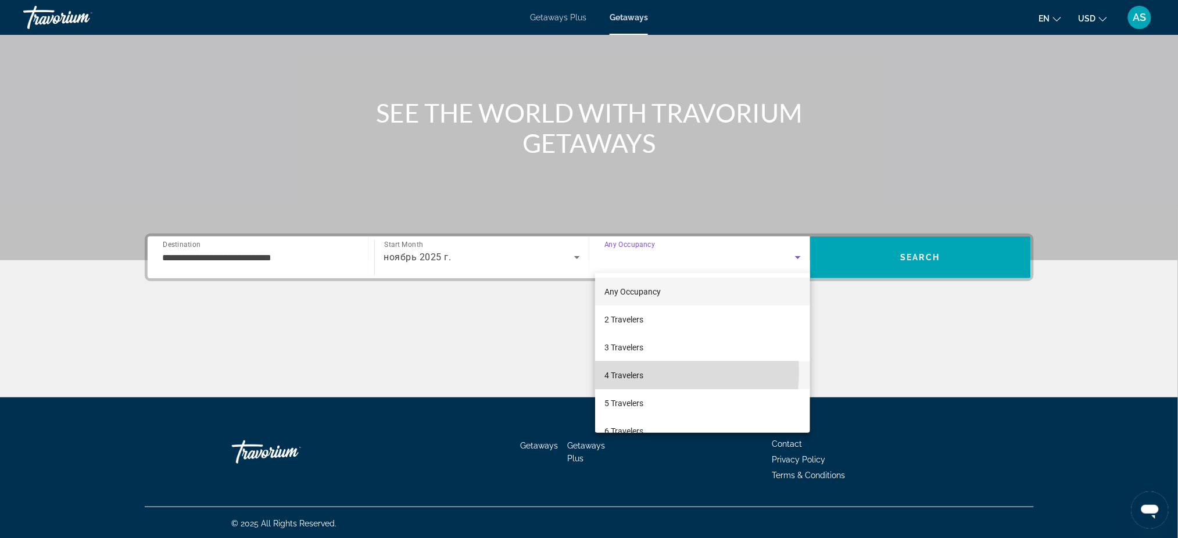
click at [636, 371] on span "4 Travelers" at bounding box center [623, 375] width 39 height 14
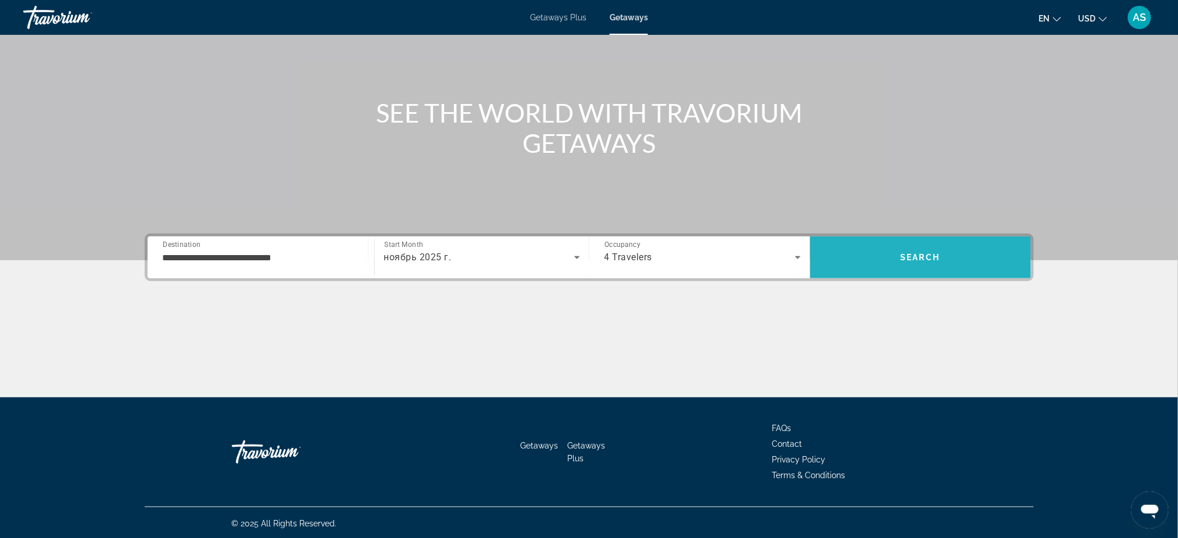
click at [894, 257] on span "Search" at bounding box center [920, 258] width 221 height 28
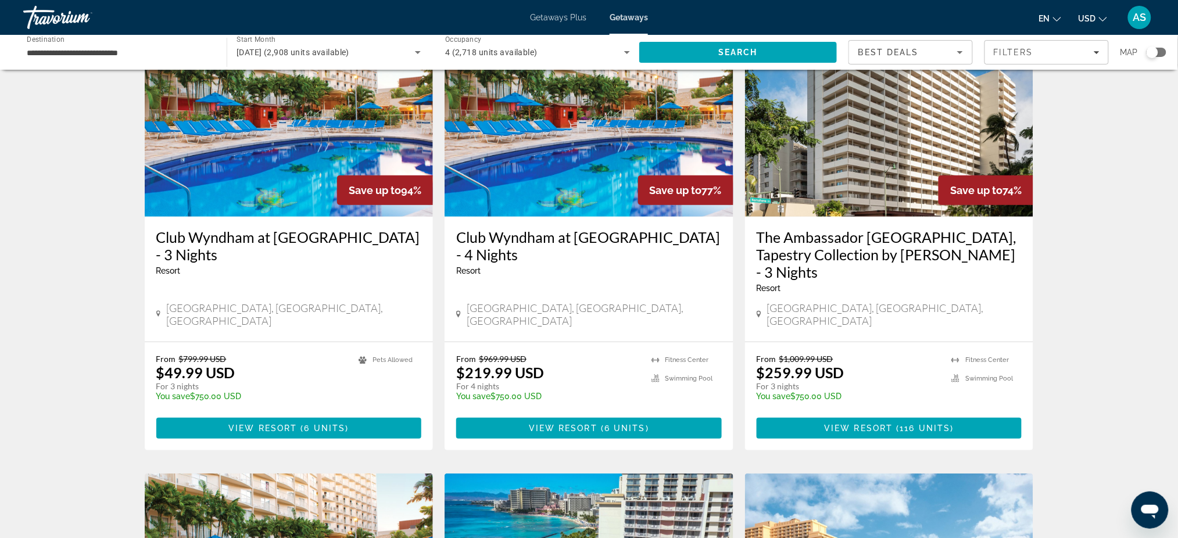
scroll to position [77, 0]
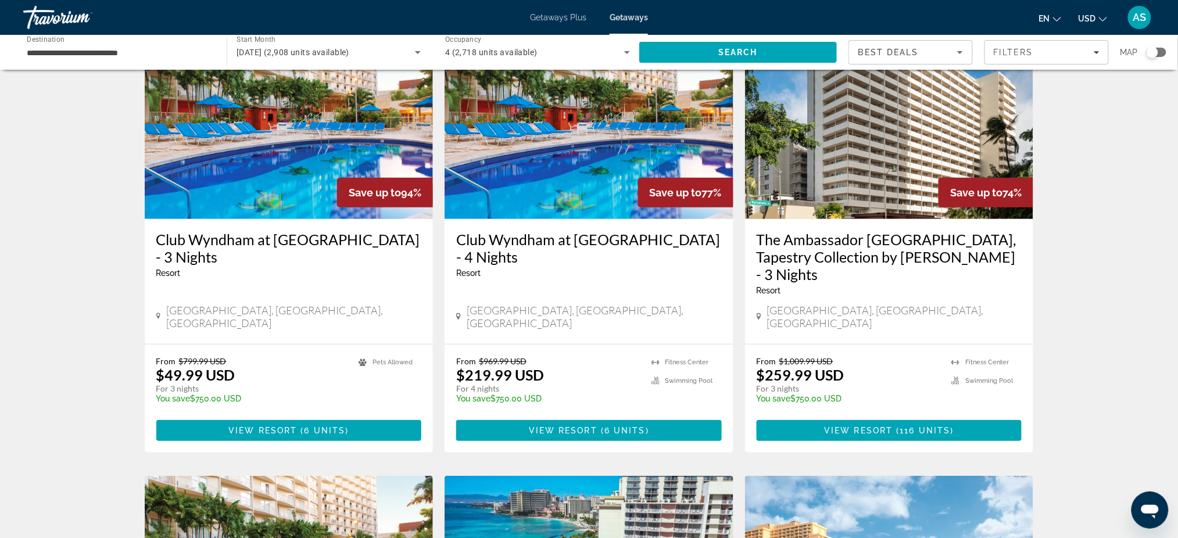
click at [253, 239] on h3 "Club Wyndham at Waikiki Beach Walk - 3 Nights" at bounding box center [289, 248] width 266 height 35
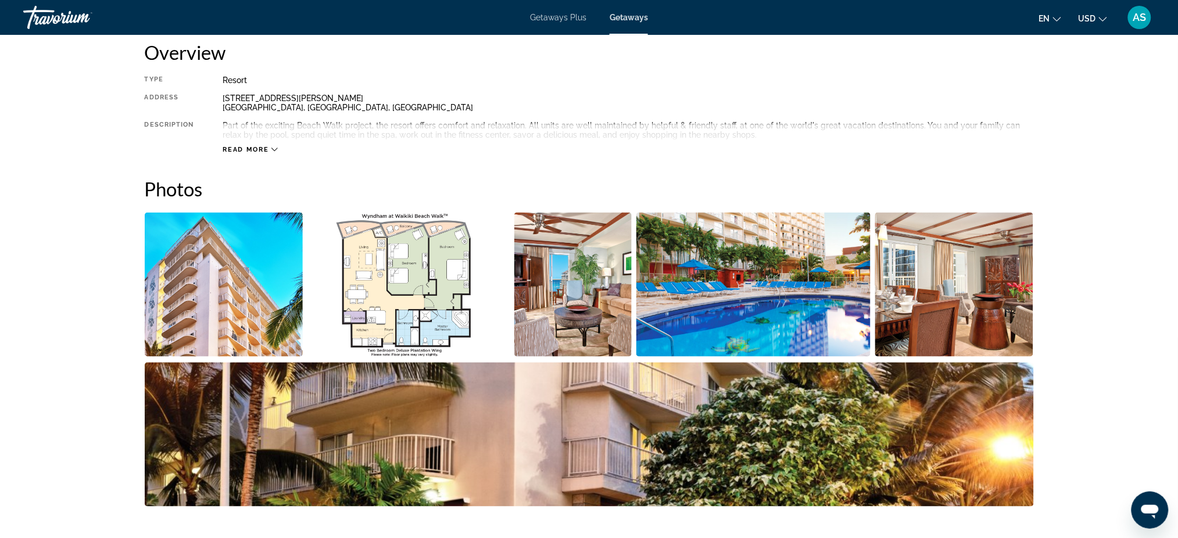
scroll to position [392, 0]
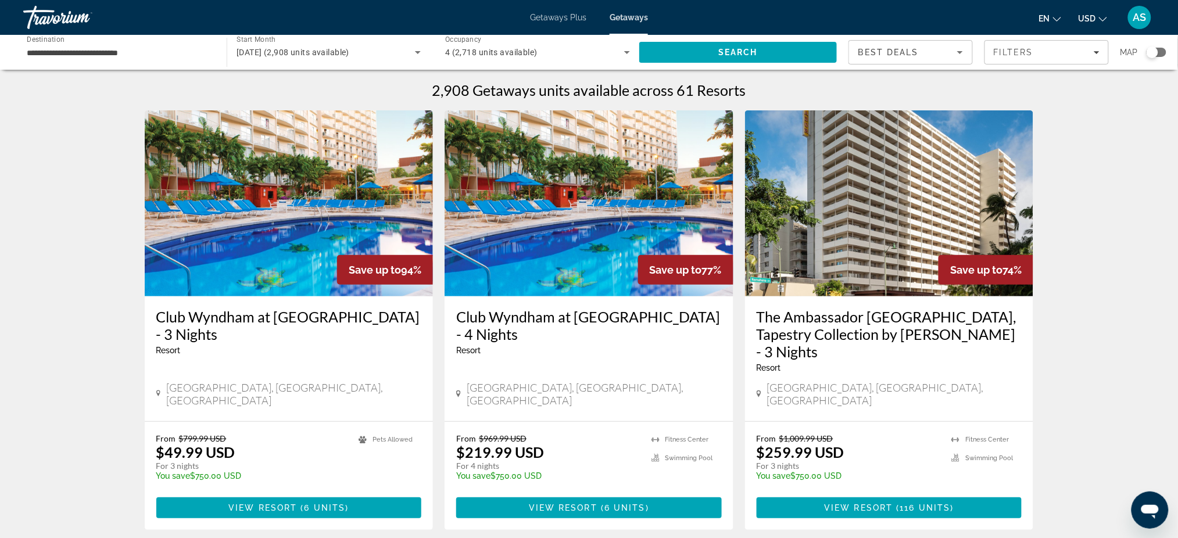
click at [523, 312] on h3 "Club Wyndham at Waikiki Beach Walk - 4 Nights" at bounding box center [589, 325] width 266 height 35
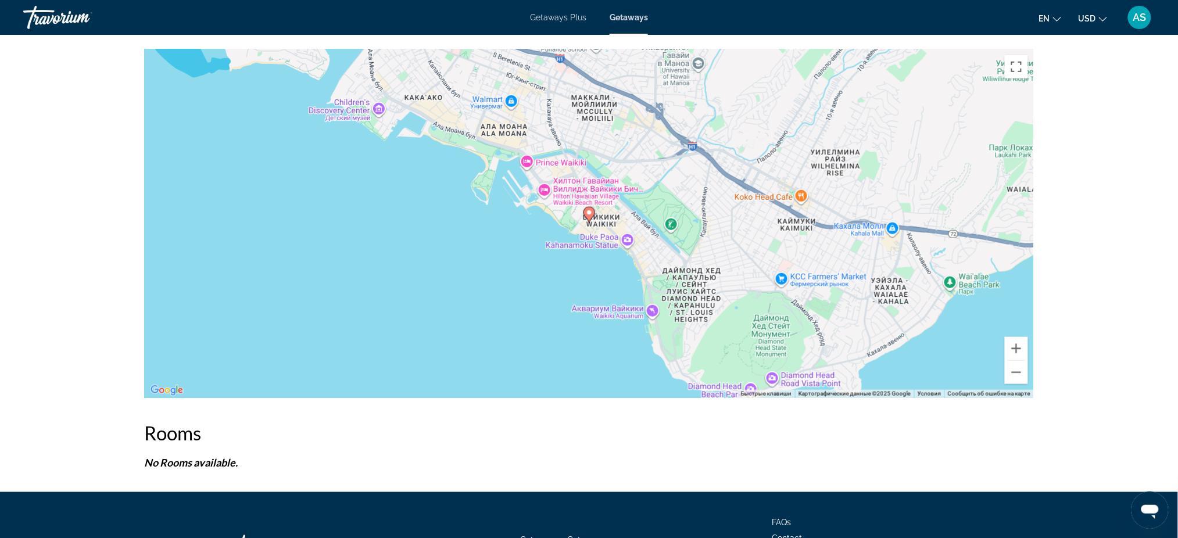
scroll to position [1964, 0]
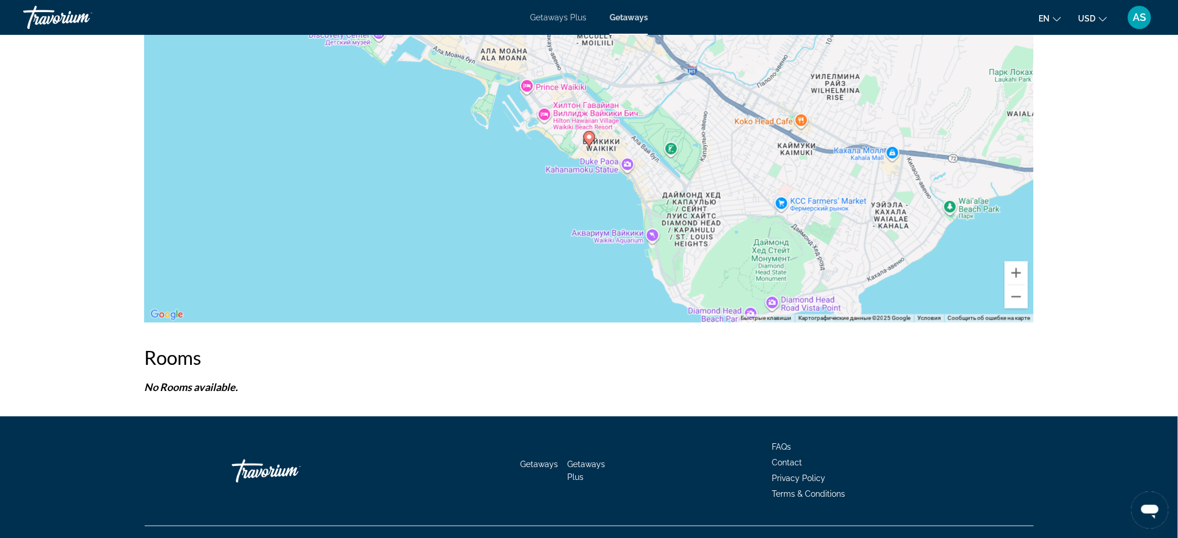
click at [50, 17] on div "Travorium" at bounding box center [81, 17] width 116 height 30
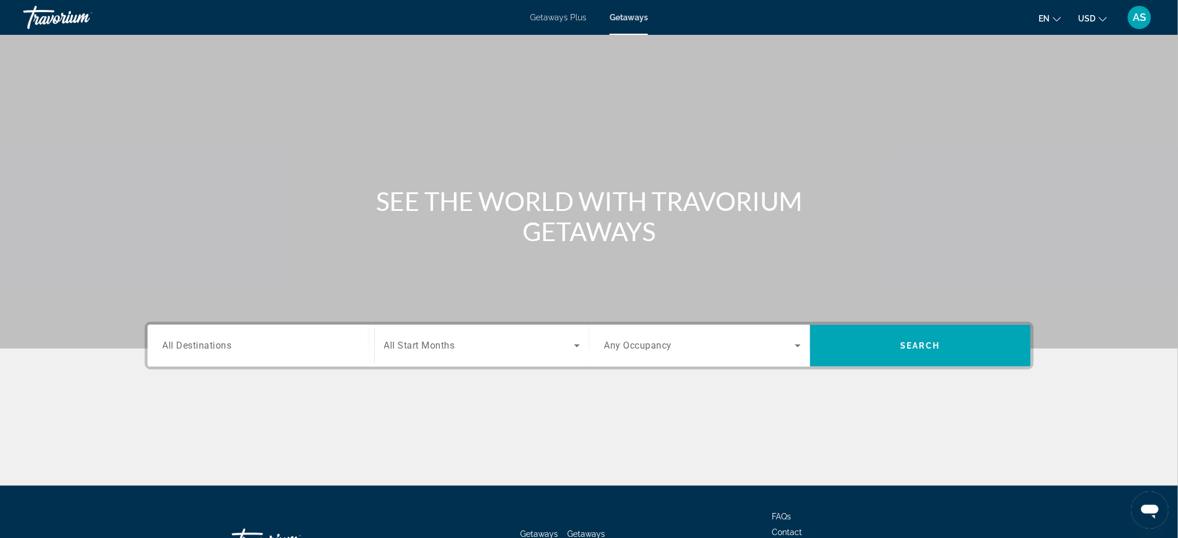
click at [216, 347] on span "All Destinations" at bounding box center [197, 345] width 69 height 11
click at [216, 347] on input "Destination All Destinations" at bounding box center [261, 346] width 196 height 14
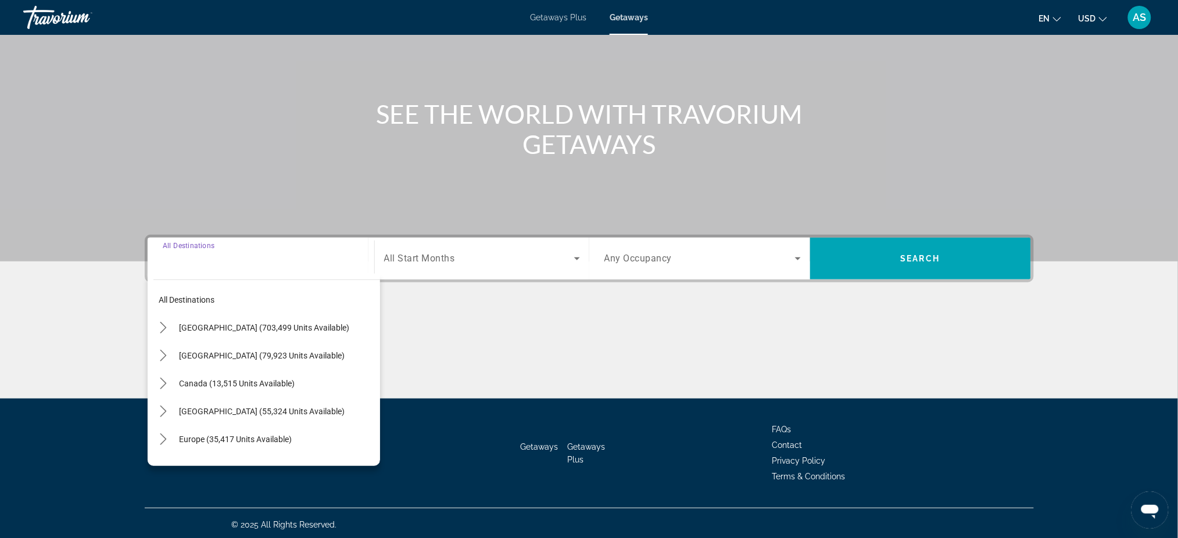
scroll to position [88, 0]
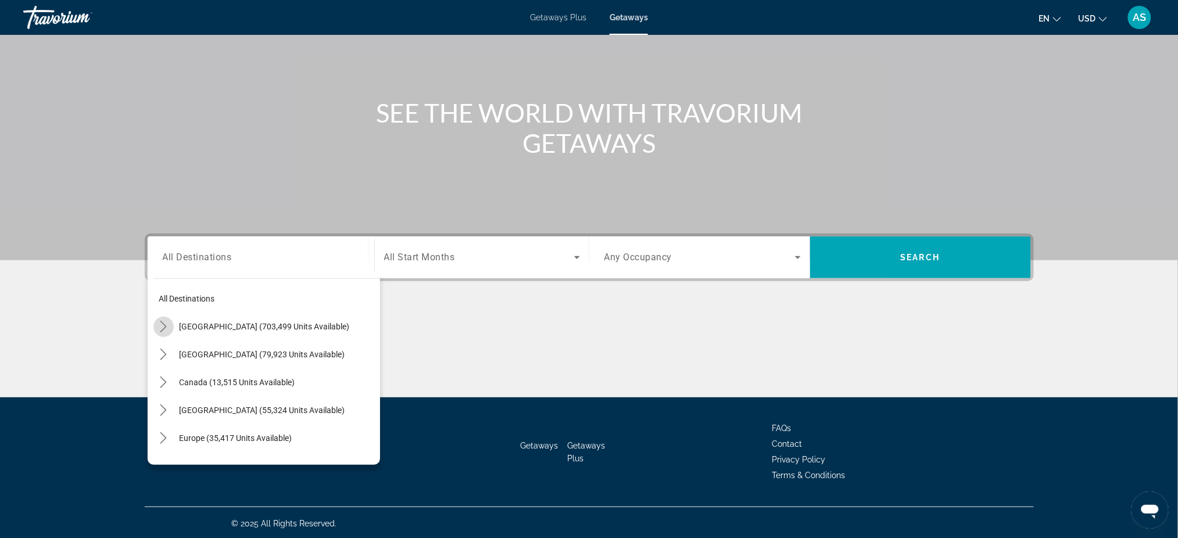
click at [166, 321] on icon "Toggle United States (703,499 units available) submenu" at bounding box center [164, 327] width 12 height 12
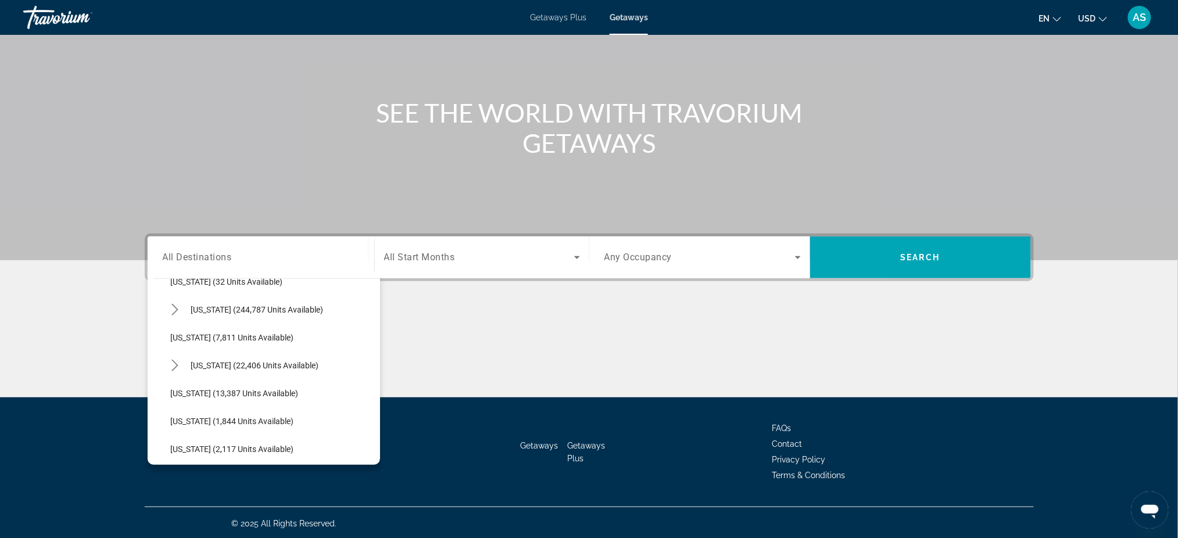
scroll to position [188, 0]
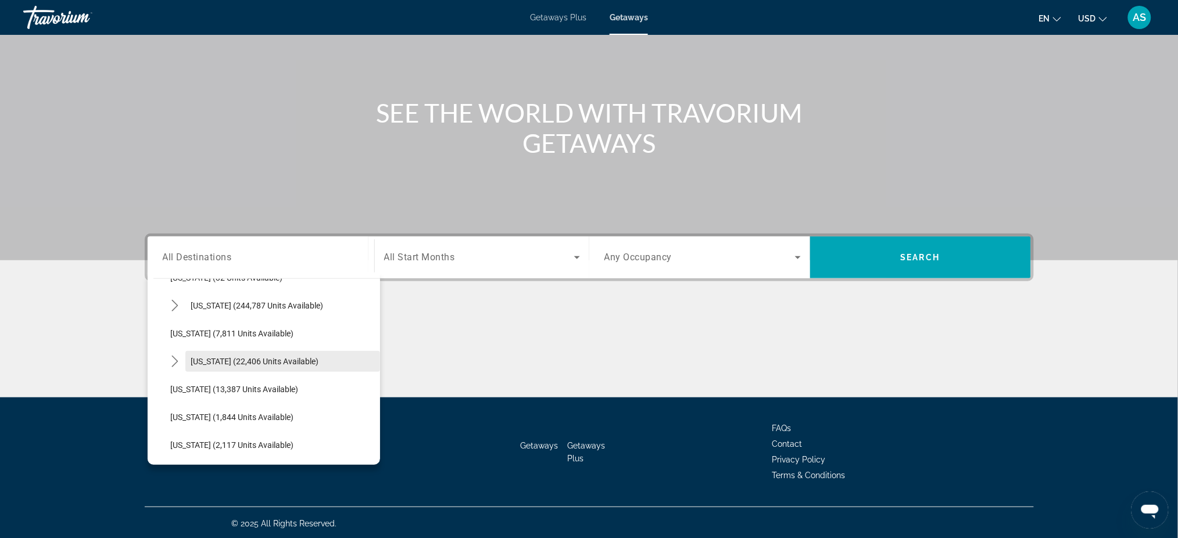
click at [206, 362] on span "Hawaii (22,406 units available)" at bounding box center [255, 361] width 128 height 9
type input "**********"
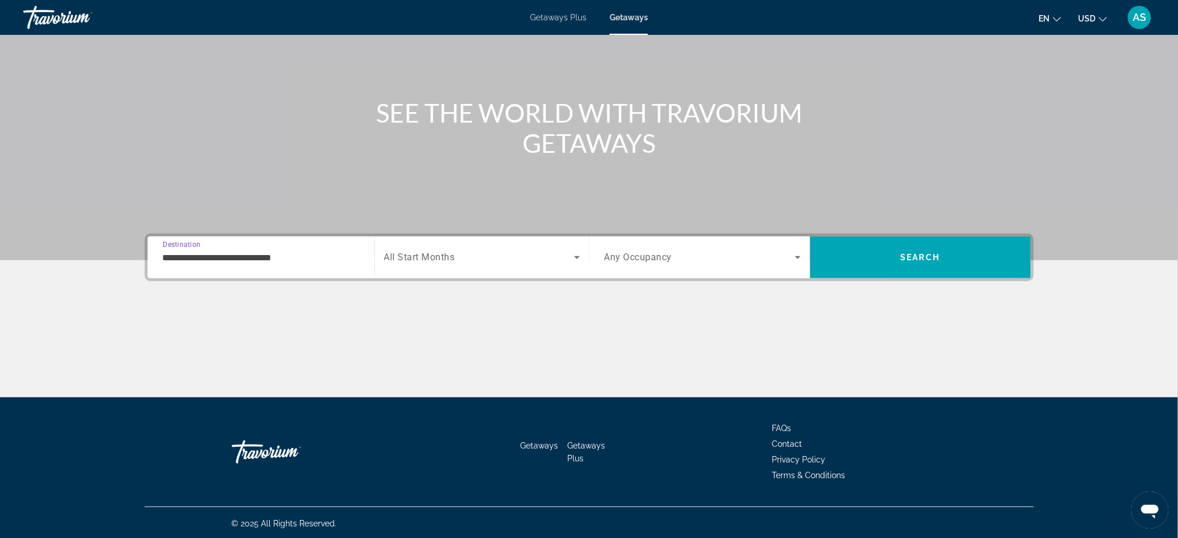
click at [419, 264] on div "Search widget" at bounding box center [482, 257] width 196 height 33
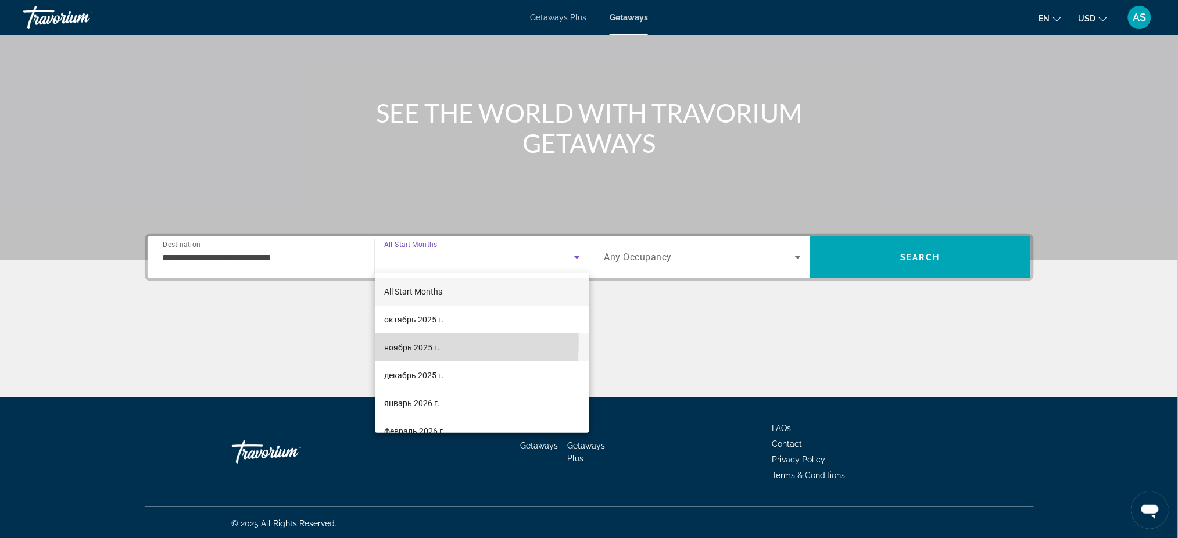
click at [424, 343] on span "ноябрь 2025 г." at bounding box center [412, 348] width 56 height 14
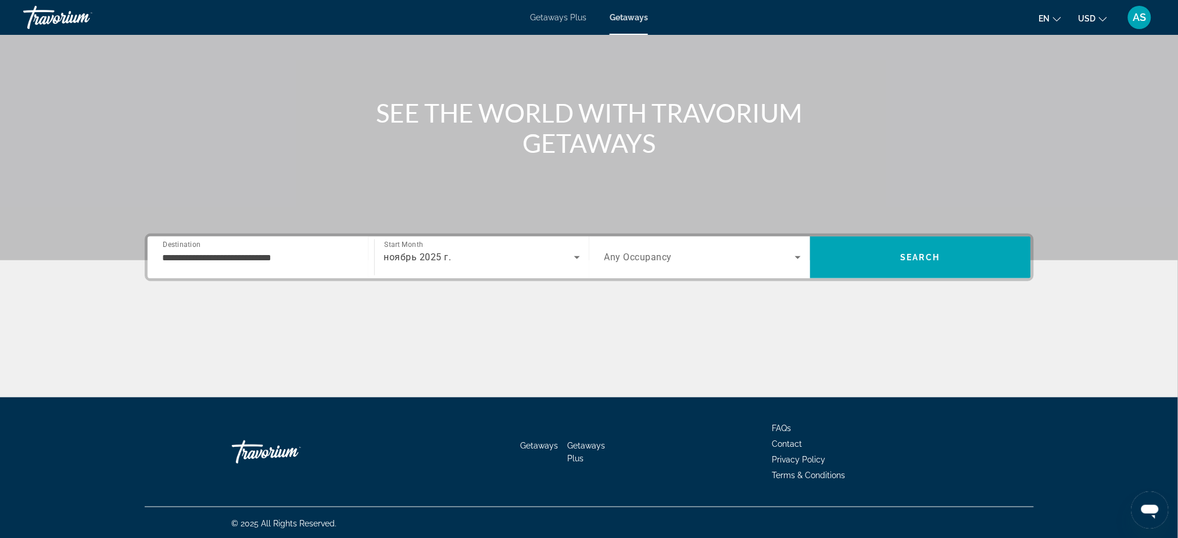
click at [654, 266] on div "Search widget" at bounding box center [702, 257] width 196 height 33
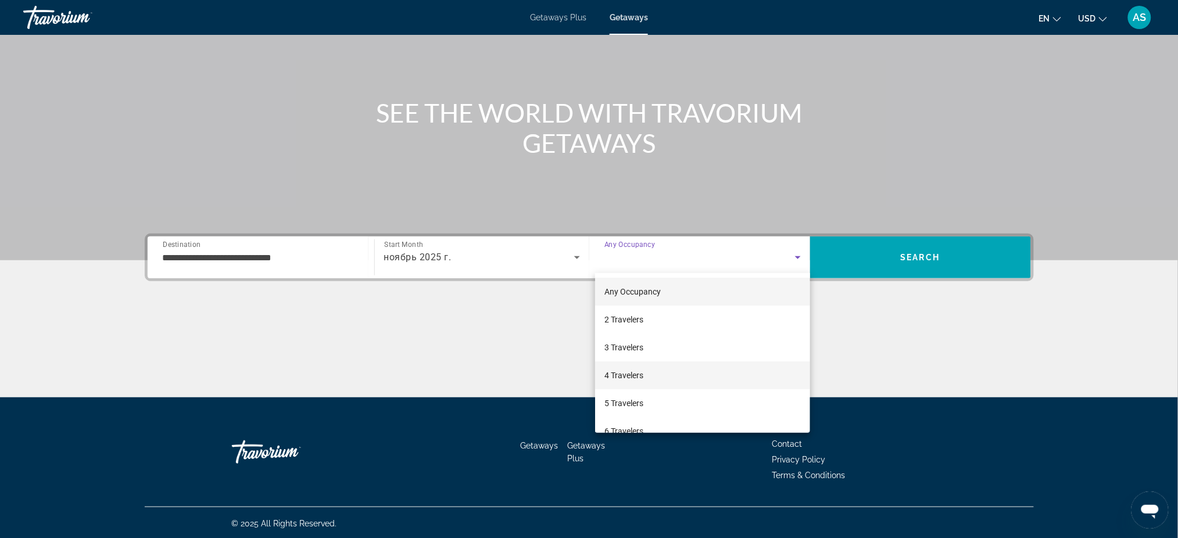
click at [637, 377] on span "4 Travelers" at bounding box center [623, 375] width 39 height 14
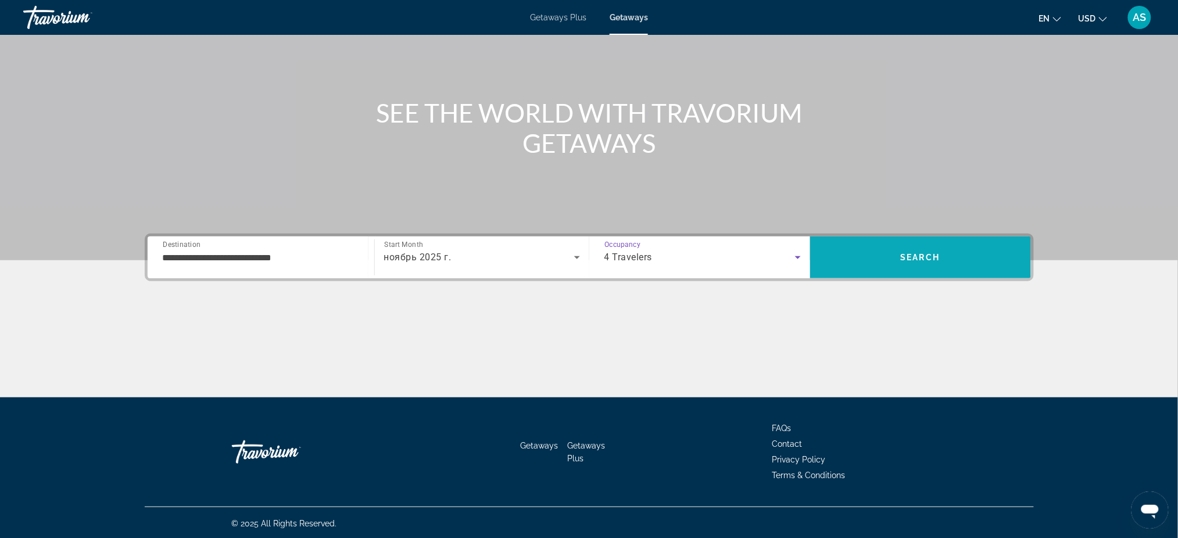
click at [912, 256] on span "Search" at bounding box center [921, 257] width 40 height 9
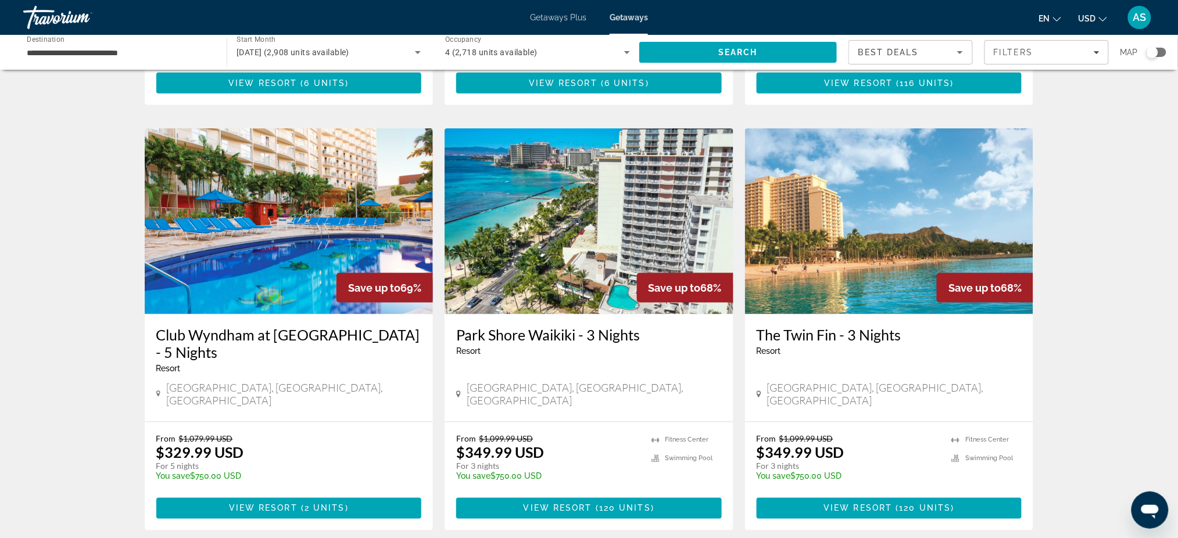
scroll to position [465, 0]
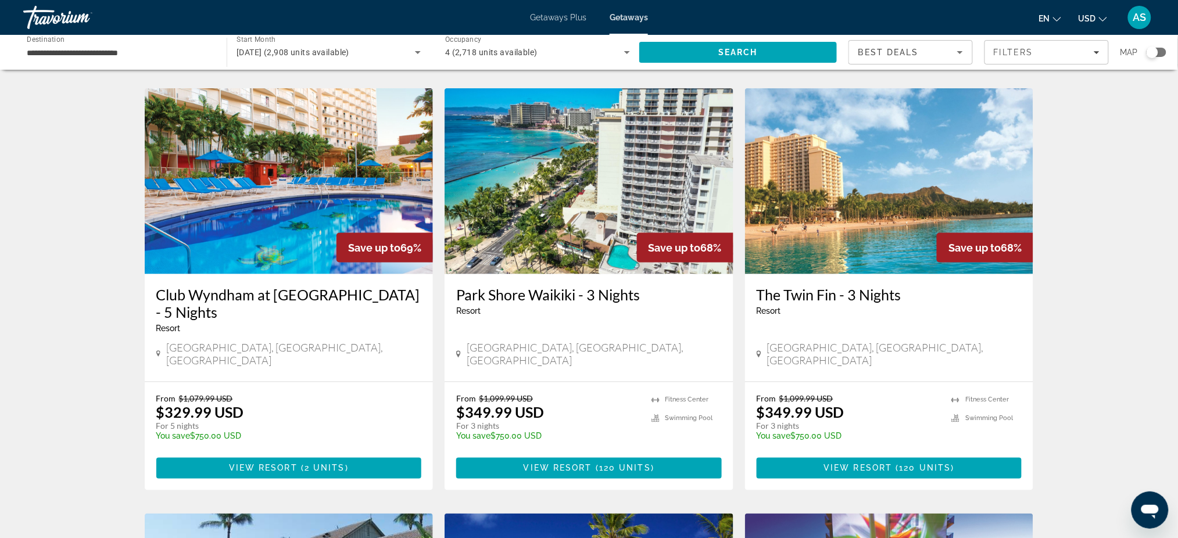
click at [829, 286] on h3 "The Twin Fin - 3 Nights" at bounding box center [890, 294] width 266 height 17
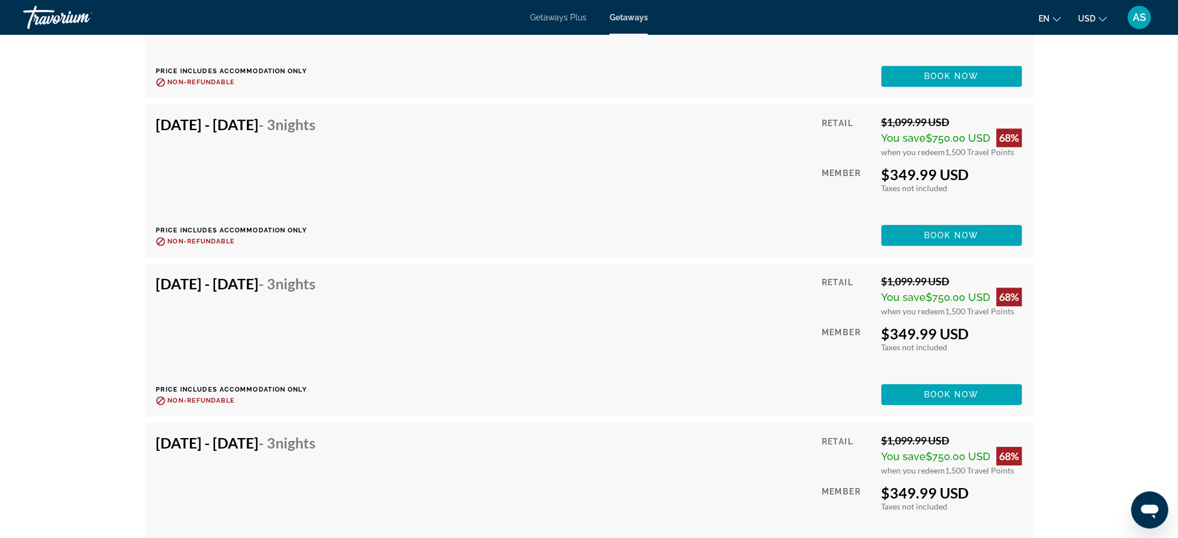
scroll to position [2479, 0]
